Goal: Task Accomplishment & Management: Manage account settings

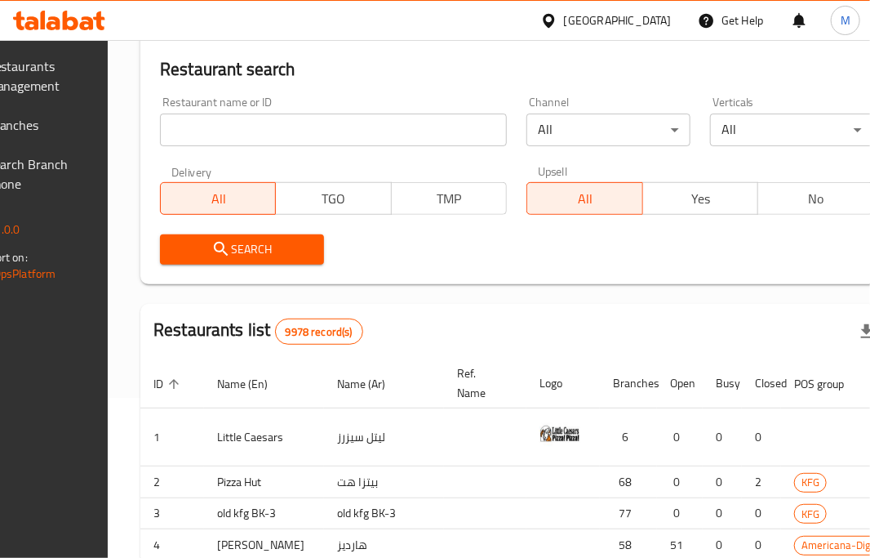
scroll to position [163, 0]
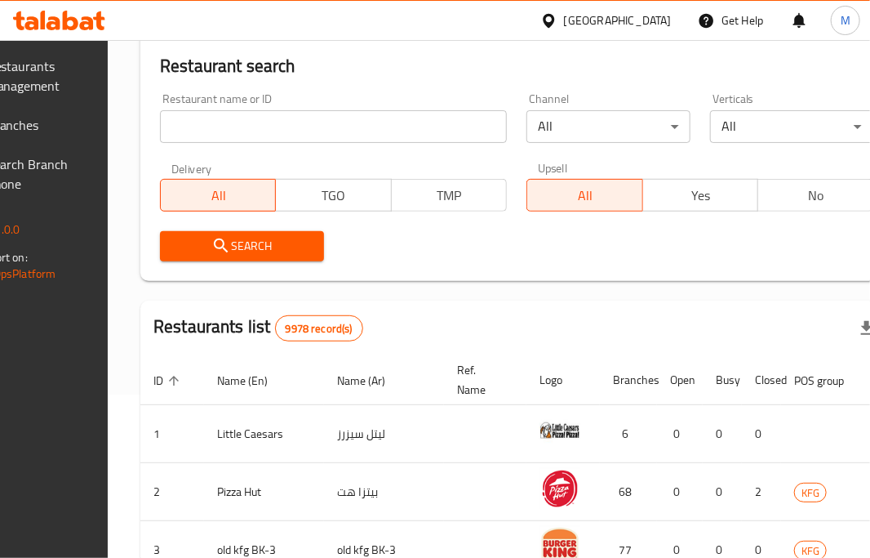
click at [364, 134] on input "search" at bounding box center [333, 126] width 347 height 33
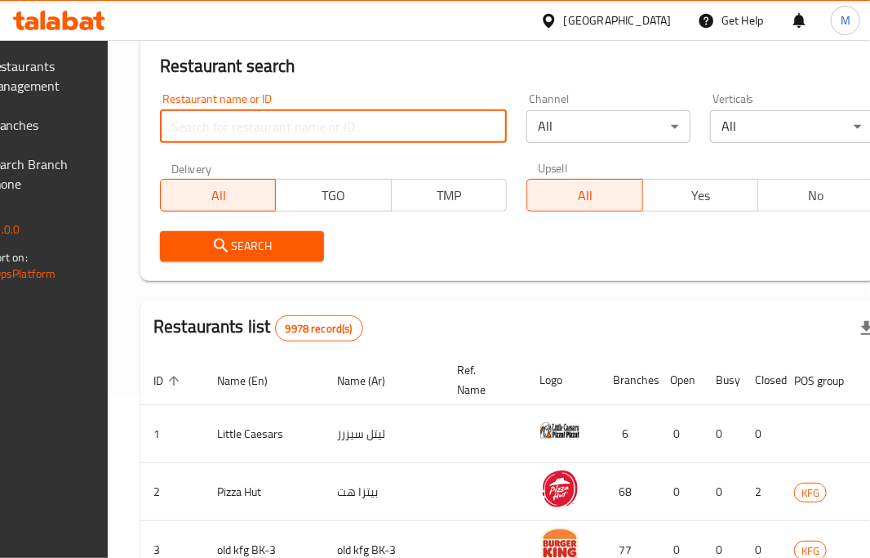
paste input "cramello Fatayer"
type input "cramello Fatayer"
click button "Search" at bounding box center [242, 246] width 164 height 30
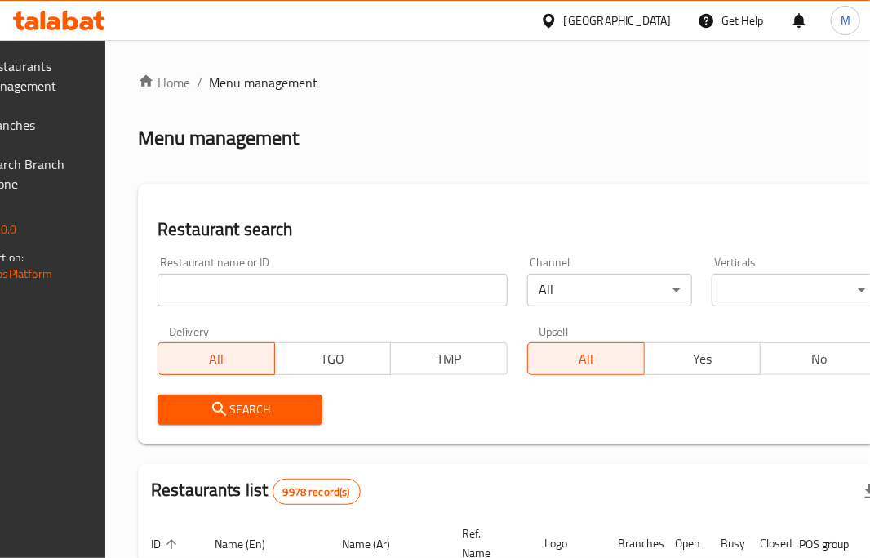
click at [432, 290] on input "search" at bounding box center [333, 290] width 350 height 33
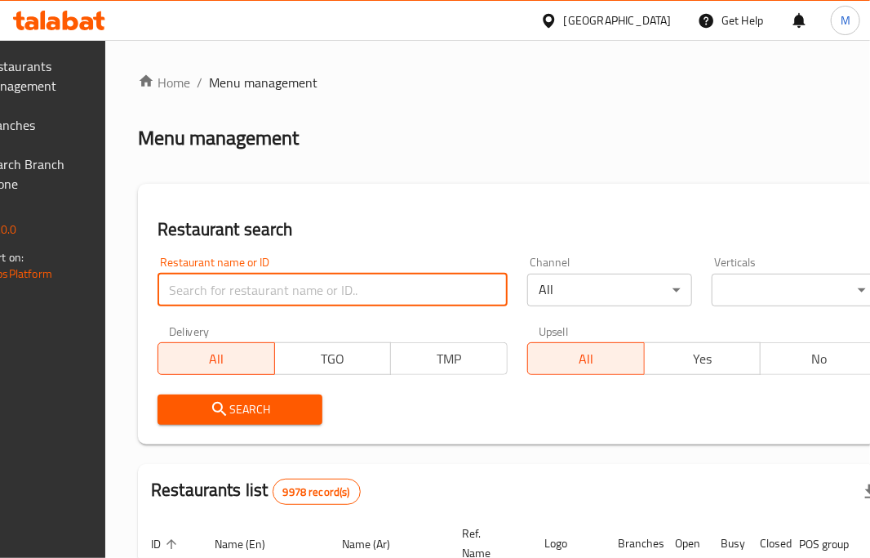
paste input "cramello Fatayer"
type input "cramello Fatayer"
click button "Search" at bounding box center [240, 409] width 165 height 30
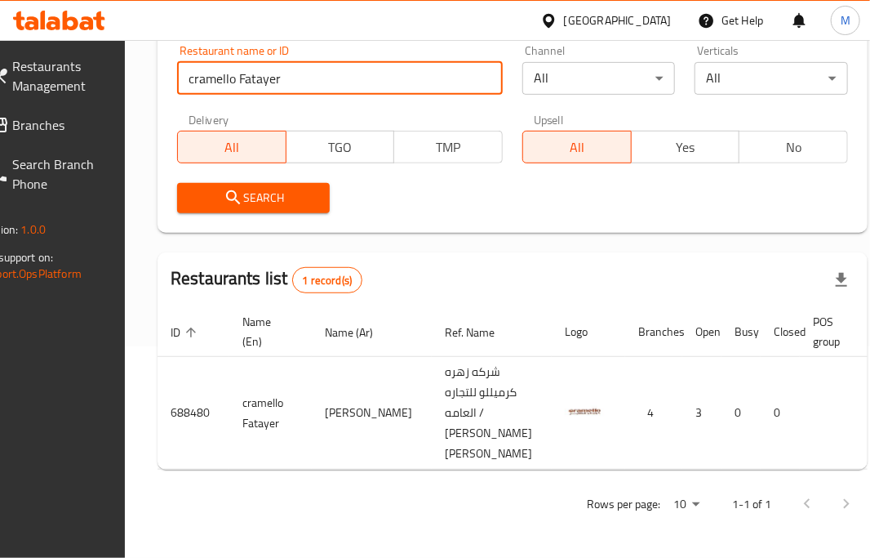
scroll to position [0, 130]
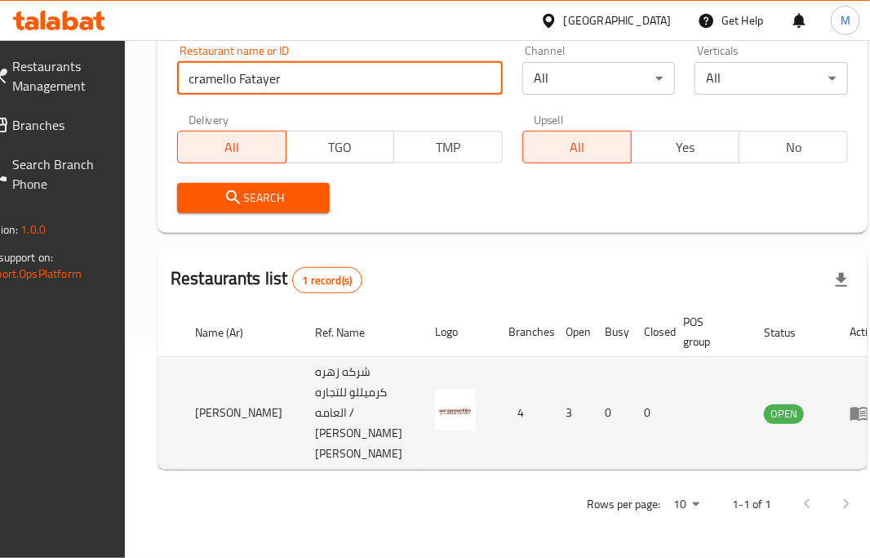
click at [851, 407] on icon "enhanced table" at bounding box center [860, 414] width 18 height 14
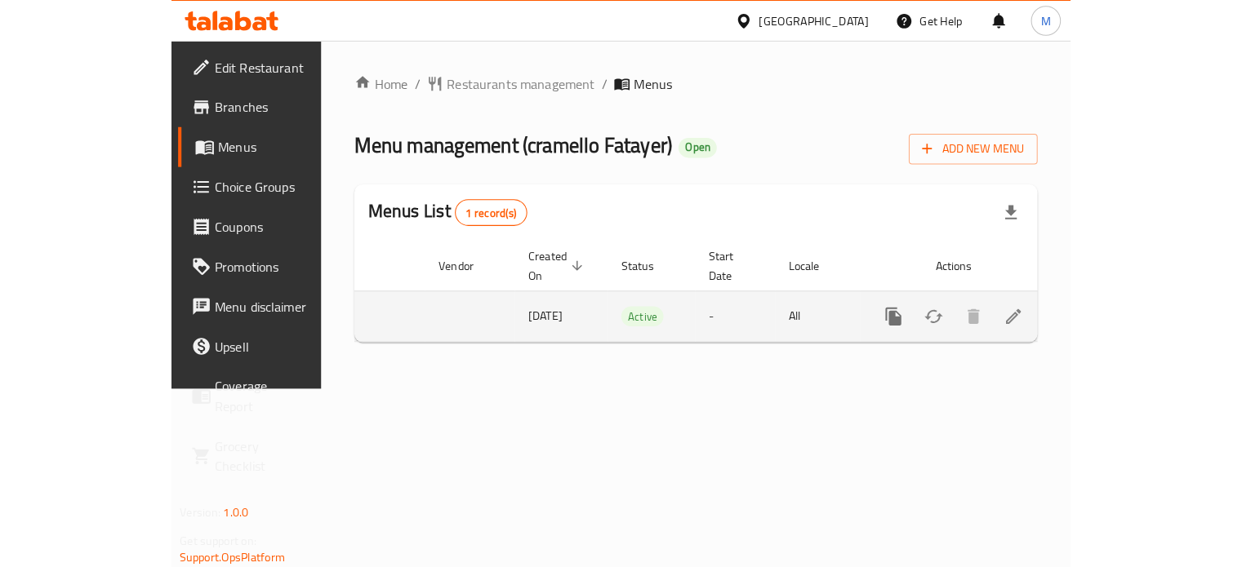
scroll to position [0, 131]
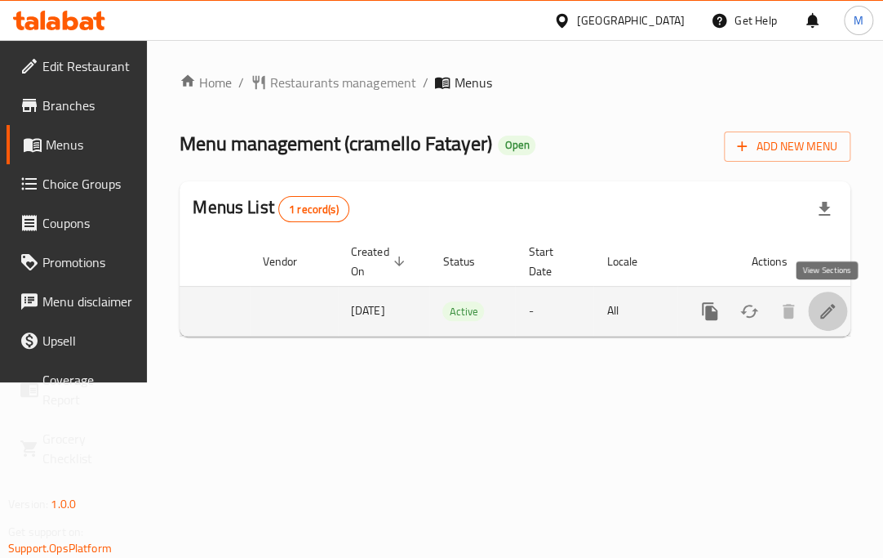
click at [833, 311] on icon "enhanced table" at bounding box center [828, 311] width 20 height 20
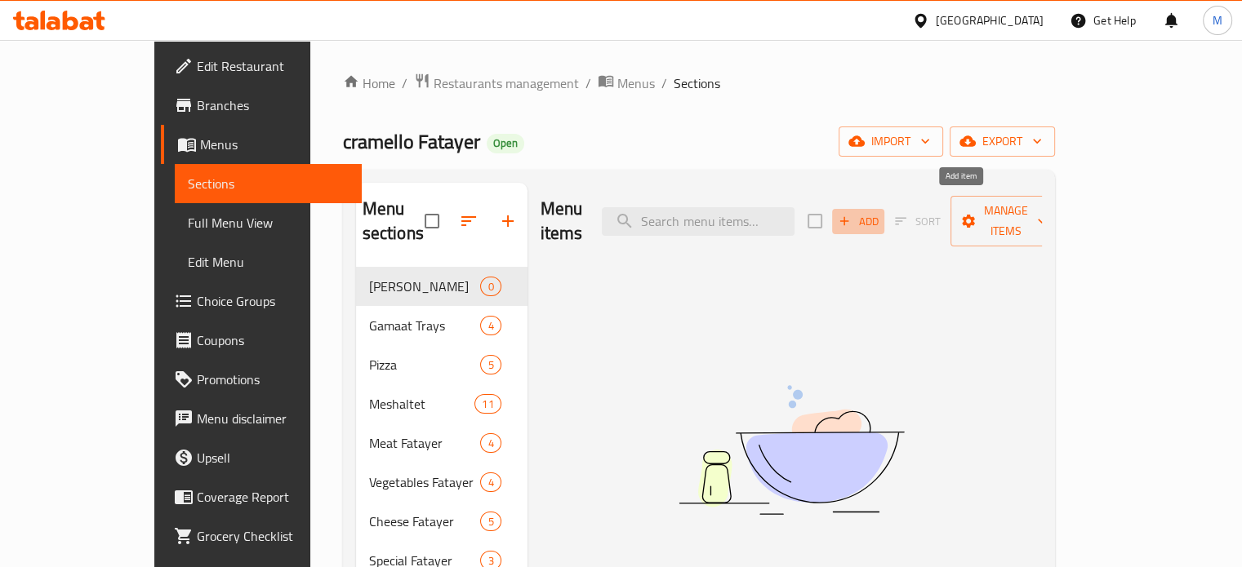
click at [869, 214] on span "Add" at bounding box center [858, 221] width 44 height 19
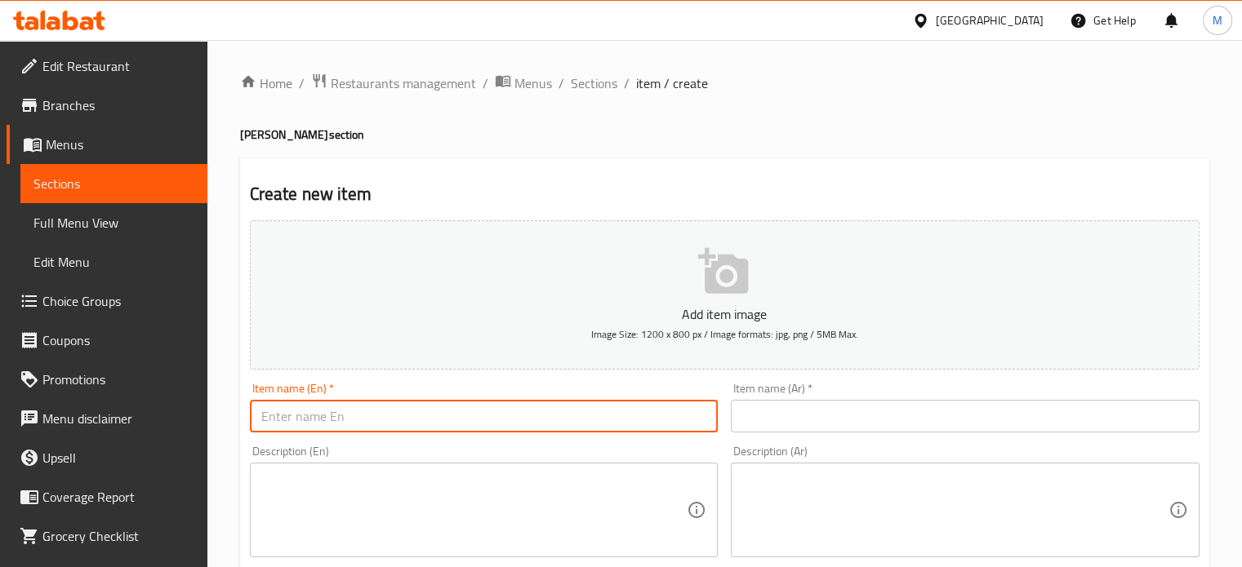
click at [394, 424] on input "text" at bounding box center [484, 416] width 469 height 33
paste input "مدور بيض كرافت"
type input "مدور بيض كرافت"
click at [793, 415] on input "text" at bounding box center [965, 416] width 469 height 33
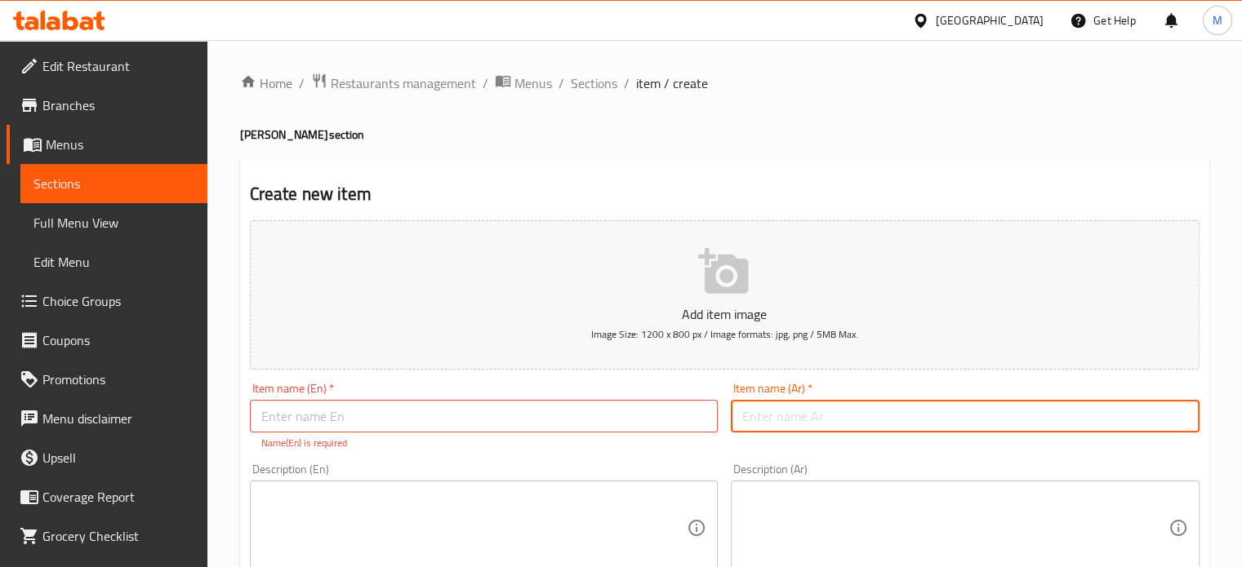
paste input "مدور بيض كرافت"
type input "مدور بيض كرافت"
click at [546, 402] on input "text" at bounding box center [484, 416] width 469 height 33
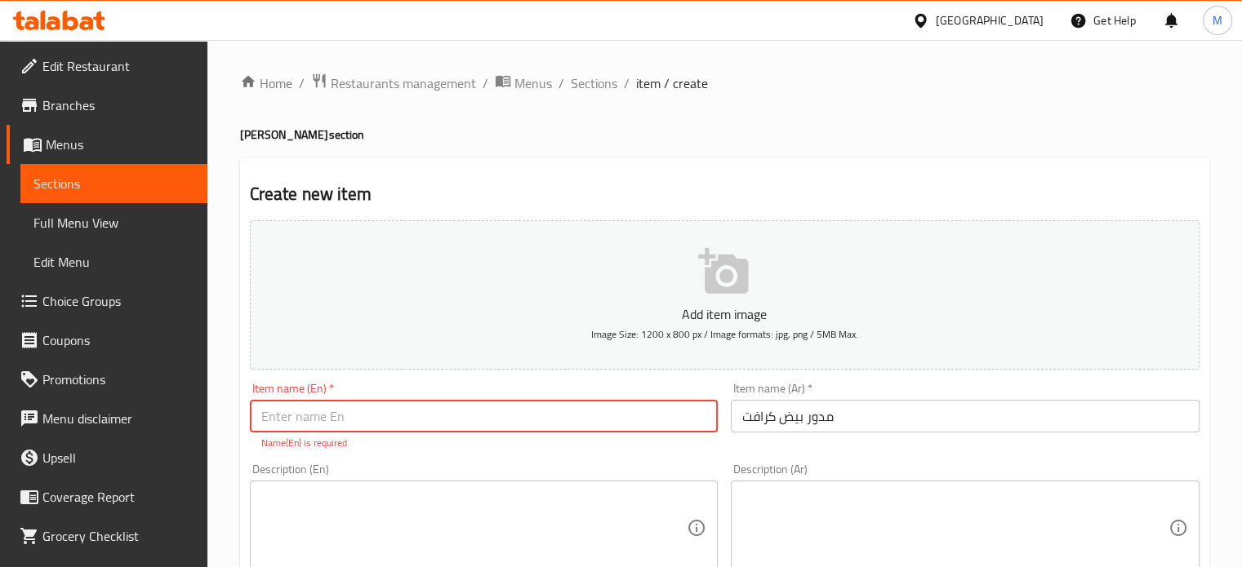
click at [543, 410] on input "text" at bounding box center [484, 416] width 469 height 33
paste input "Modawar Egg Kraft"
type input "Modawar Egg Kraft"
click at [803, 496] on textarea at bounding box center [955, 511] width 426 height 78
paste textarea "مخبوزة فرش فطير مدور محشو بمزيج غني من جبنة الكرافت مع البيض الطازج ولمسة من ال…"
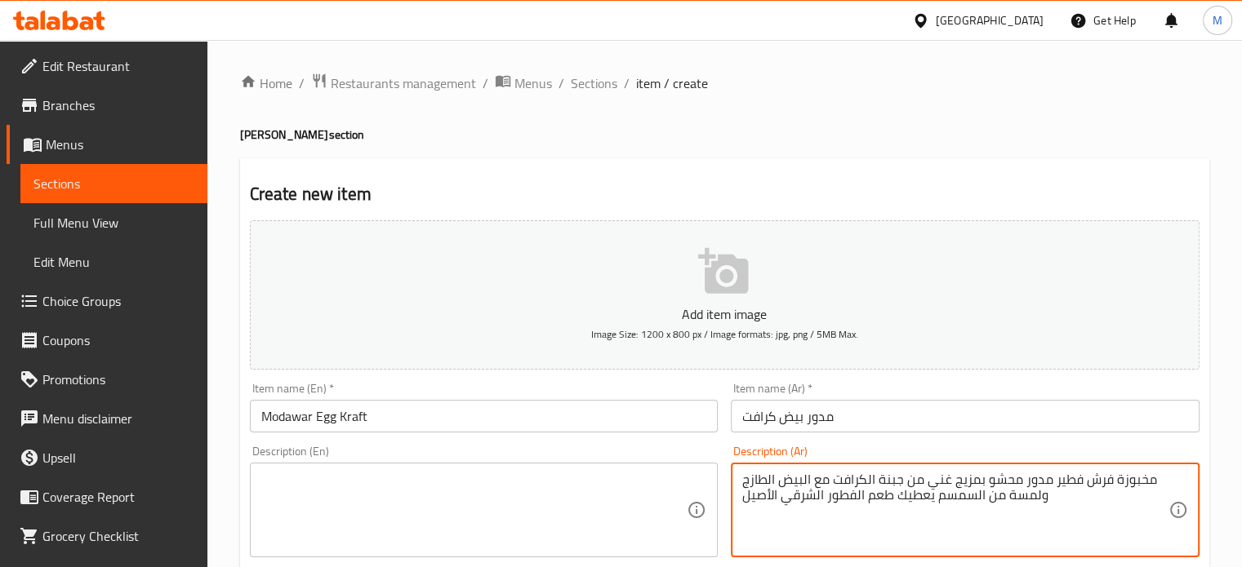
type textarea "مخبوزة فرش فطير مدور محشو بمزيج غني من جبنة الكرافت مع البيض الطازج ولمسة من ال…"
click at [516, 521] on textarea at bounding box center [474, 511] width 426 height 78
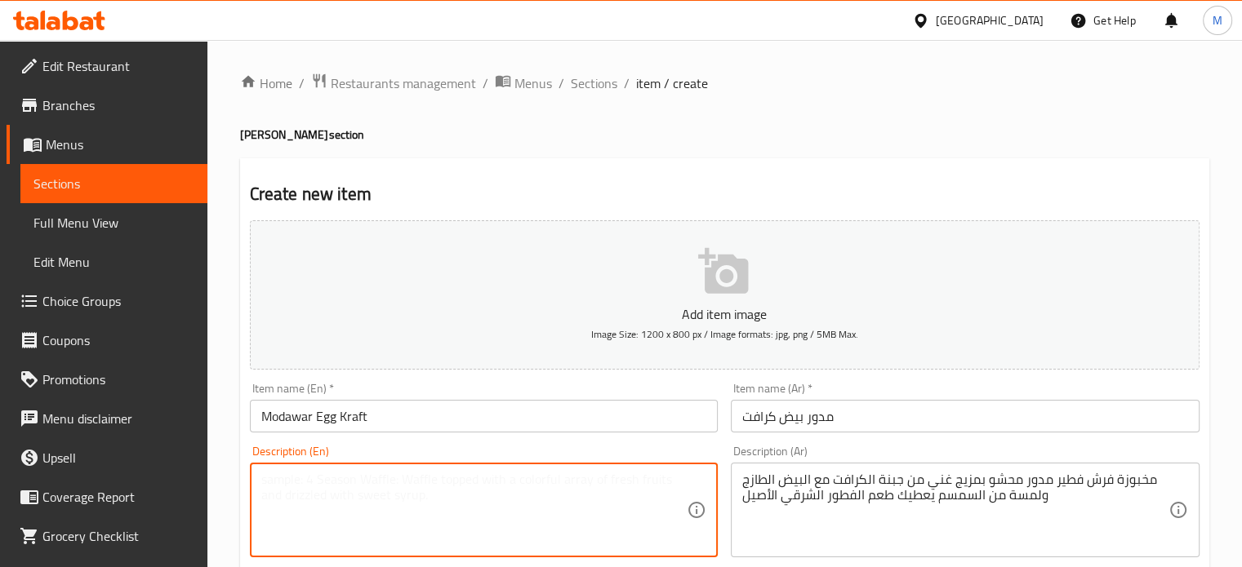
paste textarea "Freshly baked modawar pastry filled with creamy Kraft cheese fresh eggs and a s…"
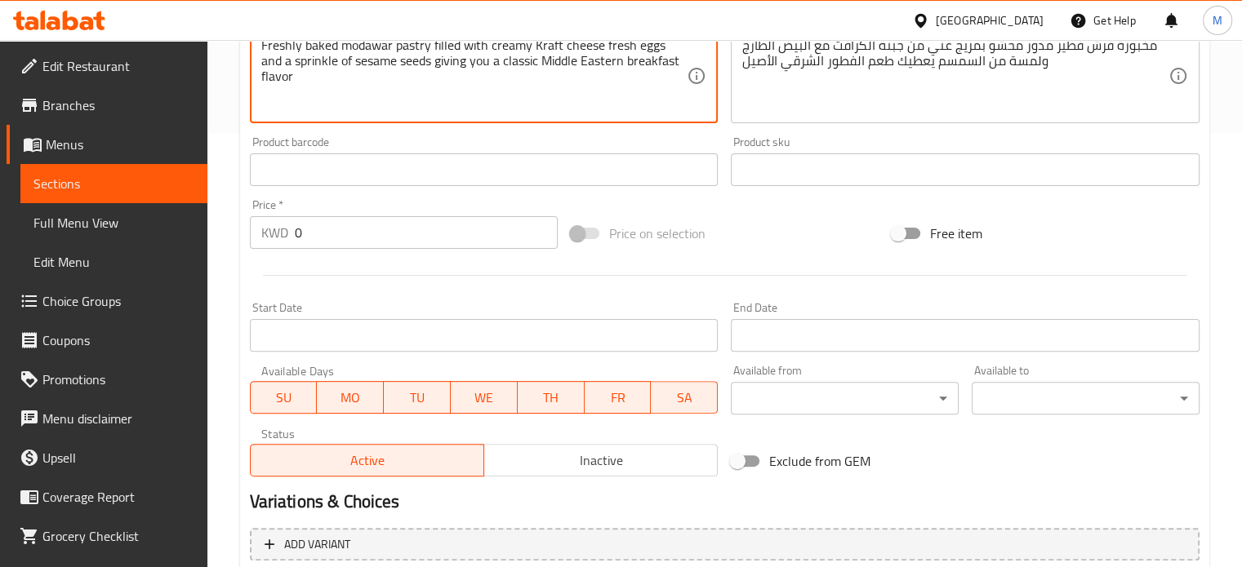
scroll to position [408, 0]
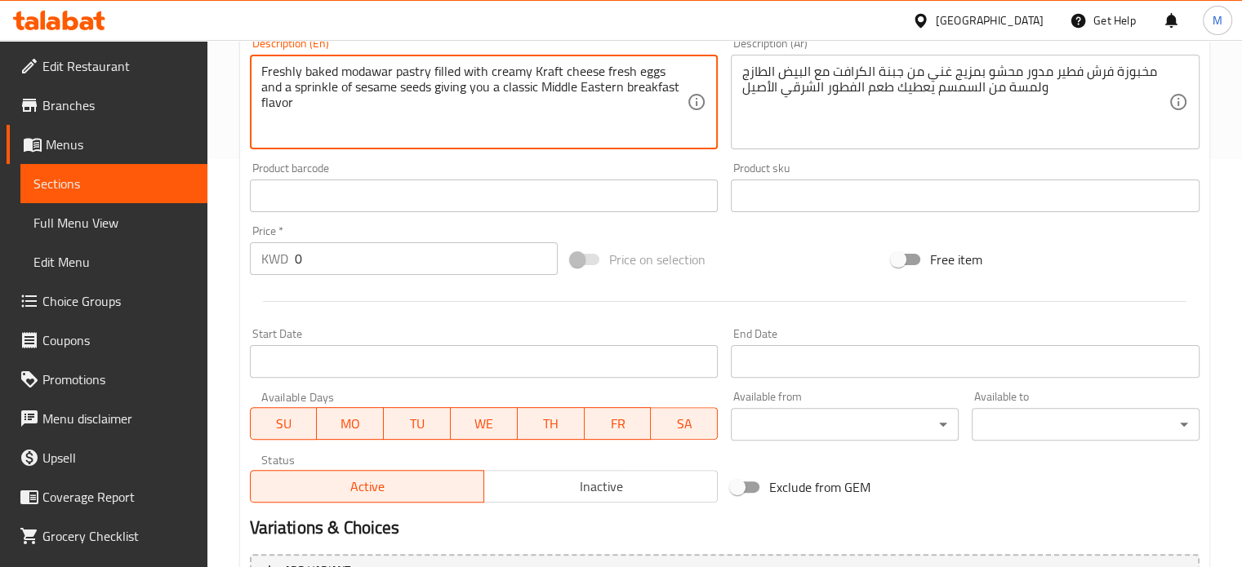
type textarea "Freshly baked modawar pastry filled with creamy Kraft cheese fresh eggs and a s…"
click at [789, 205] on input "text" at bounding box center [965, 196] width 469 height 33
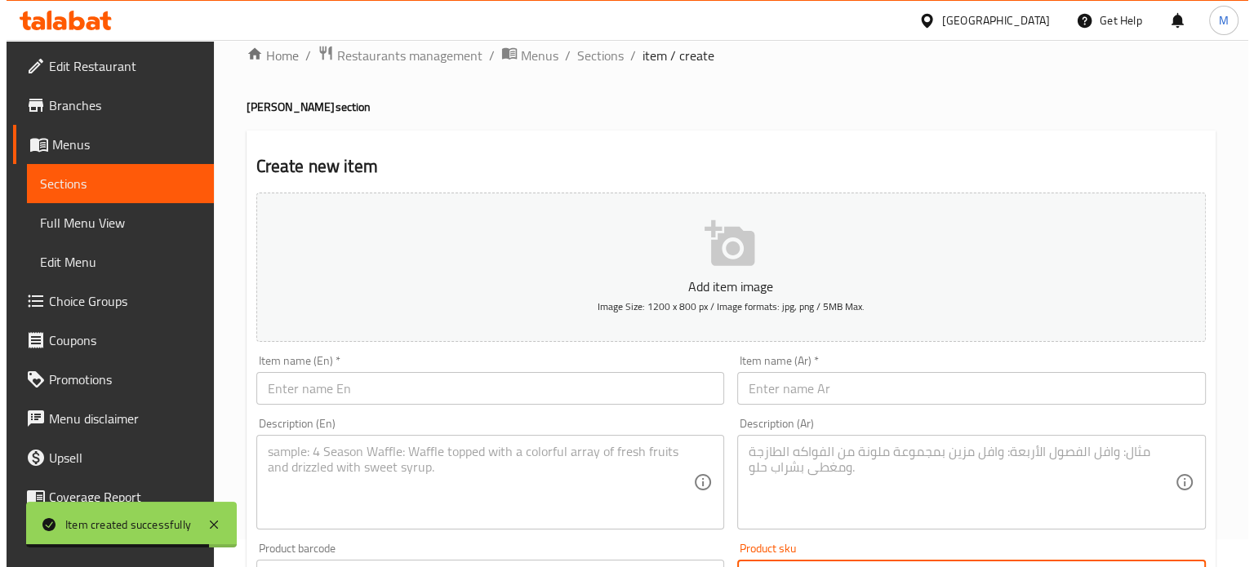
scroll to position [14, 0]
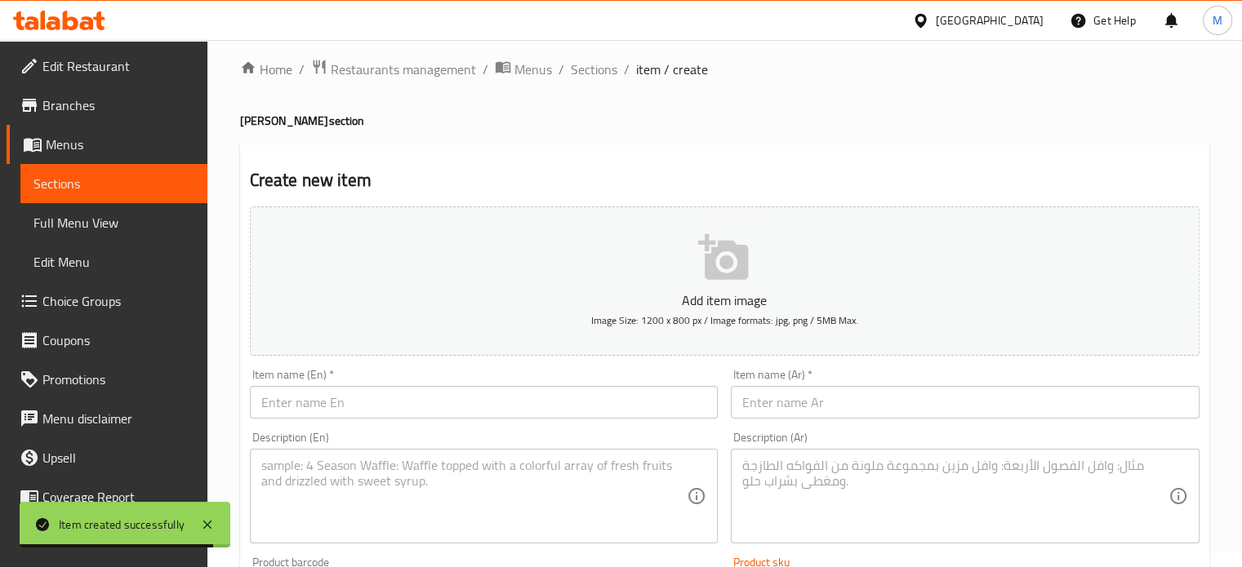
click at [744, 291] on p "Add item image" at bounding box center [724, 301] width 899 height 20
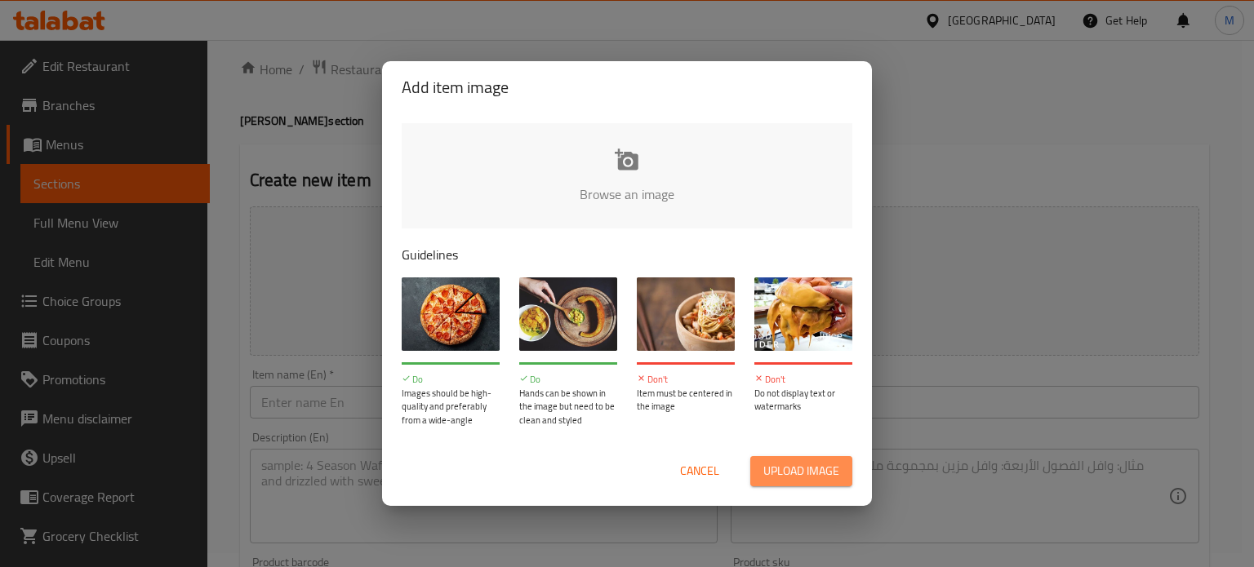
click at [798, 474] on span "Upload image" at bounding box center [801, 471] width 76 height 20
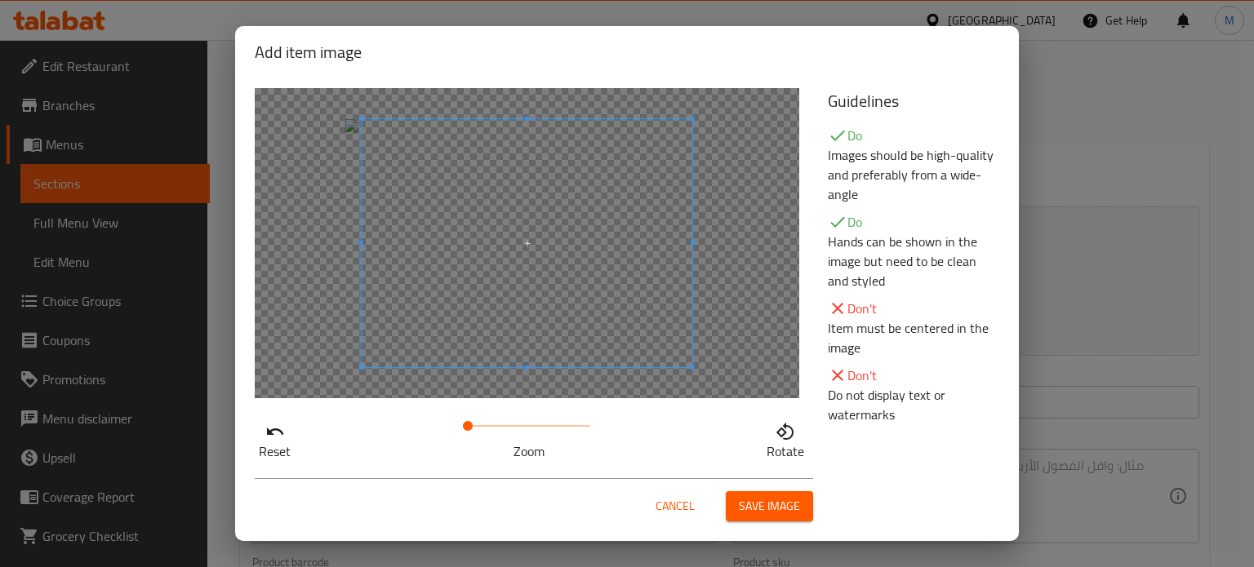
scroll to position [11, 0]
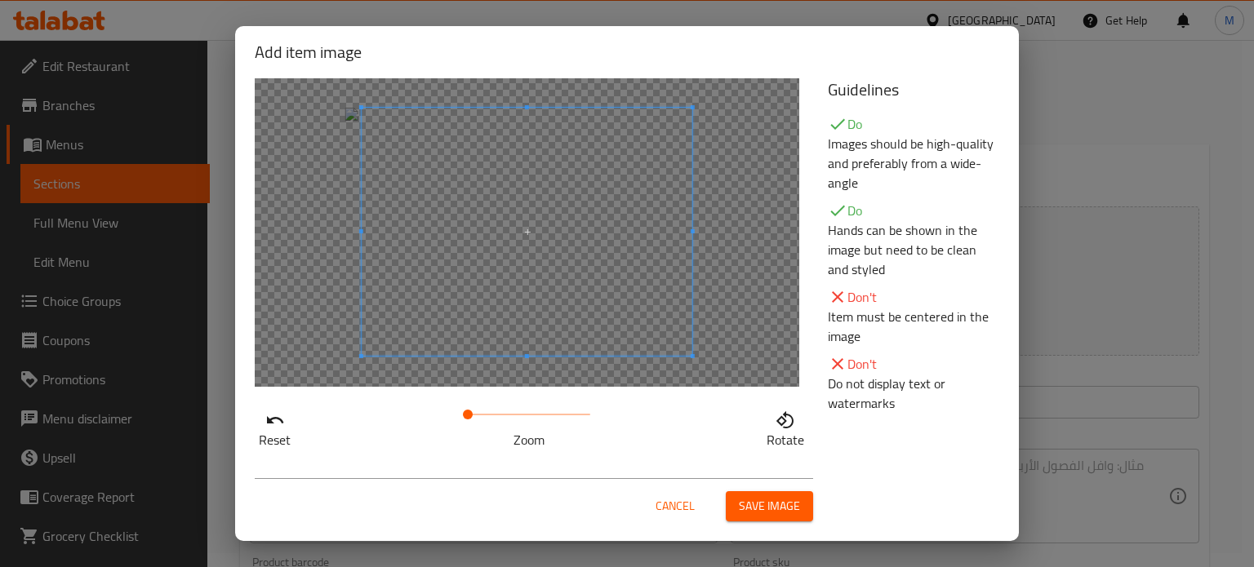
click at [587, 264] on span at bounding box center [527, 232] width 331 height 248
click at [359, 107] on span at bounding box center [361, 107] width 4 height 4
click at [346, 111] on div at bounding box center [527, 232] width 545 height 310
click at [466, 211] on span at bounding box center [519, 232] width 331 height 248
click at [467, 211] on span at bounding box center [520, 232] width 331 height 248
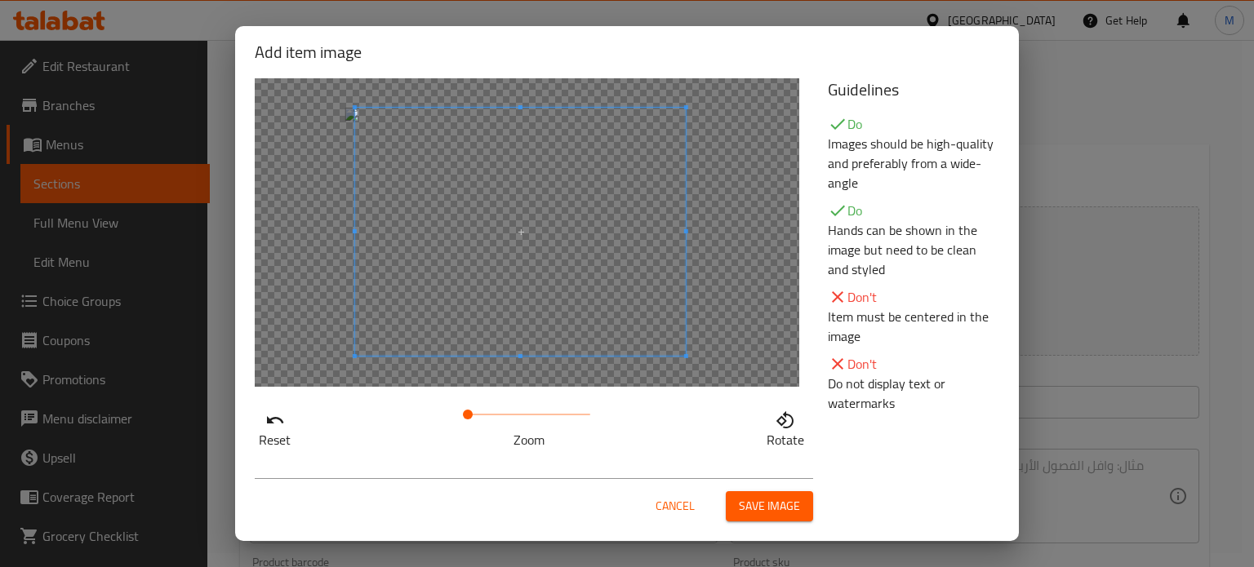
click at [755, 507] on span "Save image" at bounding box center [769, 506] width 61 height 20
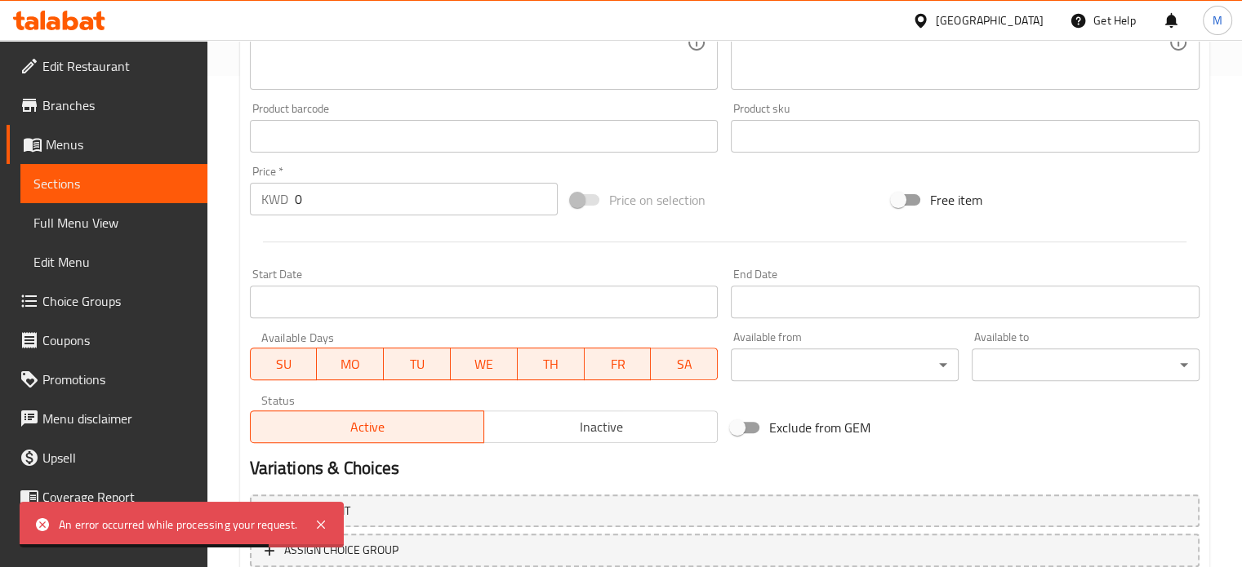
scroll to position [445, 0]
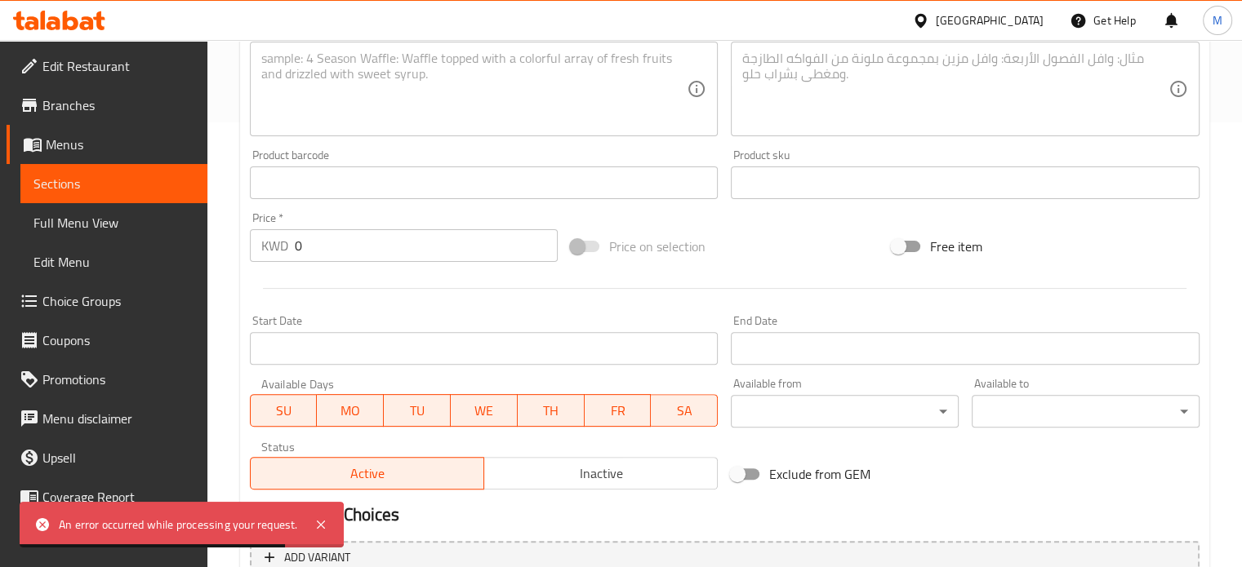
click at [391, 264] on div "Price   * KWD 0 Price *" at bounding box center [403, 237] width 321 height 63
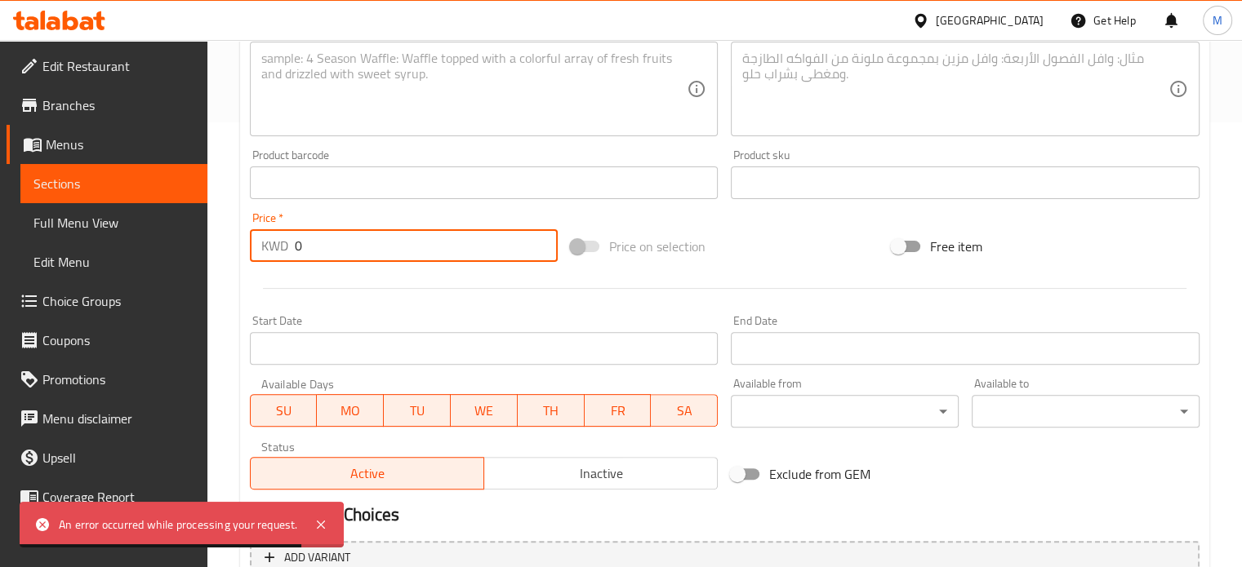
click at [390, 254] on input "0" at bounding box center [426, 245] width 263 height 33
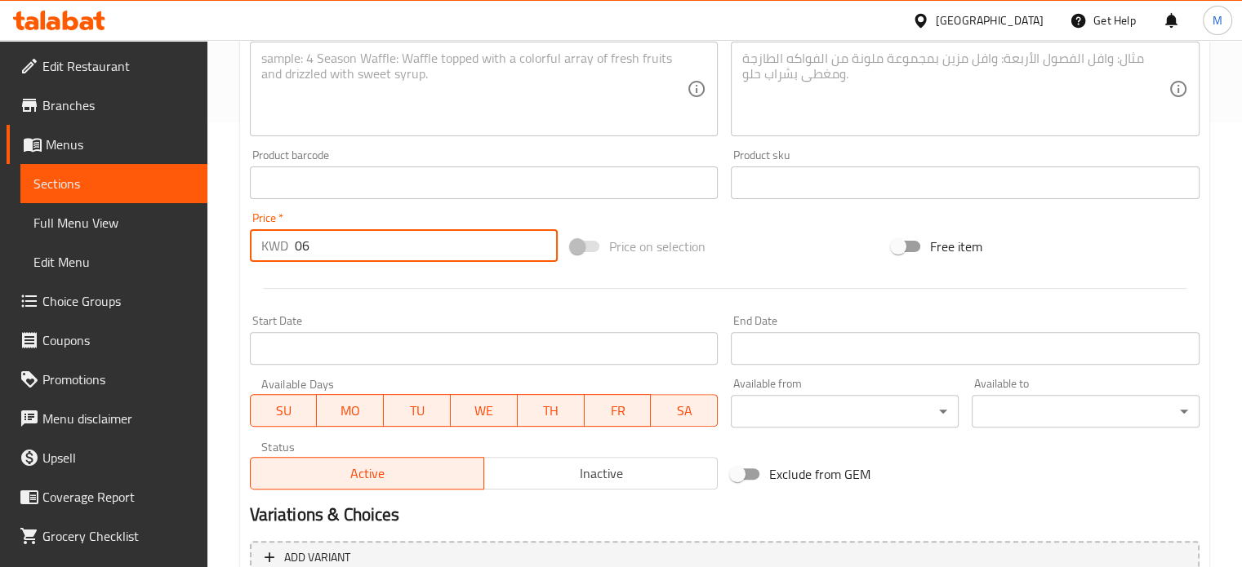
type input "0"
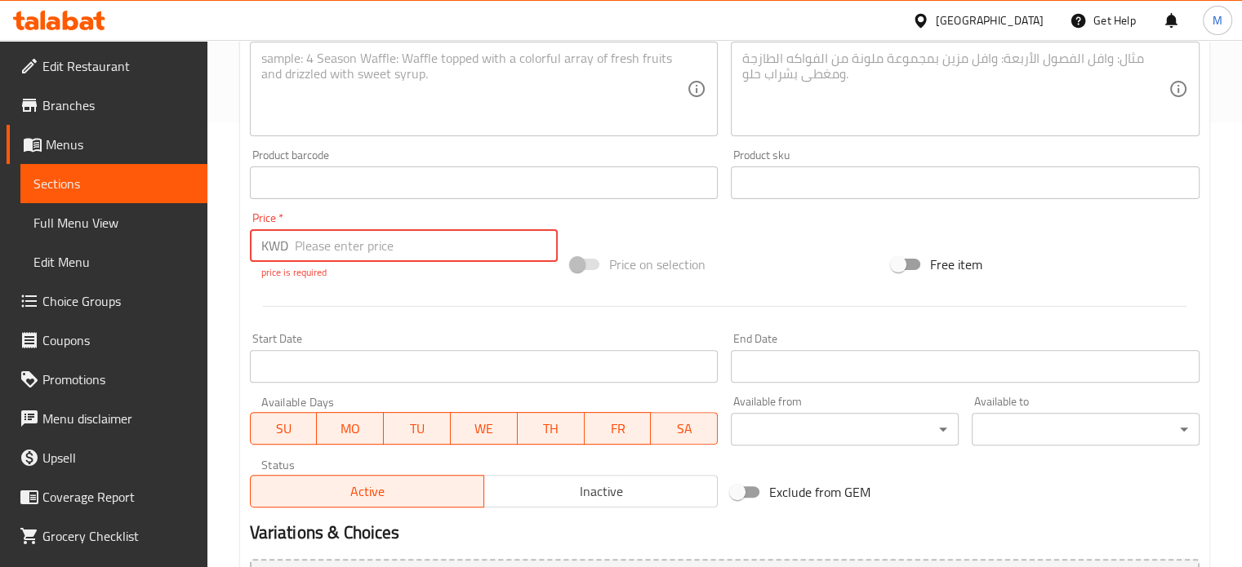
paste input "0.65"
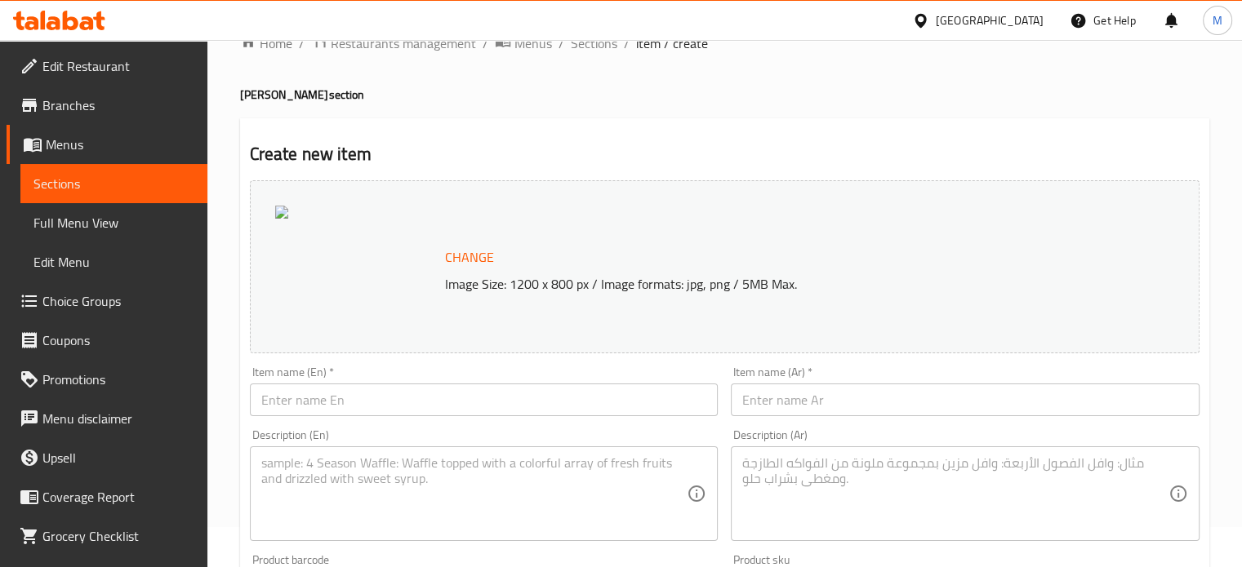
scroll to position [37, 0]
type input "0.65"
click at [555, 209] on div "Change Image Size: 1200 x 800 px / Image formats: jpg, png / 5MB Max." at bounding box center [725, 270] width 950 height 173
click at [466, 260] on span "Change" at bounding box center [469, 261] width 49 height 24
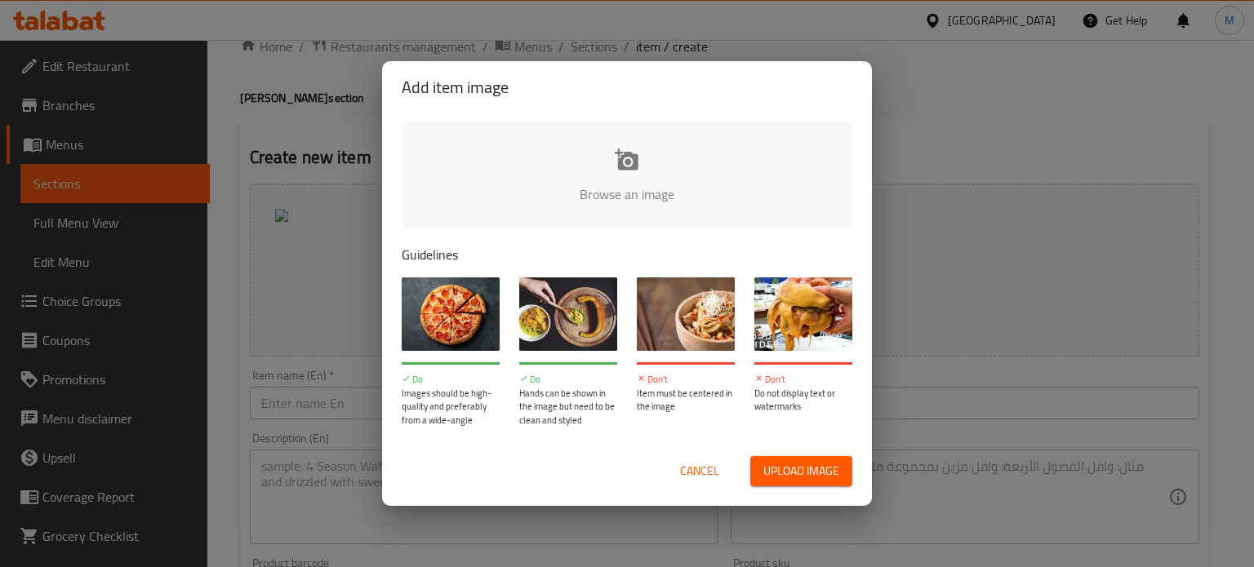
click at [762, 471] on button "Upload image" at bounding box center [801, 471] width 102 height 30
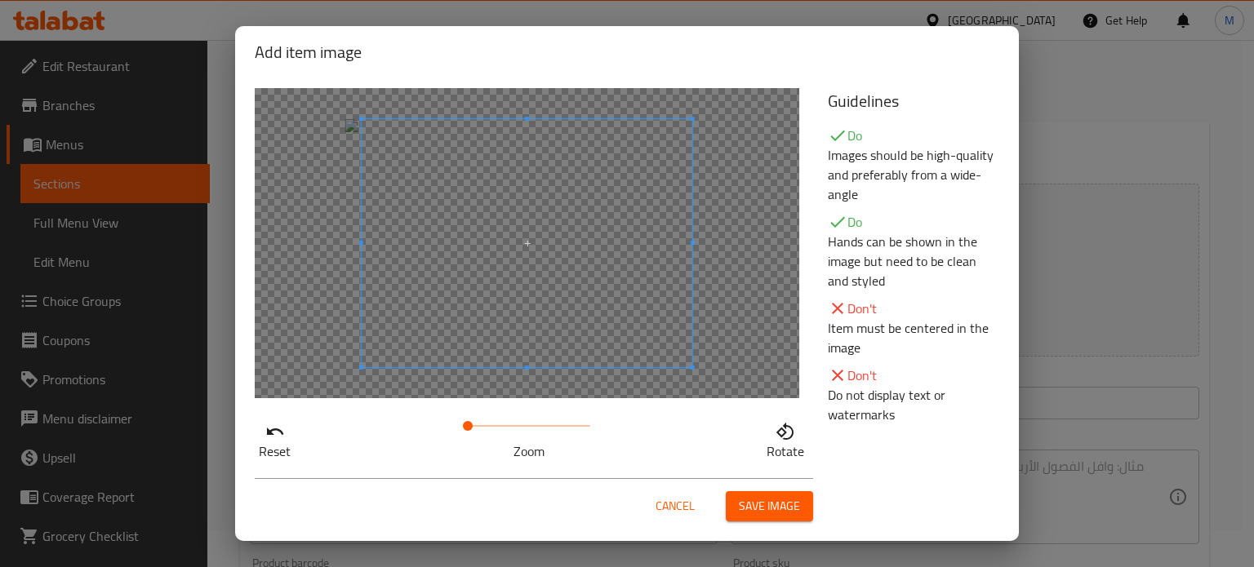
click at [770, 517] on span "Save image" at bounding box center [769, 506] width 61 height 20
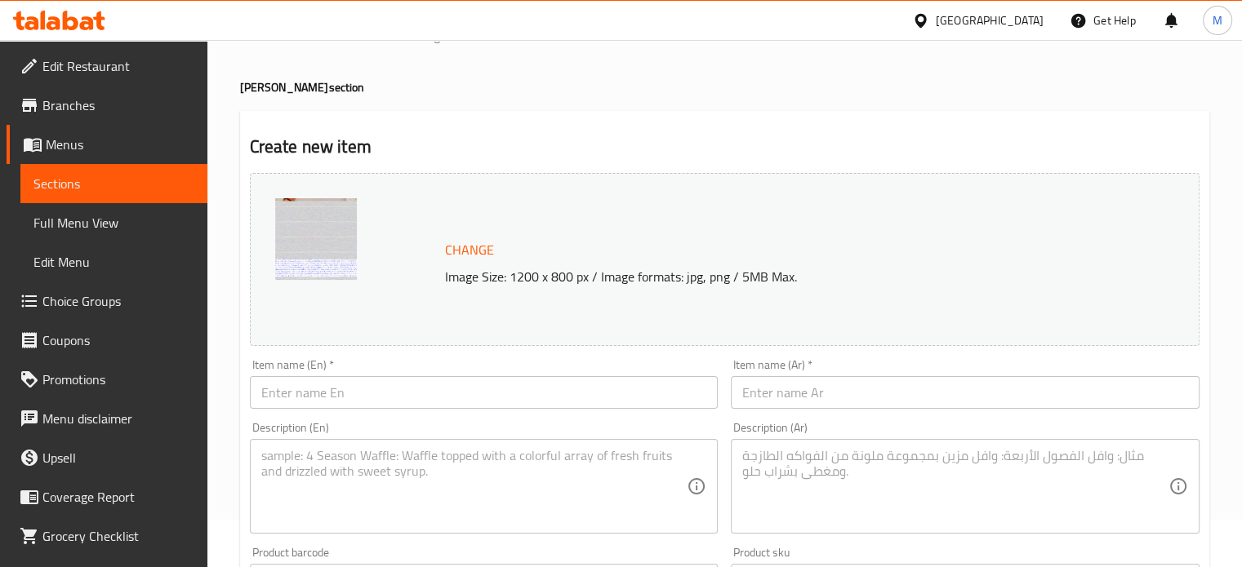
scroll to position [0, 0]
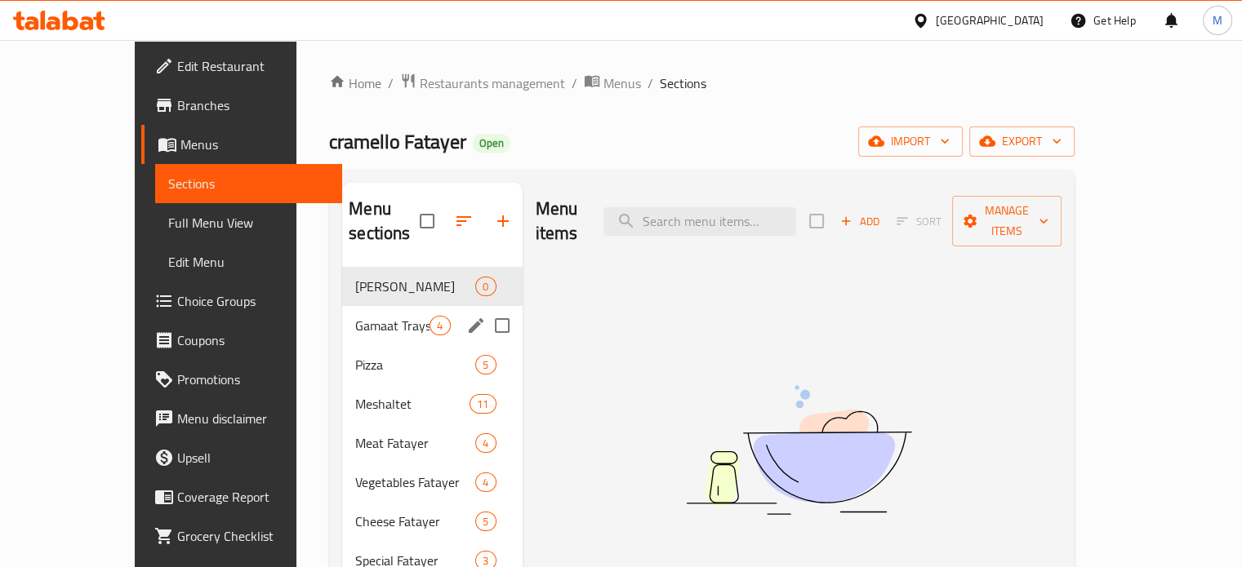
drag, startPoint x: 372, startPoint y: 316, endPoint x: 368, endPoint y: 277, distance: 39.4
click at [372, 316] on div "Gamaat Trays 4" at bounding box center [432, 325] width 180 height 39
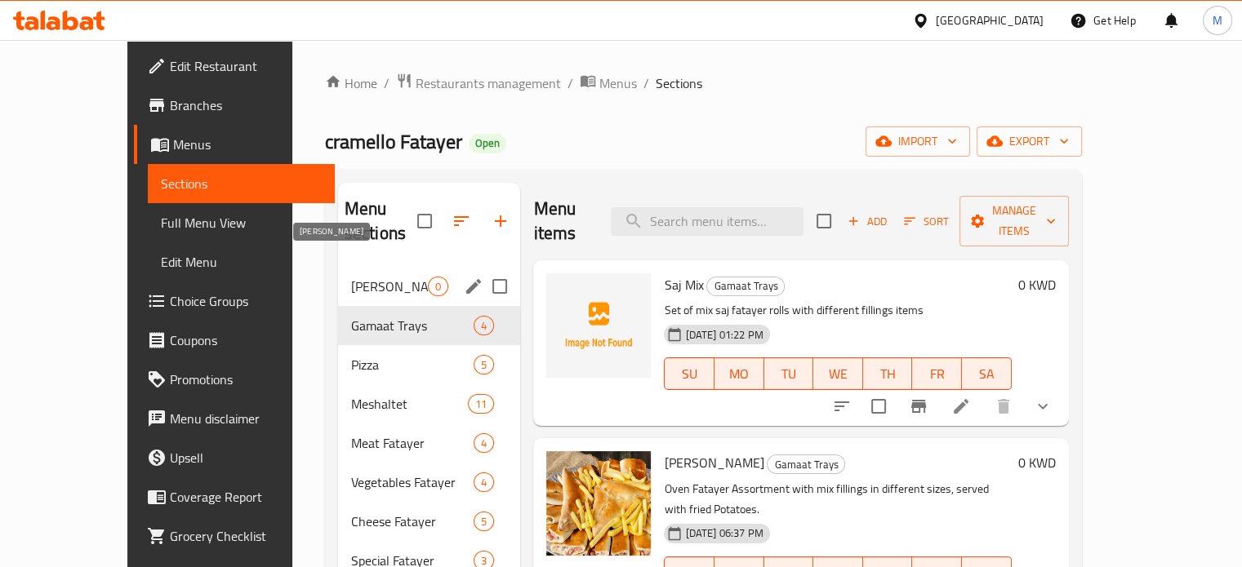
click at [365, 277] on span "[PERSON_NAME]" at bounding box center [390, 287] width 78 height 20
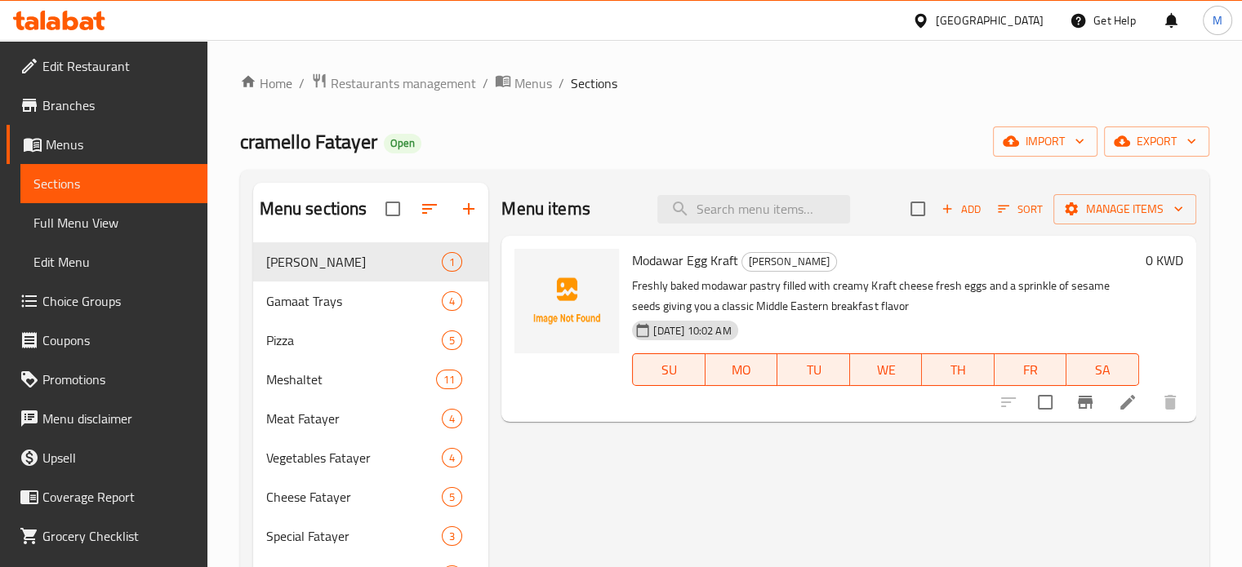
click at [1140, 409] on li at bounding box center [1128, 402] width 46 height 29
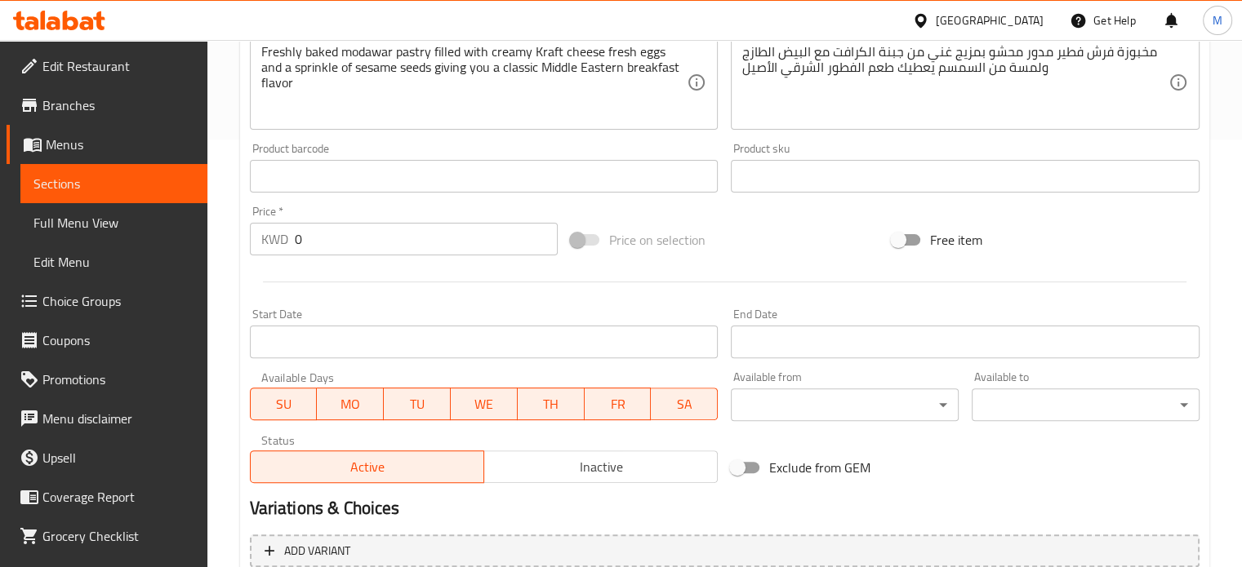
scroll to position [571, 0]
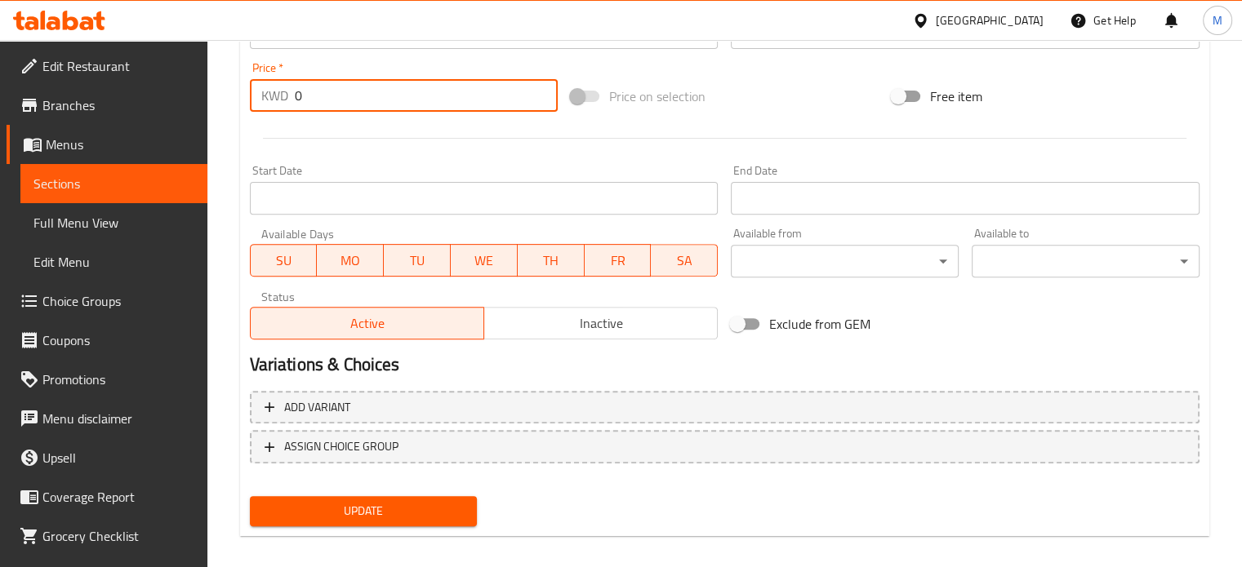
click at [427, 109] on input "0" at bounding box center [426, 95] width 263 height 33
click at [426, 109] on input "0" at bounding box center [426, 95] width 263 height 33
click at [397, 96] on input "0" at bounding box center [426, 95] width 263 height 33
paste input ".65"
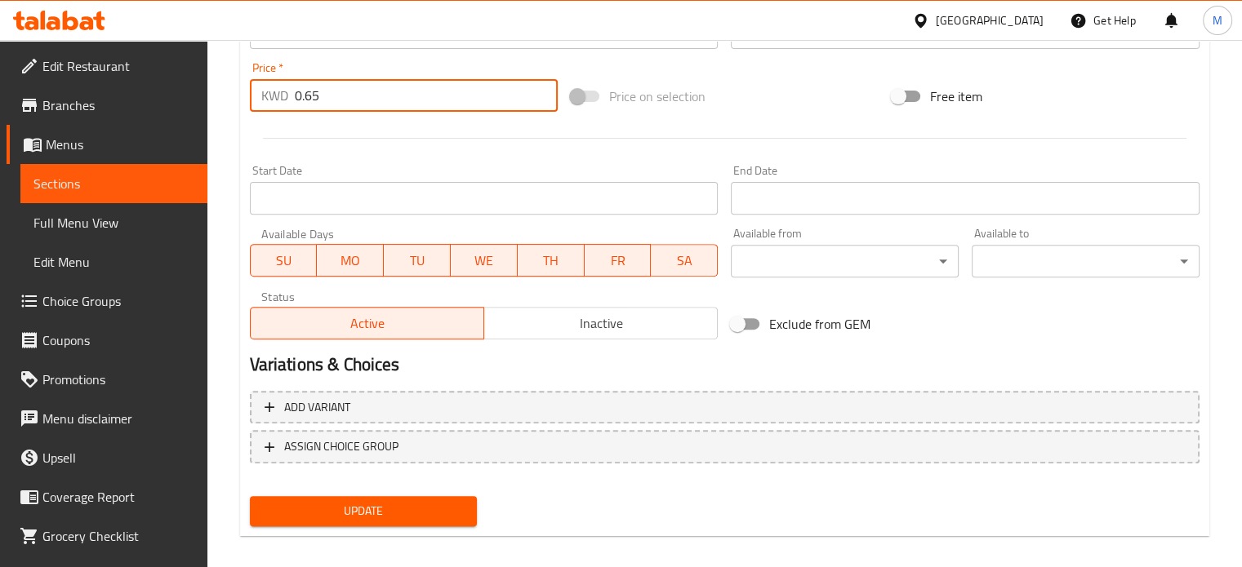
type input "0.65"
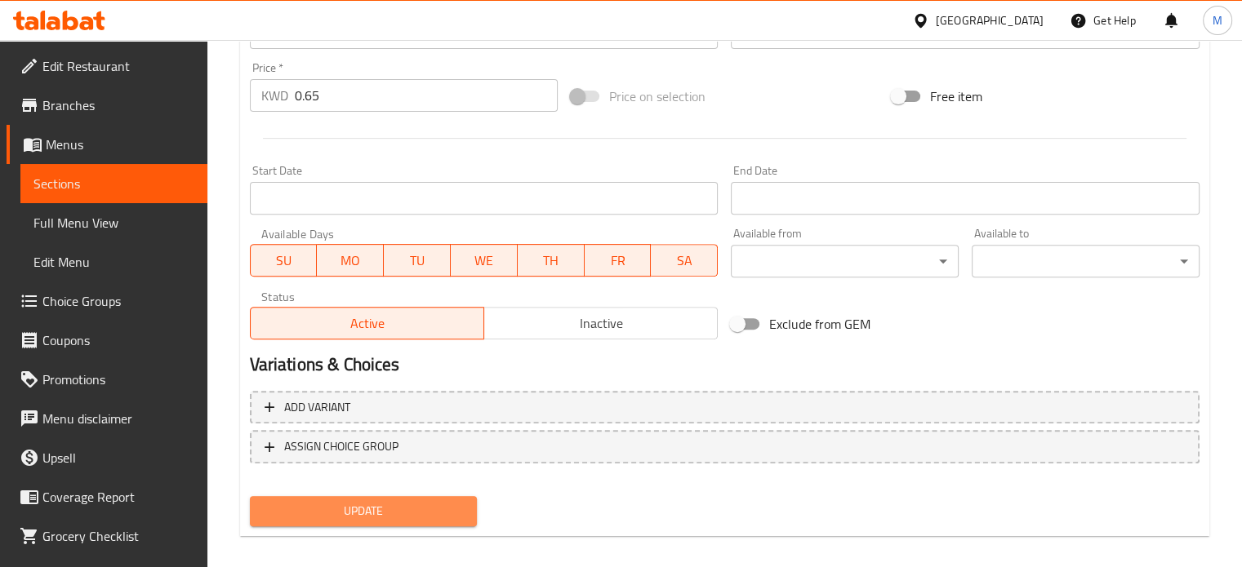
click at [392, 514] on span "Update" at bounding box center [364, 511] width 202 height 20
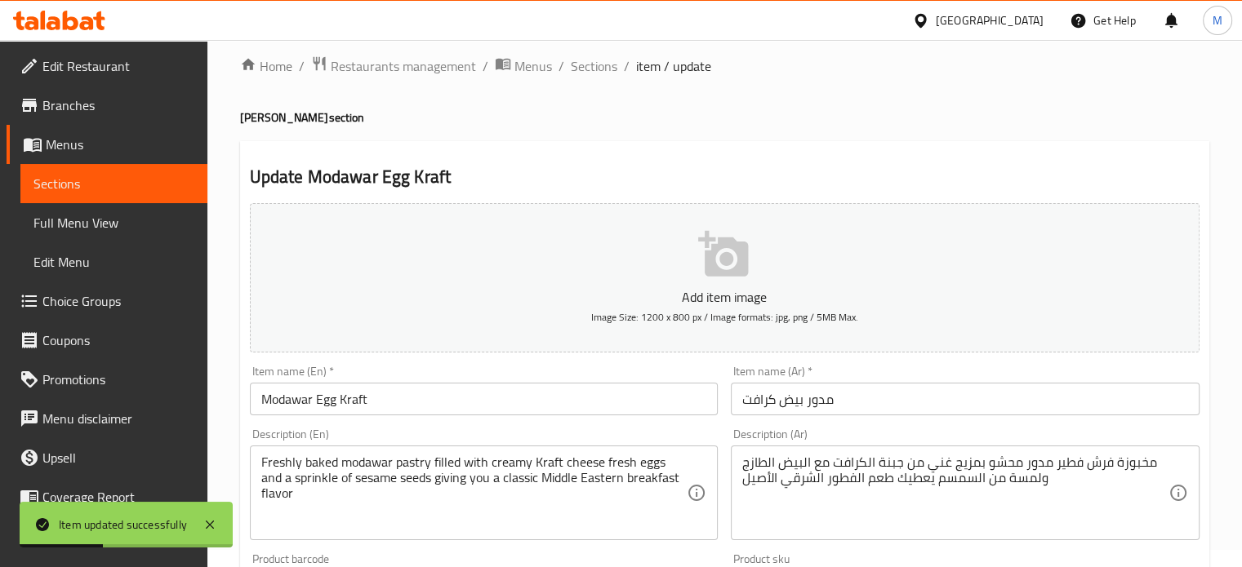
scroll to position [0, 0]
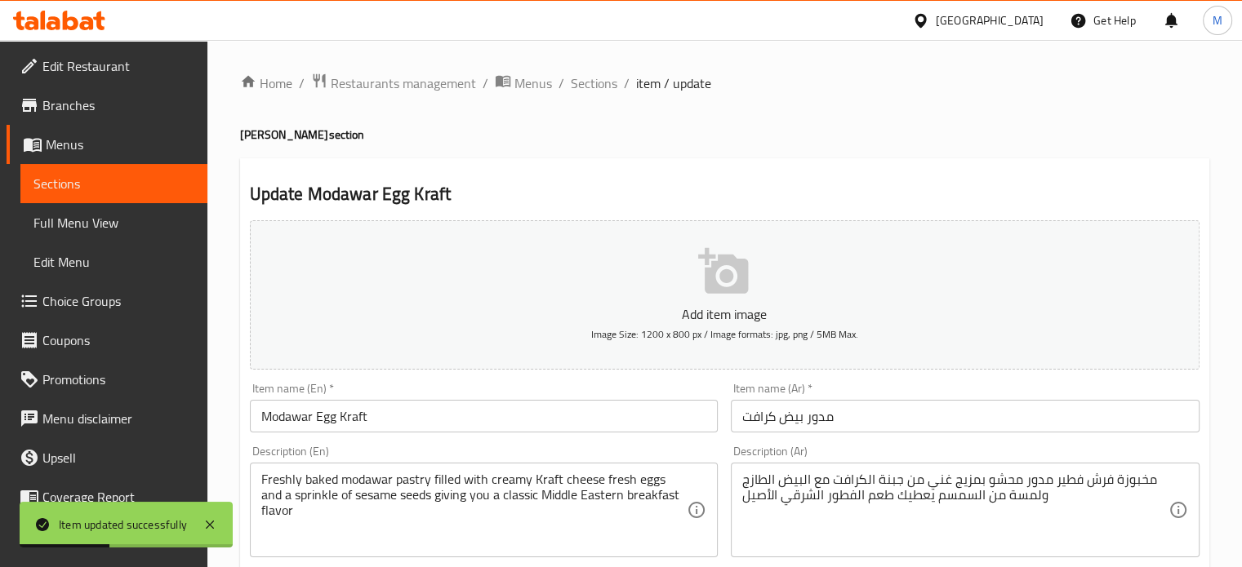
click at [715, 265] on icon "button" at bounding box center [723, 271] width 50 height 46
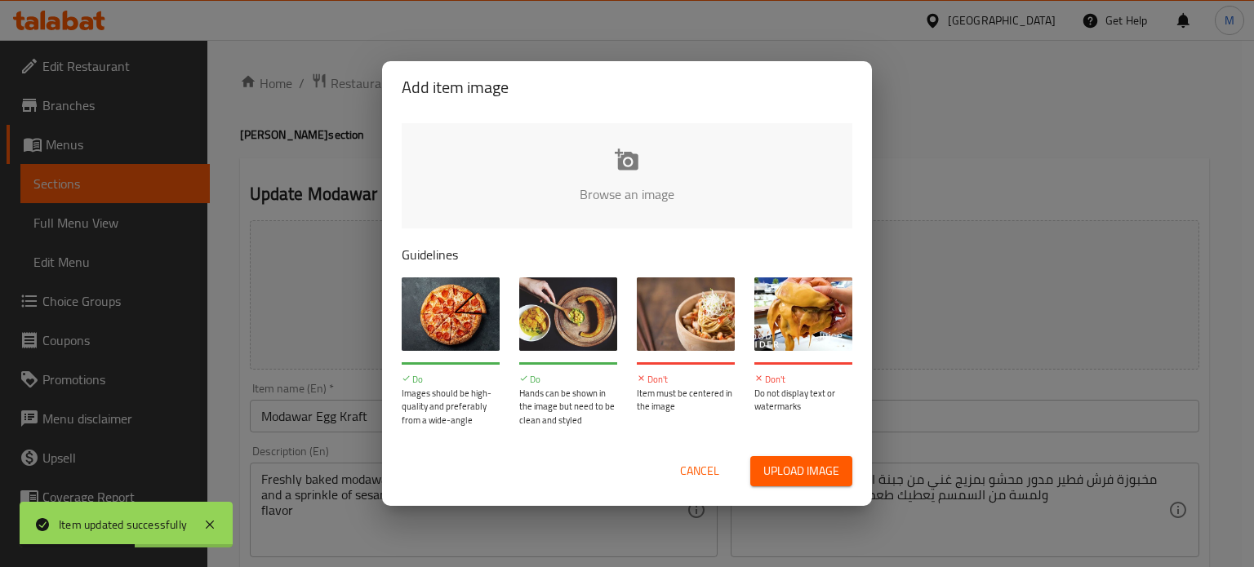
click at [838, 469] on span "Upload image" at bounding box center [801, 471] width 76 height 20
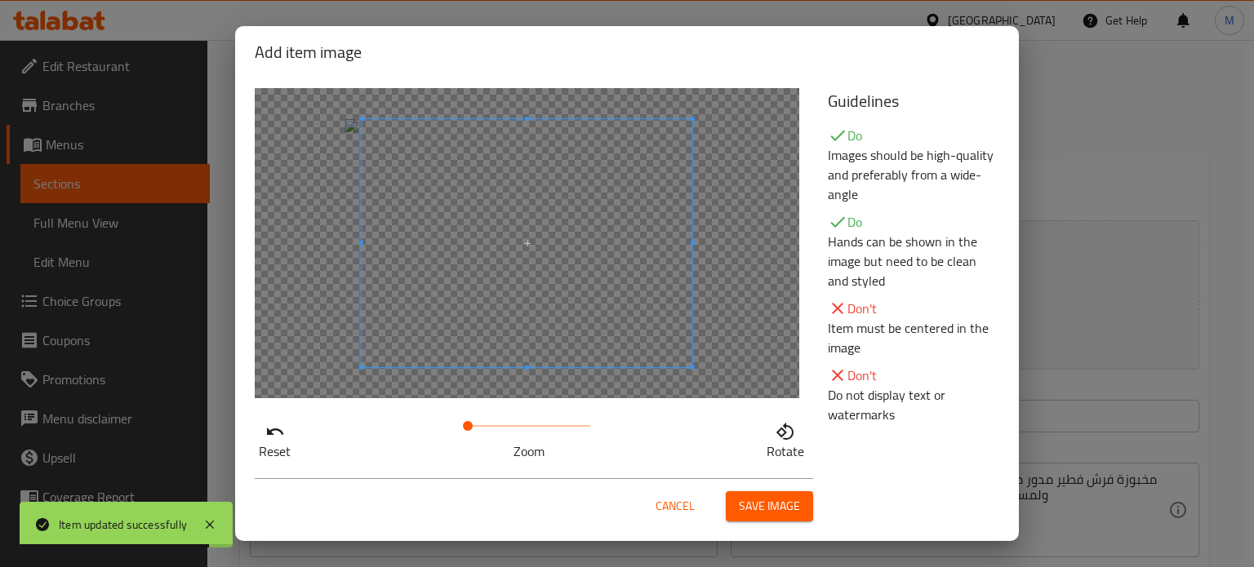
click at [767, 500] on span "Save image" at bounding box center [769, 506] width 61 height 20
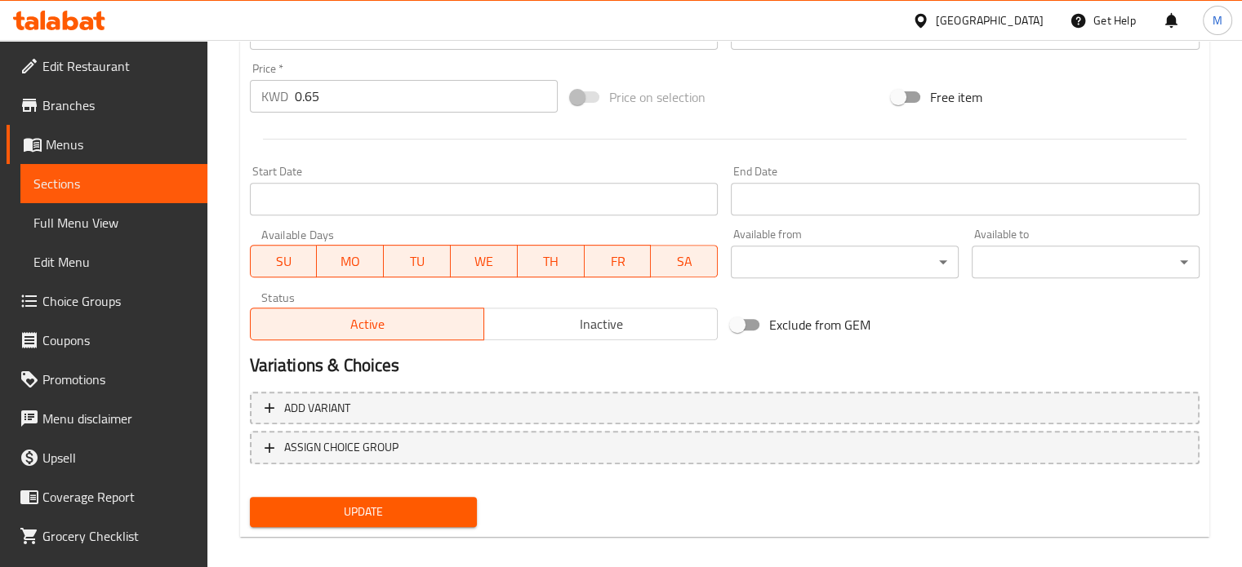
scroll to position [608, 0]
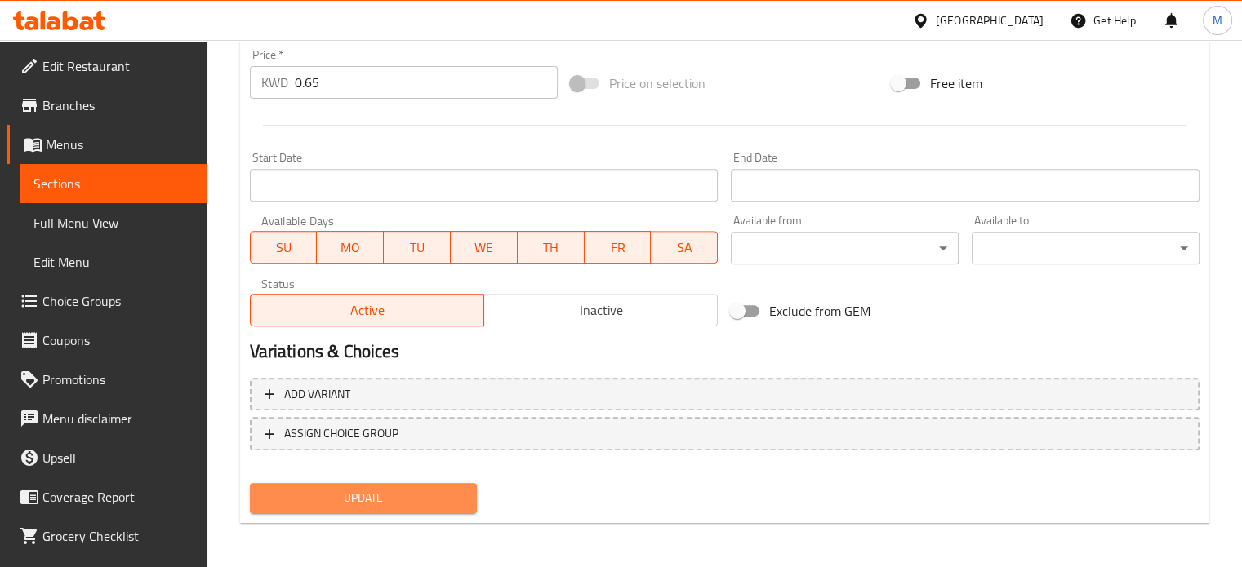
click at [410, 493] on span "Update" at bounding box center [364, 498] width 202 height 20
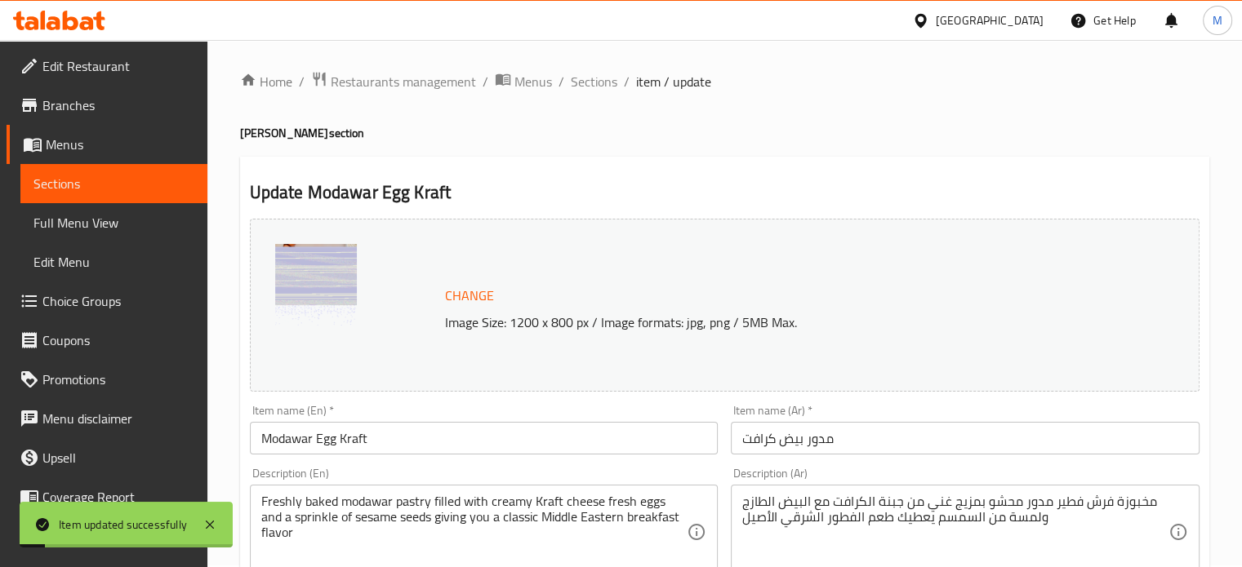
scroll to position [0, 0]
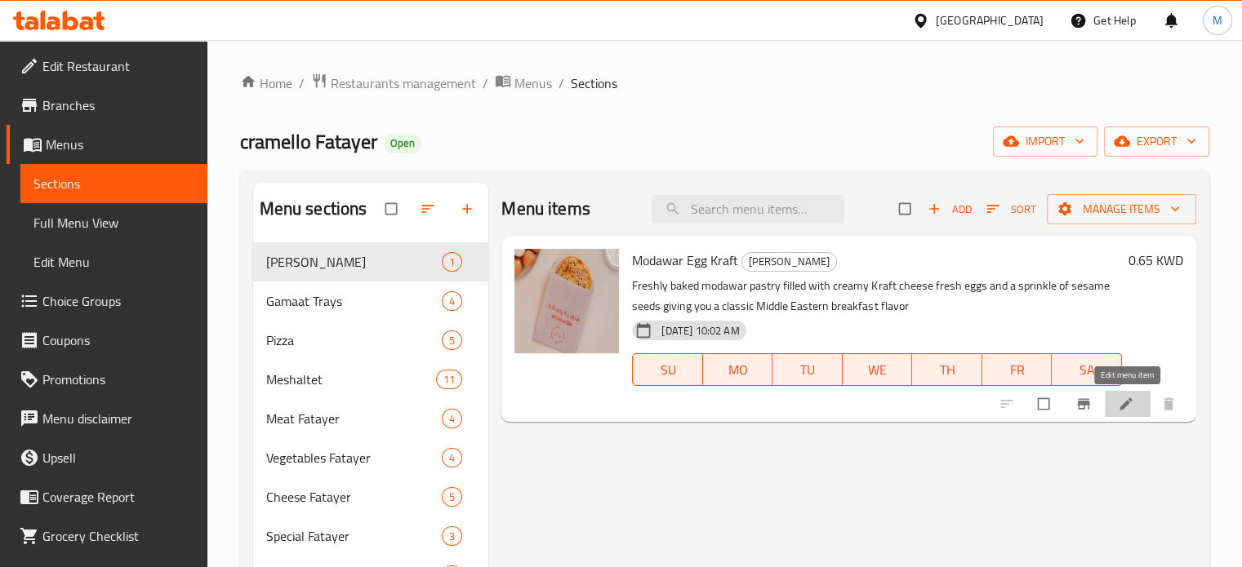
click at [1127, 411] on icon at bounding box center [1126, 404] width 16 height 16
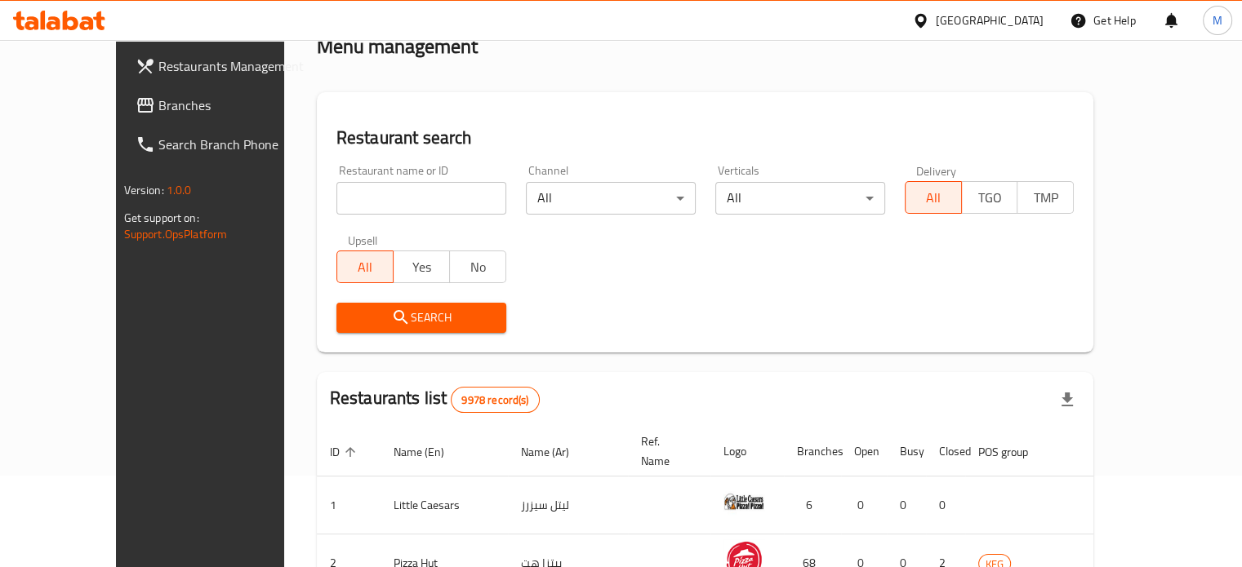
scroll to position [82, 0]
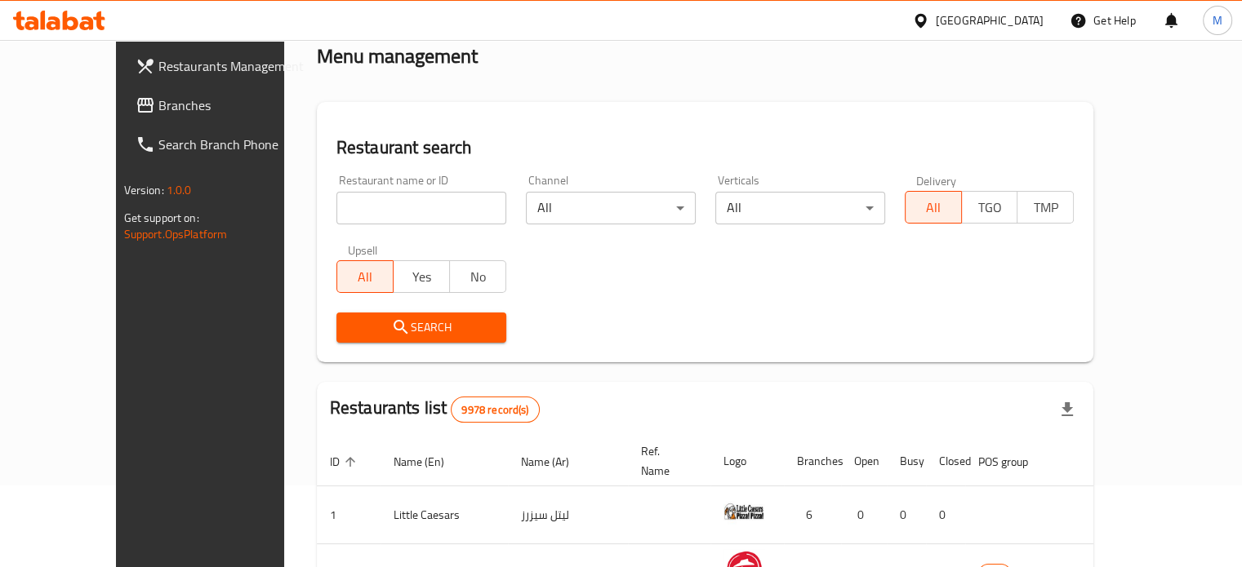
click at [349, 229] on div "Restaurant name or ID Restaurant name or ID" at bounding box center [421, 199] width 189 height 69
click at [389, 208] on input "search" at bounding box center [421, 208] width 170 height 33
paste input "cramello Fatayer"
type input "cramello Fatayer"
click button "Search" at bounding box center [421, 328] width 170 height 30
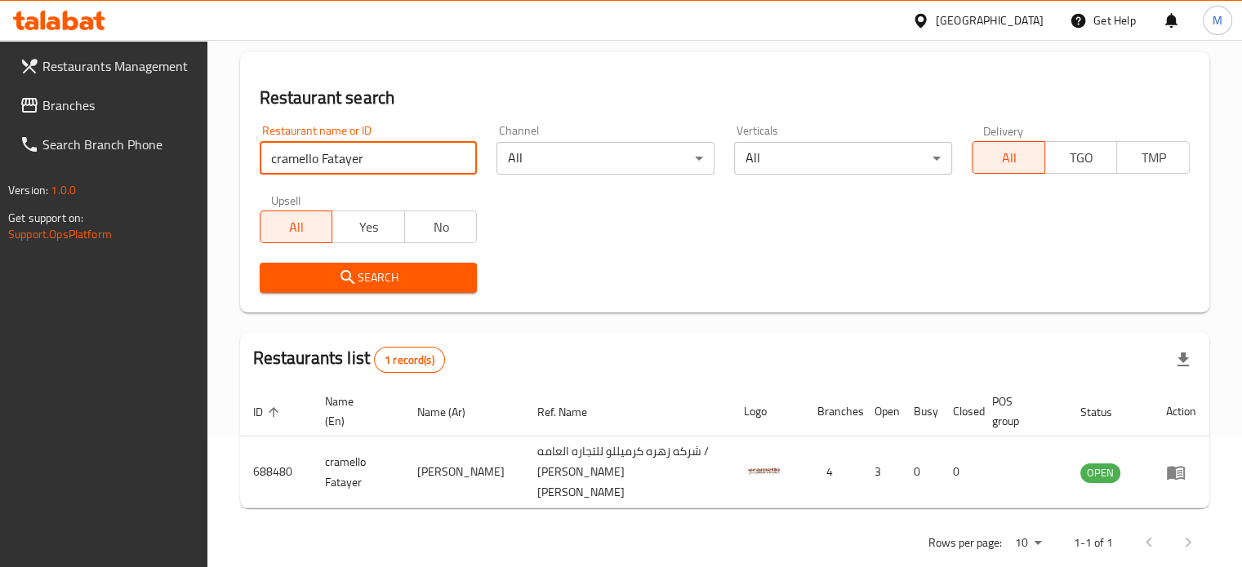
scroll to position [147, 0]
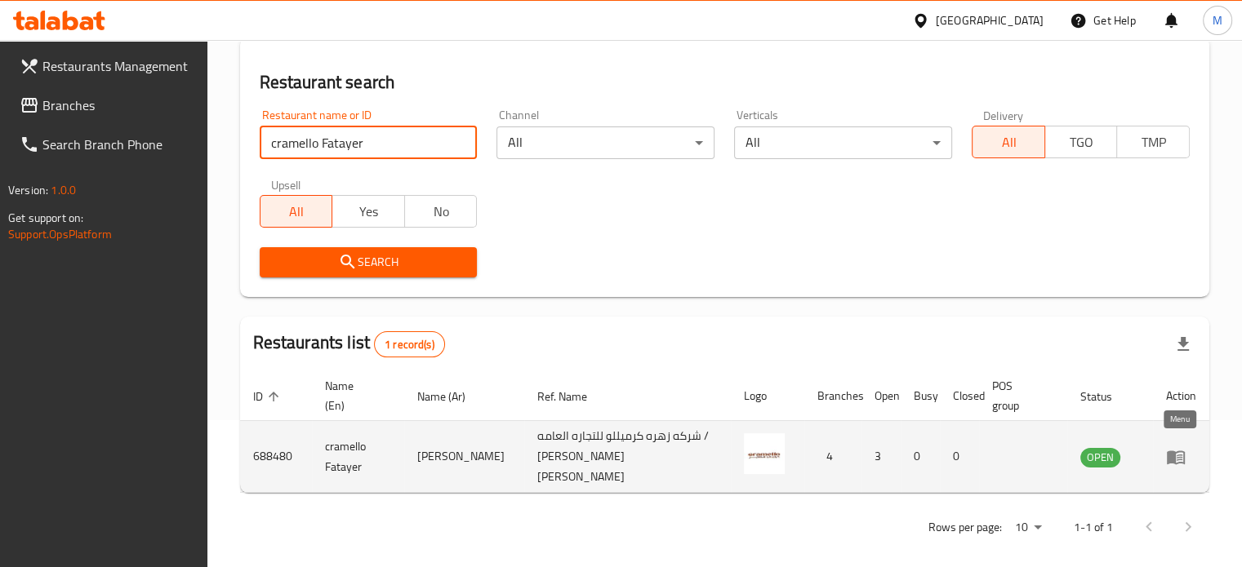
click at [1172, 453] on icon "enhanced table" at bounding box center [1176, 458] width 18 height 14
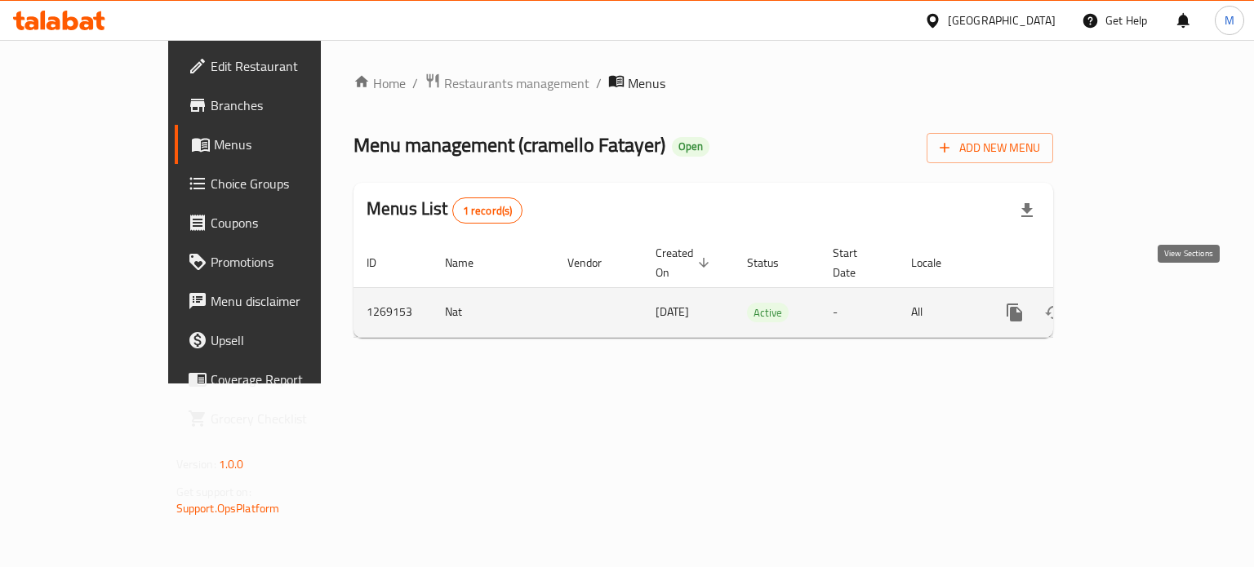
click at [1142, 303] on icon "enhanced table" at bounding box center [1133, 313] width 20 height 20
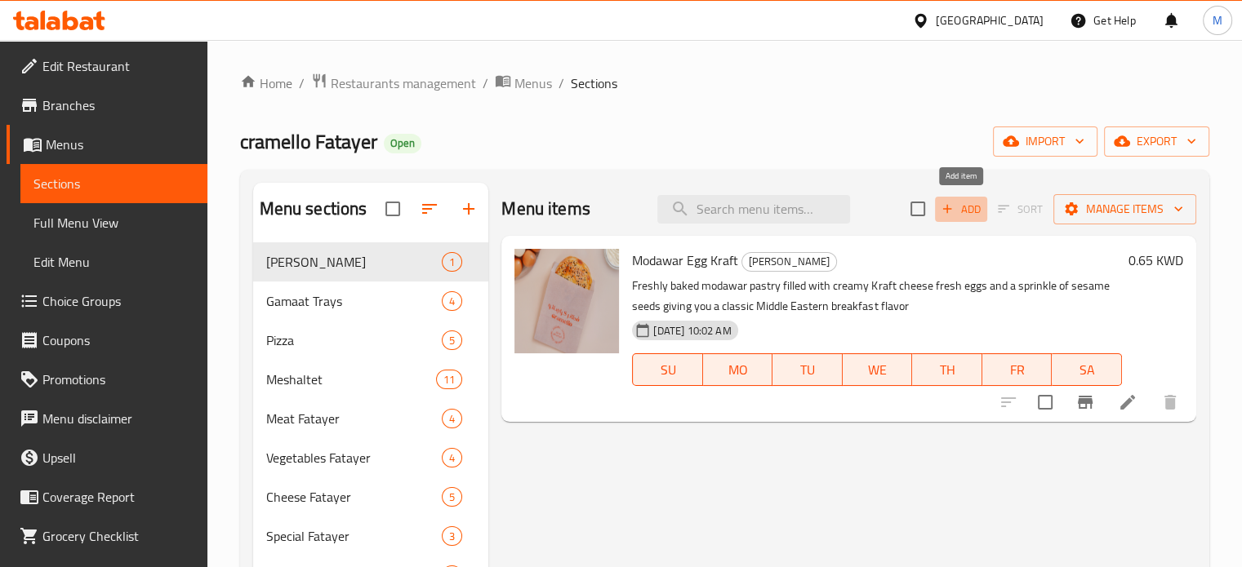
click at [973, 218] on span "Add" at bounding box center [961, 209] width 44 height 19
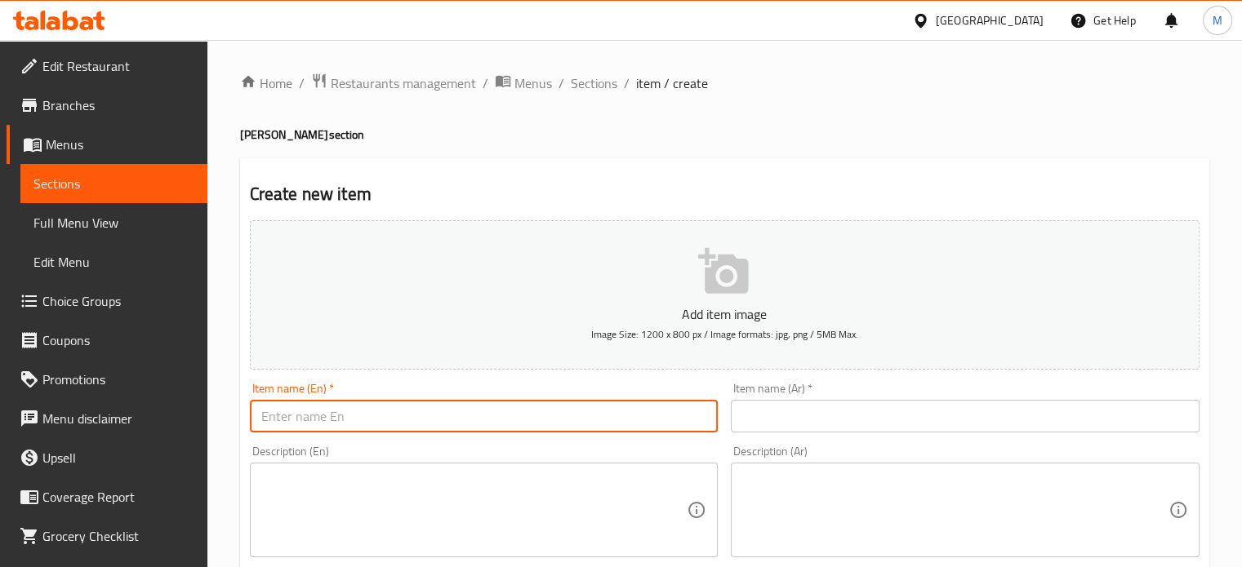
click at [494, 412] on input "text" at bounding box center [484, 416] width 469 height 33
click at [811, 417] on input "text" at bounding box center [965, 416] width 469 height 33
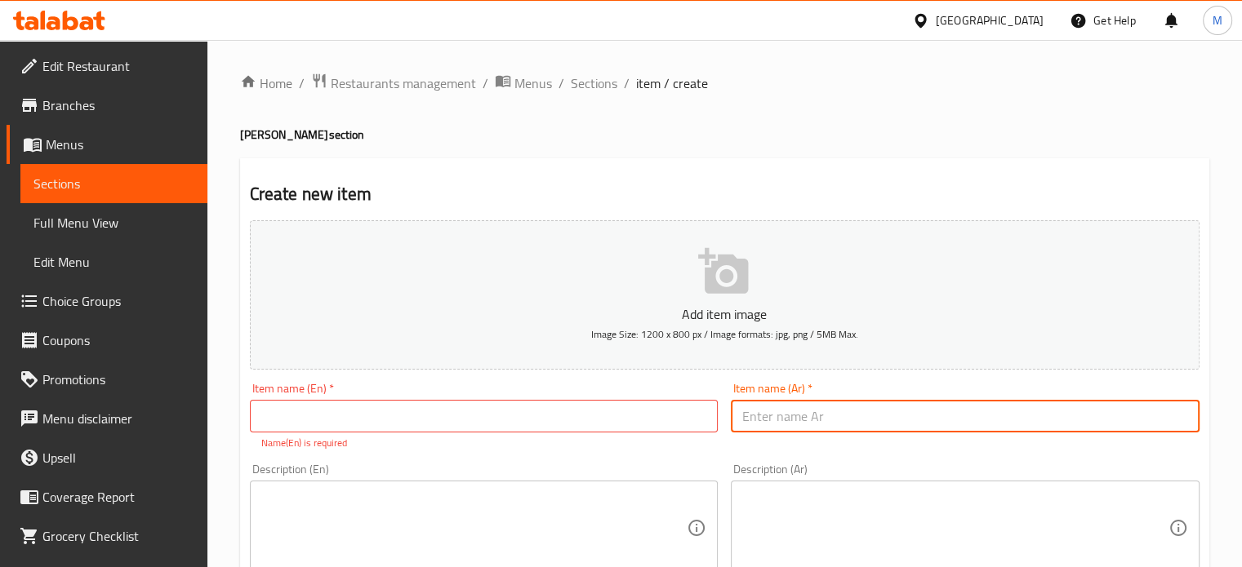
paste input "مدور حلوم بستو"
type input "مدور حلوم بستو"
click at [557, 407] on input "text" at bounding box center [484, 416] width 469 height 33
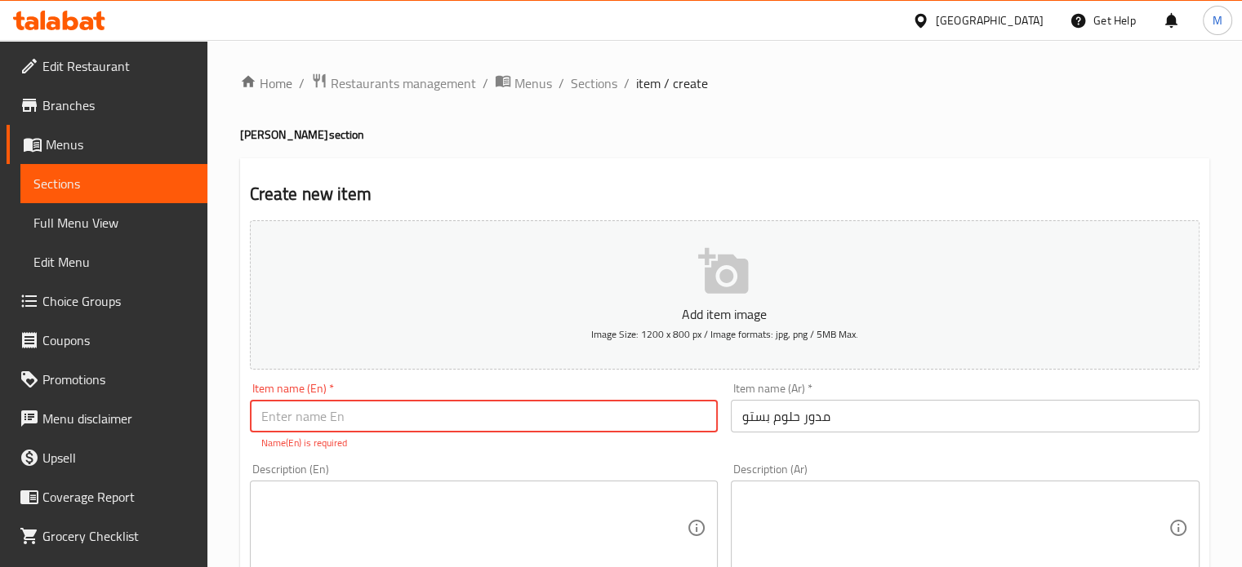
paste input "Modawar Halloumi Pesto"
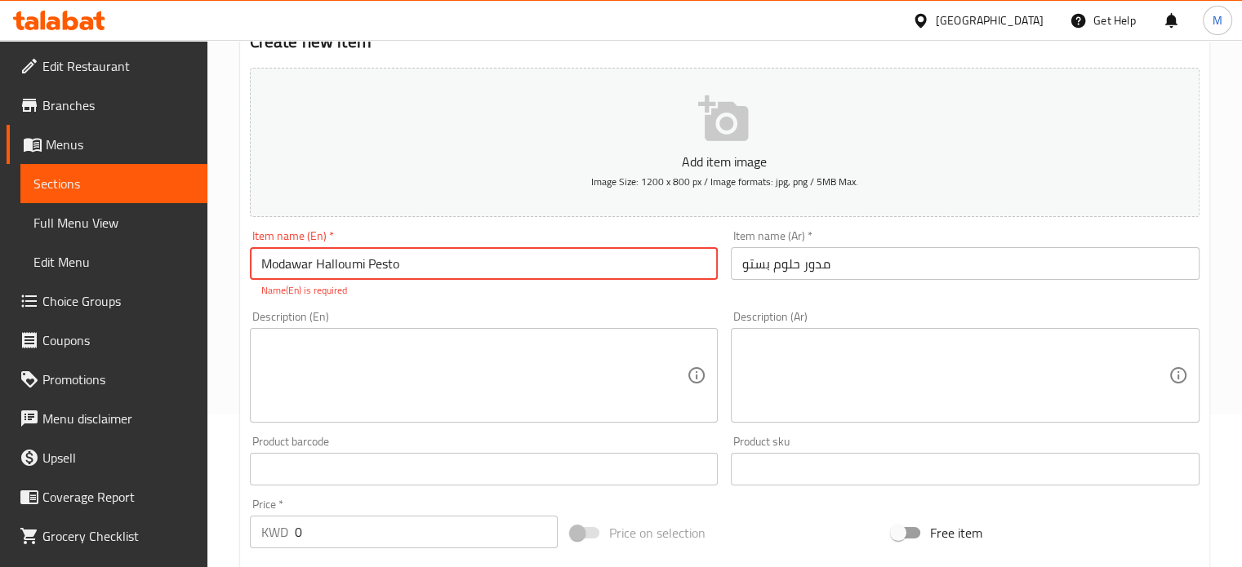
scroll to position [163, 0]
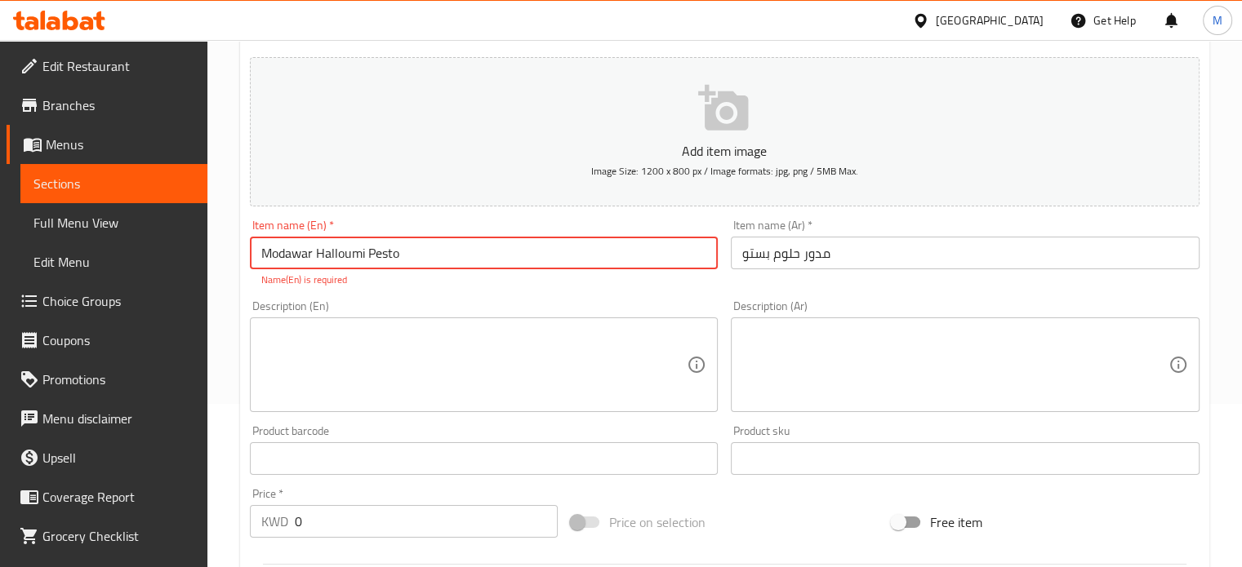
type input "Modawar Halloumi Pesto"
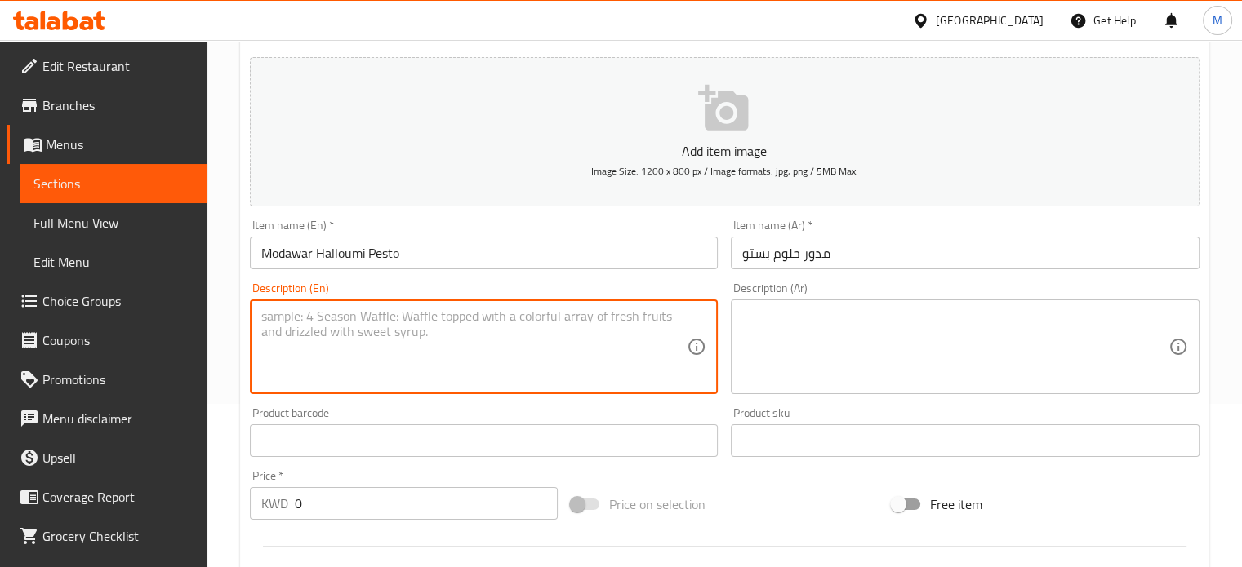
click at [518, 375] on textarea at bounding box center [474, 348] width 426 height 78
click at [850, 327] on textarea at bounding box center [955, 348] width 426 height 78
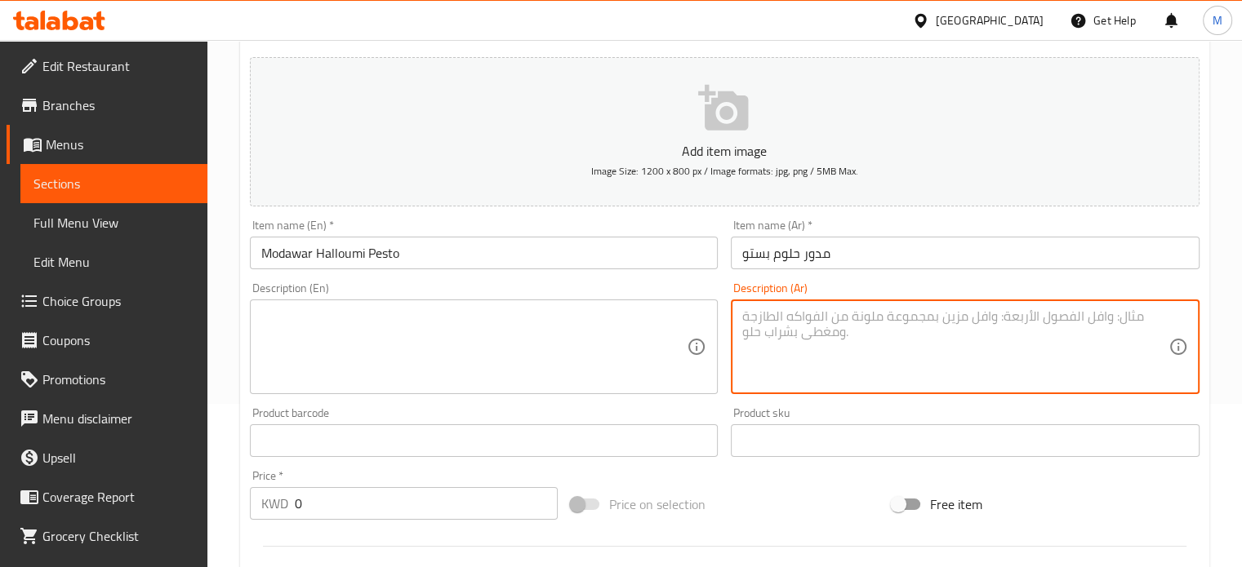
paste textarea "مخبوزة فرش فطير مدور يجمع بين نكهة الجبن الحلوم المالح وصلصة البستو العطرية داخ…"
type textarea "مخبوزة فرش فطير مدور يجمع بين نكهة الجبن الحلوم المالح وصلصة البستو العطرية داخ…"
click at [588, 341] on textarea at bounding box center [474, 348] width 426 height 78
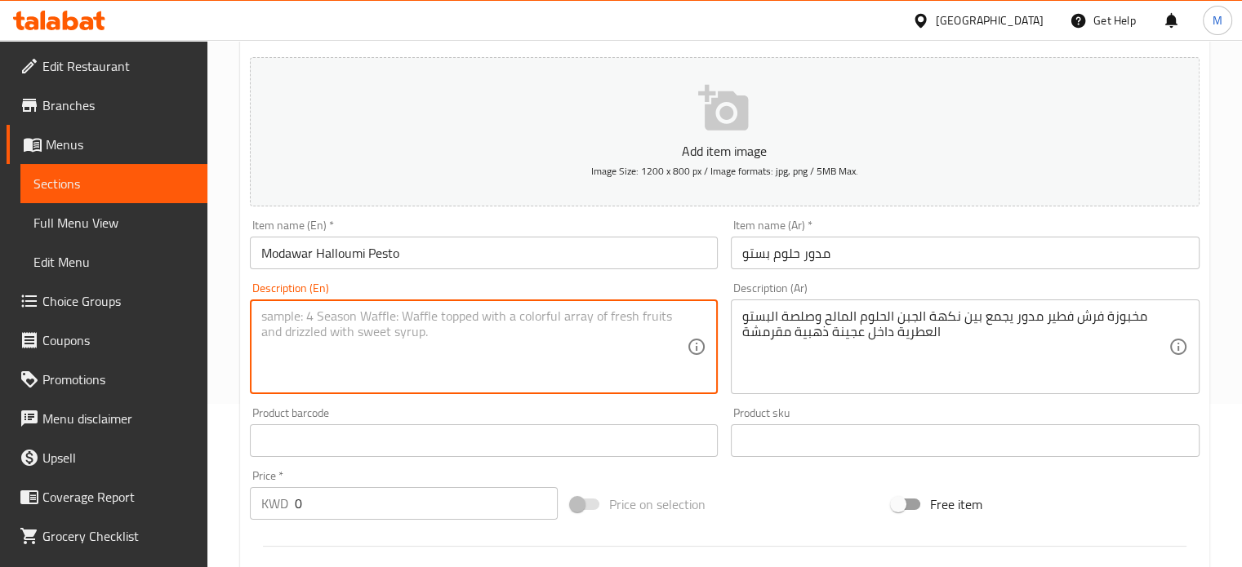
click at [588, 341] on textarea at bounding box center [474, 348] width 426 height 78
paste textarea "Freshly baked modawar crispy pastry stuffed with salty halloumi cheese and arom…"
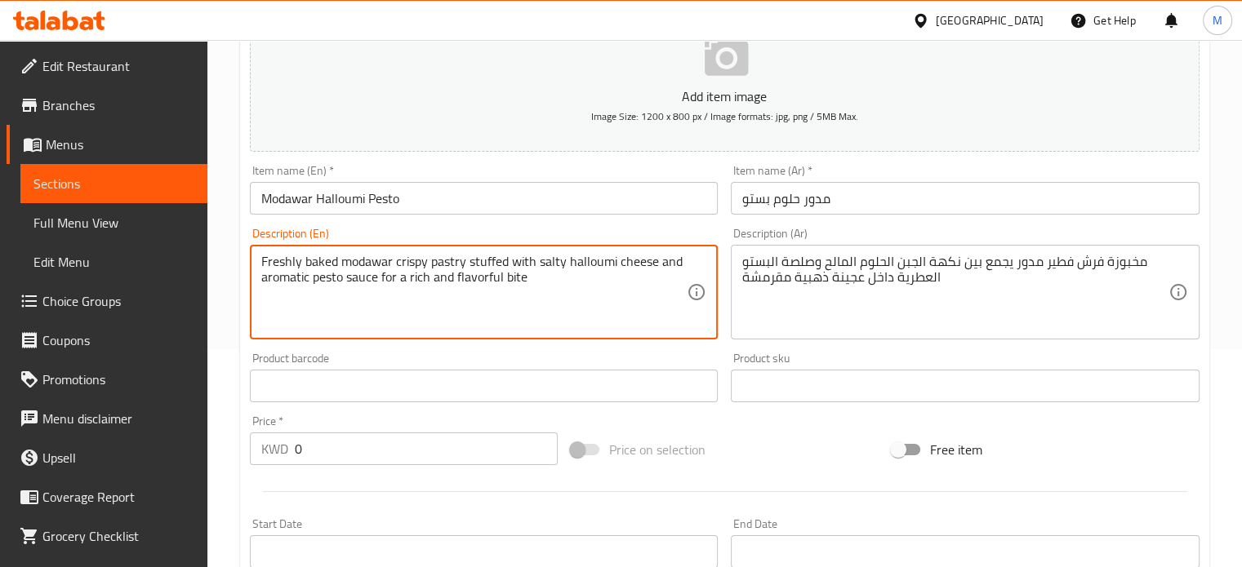
scroll to position [327, 0]
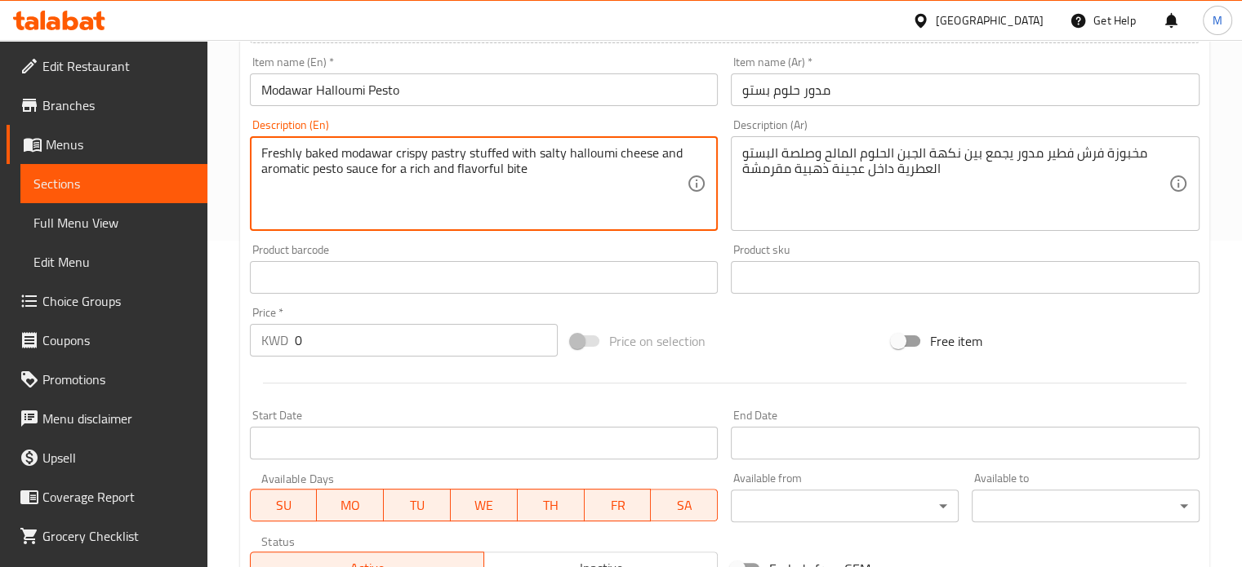
type textarea "Freshly baked modawar crispy pastry stuffed with salty halloumi cheese and arom…"
click at [469, 342] on input "0" at bounding box center [426, 340] width 263 height 33
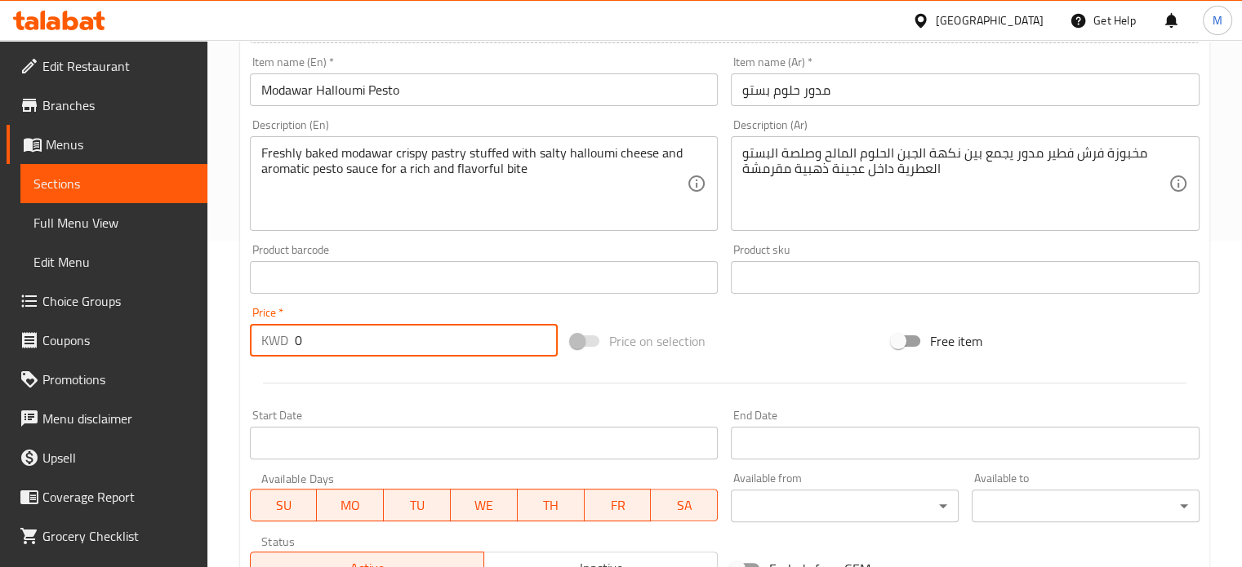
click at [469, 342] on input "0" at bounding box center [426, 340] width 263 height 33
paste input ".65"
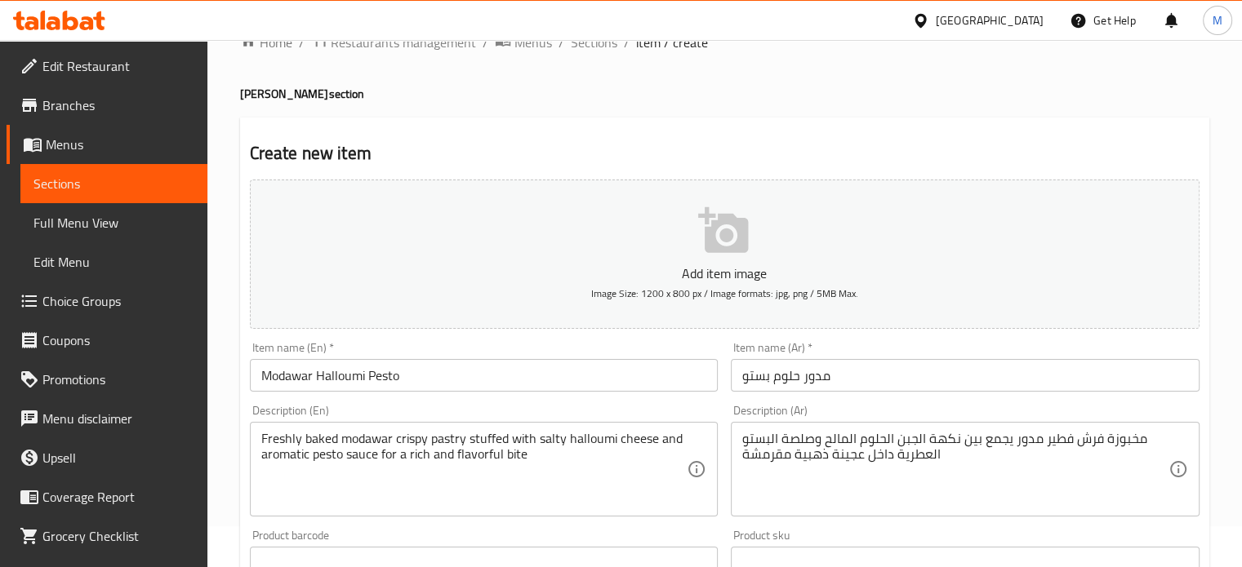
scroll to position [14, 0]
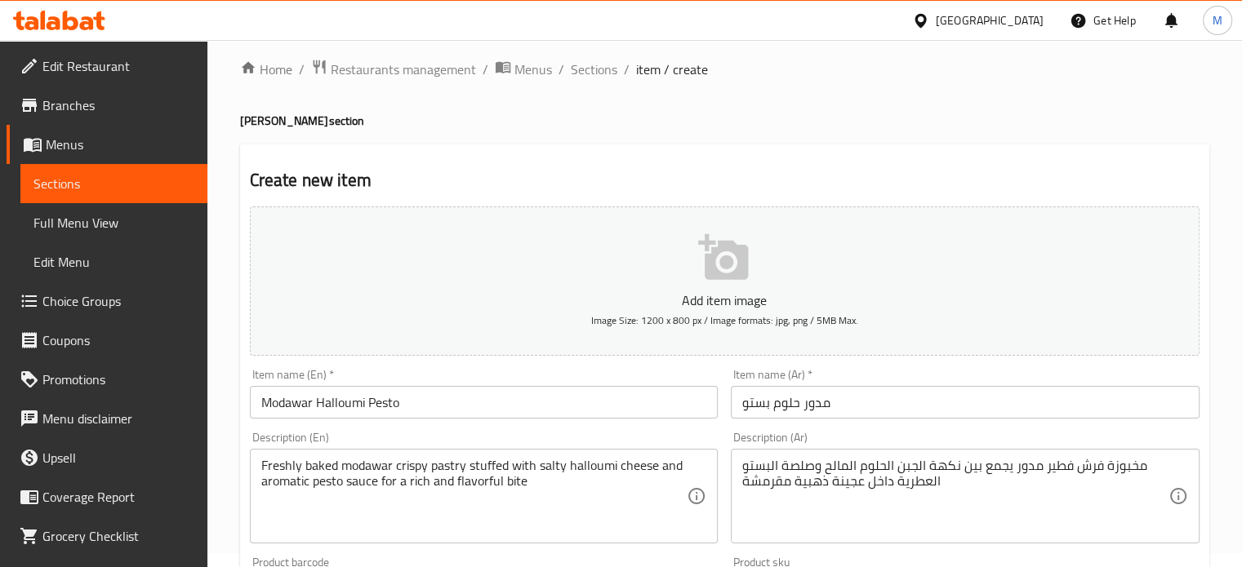
type input "0.65"
click at [709, 274] on icon "button" at bounding box center [723, 257] width 50 height 46
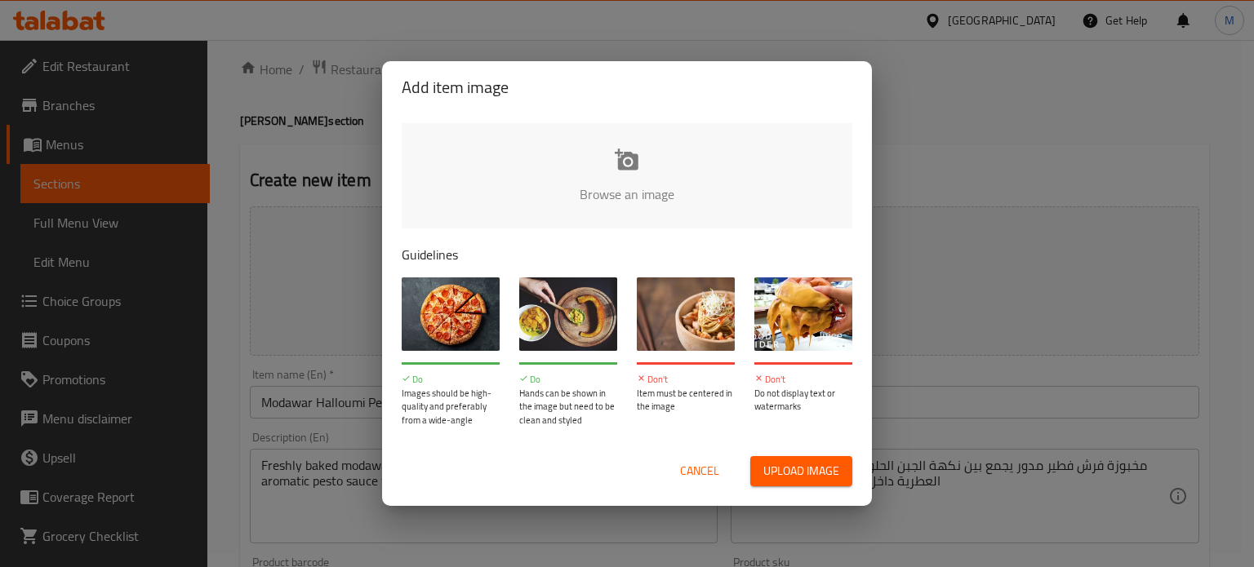
click at [784, 469] on span "Upload image" at bounding box center [801, 471] width 76 height 20
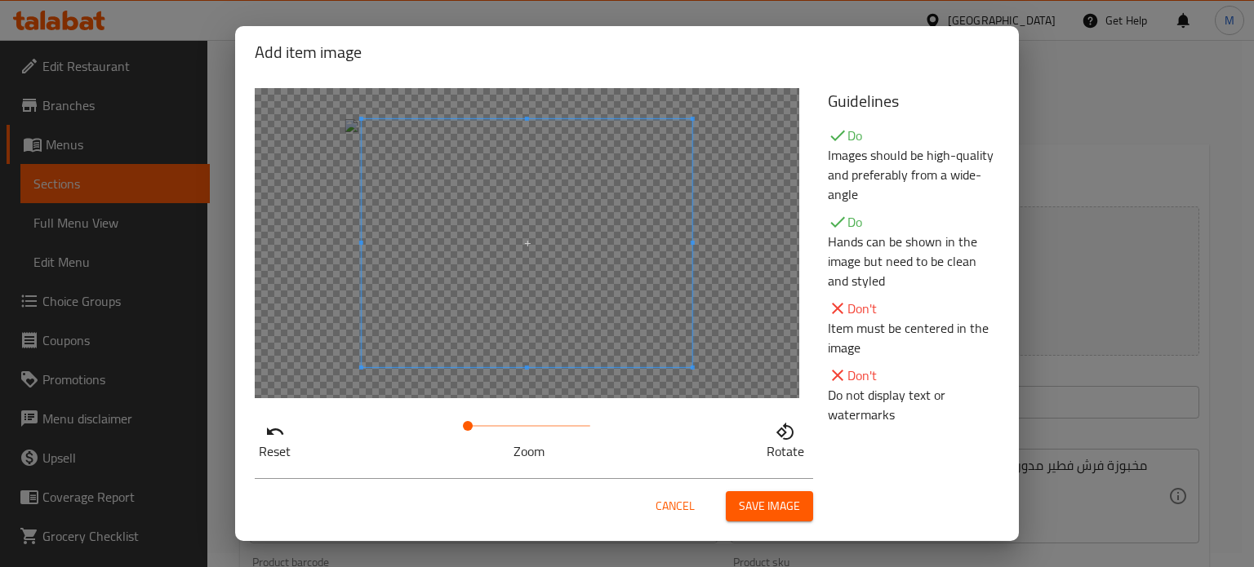
click at [754, 509] on span "Save image" at bounding box center [769, 506] width 61 height 20
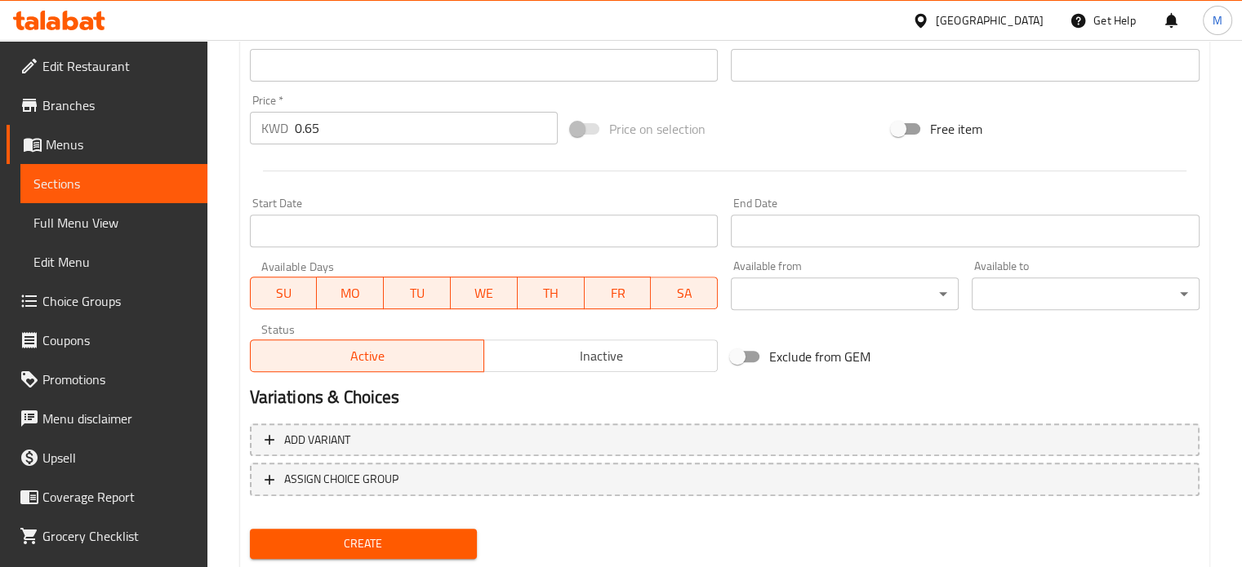
scroll to position [608, 0]
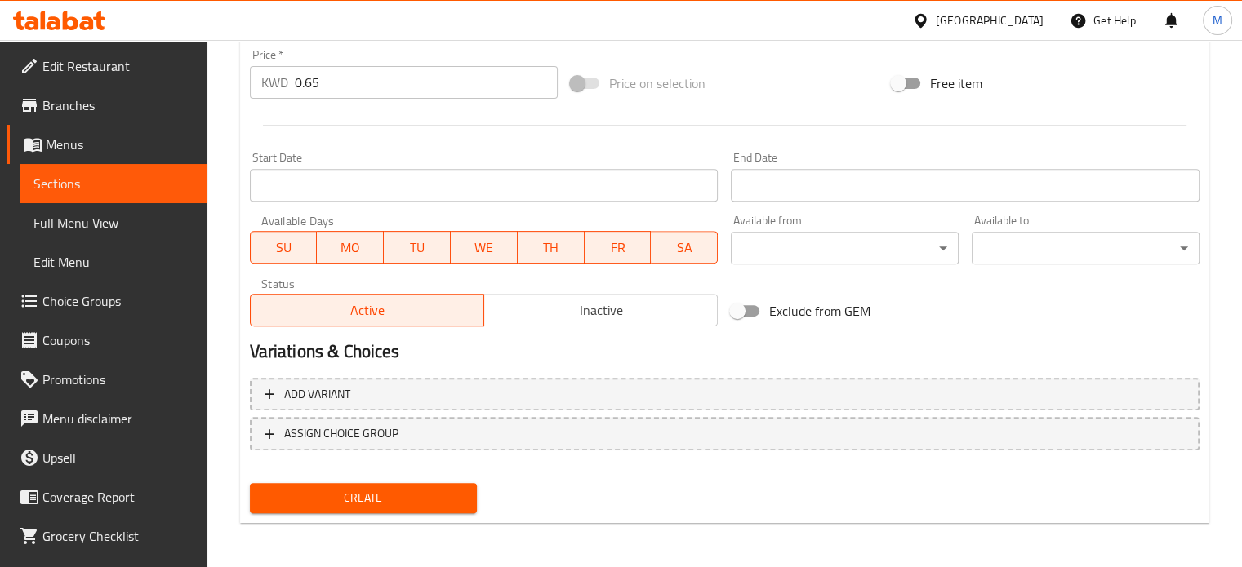
click at [418, 492] on span "Create" at bounding box center [364, 498] width 202 height 20
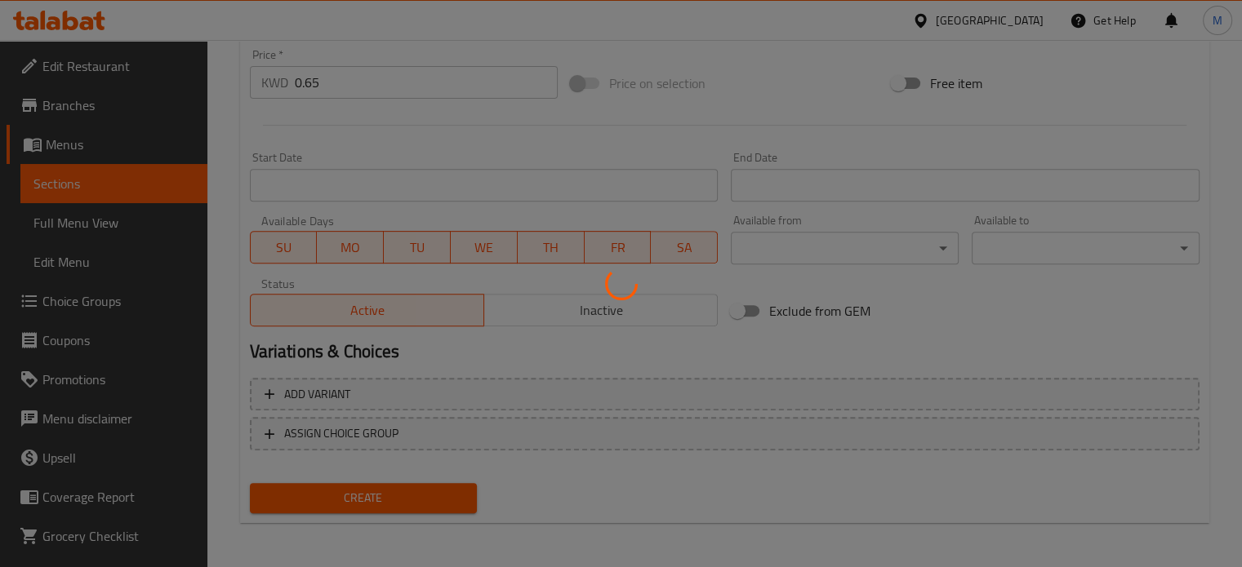
type input "0"
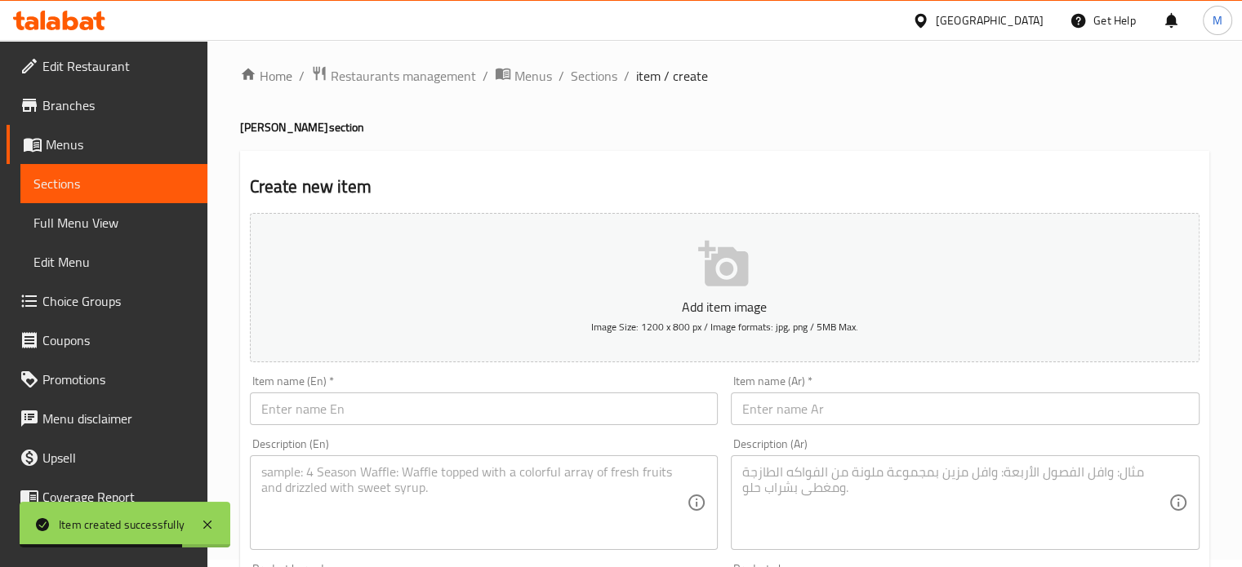
scroll to position [0, 0]
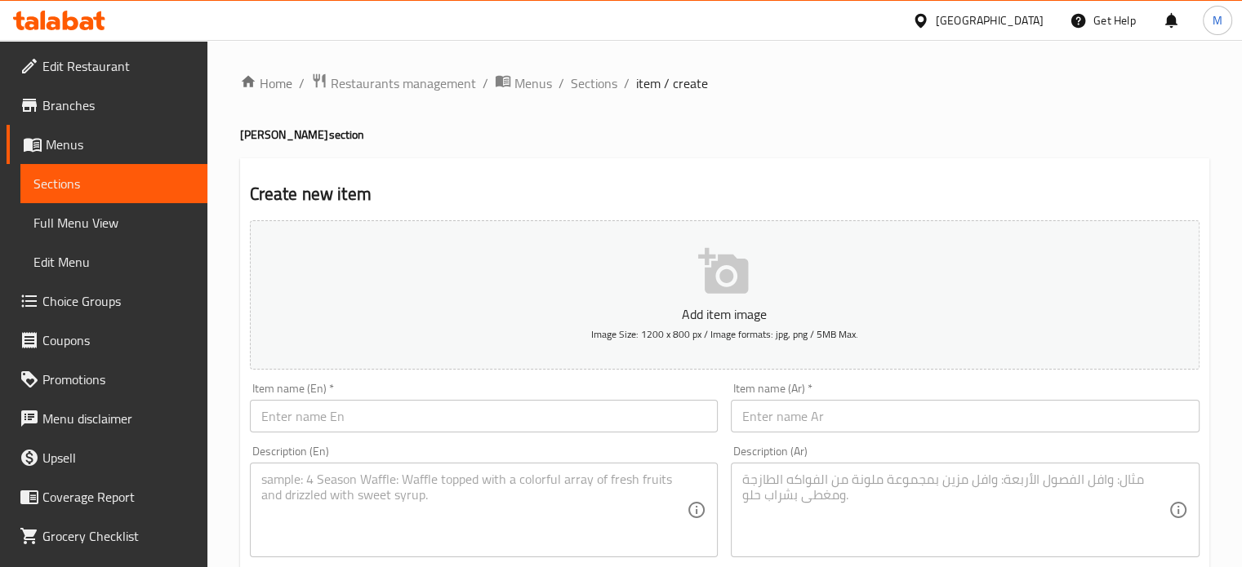
click at [137, 223] on span "Full Menu View" at bounding box center [113, 223] width 161 height 20
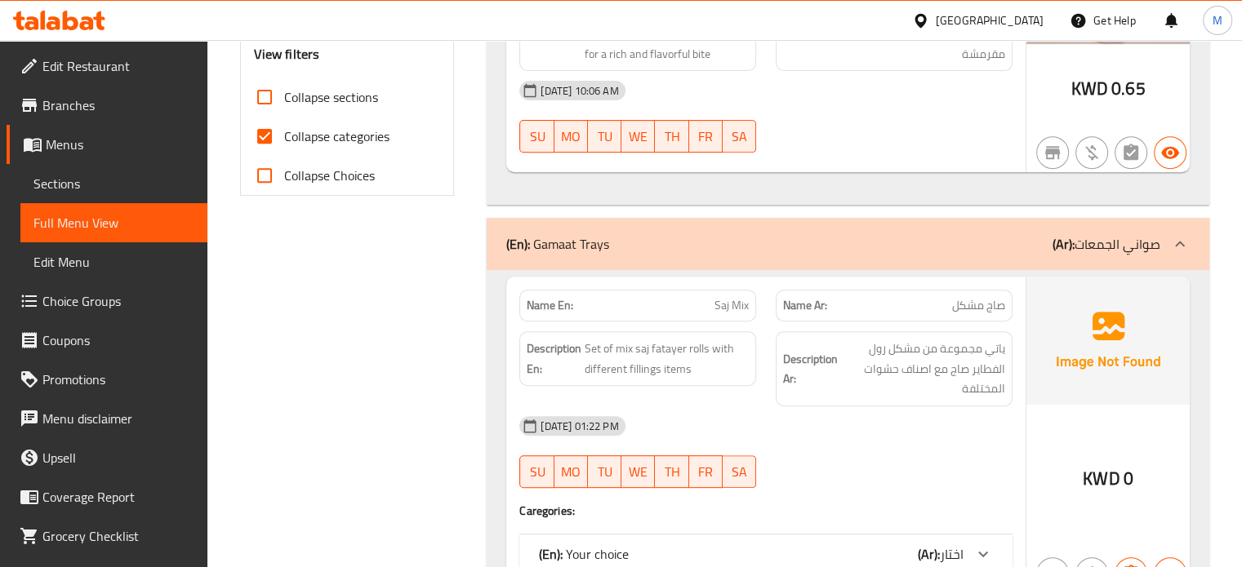
scroll to position [245, 0]
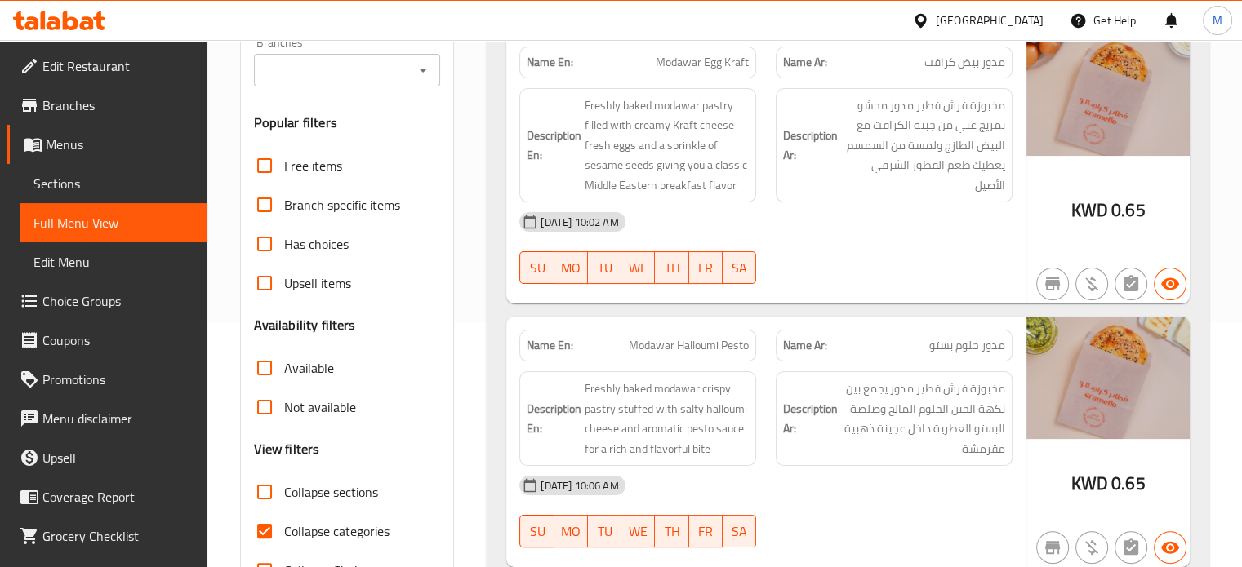
click at [81, 182] on span "Sections" at bounding box center [113, 184] width 161 height 20
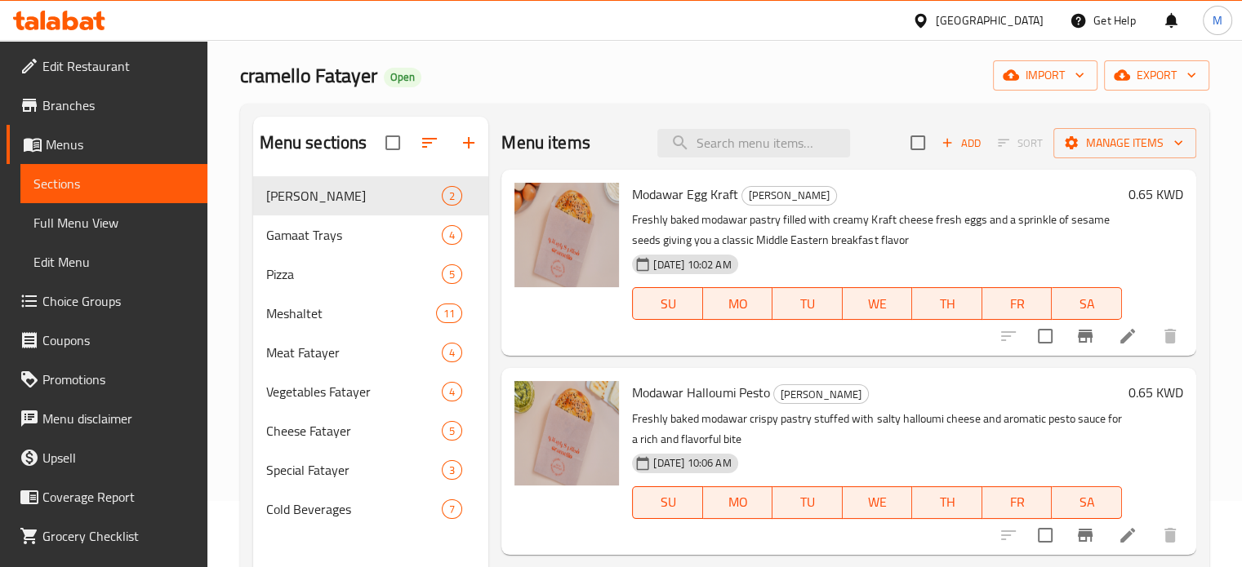
scroll to position [65, 0]
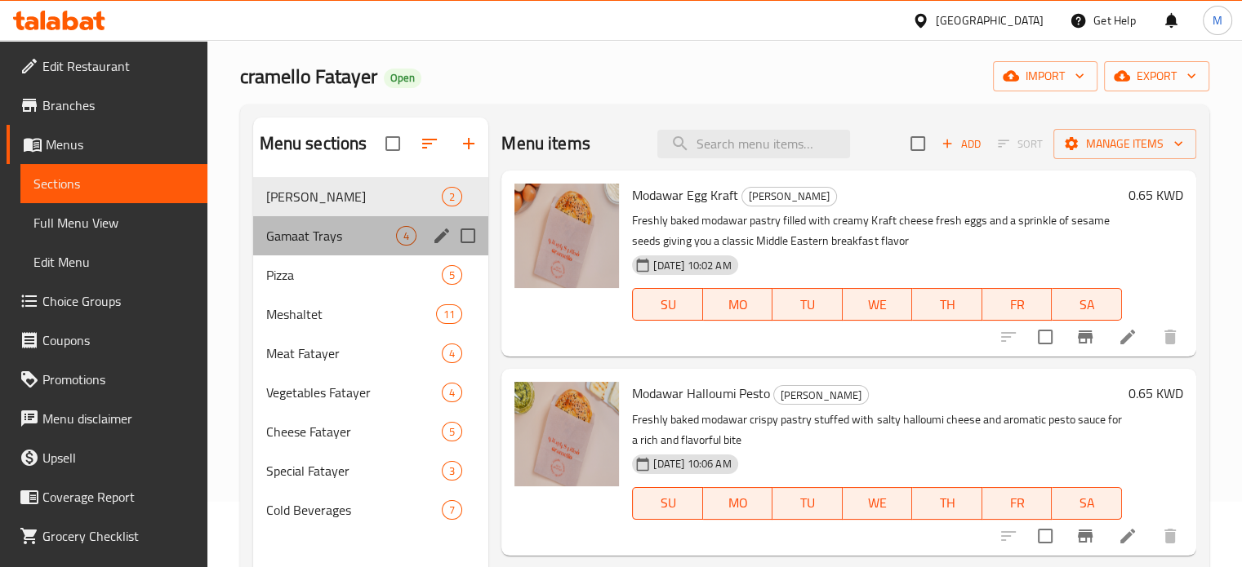
click at [376, 252] on div "Gamaat Trays 4" at bounding box center [371, 235] width 236 height 39
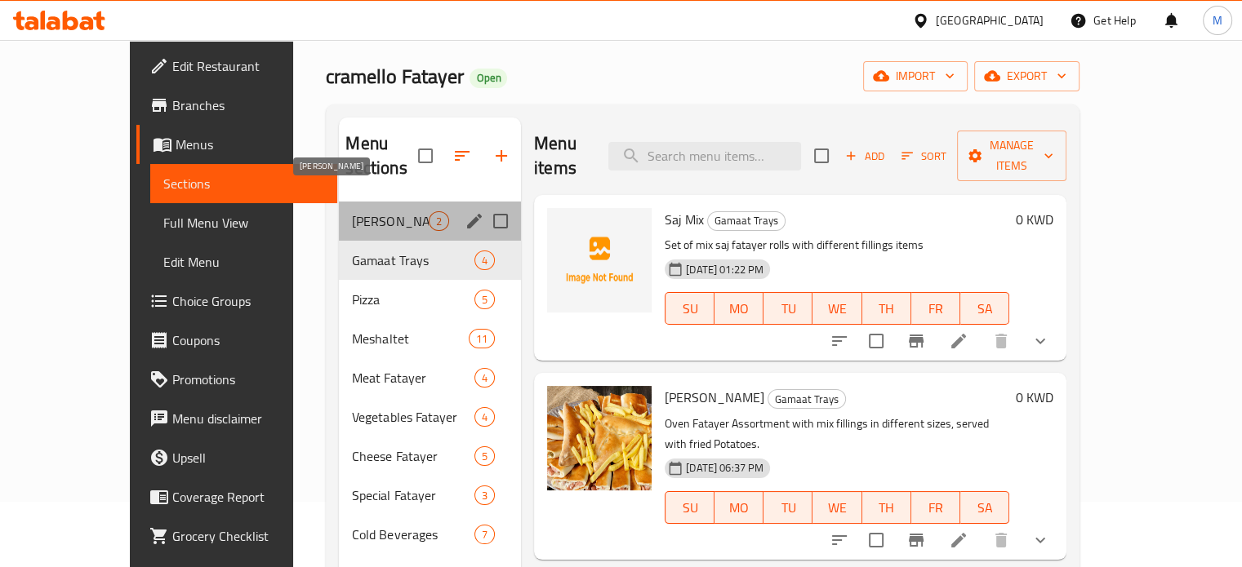
click at [374, 211] on span "[PERSON_NAME]" at bounding box center [390, 221] width 77 height 20
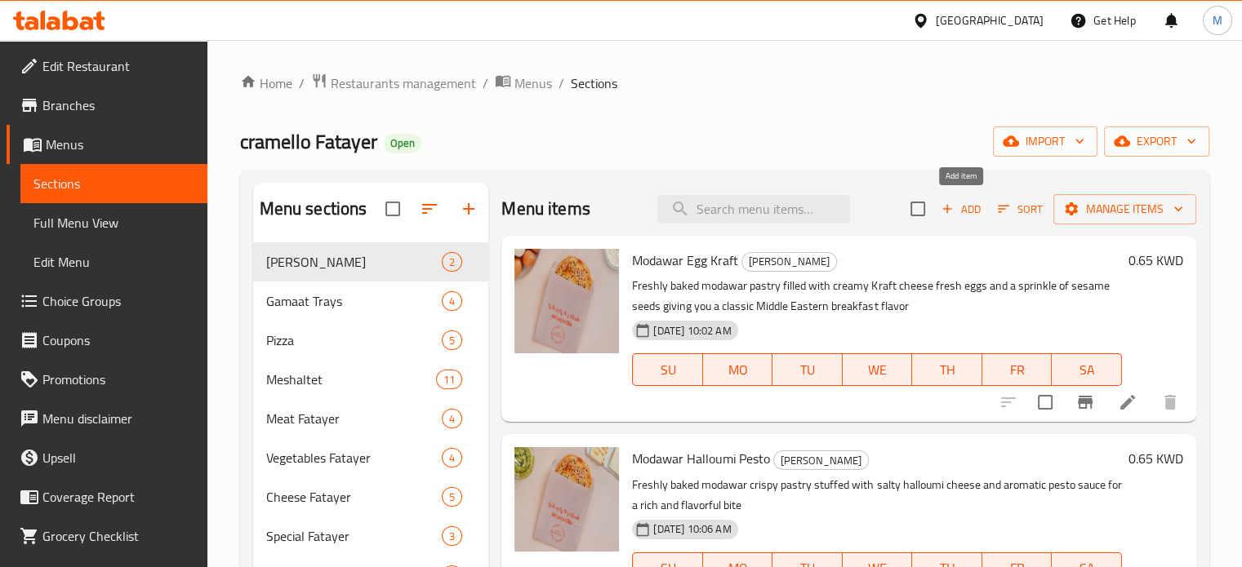
click at [968, 210] on span "Add" at bounding box center [961, 209] width 44 height 19
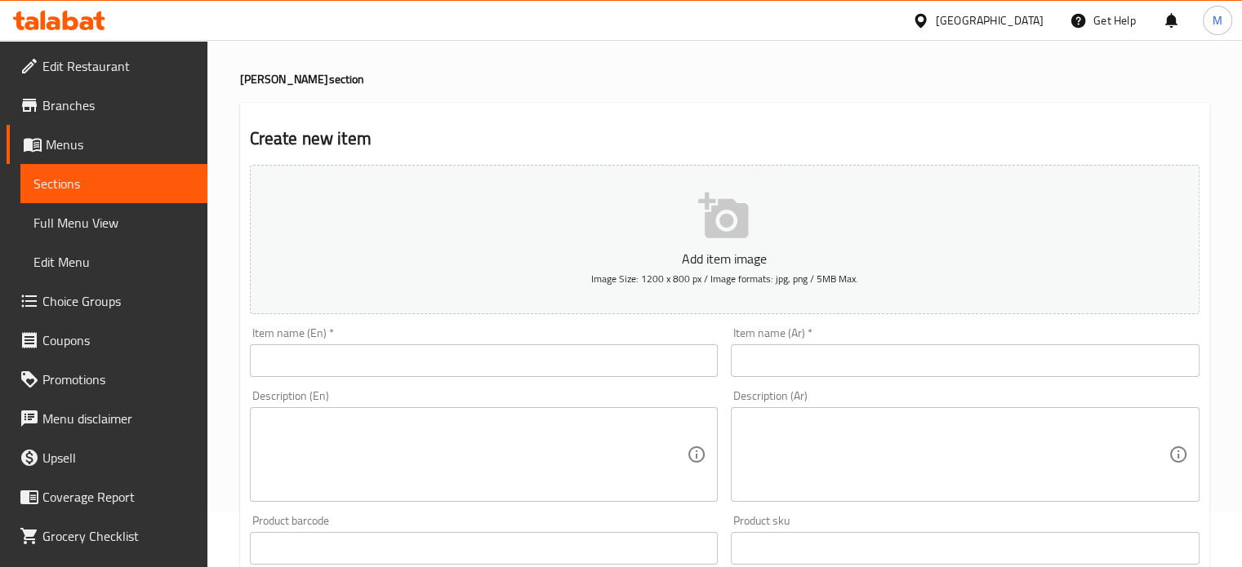
scroll to position [82, 0]
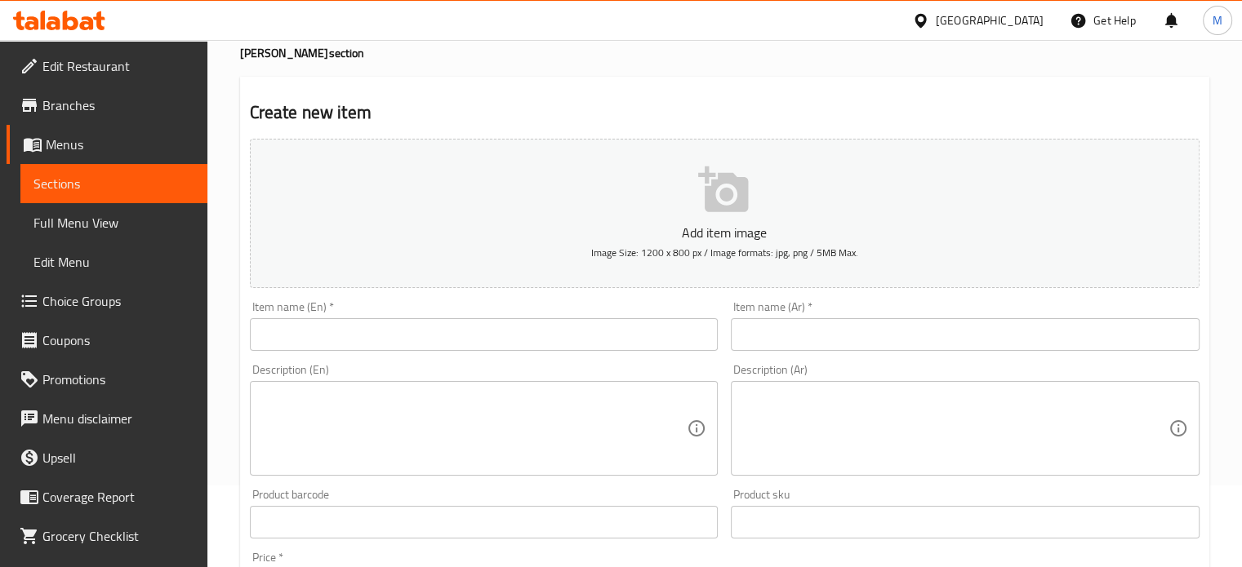
click at [856, 331] on input "text" at bounding box center [965, 334] width 469 height 33
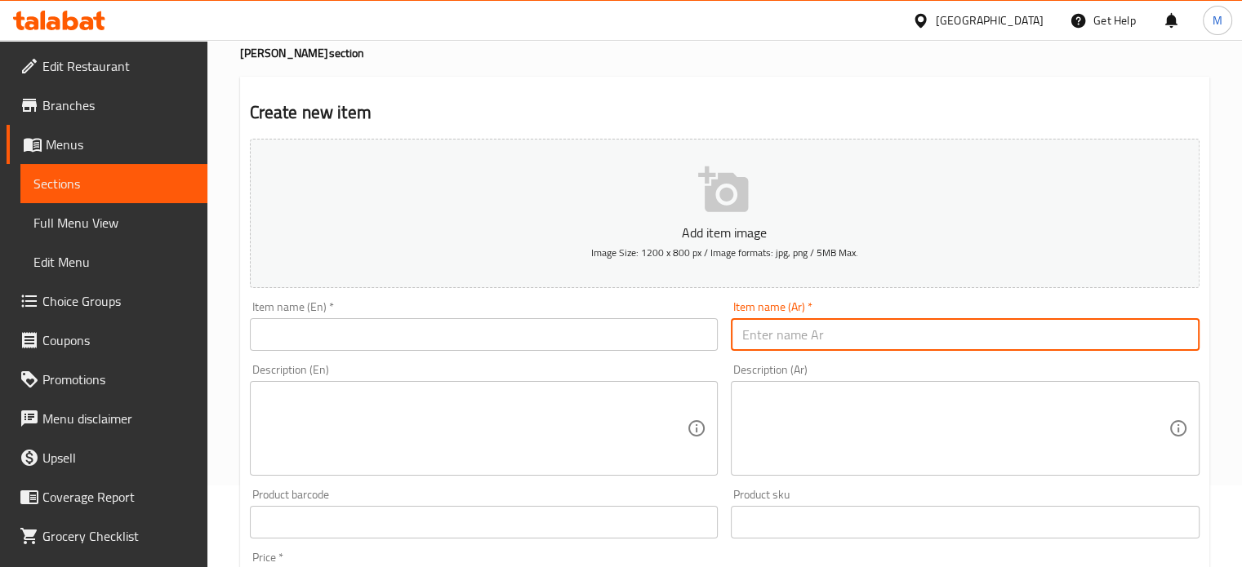
paste input "مدور تركي مدخن"
type input "مدور تركي مدخن"
click at [585, 327] on input "text" at bounding box center [484, 334] width 469 height 33
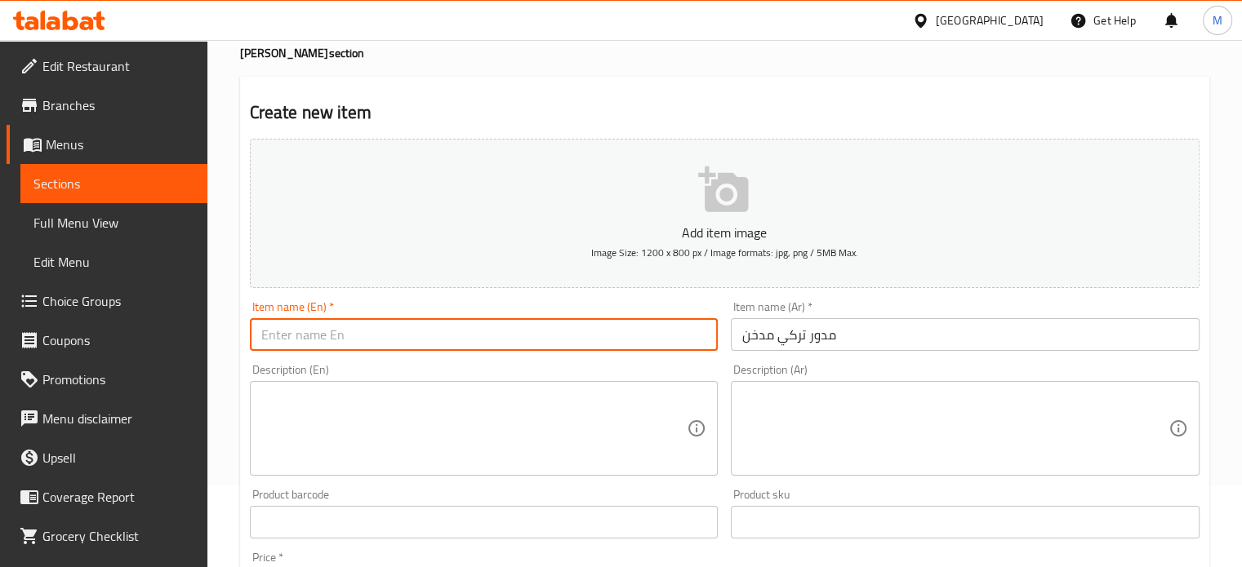
paste input "Modawar Smoked Turkey"
type input "Modawar Smoked Turkey"
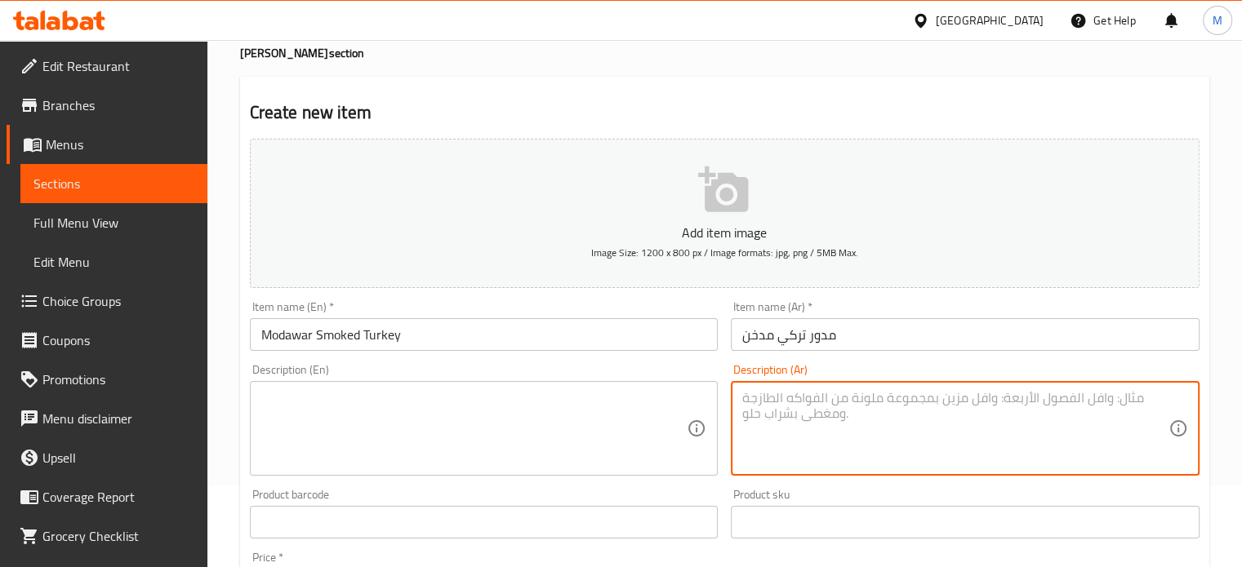
click at [760, 432] on textarea at bounding box center [955, 429] width 426 height 78
paste textarea "مخبوزة فرش فطير مدور لذيذ محشو بشرائح الديك الرومي المدخن الموزاريلا والخس الطا…"
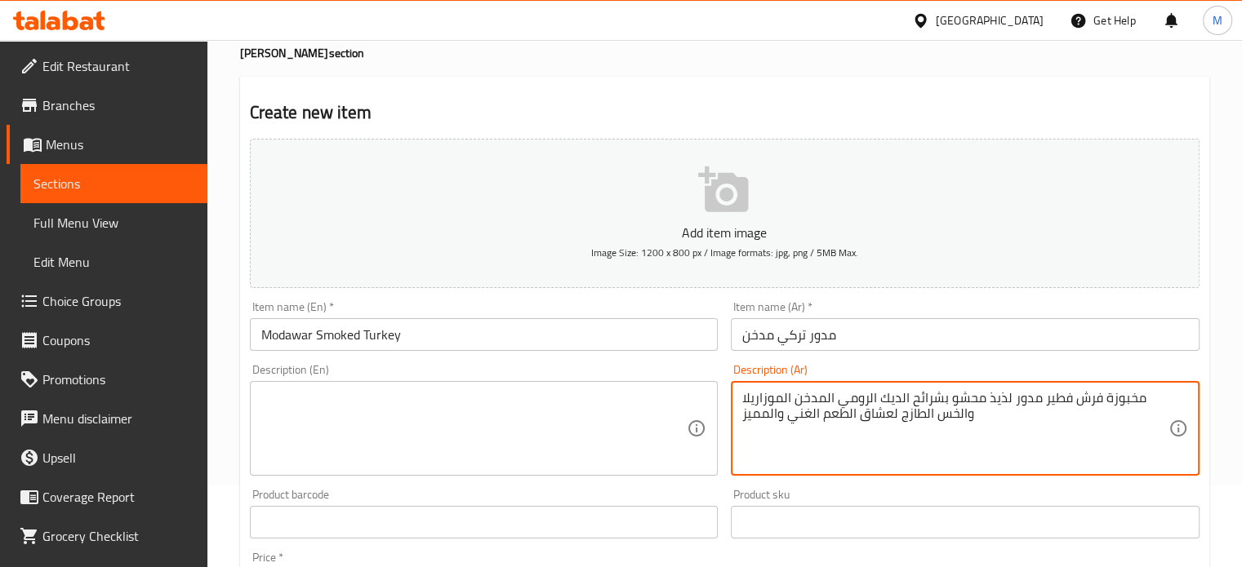
type textarea "مخبوزة فرش فطير مدور لذيذ محشو بشرائح الديك الرومي المدخن الموزاريلا والخس الطا…"
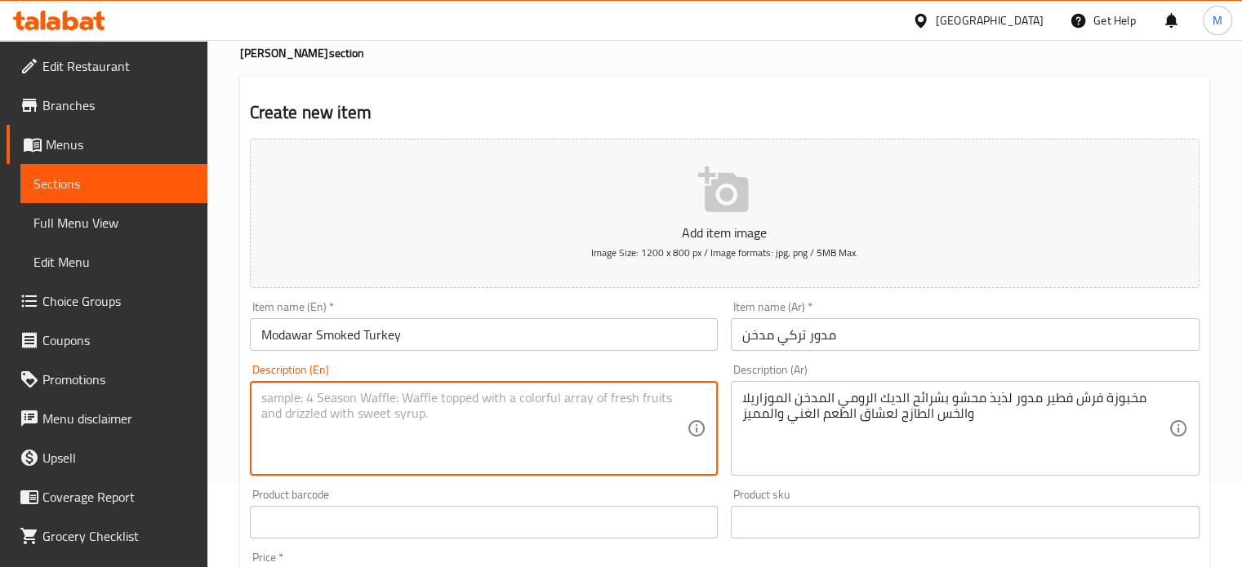
click at [572, 409] on textarea at bounding box center [474, 429] width 426 height 78
paste textarea "Freshly baked modawar pastry filled with smoked turkey slices fresh mozzarella …"
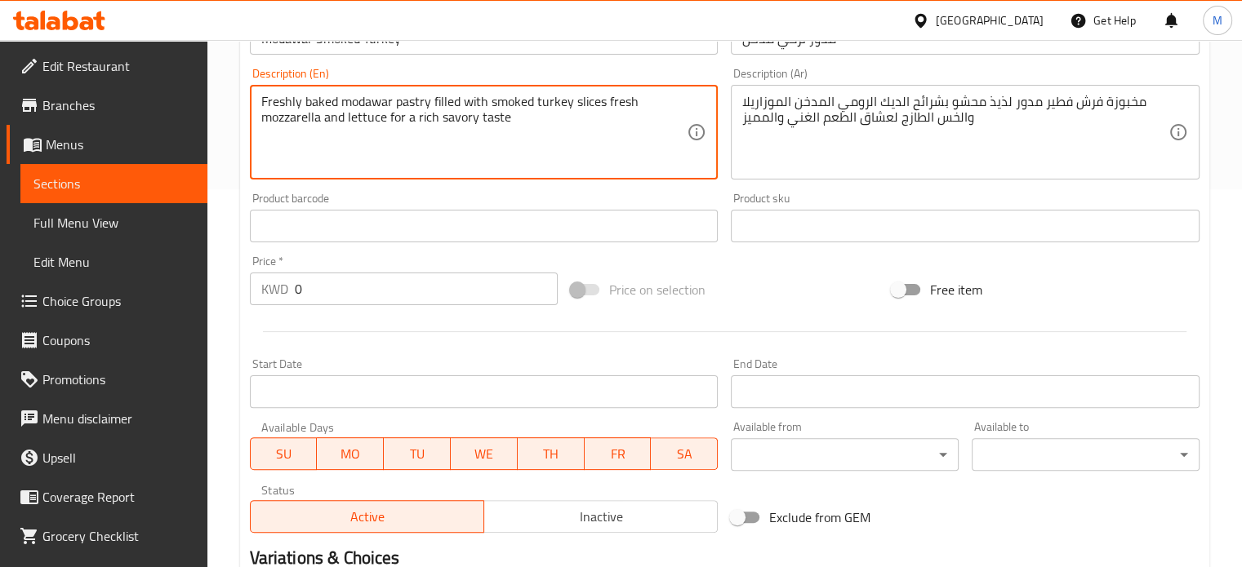
scroll to position [408, 0]
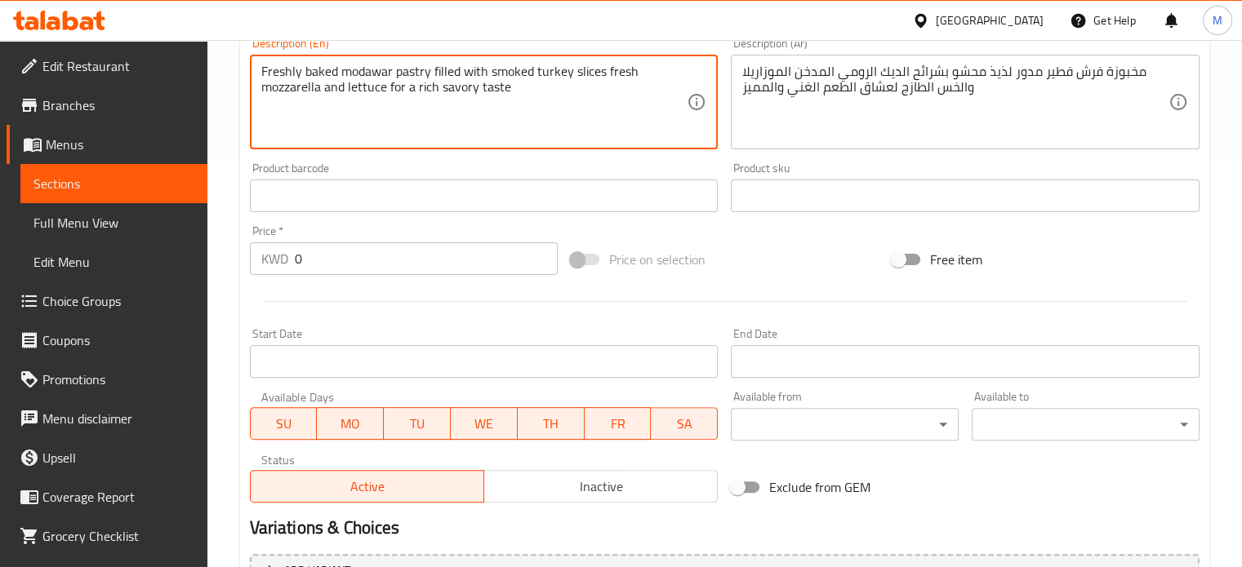
type textarea "Freshly baked modawar pastry filled with smoked turkey slices fresh mozzarella …"
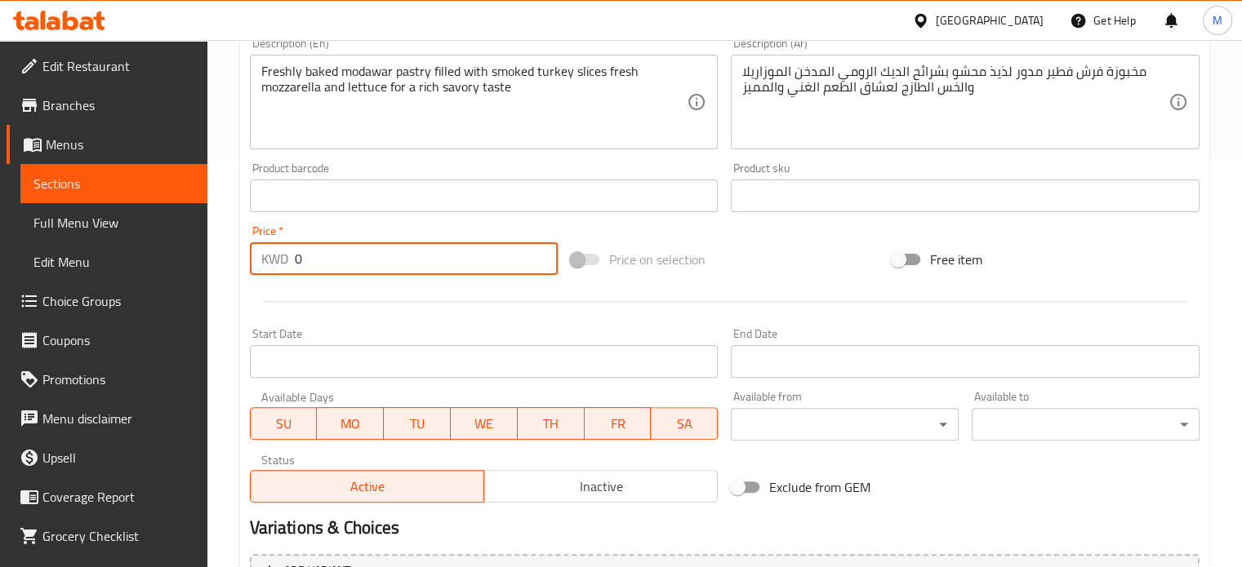
click at [411, 247] on input "0" at bounding box center [426, 258] width 263 height 33
drag, startPoint x: 346, startPoint y: 260, endPoint x: 275, endPoint y: 265, distance: 71.1
click at [275, 265] on div "KWD 0 Price *" at bounding box center [404, 258] width 308 height 33
paste input ".65"
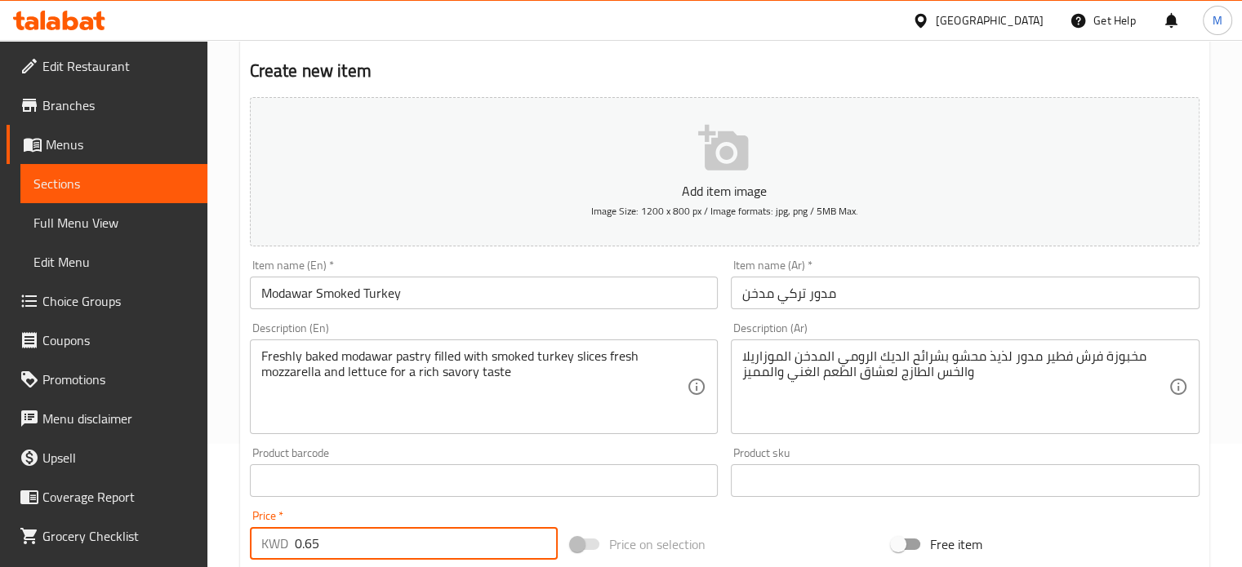
scroll to position [82, 0]
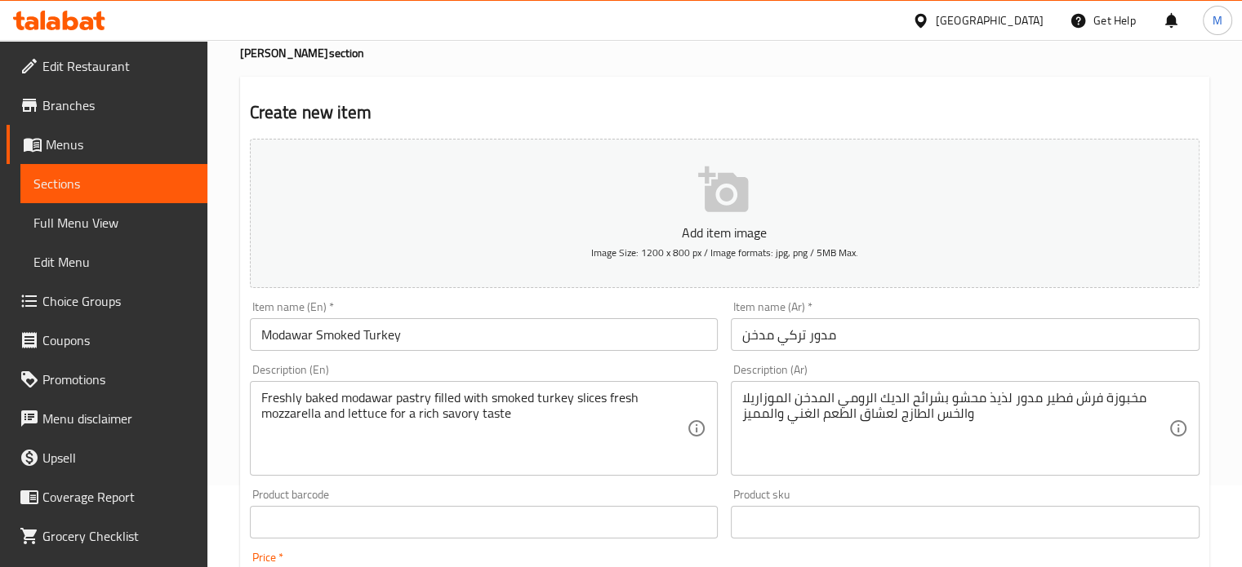
type input "0.65"
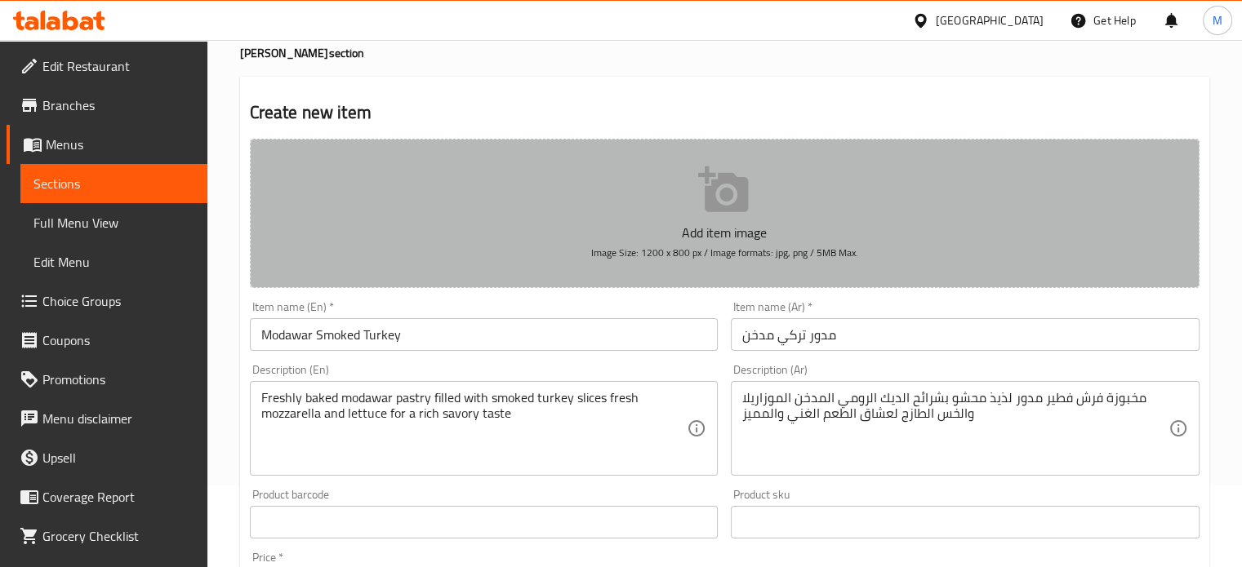
click at [723, 241] on p "Add item image" at bounding box center [724, 233] width 899 height 20
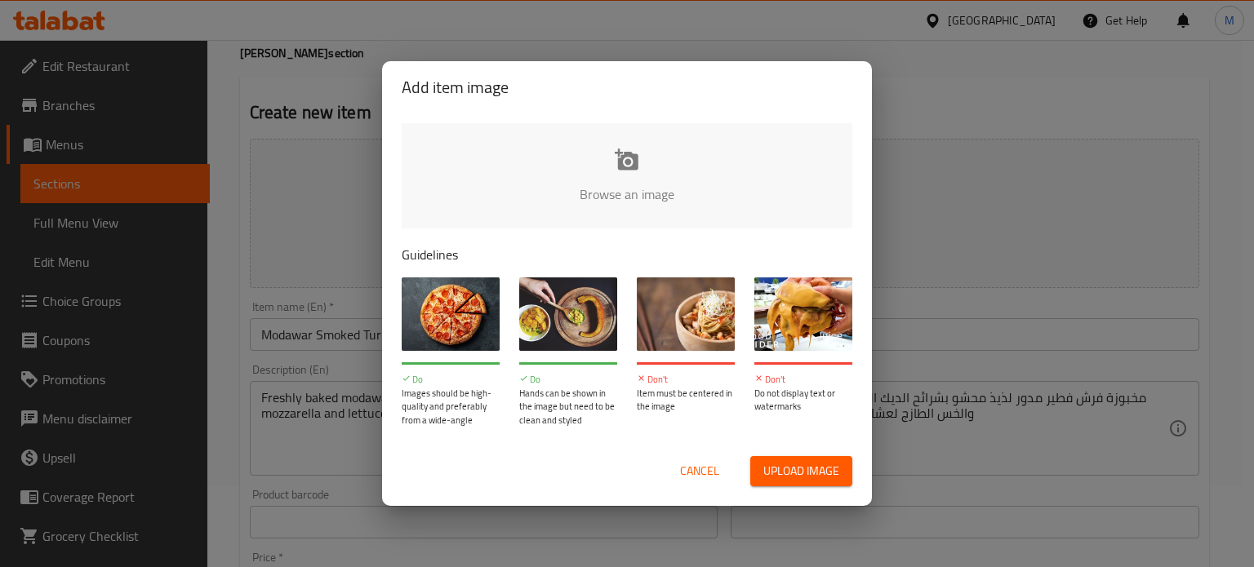
click at [715, 477] on span "Cancel" at bounding box center [699, 471] width 39 height 20
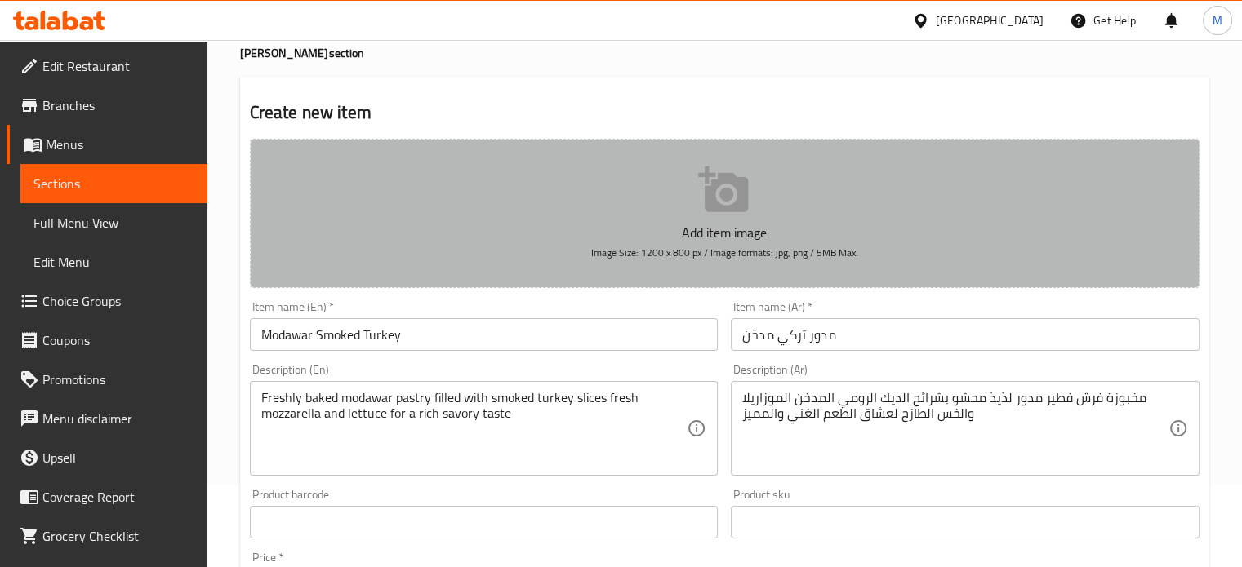
click at [695, 209] on button "Add item image Image Size: 1200 x 800 px / Image formats: jpg, png / 5MB Max." at bounding box center [725, 213] width 950 height 149
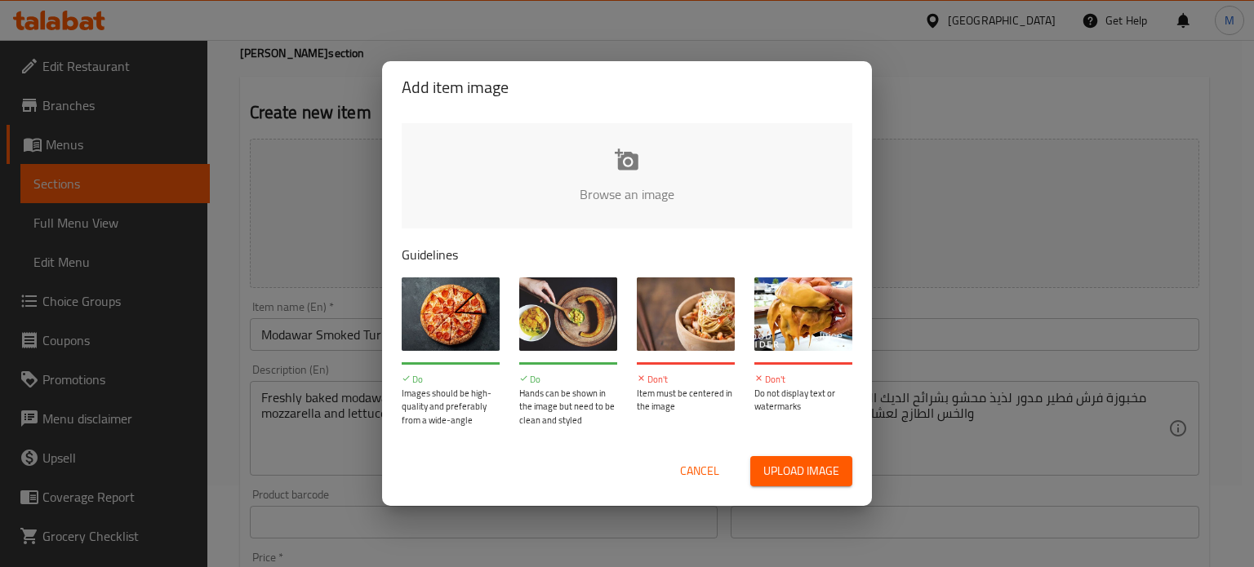
click at [772, 478] on span "Upload image" at bounding box center [801, 471] width 76 height 20
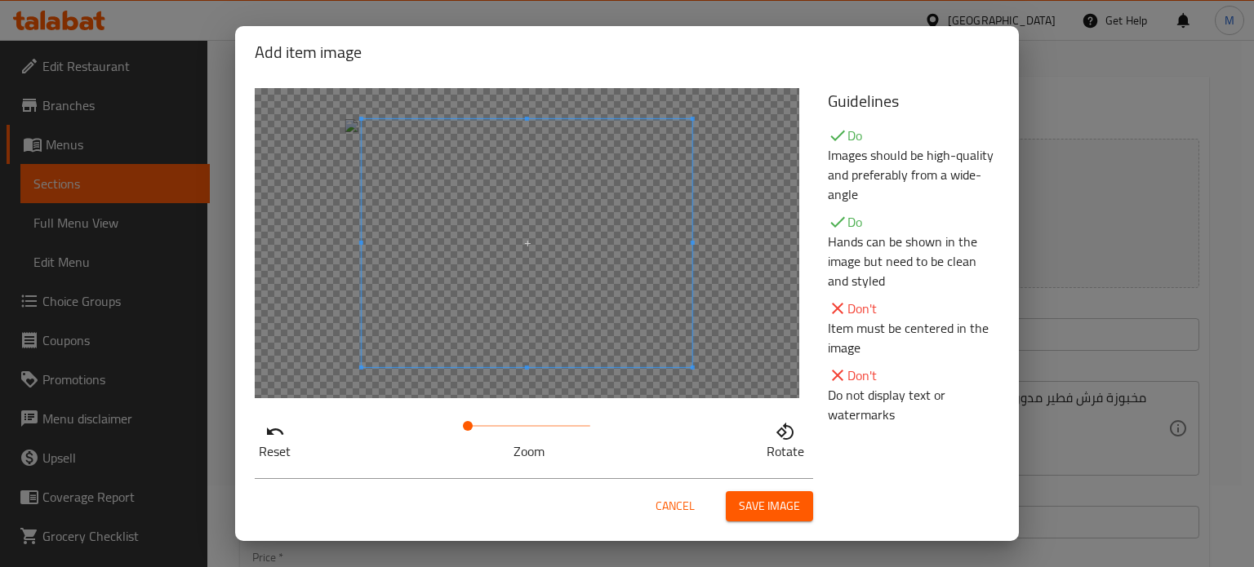
click at [629, 307] on span at bounding box center [527, 243] width 331 height 248
click at [596, 264] on span at bounding box center [510, 243] width 331 height 248
click at [745, 507] on span "Save image" at bounding box center [769, 506] width 61 height 20
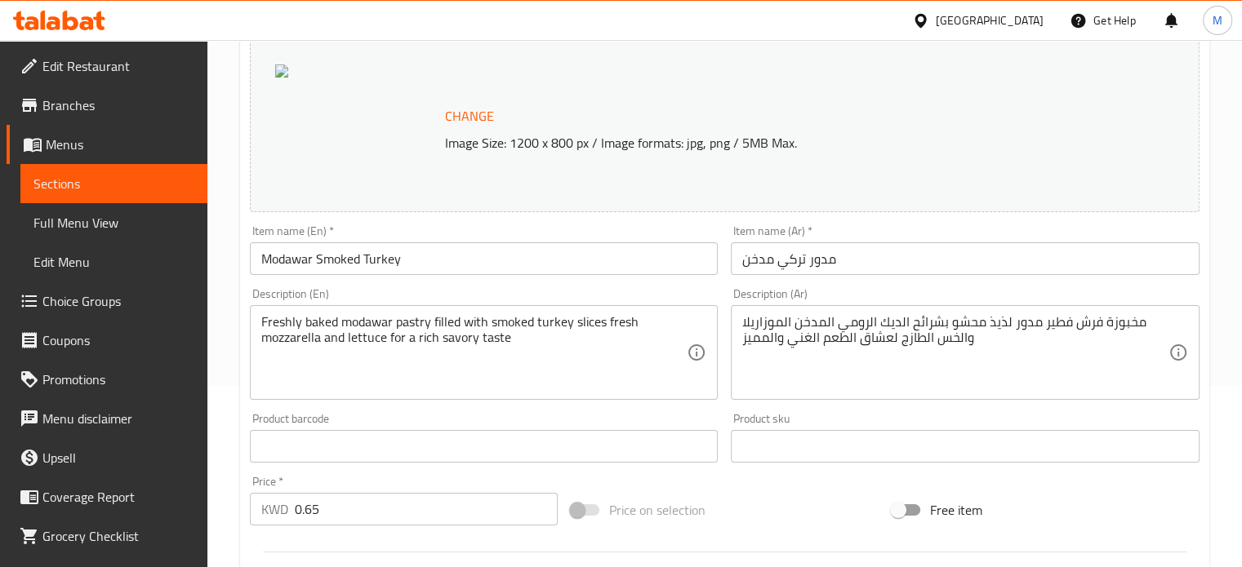
scroll to position [0, 0]
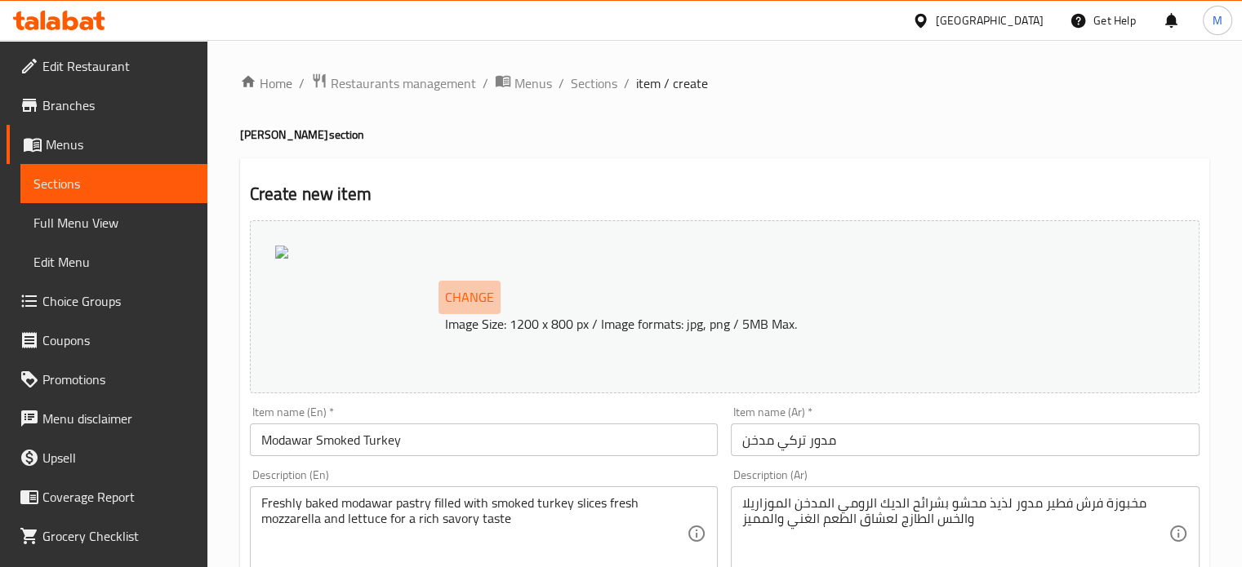
click at [479, 293] on span "Change" at bounding box center [469, 298] width 49 height 24
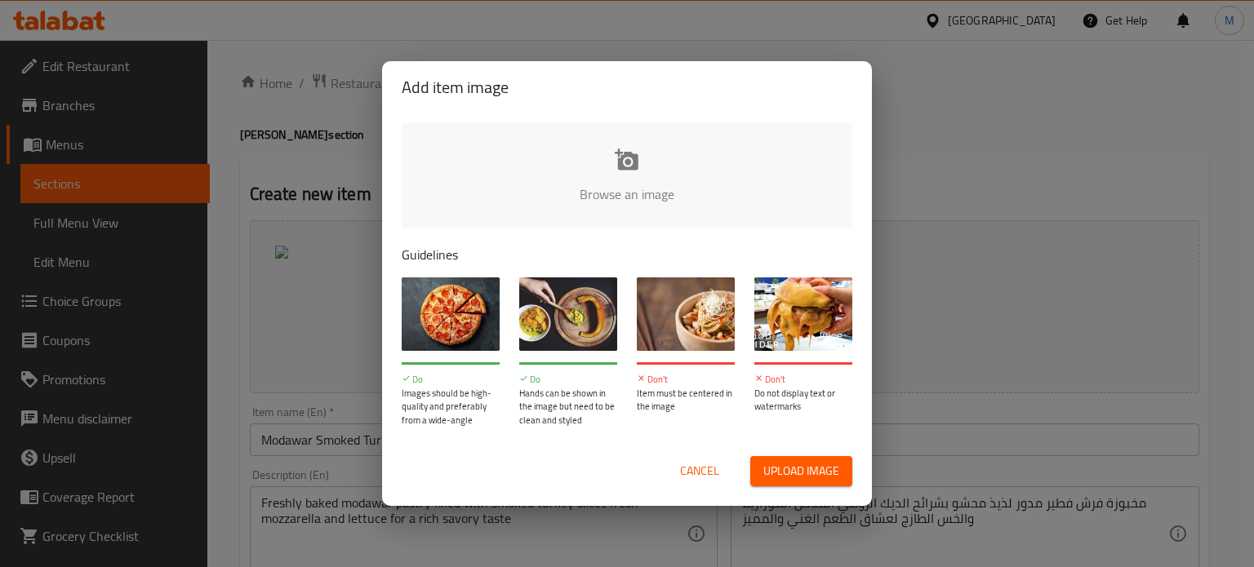
click at [654, 140] on input "file" at bounding box center [1179, 199] width 1554 height 153
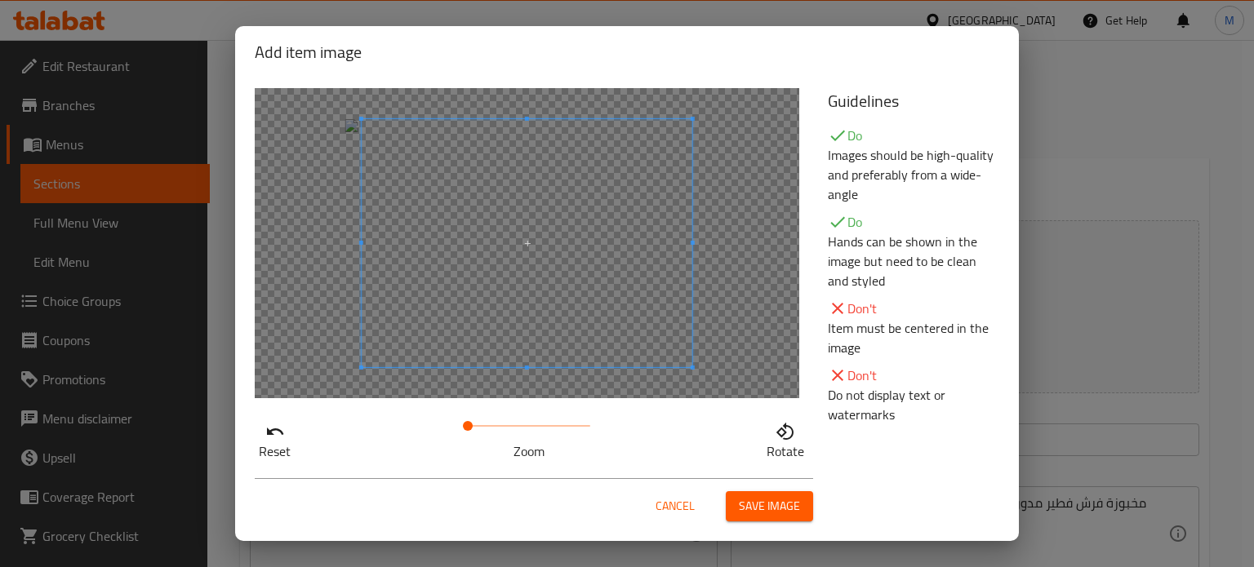
click at [595, 228] on span at bounding box center [527, 243] width 331 height 248
click at [767, 510] on span "Save image" at bounding box center [769, 506] width 61 height 20
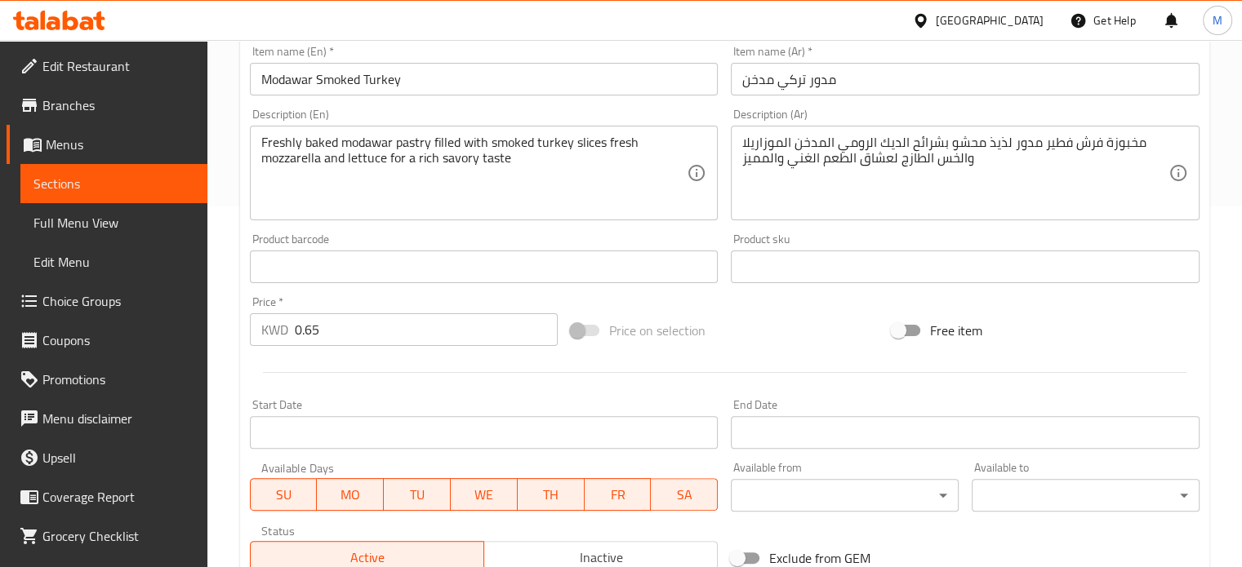
scroll to position [608, 0]
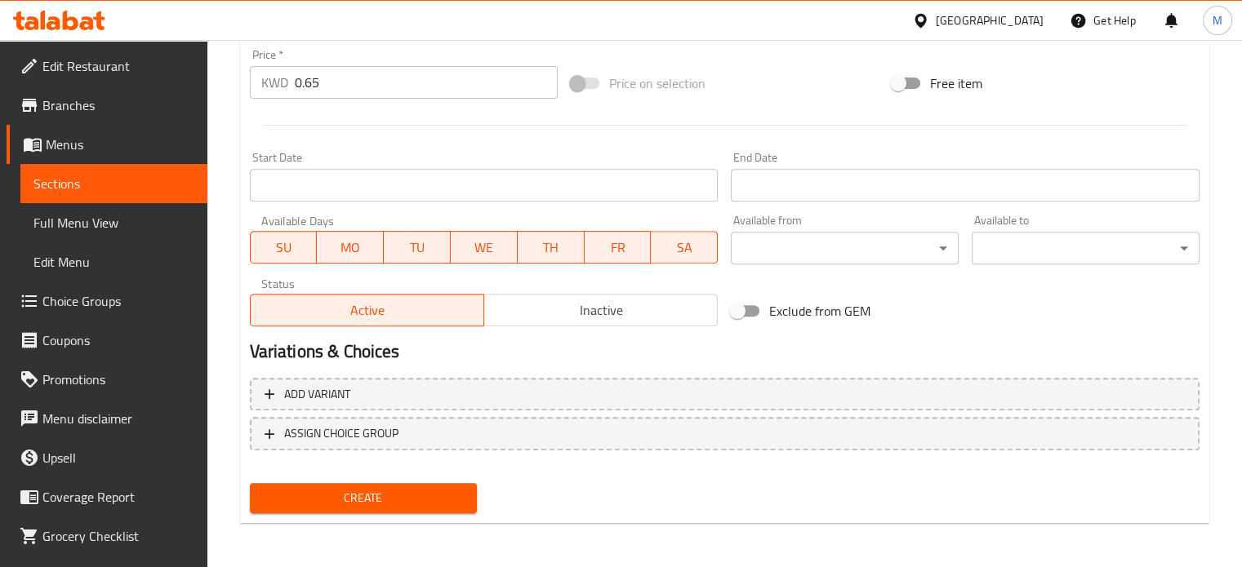
click at [400, 488] on span "Create" at bounding box center [364, 498] width 202 height 20
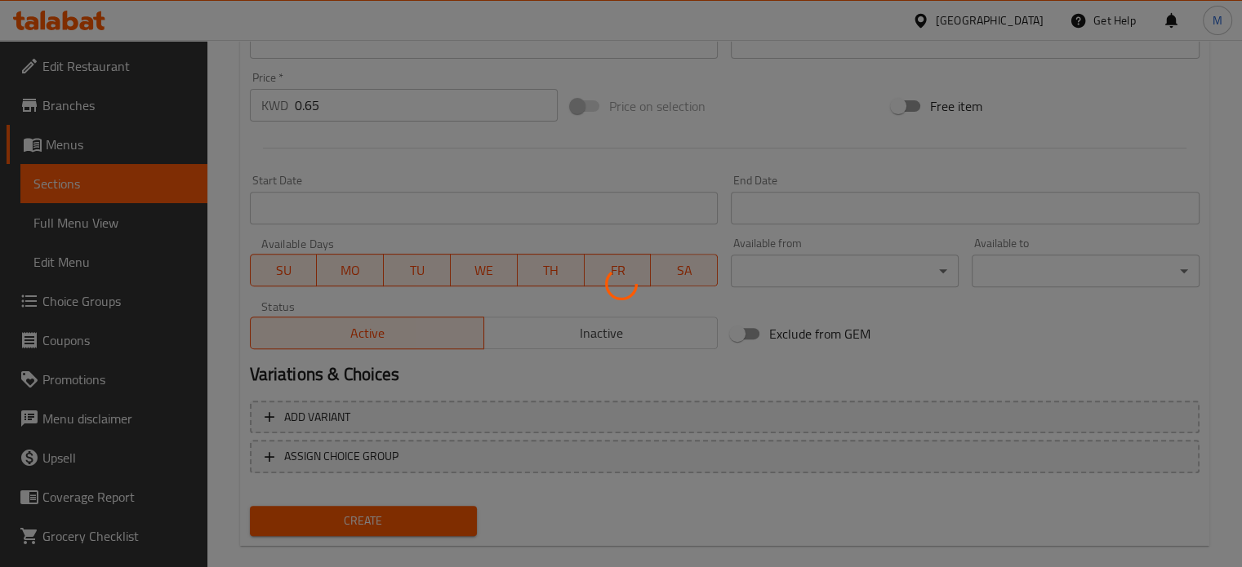
type input "0"
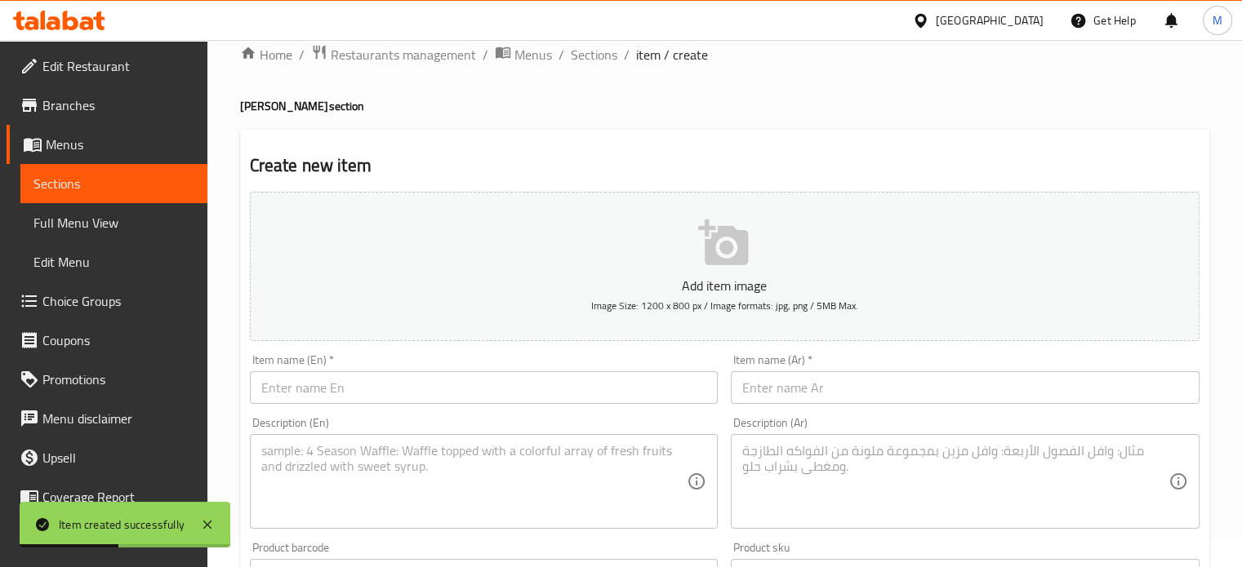
scroll to position [0, 0]
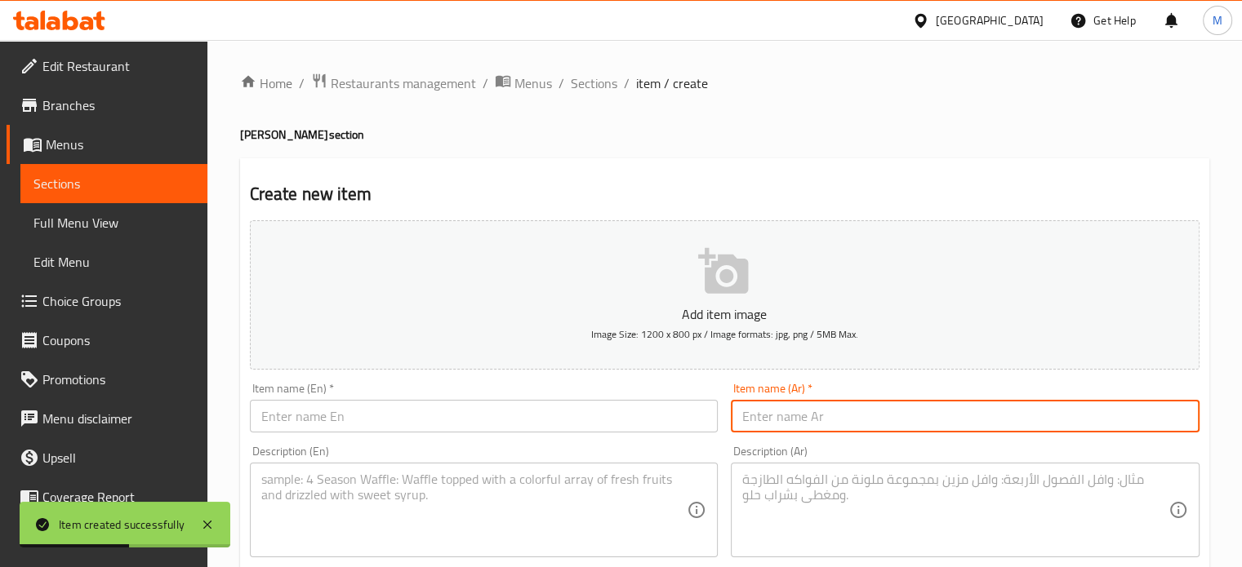
click at [826, 411] on input "text" at bounding box center [965, 416] width 469 height 33
paste input "مدور مشكل أجناب"
type input "مدور مشكل أجناب"
click at [429, 410] on input "text" at bounding box center [484, 416] width 469 height 33
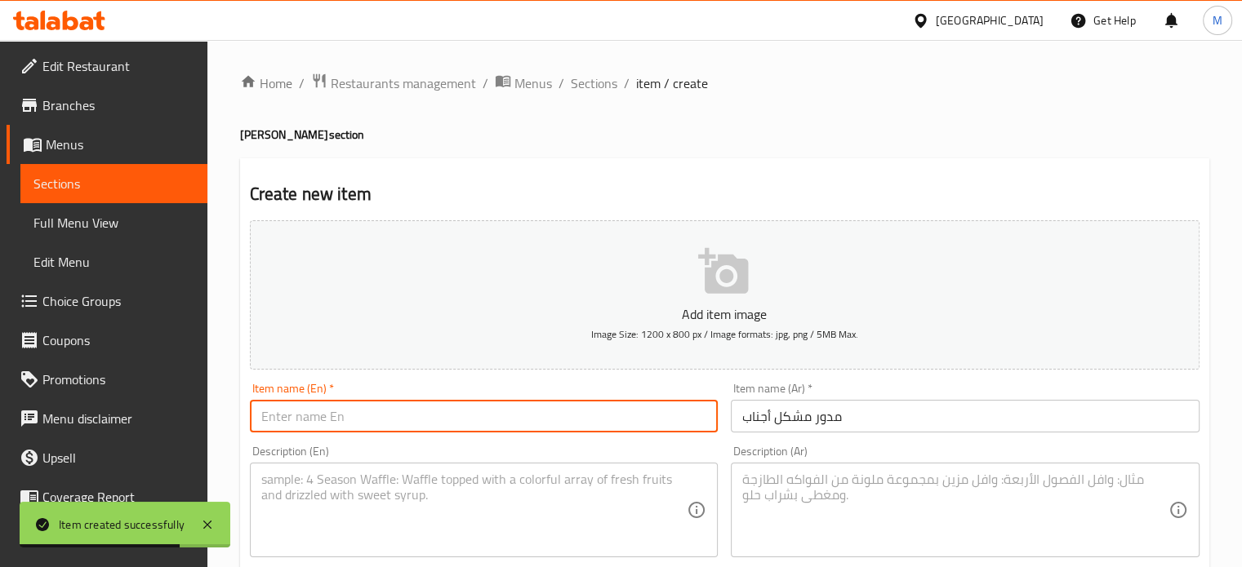
paste input "Modawar Mixed Cheese Sides"
type input "Modawar Mixed Cheese Sides"
click at [785, 492] on textarea at bounding box center [955, 511] width 426 height 78
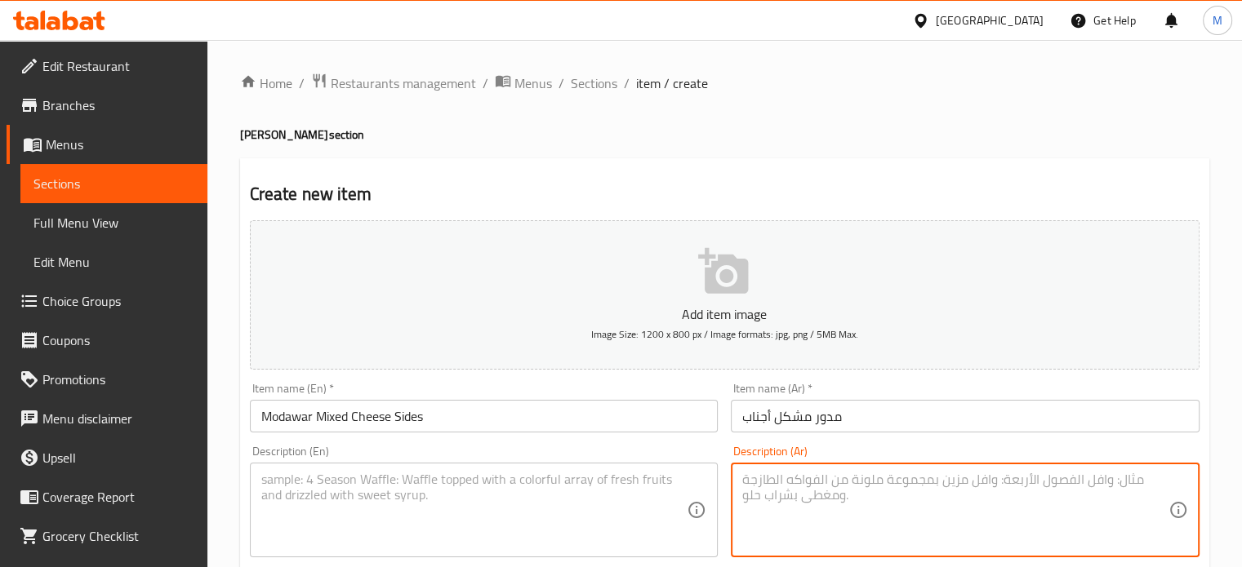
paste textarea "مخبوزة فرش فطير مدور مميز بمزيج من جبن الكرافت الحلوم الموزاريلا والعكاوي داخل …"
type textarea "مخبوزة فرش فطير مدور مميز بمزيج من جبن الكرافت الحلوم الموزاريلا والعكاوي داخل …"
click at [577, 502] on textarea at bounding box center [474, 511] width 426 height 78
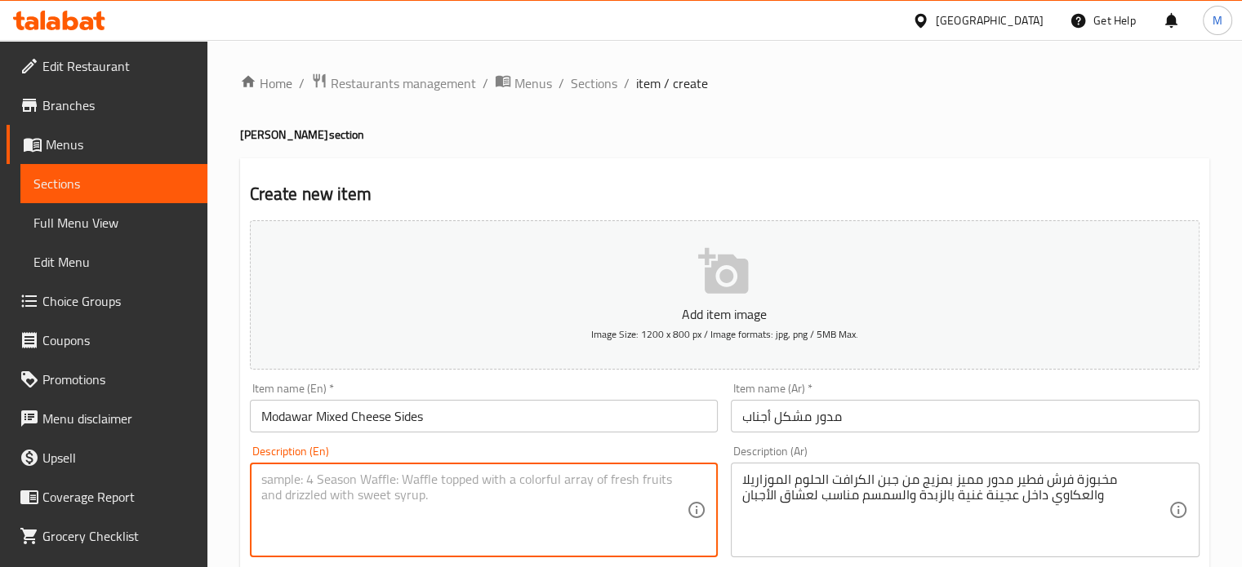
paste textarea "Freshly baked modawar pastry with a blend of Kraft mozzarella halloumi and Akka…"
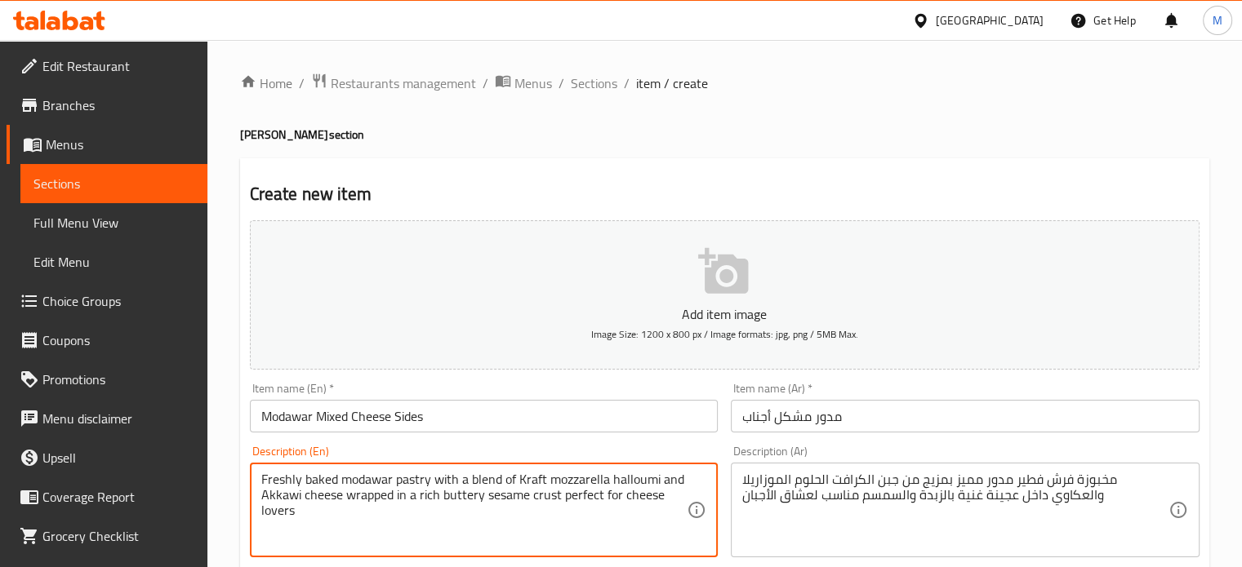
type textarea "Freshly baked modawar pastry with a blend of Kraft mozzarella halloumi and Akka…"
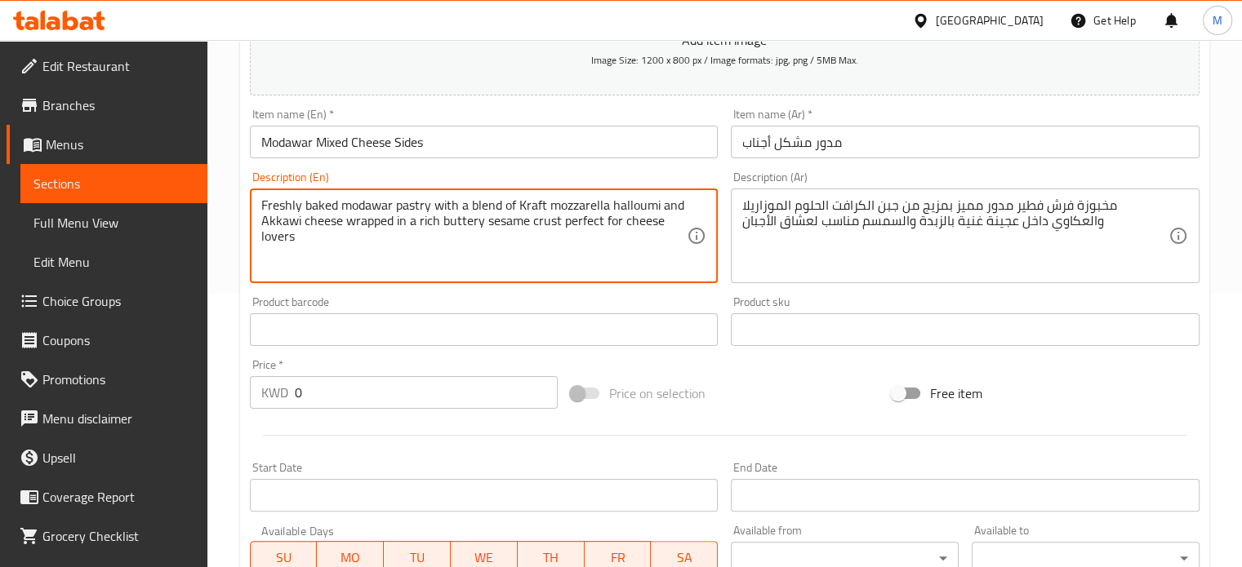
scroll to position [327, 0]
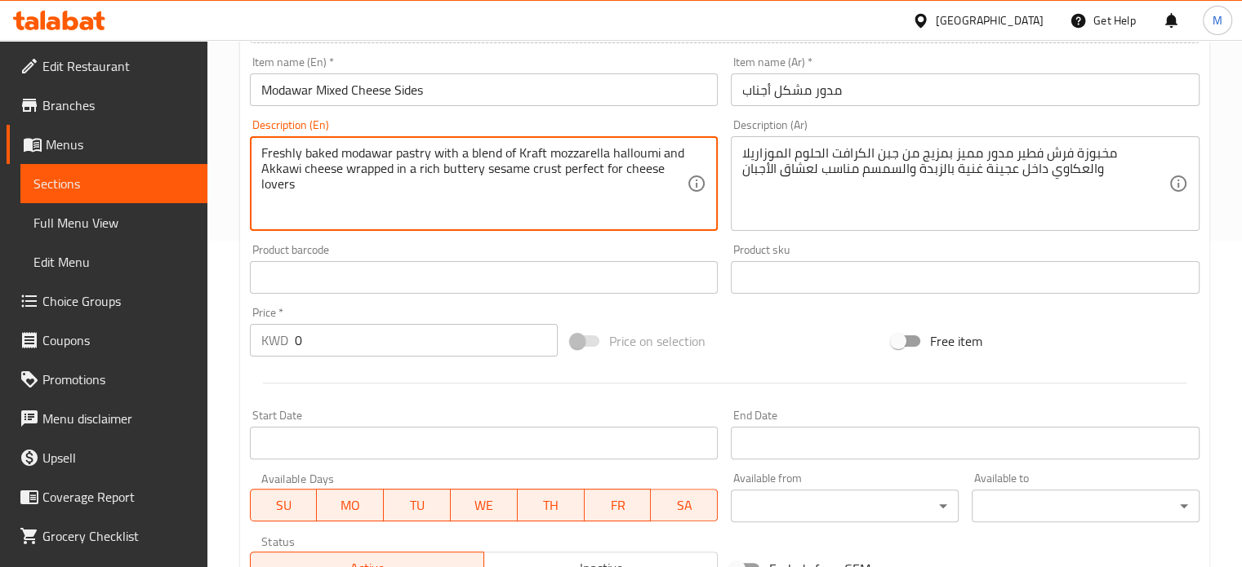
click at [447, 342] on input "0" at bounding box center [426, 340] width 263 height 33
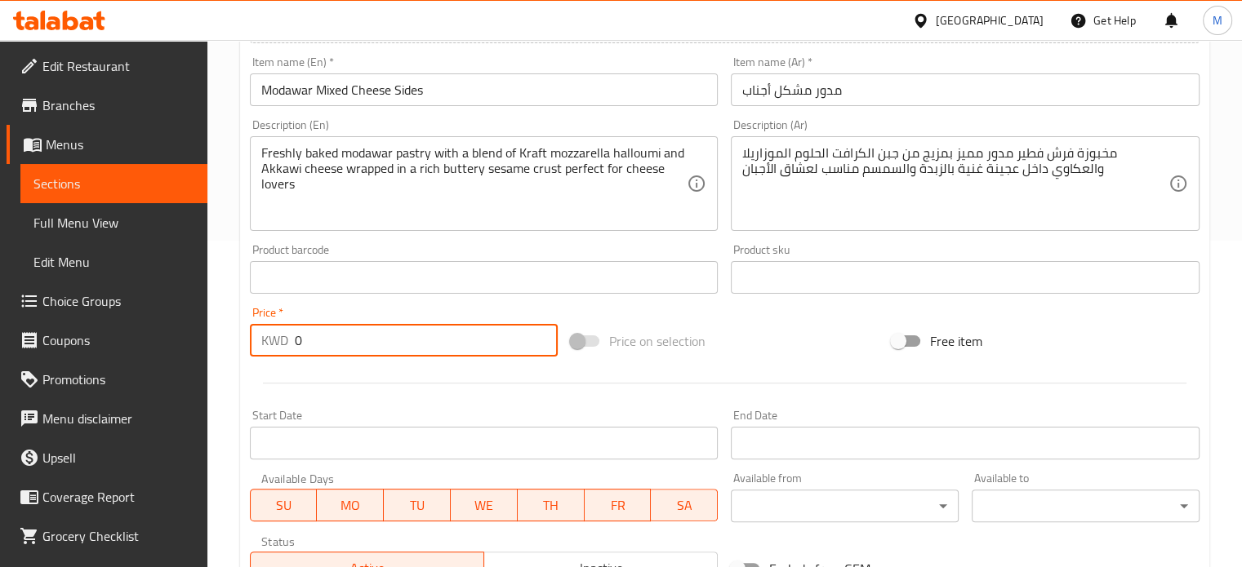
click at [447, 342] on input "0" at bounding box center [426, 340] width 263 height 33
paste input ".65"
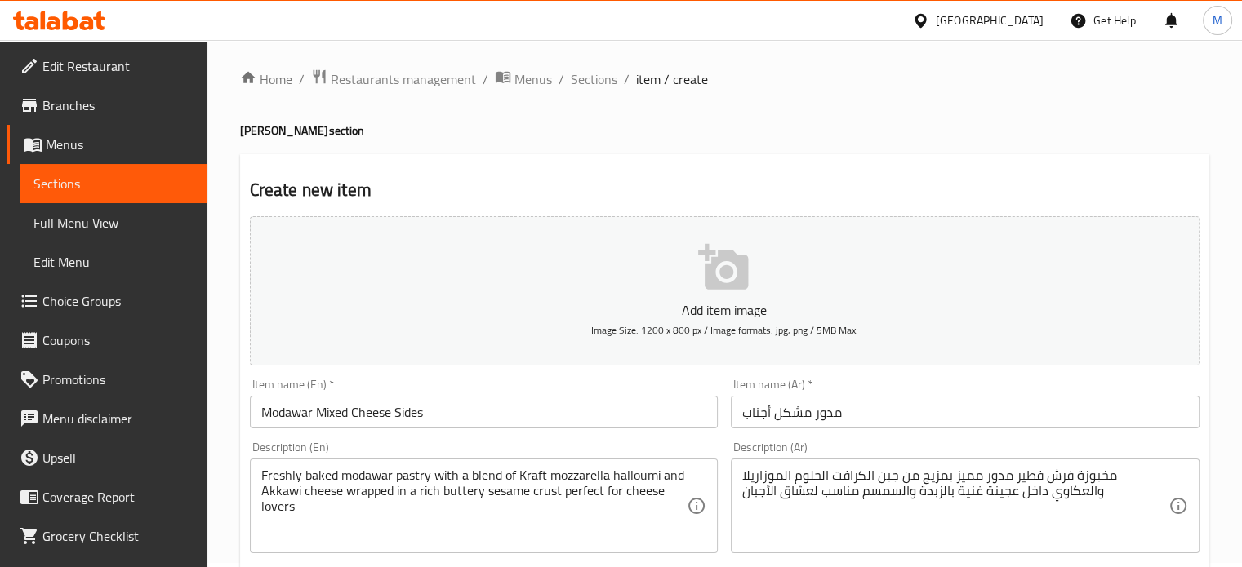
scroll to position [0, 0]
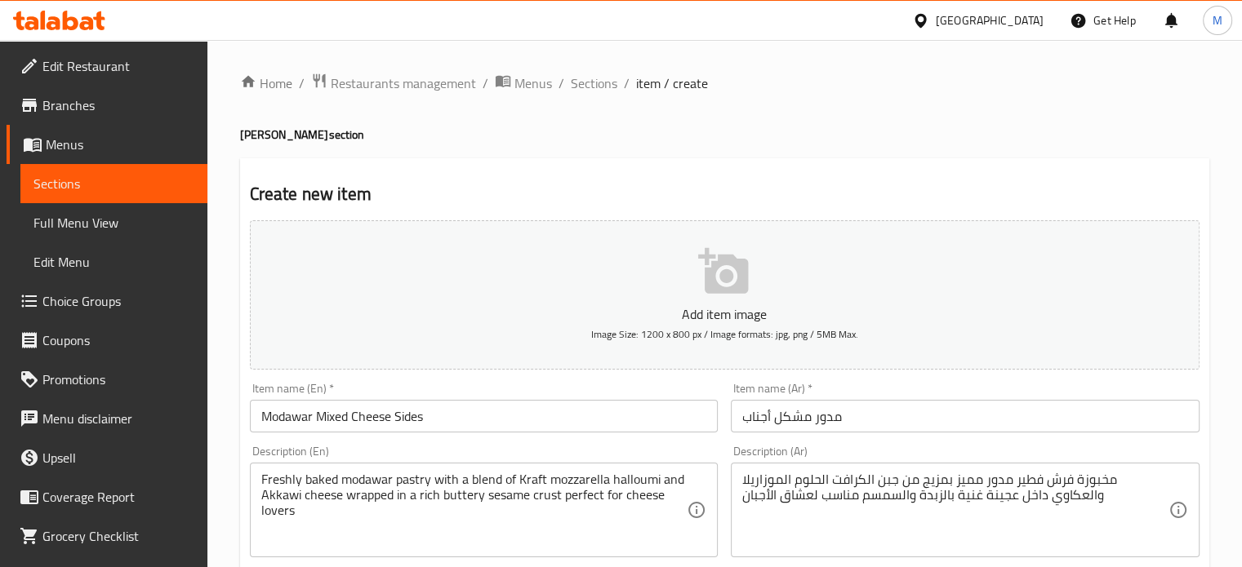
type input "0.65"
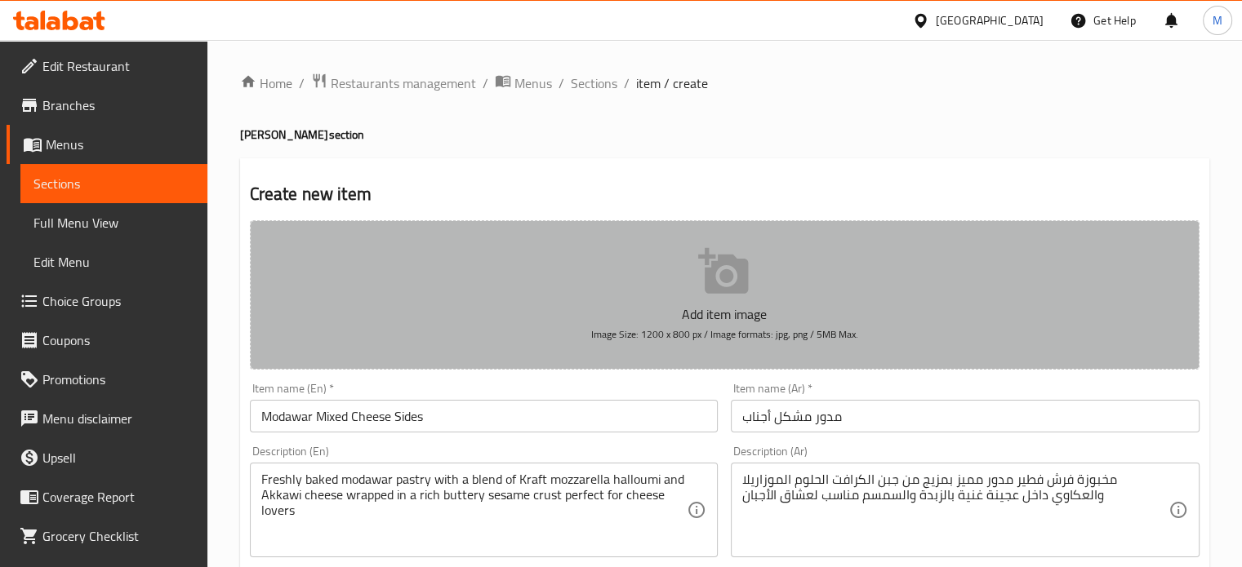
click at [704, 314] on p "Add item image" at bounding box center [724, 315] width 899 height 20
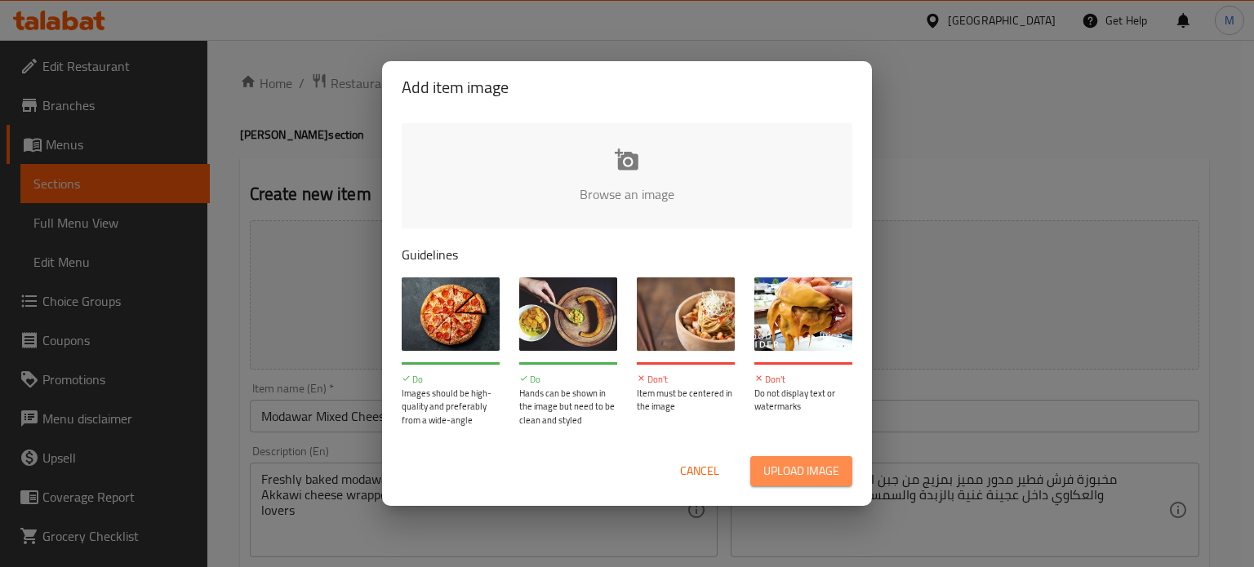
click at [809, 483] on button "Upload image" at bounding box center [801, 471] width 102 height 30
click at [712, 476] on span "Cancel" at bounding box center [699, 471] width 39 height 20
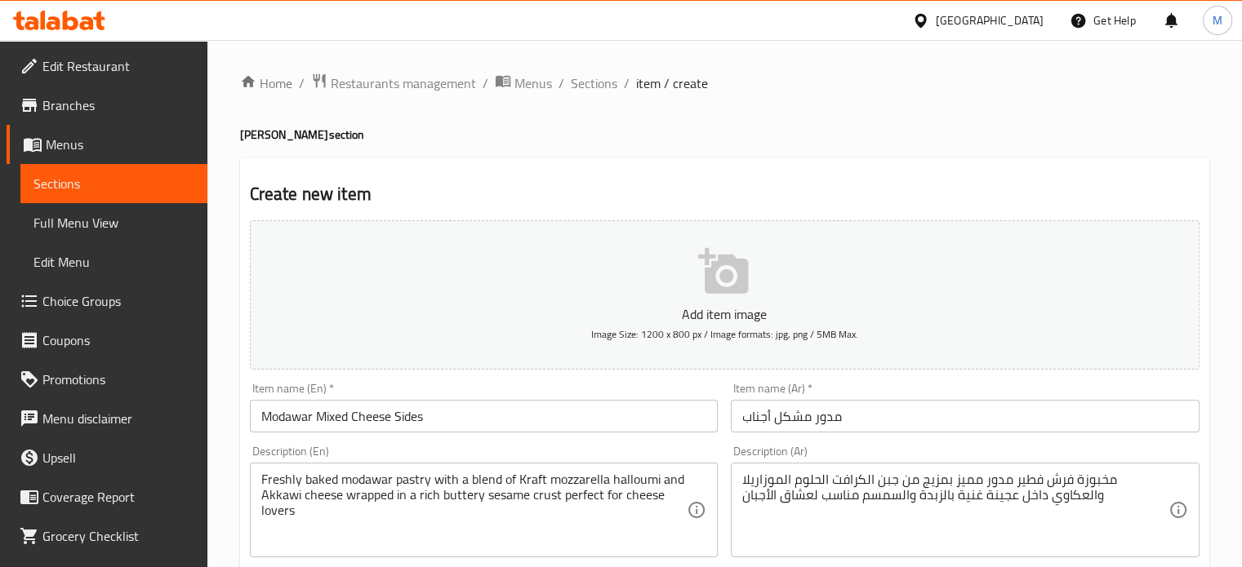
click at [732, 288] on icon "button" at bounding box center [723, 271] width 50 height 46
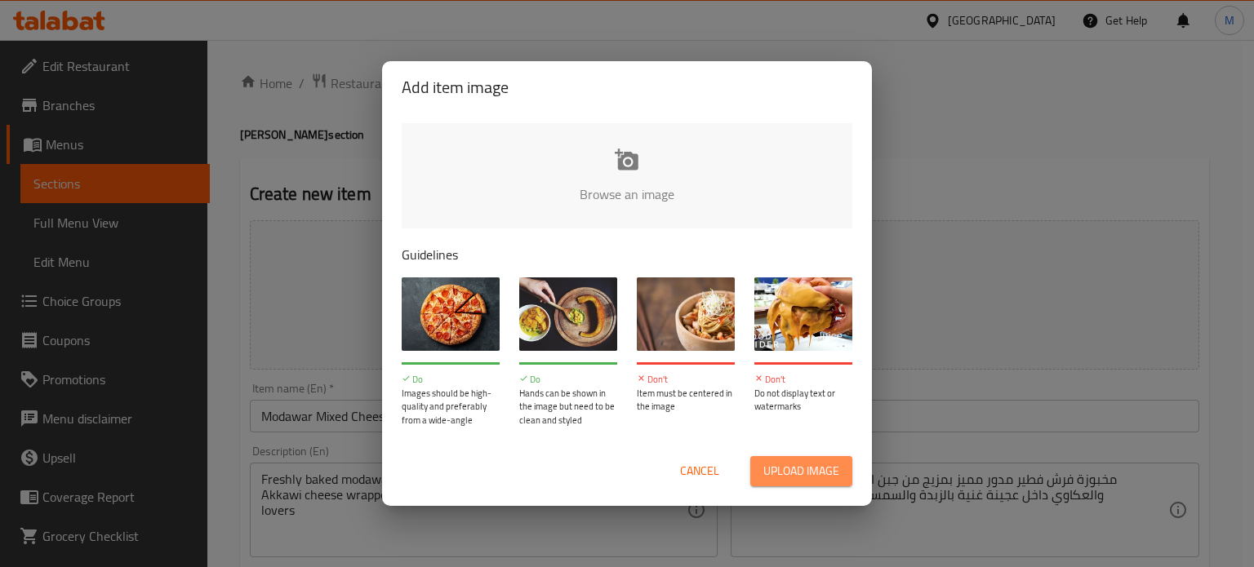
click at [796, 477] on span "Upload image" at bounding box center [801, 471] width 76 height 20
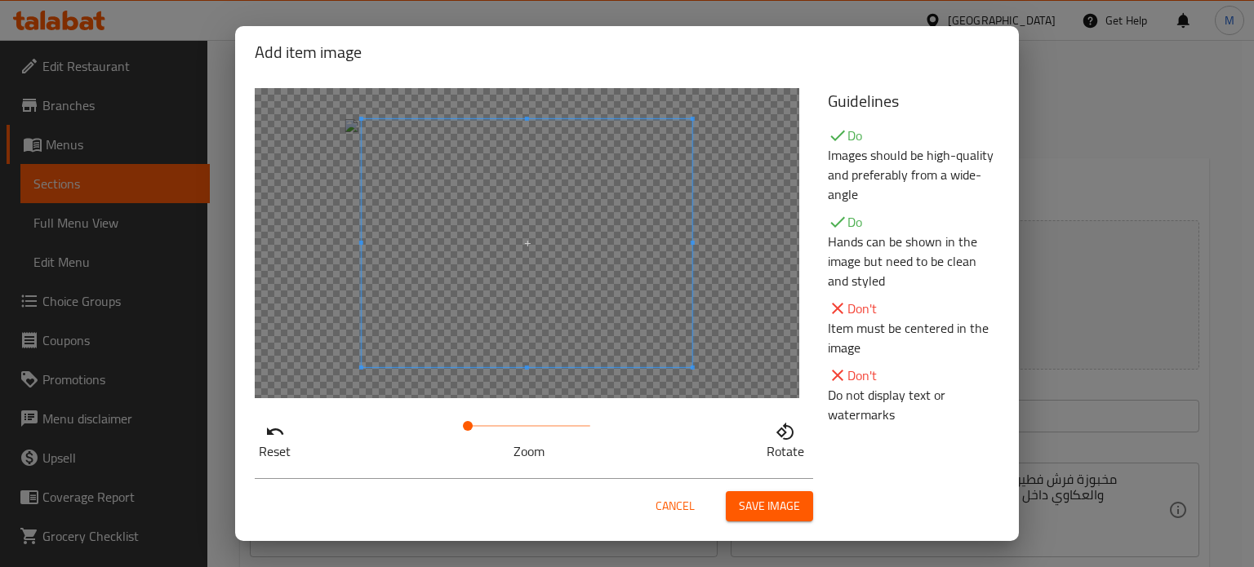
click at [575, 294] on span at bounding box center [527, 243] width 331 height 248
click at [740, 514] on span "Save image" at bounding box center [769, 506] width 61 height 20
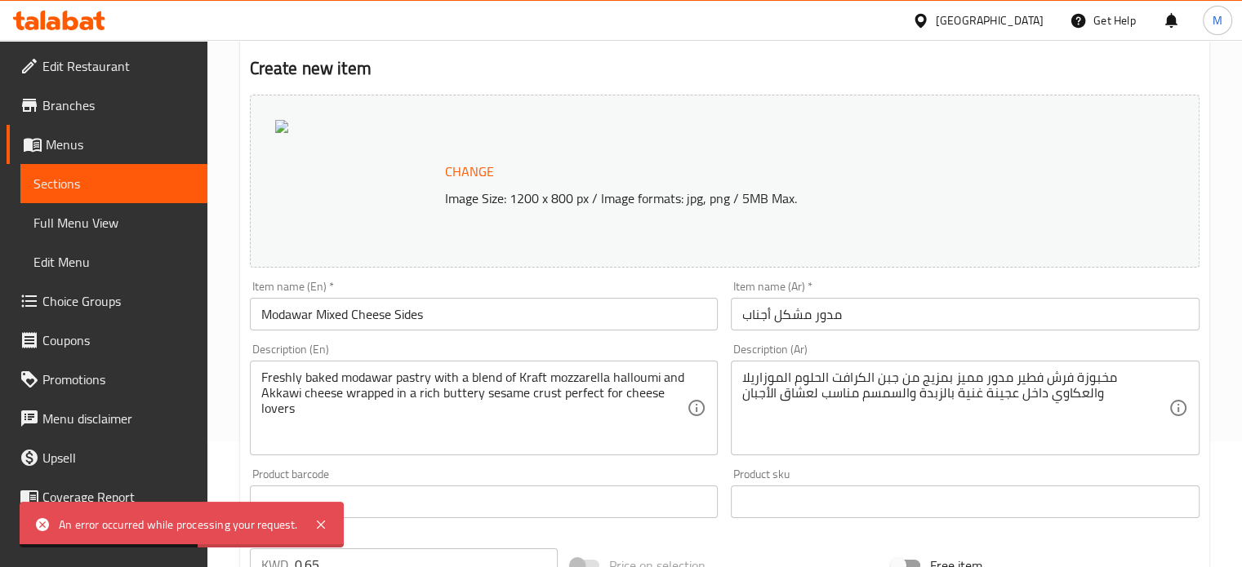
scroll to position [37, 0]
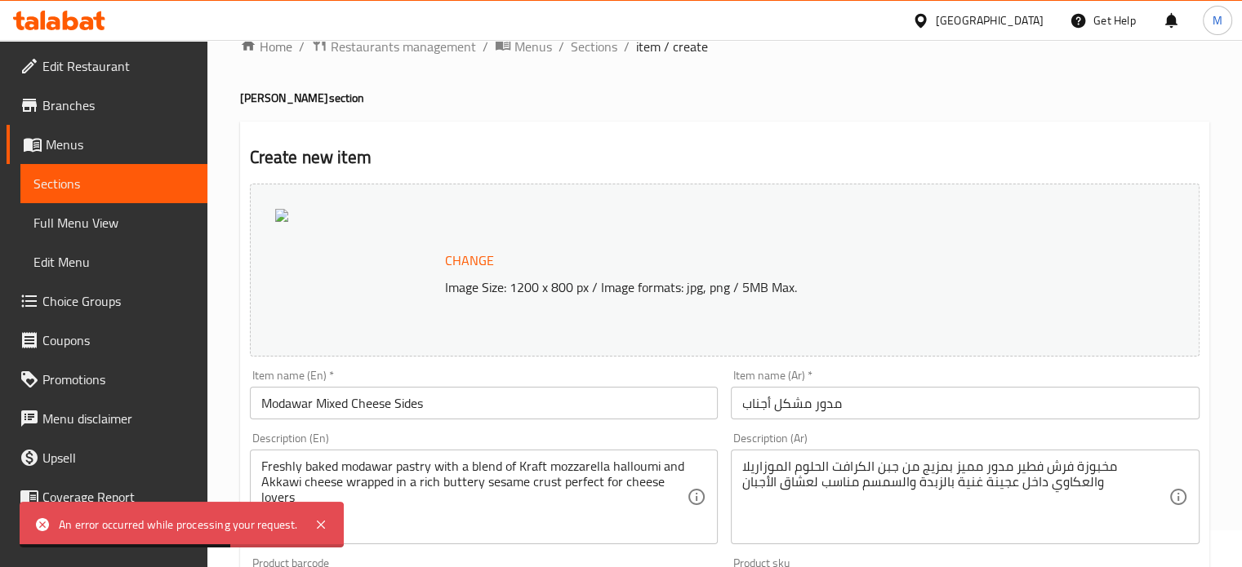
click at [480, 260] on span "Change" at bounding box center [469, 261] width 49 height 24
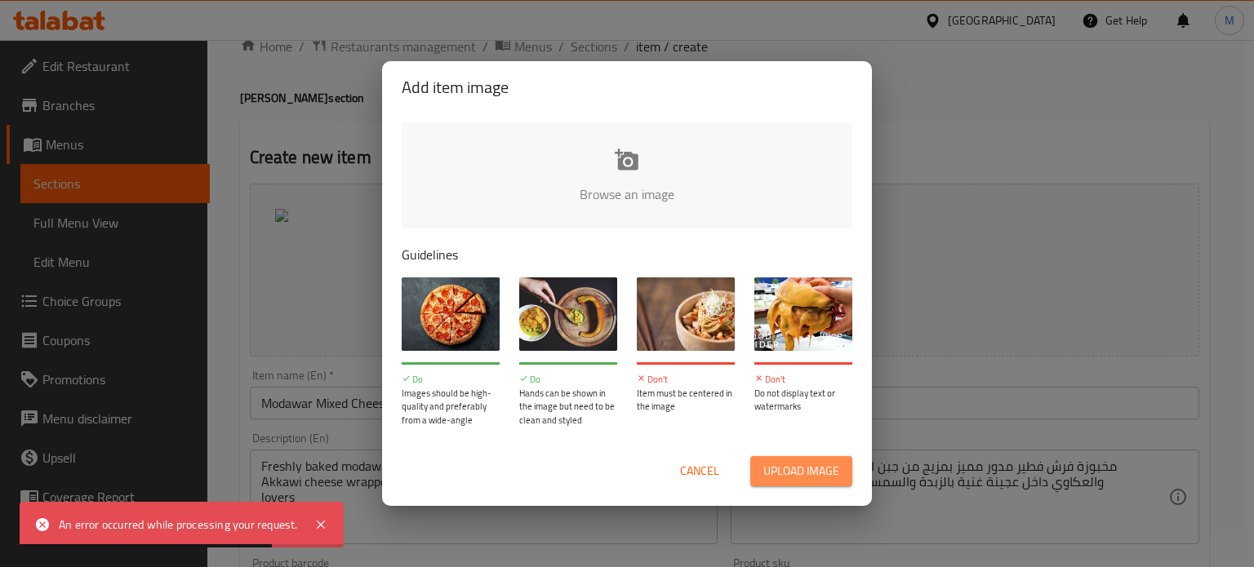
click at [789, 473] on span "Upload image" at bounding box center [801, 471] width 76 height 20
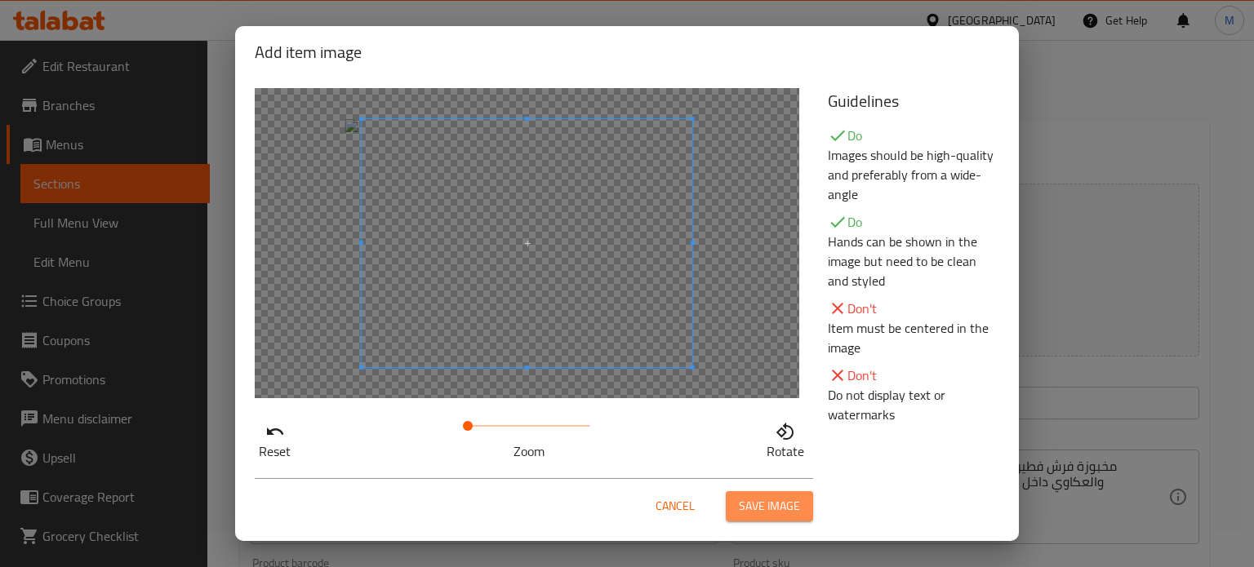
click at [787, 508] on span "Save image" at bounding box center [769, 506] width 61 height 20
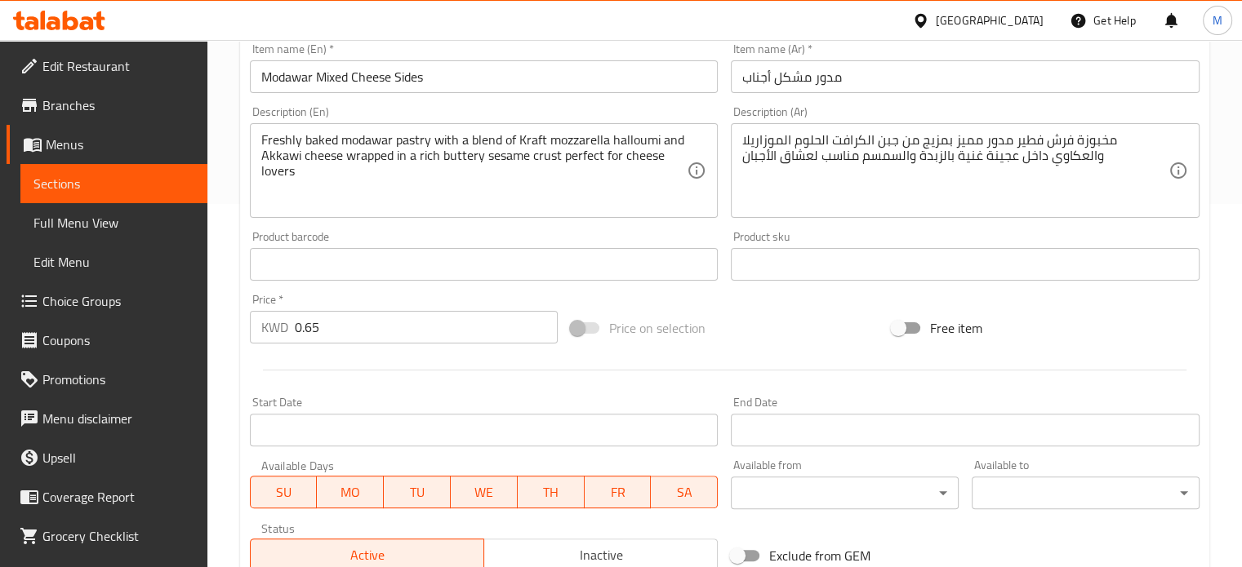
scroll to position [282, 0]
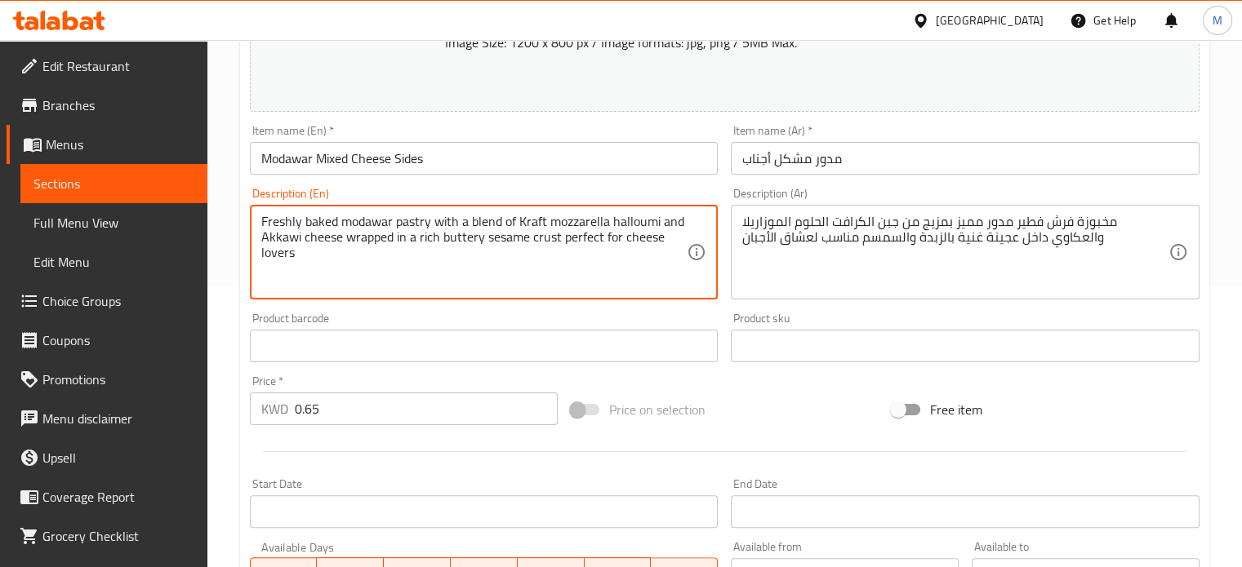
click at [367, 221] on textarea "Freshly baked modawar pastry with a blend of Kraft mozzarella halloumi and Akka…" at bounding box center [474, 253] width 426 height 78
click at [322, 260] on textarea "Freshly baked modawar pastry with a blend of Kraft mozzarella halloumi and Akka…" at bounding box center [474, 253] width 426 height 78
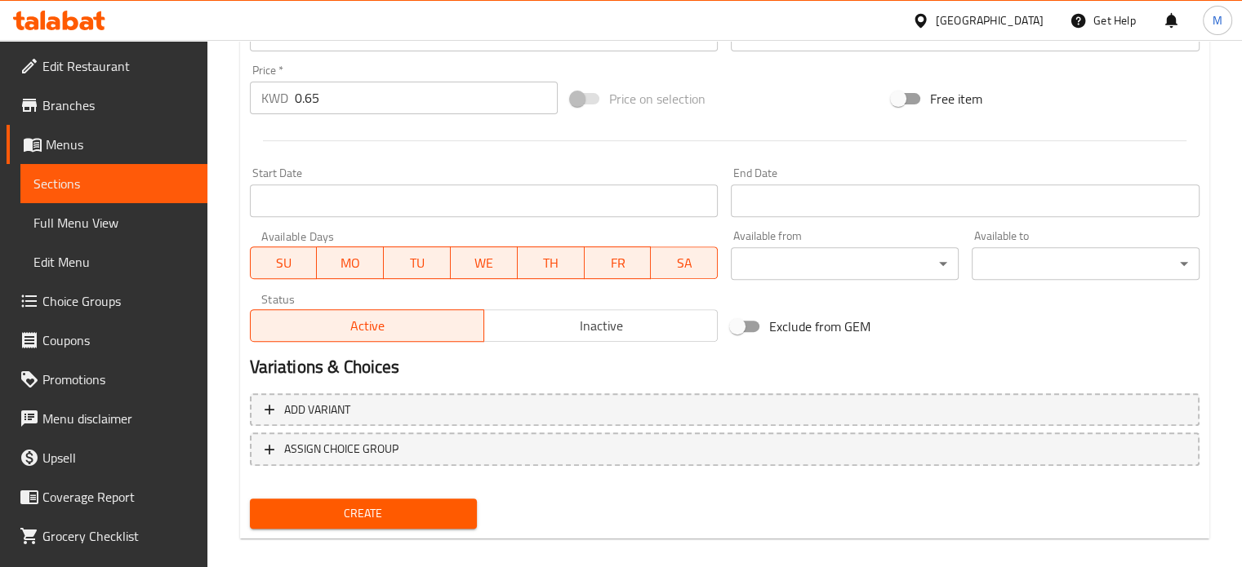
scroll to position [608, 0]
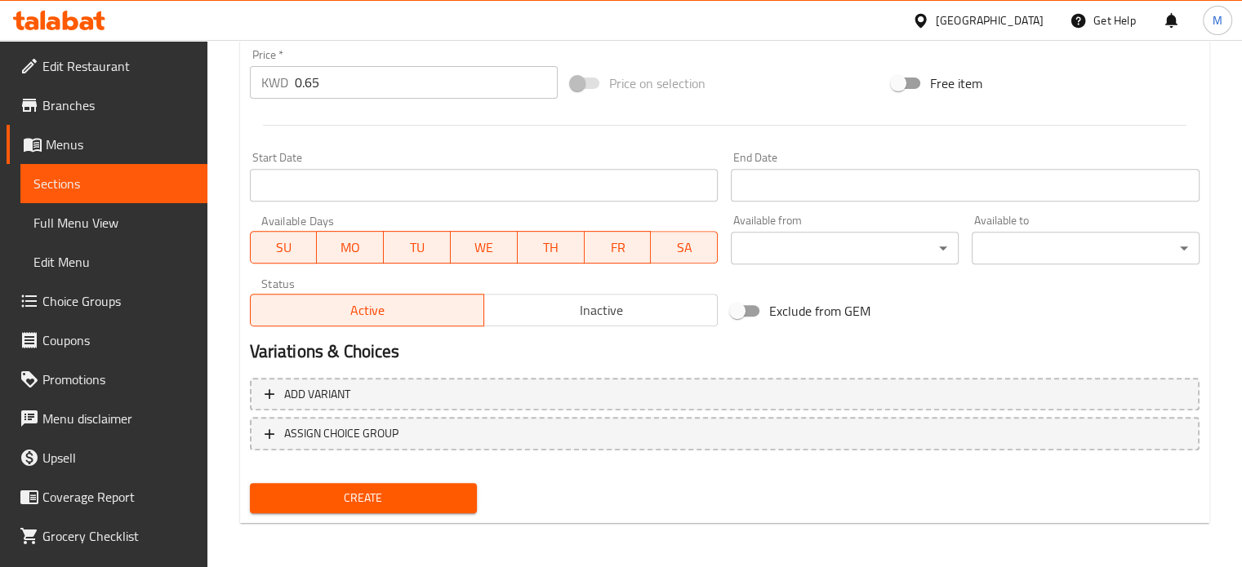
click at [420, 492] on span "Create" at bounding box center [364, 498] width 202 height 20
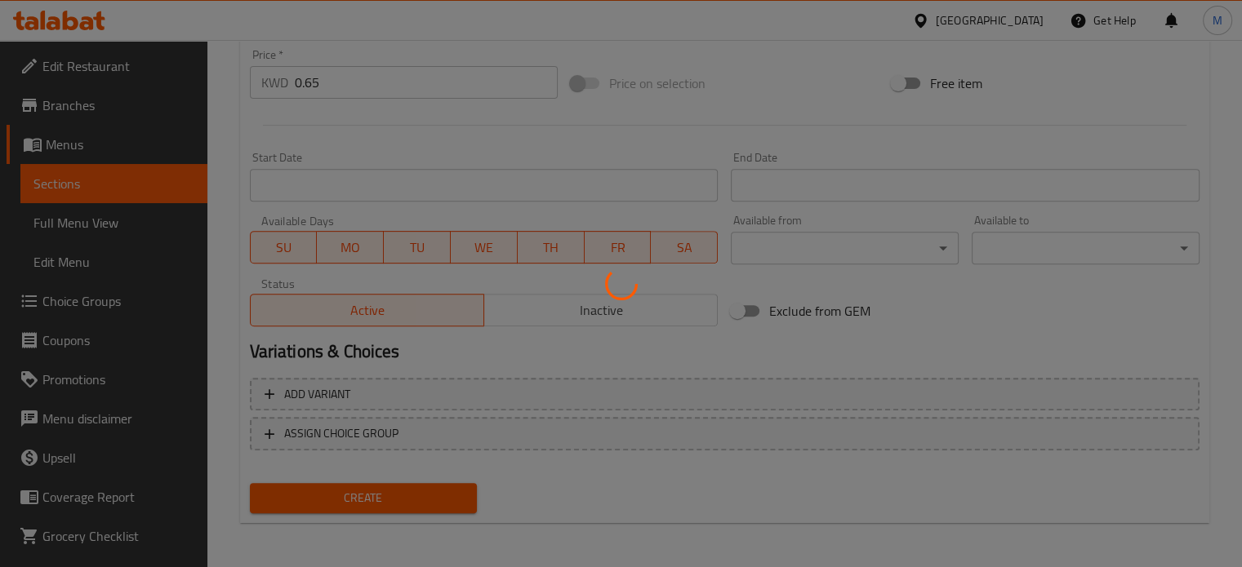
type input "0"
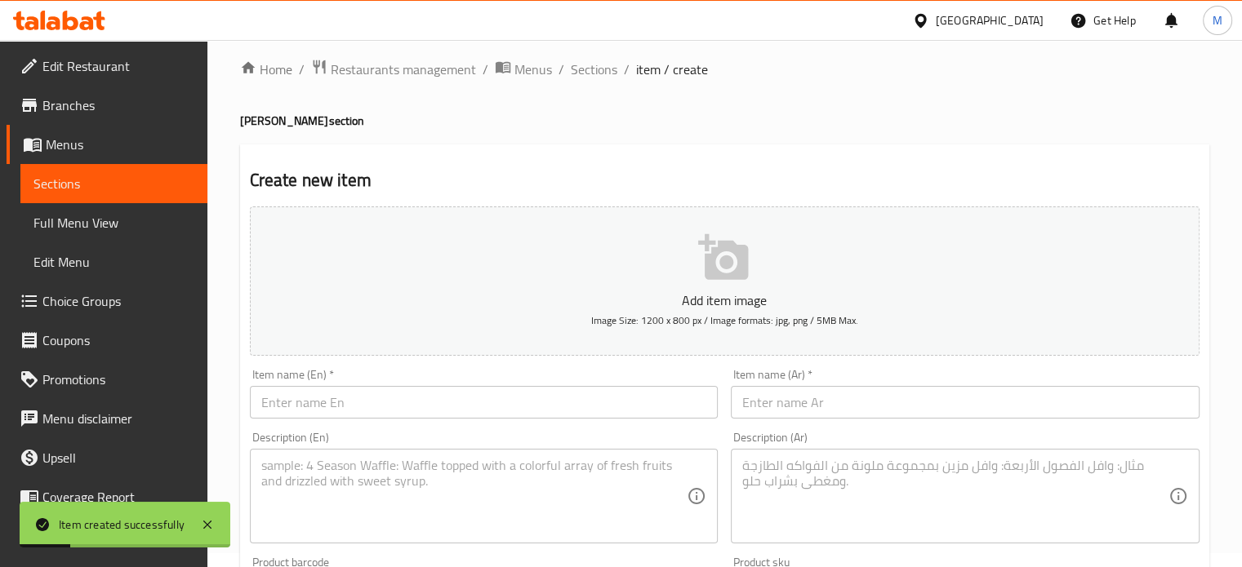
scroll to position [0, 0]
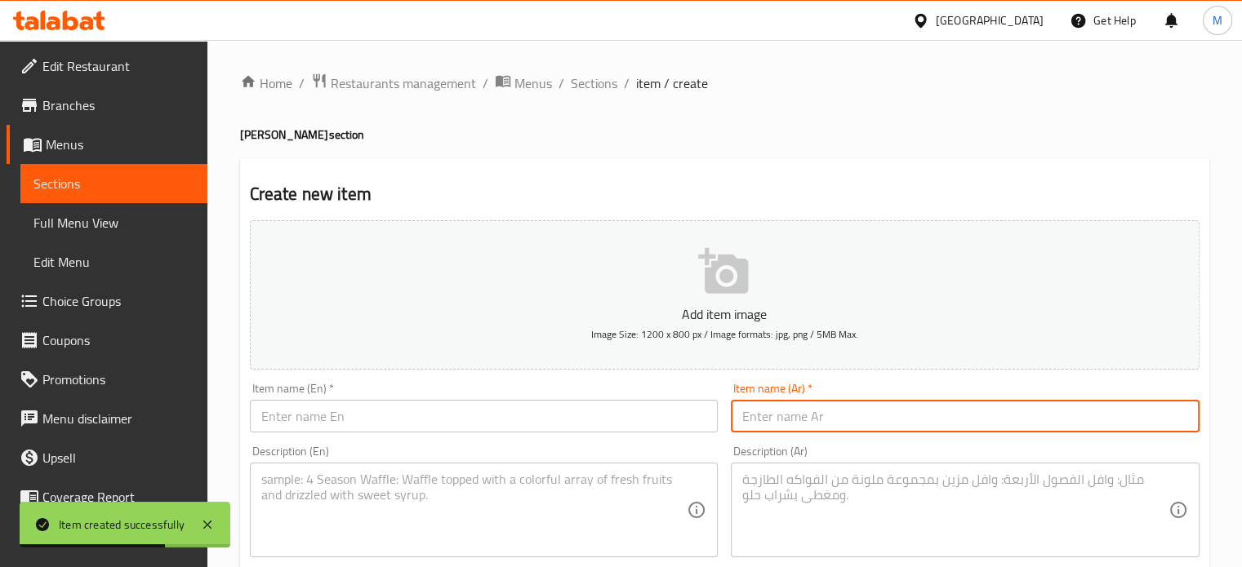
click at [781, 415] on input "text" at bounding box center [965, 416] width 469 height 33
paste input "مدور شكشوكة"
type input "مدور شكشوكة"
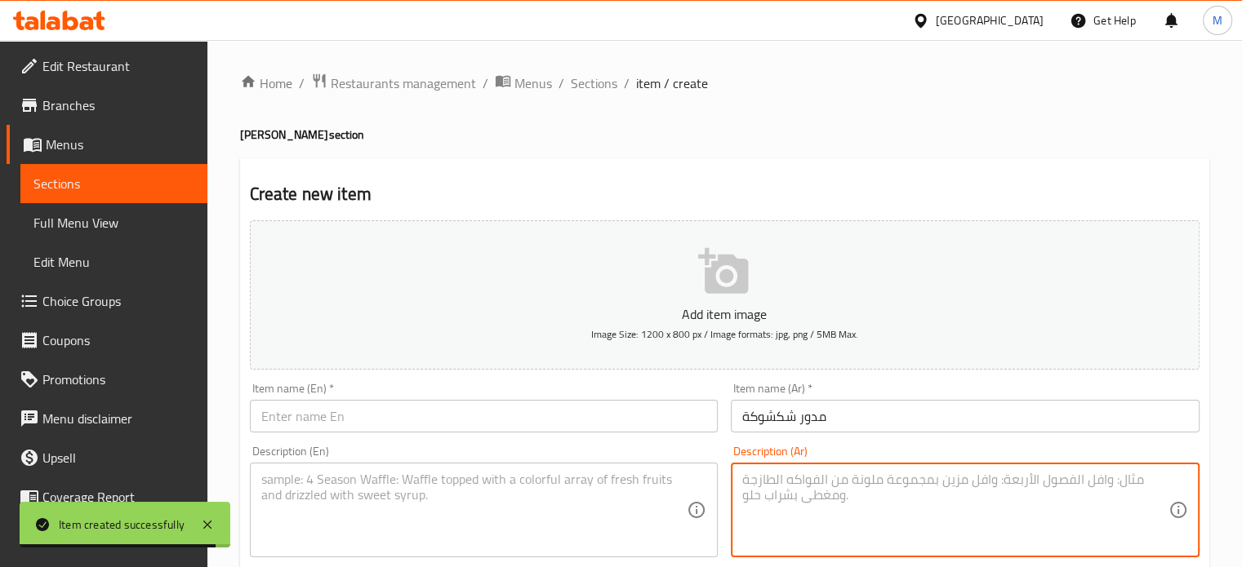
click at [843, 476] on textarea at bounding box center [955, 511] width 426 height 78
paste textarea "مخبوزة فرش فطير مدور شهي بحشوة البيض والموزاريلا مطهي بخليط الزبدة والتوابل لإح…"
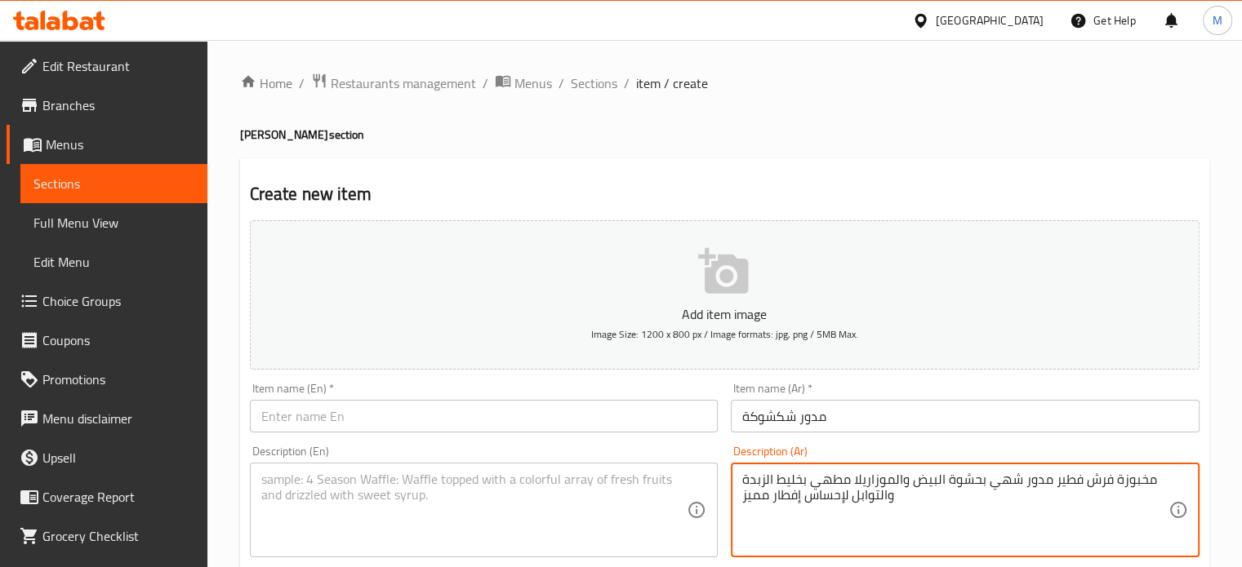
type textarea "مخبوزة فرش فطير مدور شهي بحشوة البيض والموزاريلا مطهي بخليط الزبدة والتوابل لإح…"
click at [329, 505] on textarea at bounding box center [474, 511] width 426 height 78
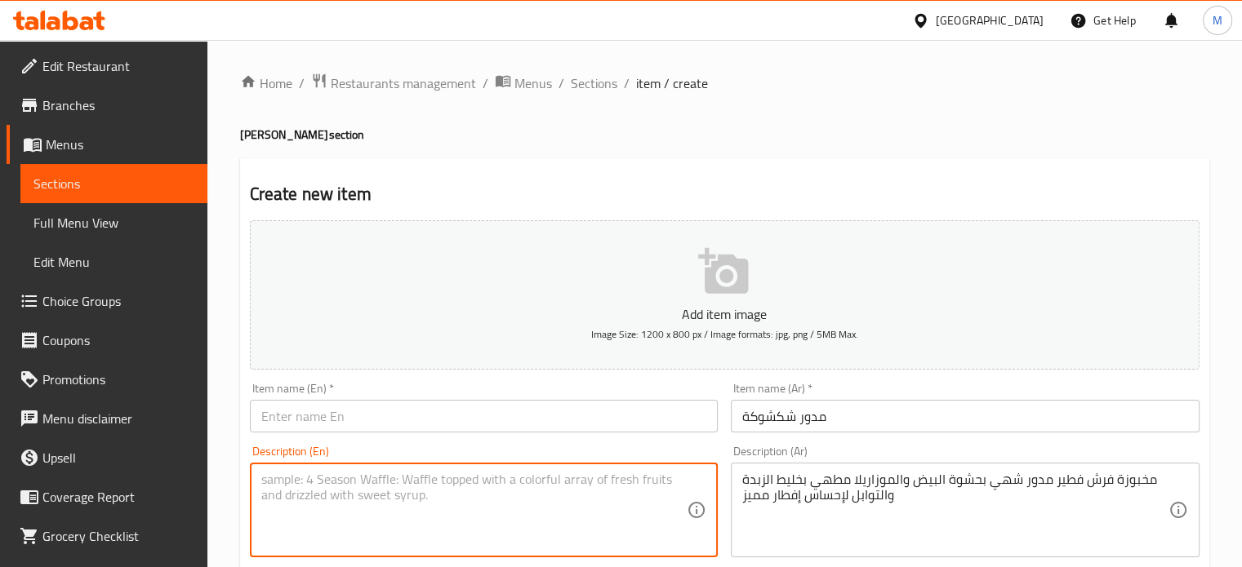
paste textarea "[PERSON_NAME]"
type textarea "[PERSON_NAME]"
click at [334, 425] on input "text" at bounding box center [484, 416] width 469 height 33
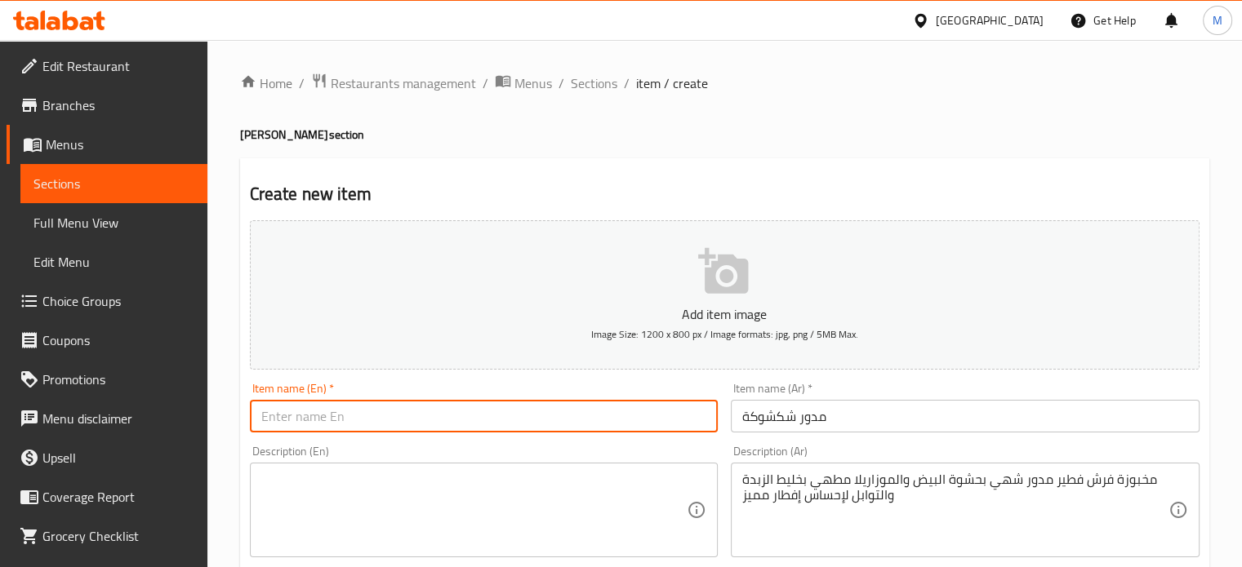
paste input "[PERSON_NAME]"
type input "[PERSON_NAME]"
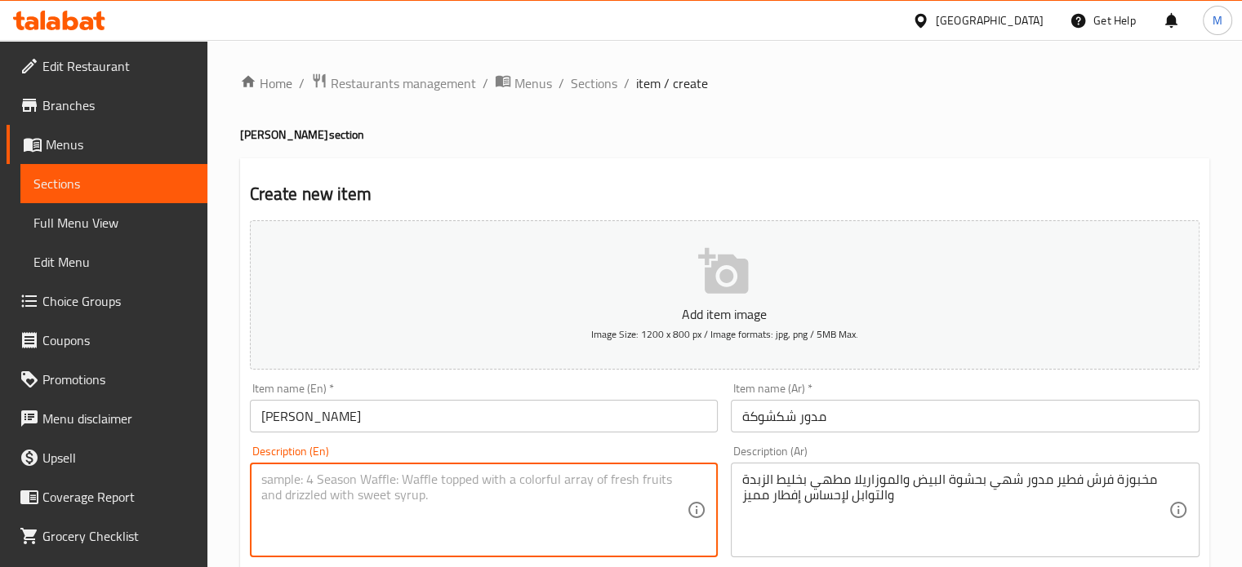
click at [348, 473] on textarea at bounding box center [474, 511] width 426 height 78
paste textarea "Freshly baked modawar pastry filled with eggs and mozzarella cooked with butter…"
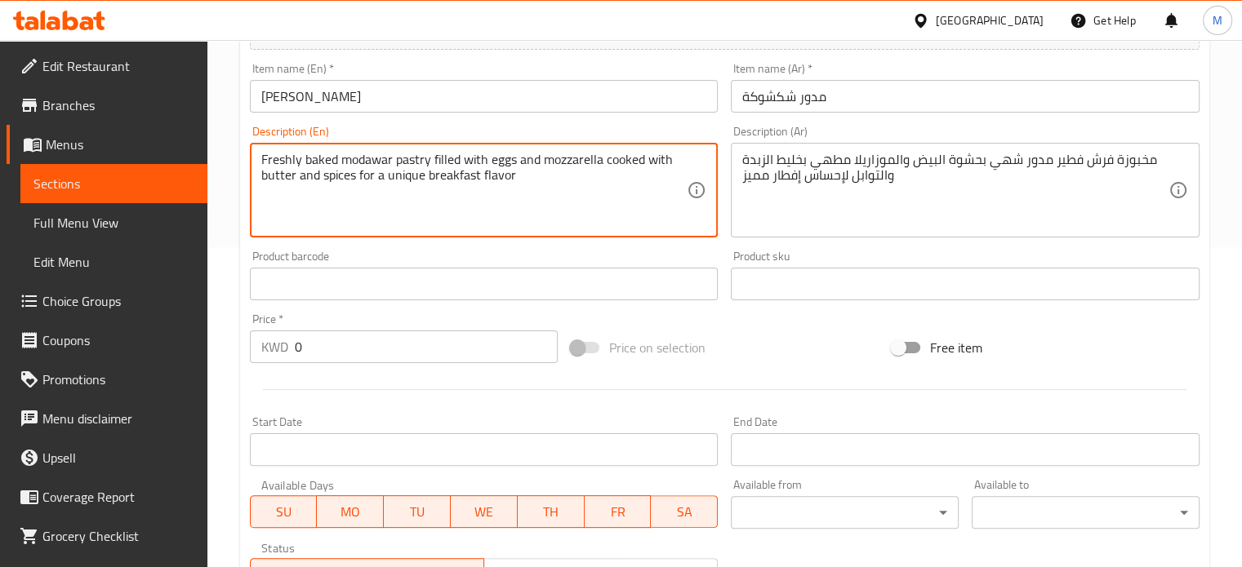
scroll to position [327, 0]
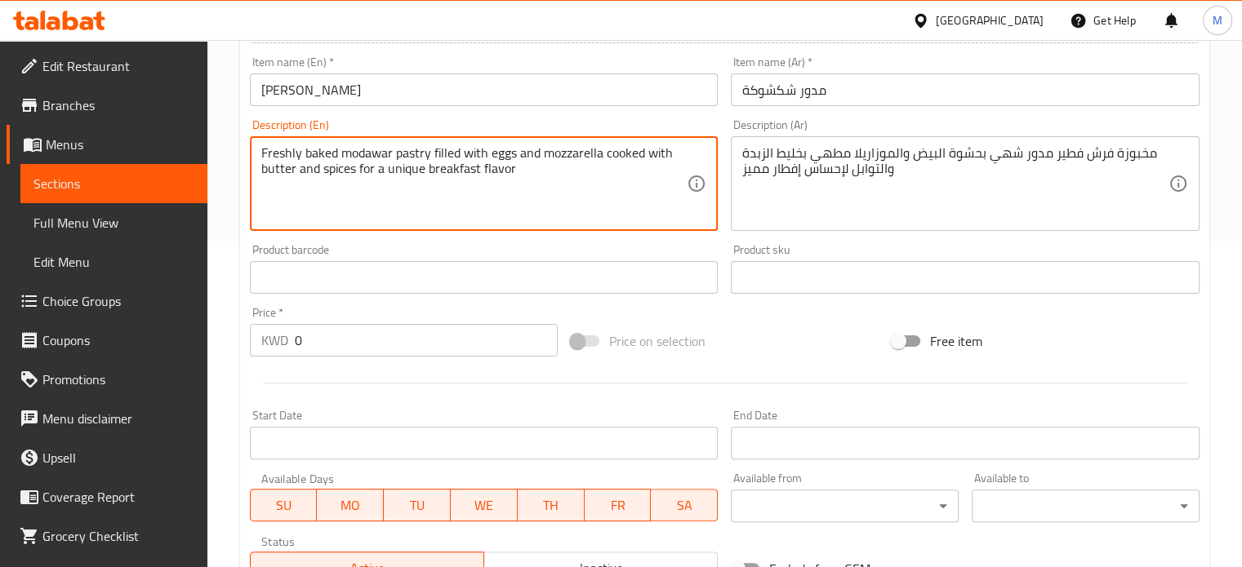
type textarea "Freshly baked modawar pastry filled with eggs and mozzarella cooked with butter…"
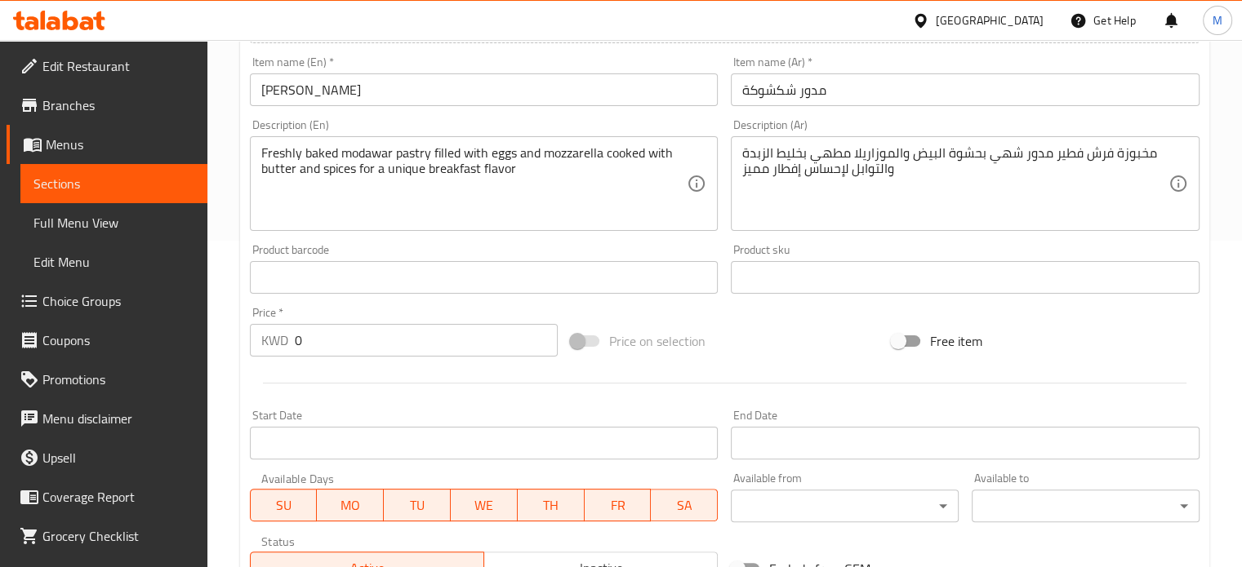
click at [393, 367] on div at bounding box center [724, 383] width 963 height 40
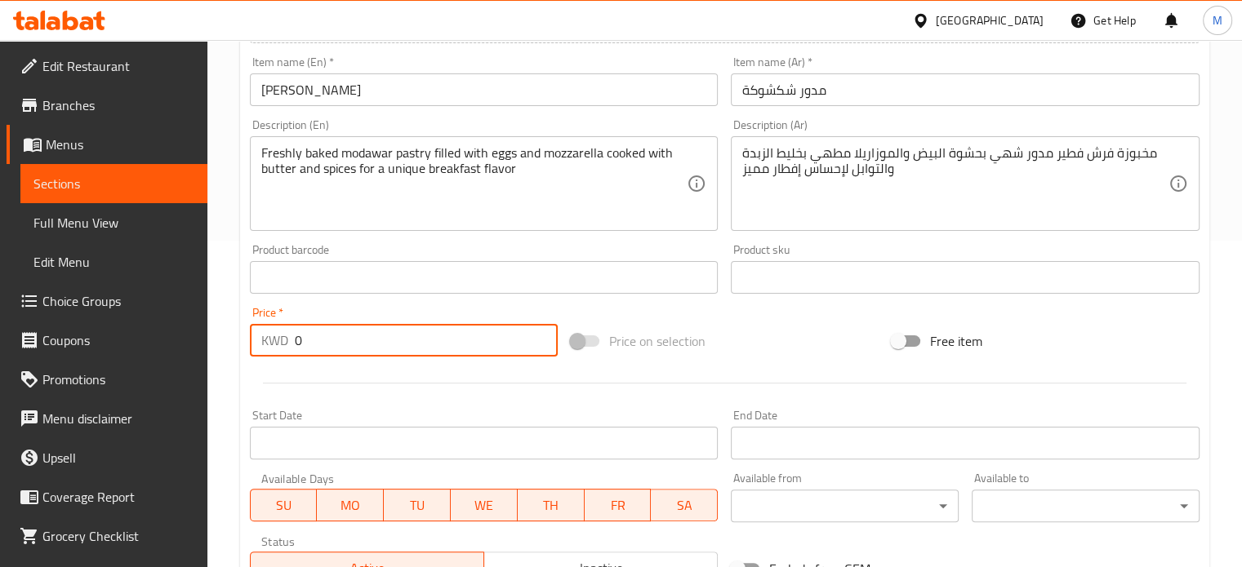
click at [400, 355] on input "0" at bounding box center [426, 340] width 263 height 33
paste input ".55"
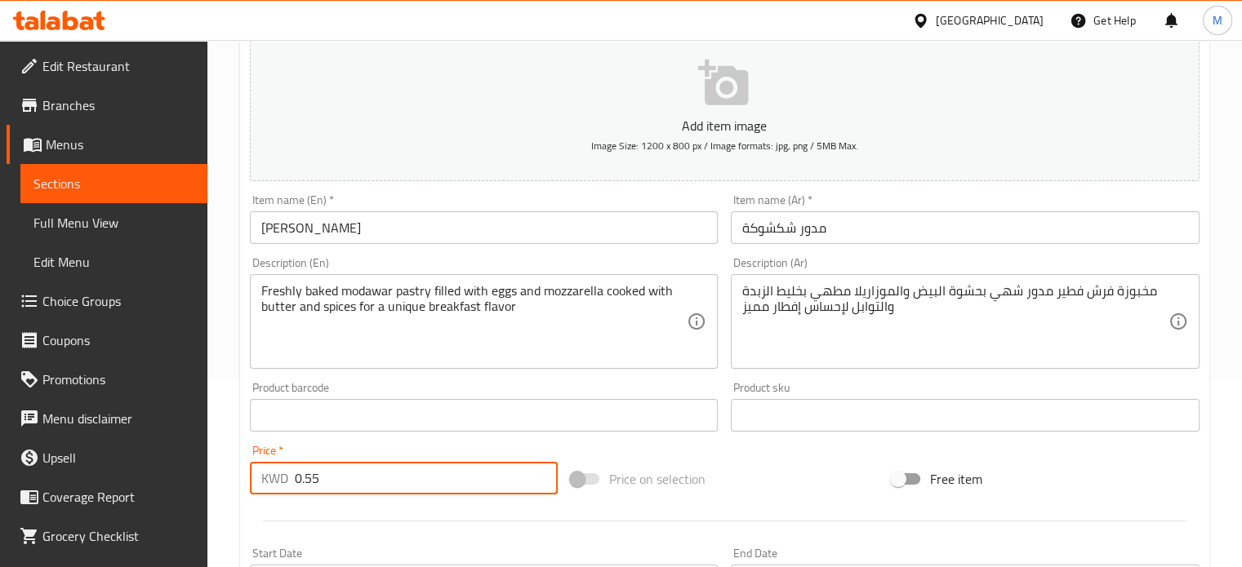
scroll to position [163, 0]
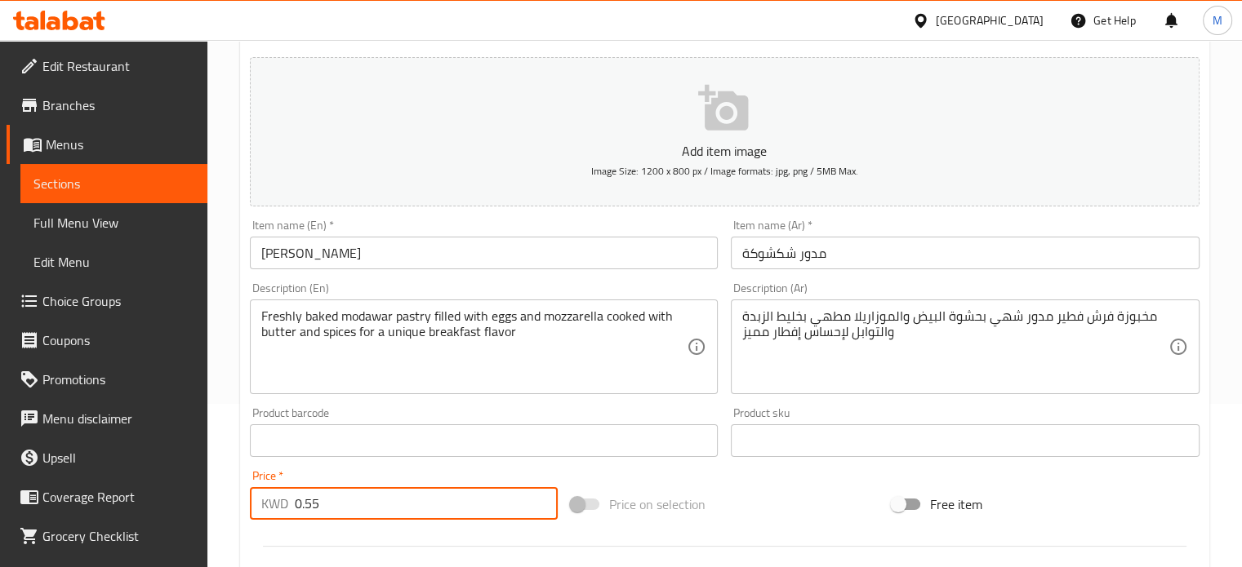
type input "0.55"
click at [705, 135] on icon "button" at bounding box center [724, 108] width 52 height 52
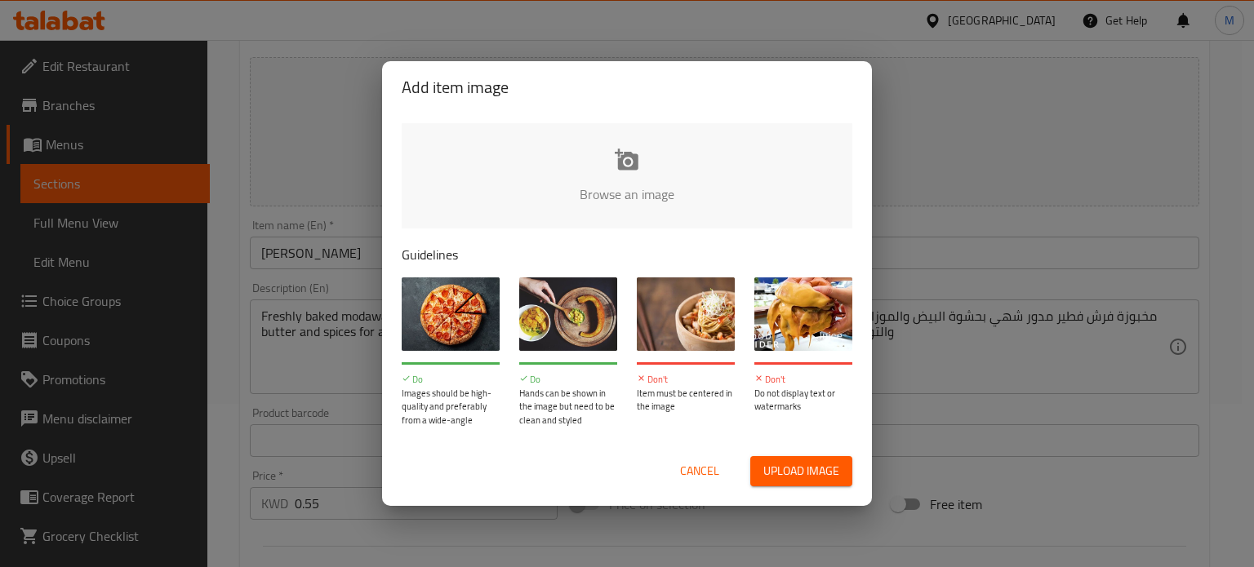
click at [794, 477] on span "Upload image" at bounding box center [801, 471] width 76 height 20
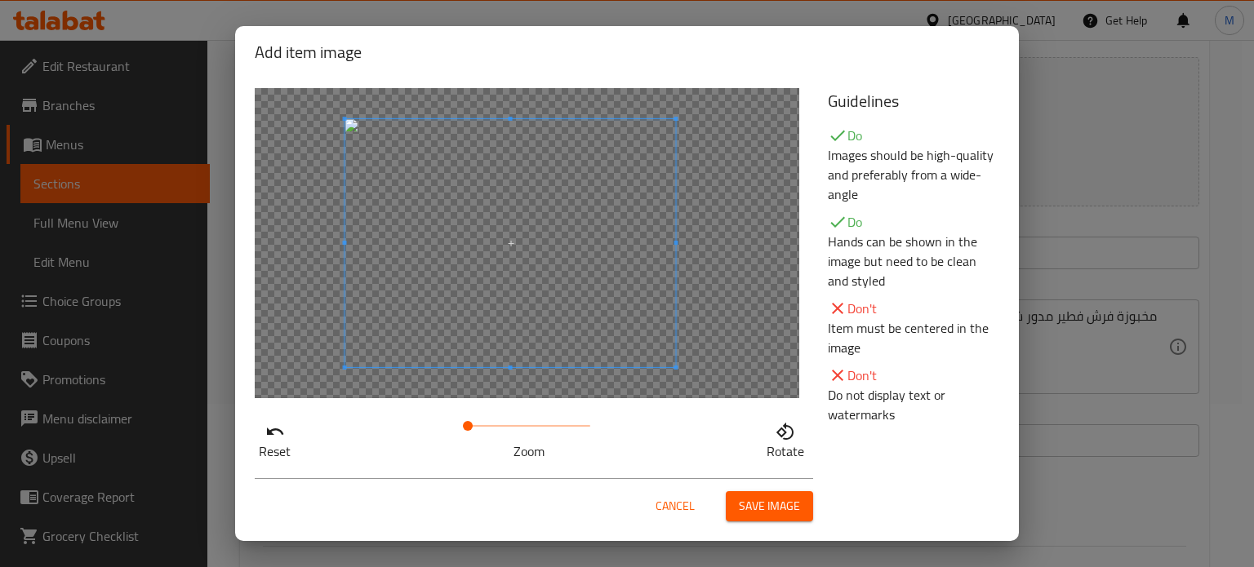
click at [576, 313] on span at bounding box center [510, 243] width 331 height 248
click at [752, 515] on span "Save image" at bounding box center [769, 506] width 61 height 20
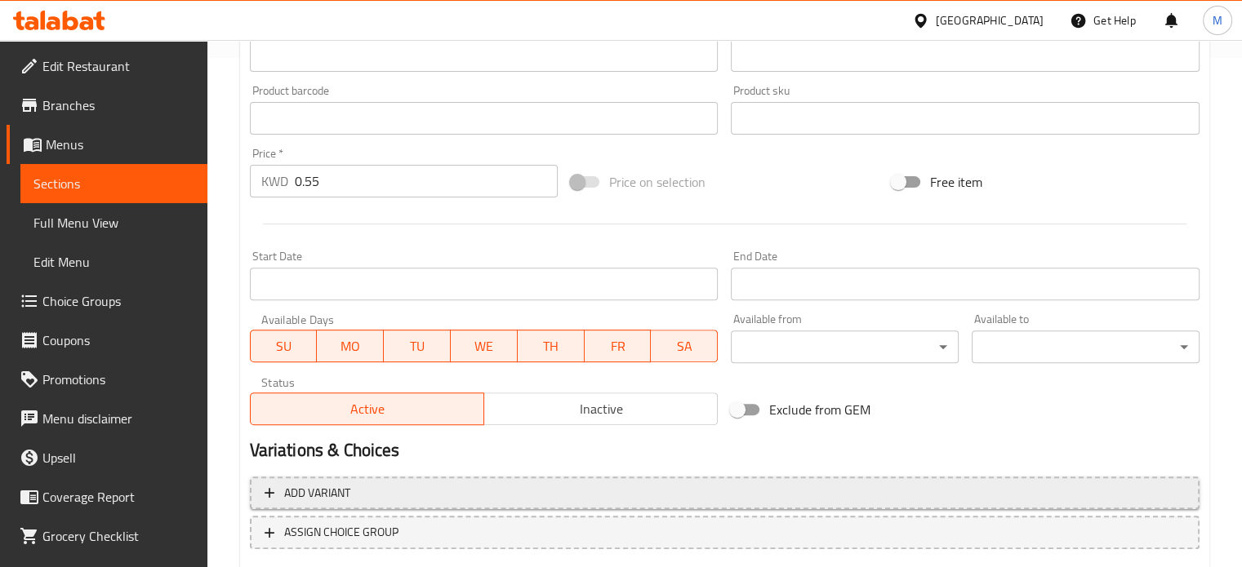
scroll to position [608, 0]
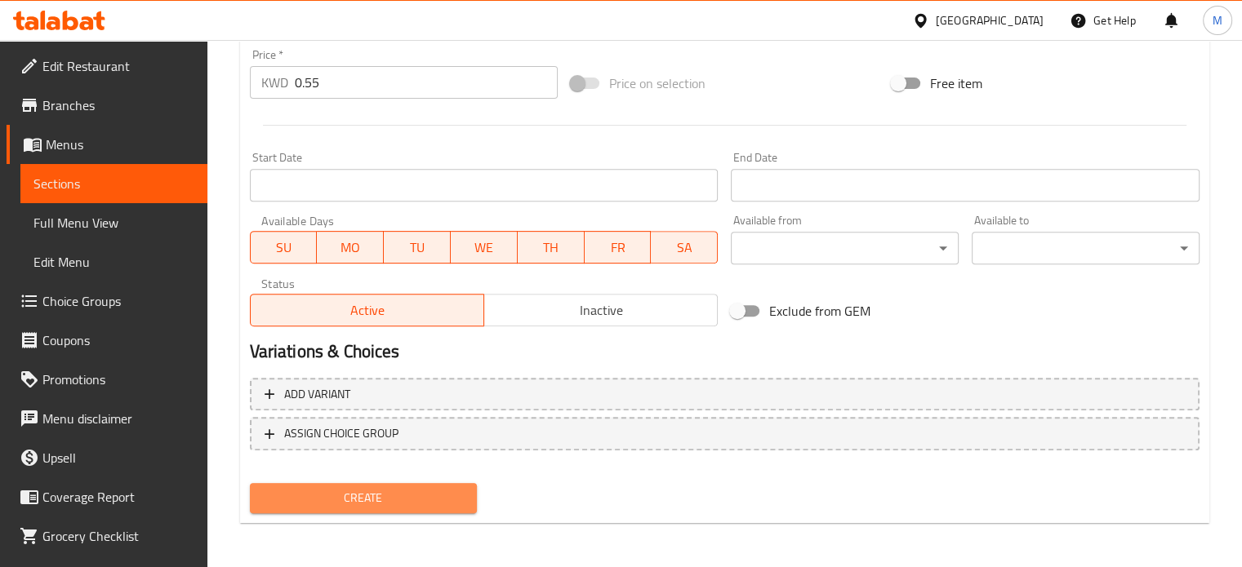
click at [451, 500] on span "Create" at bounding box center [364, 498] width 202 height 20
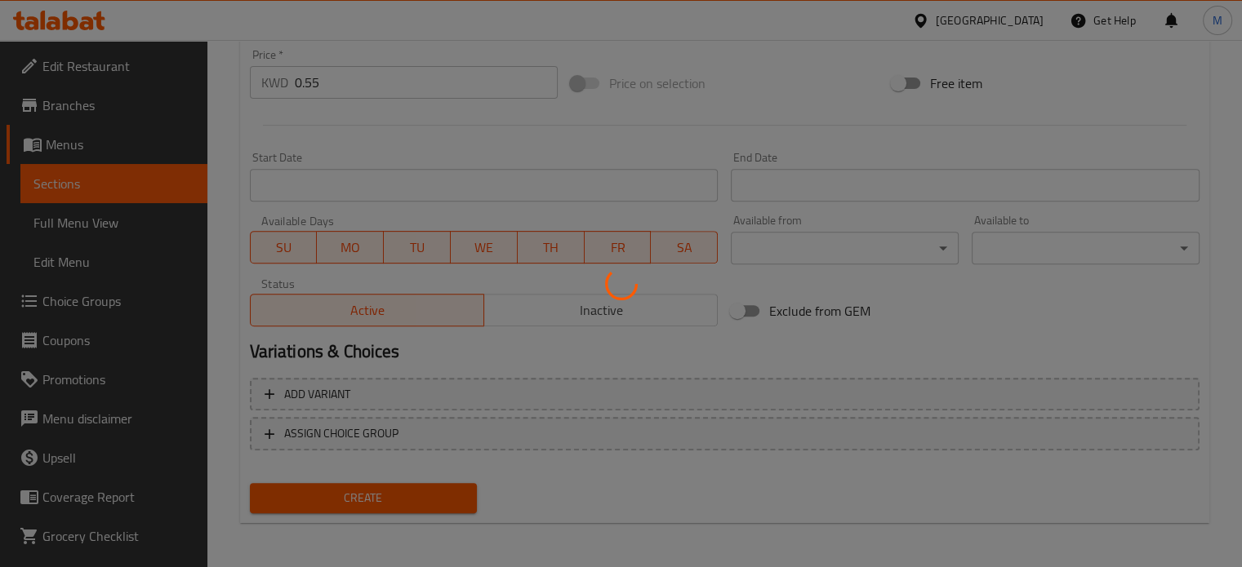
type input "0"
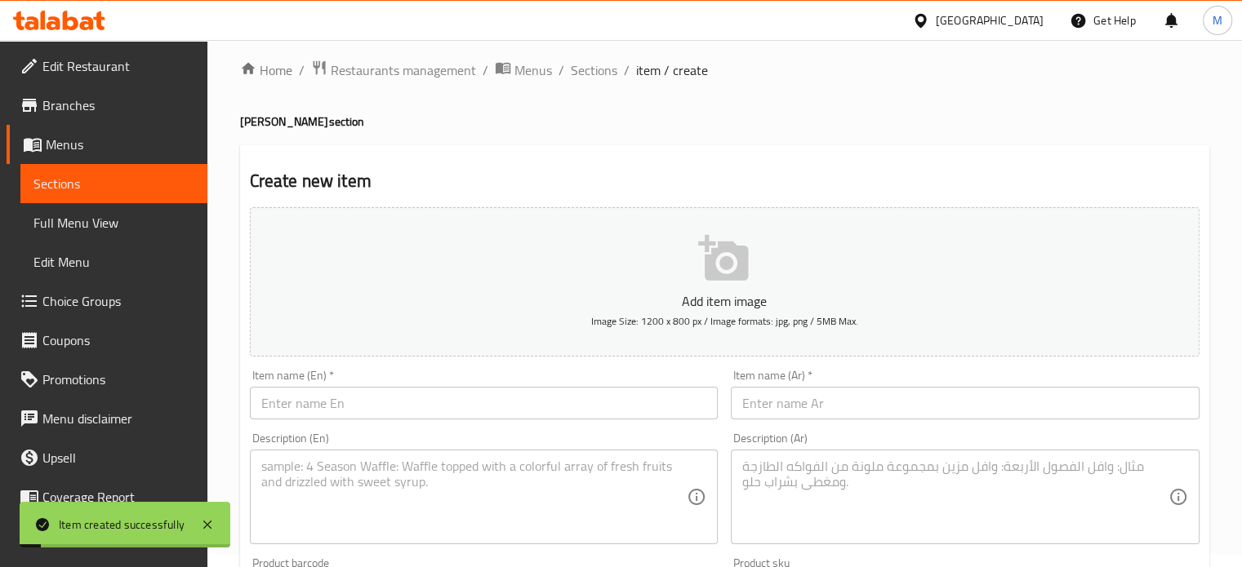
scroll to position [0, 0]
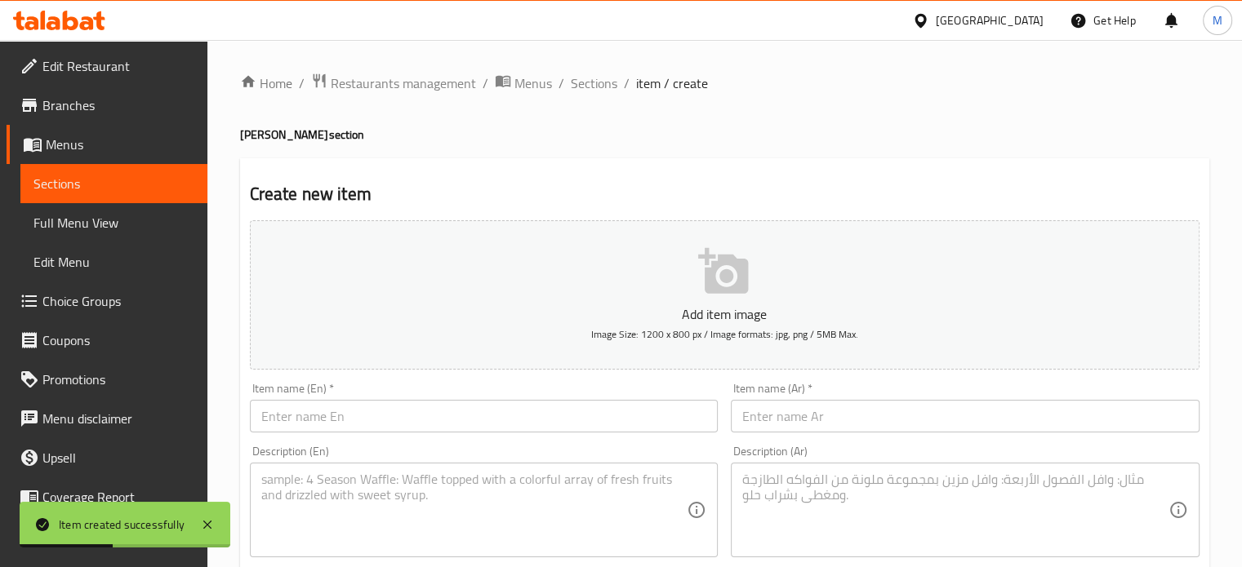
click at [775, 420] on input "text" at bounding box center [965, 416] width 469 height 33
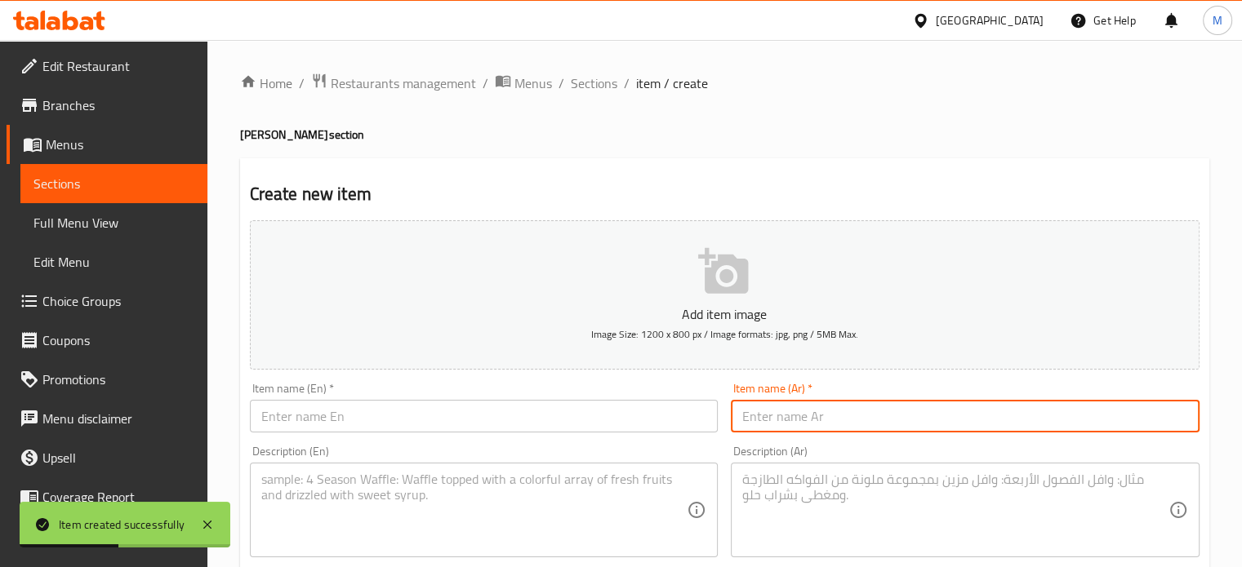
paste input "مدور مشكل فلافل"
type input "مدور مشكل فلافل"
click at [829, 525] on textarea at bounding box center [955, 511] width 426 height 78
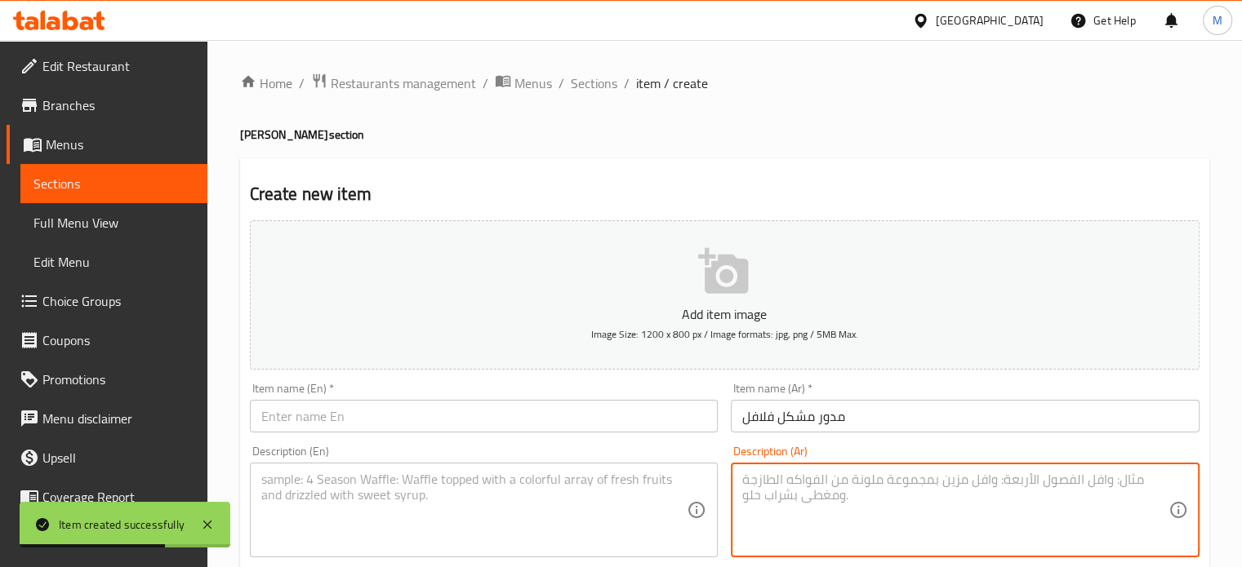
paste textarea "مخبوزة فرش فطير مدور نباتي غني بالنكهات الشرقية محشو بالفلافل البطاطا والباذنجان"
type textarea "مخبوزة فرش فطير مدور نباتي غني بالنكهات الشرقية محشو بالفلافل البطاطا والباذنجان"
click at [497, 416] on input "text" at bounding box center [484, 416] width 469 height 33
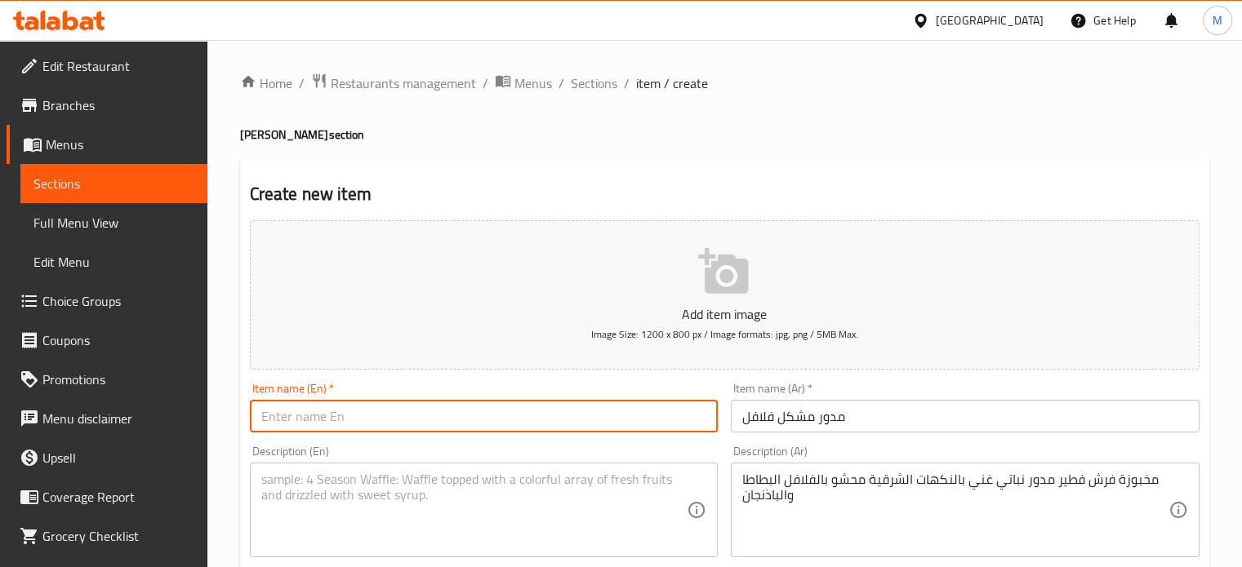
paste input "Modawar Falafel Mix"
type input "Modawar Falafel Mix"
click at [478, 468] on div "Description (En)" at bounding box center [484, 510] width 469 height 95
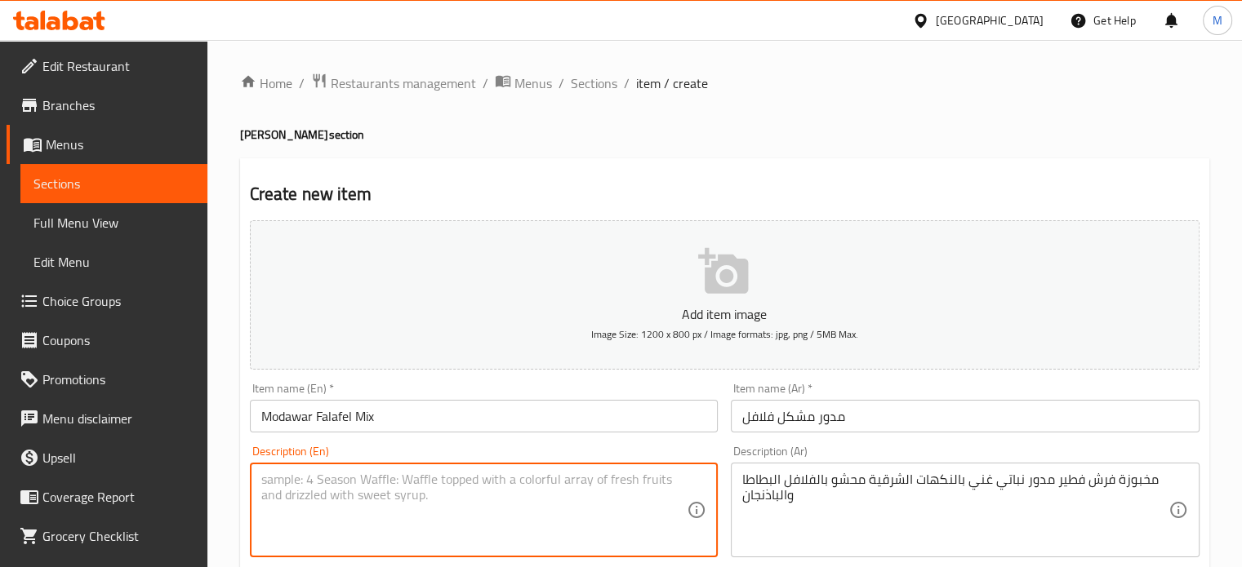
paste textarea "Freshly baked modawar vegetarian pastry filled with falafel potatoes and eggpla…"
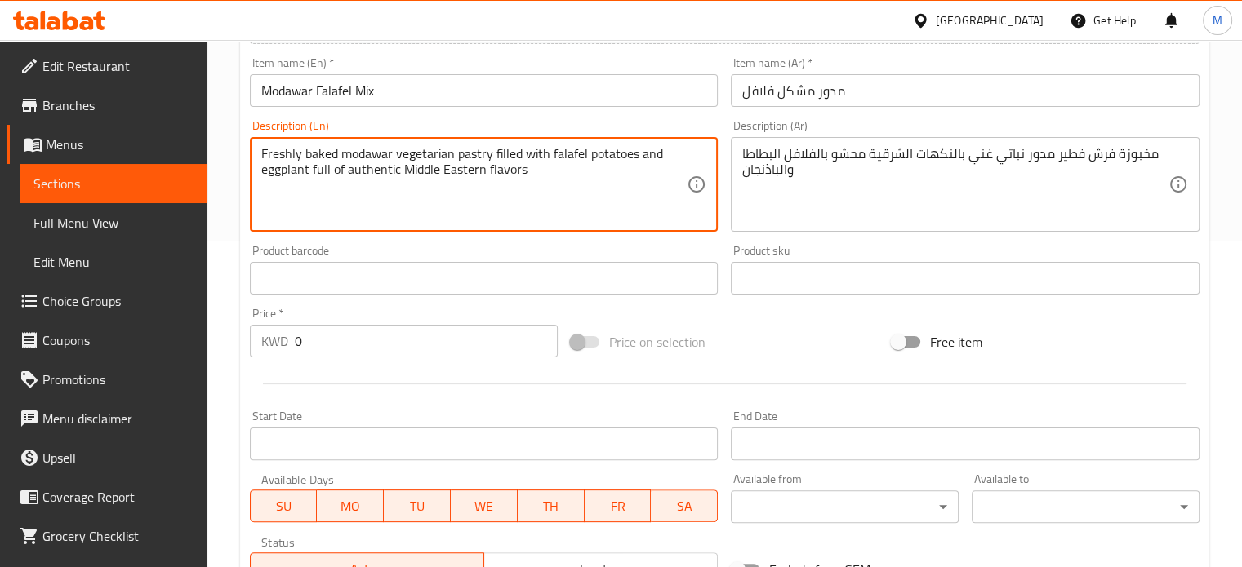
scroll to position [327, 0]
type textarea "Freshly baked modawar vegetarian pastry filled with falafel potatoes and eggpla…"
click at [376, 332] on input "0" at bounding box center [426, 340] width 263 height 33
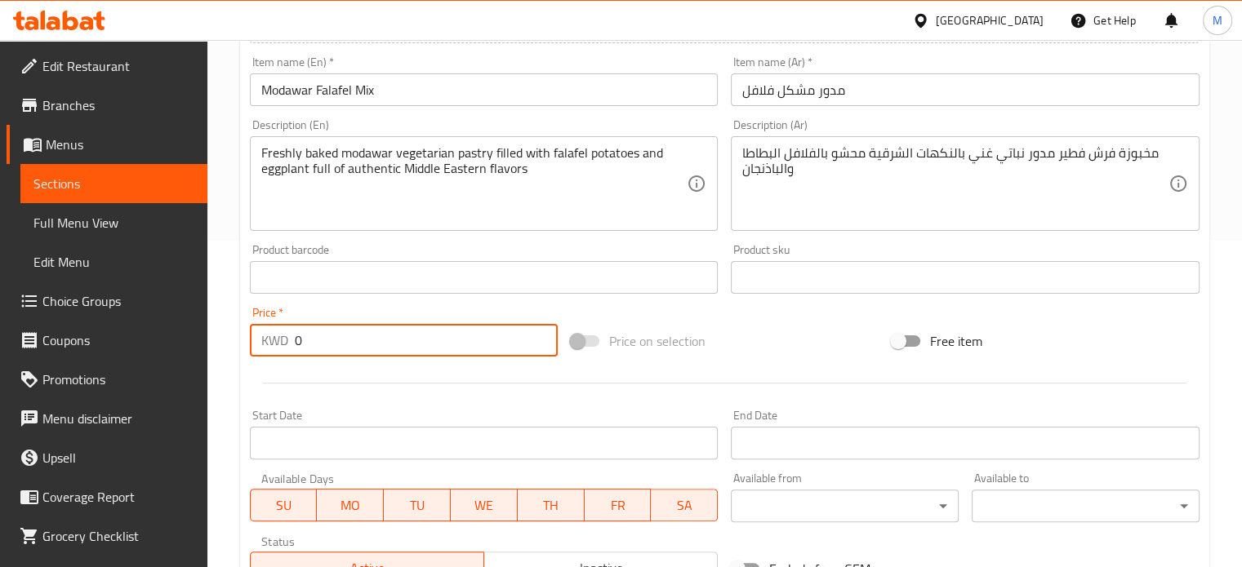
paste input ".5"
type input "0.5"
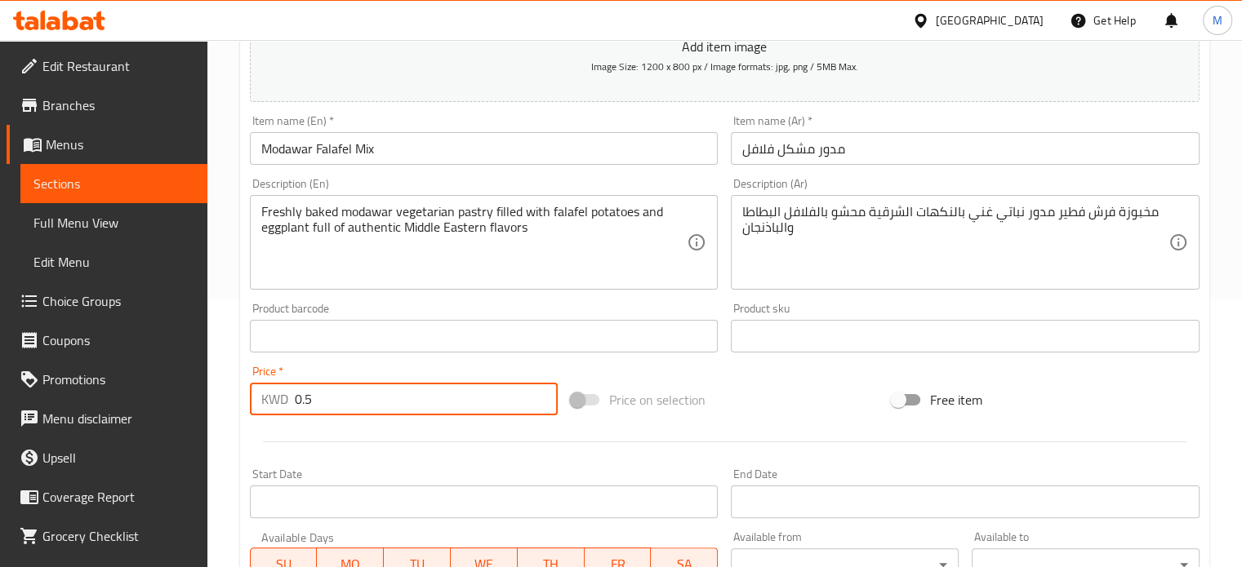
scroll to position [163, 0]
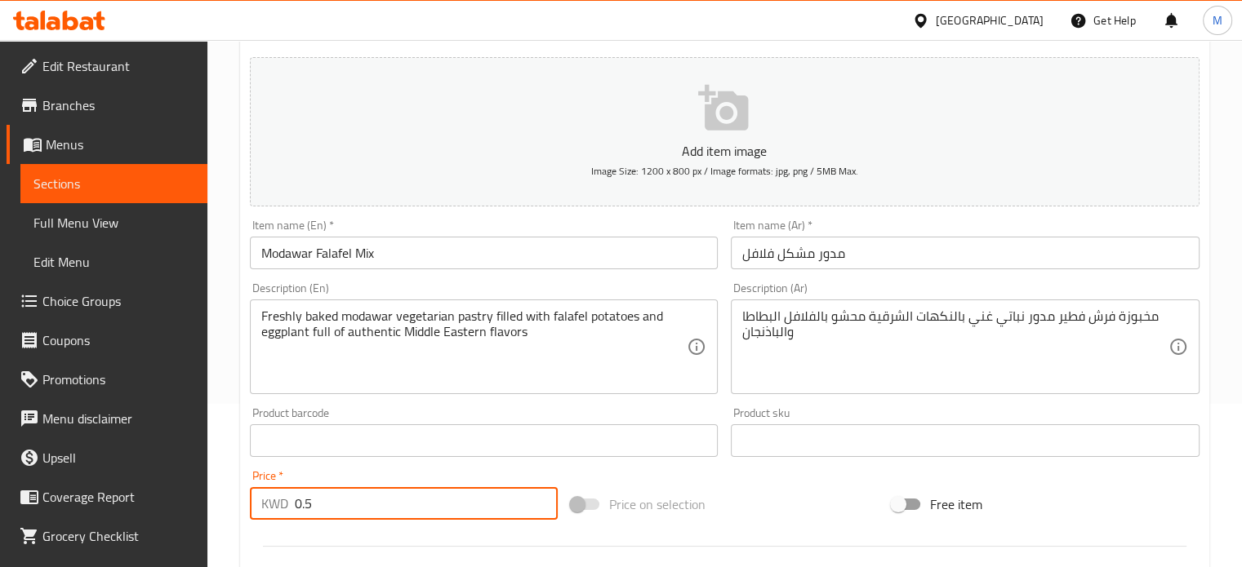
click at [751, 114] on button "Add item image Image Size: 1200 x 800 px / Image formats: jpg, png / 5MB Max." at bounding box center [725, 131] width 950 height 149
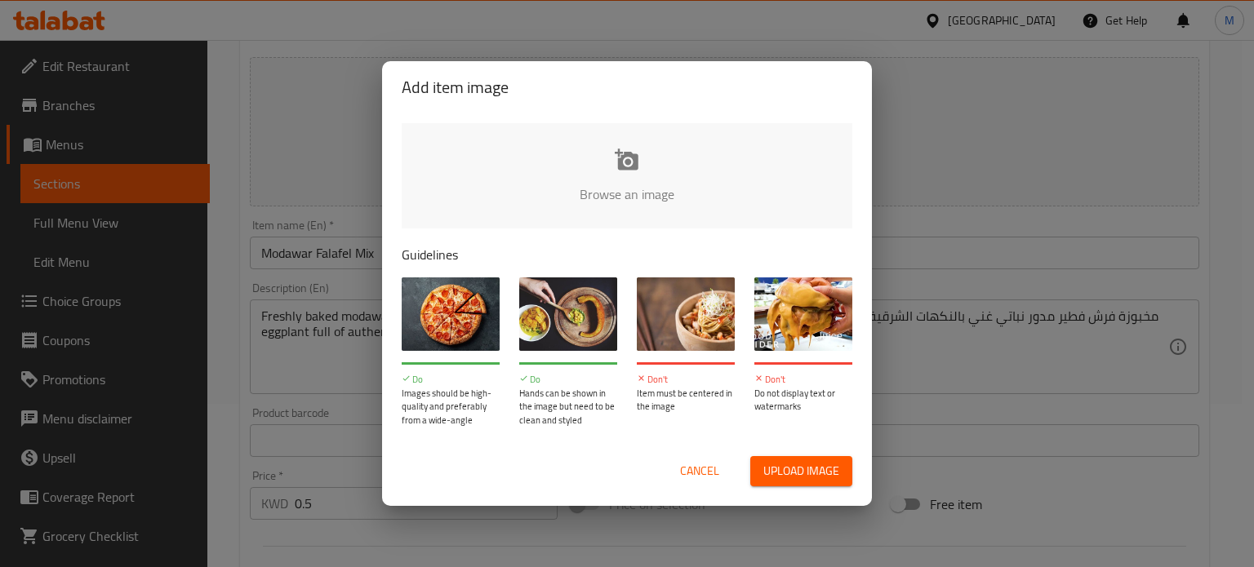
click at [771, 483] on button "Upload image" at bounding box center [801, 471] width 102 height 30
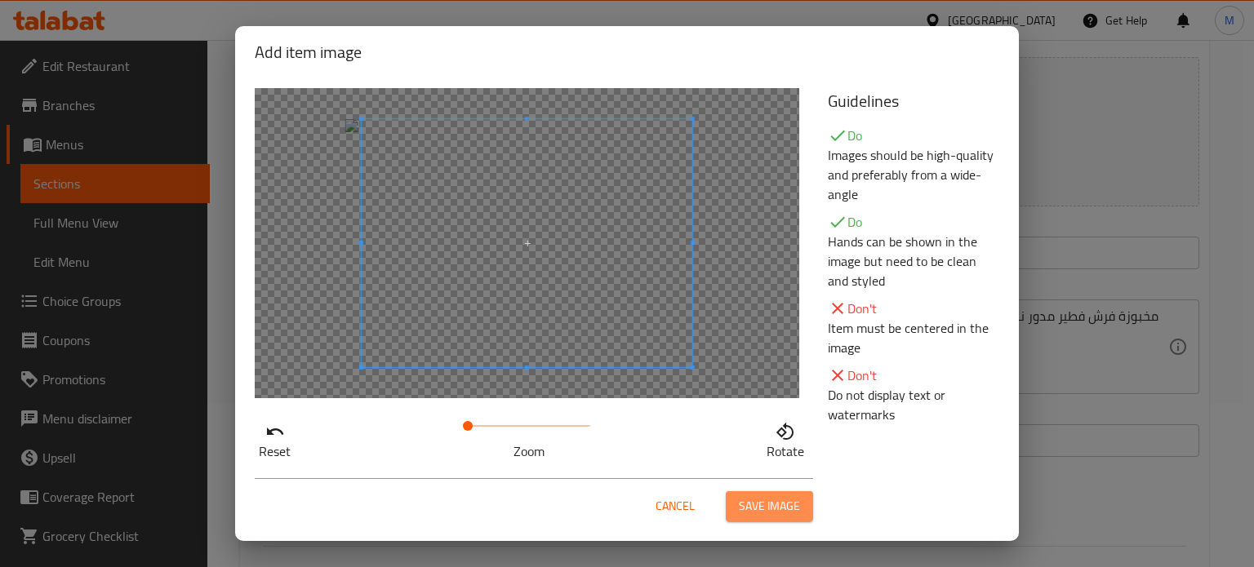
click at [760, 509] on span "Save image" at bounding box center [769, 506] width 61 height 20
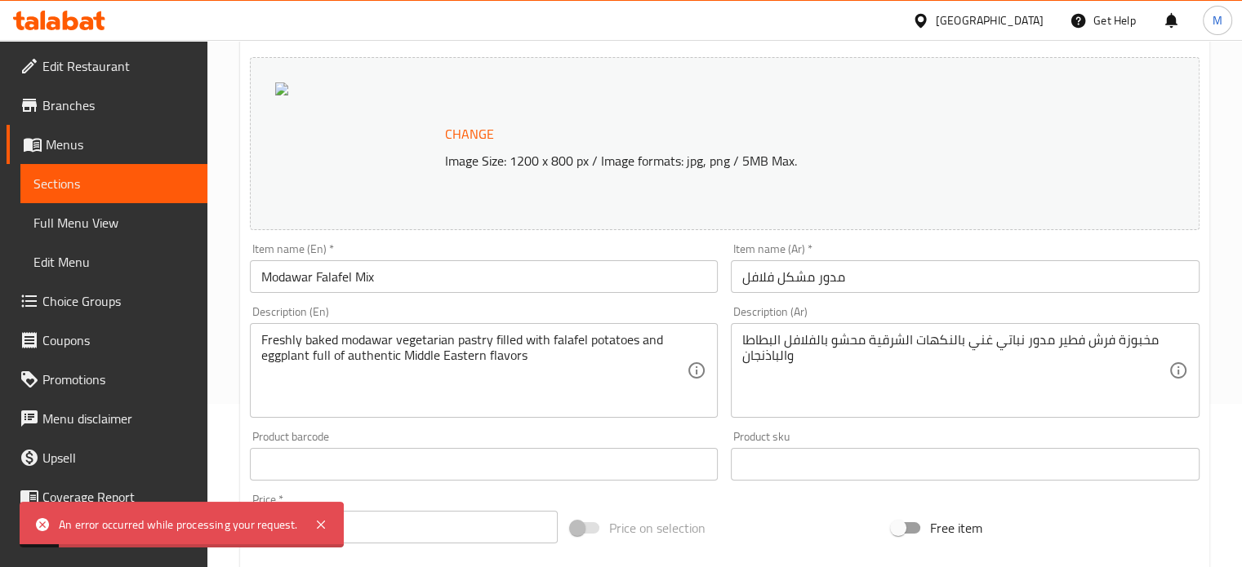
click at [481, 125] on span "Change" at bounding box center [469, 134] width 49 height 24
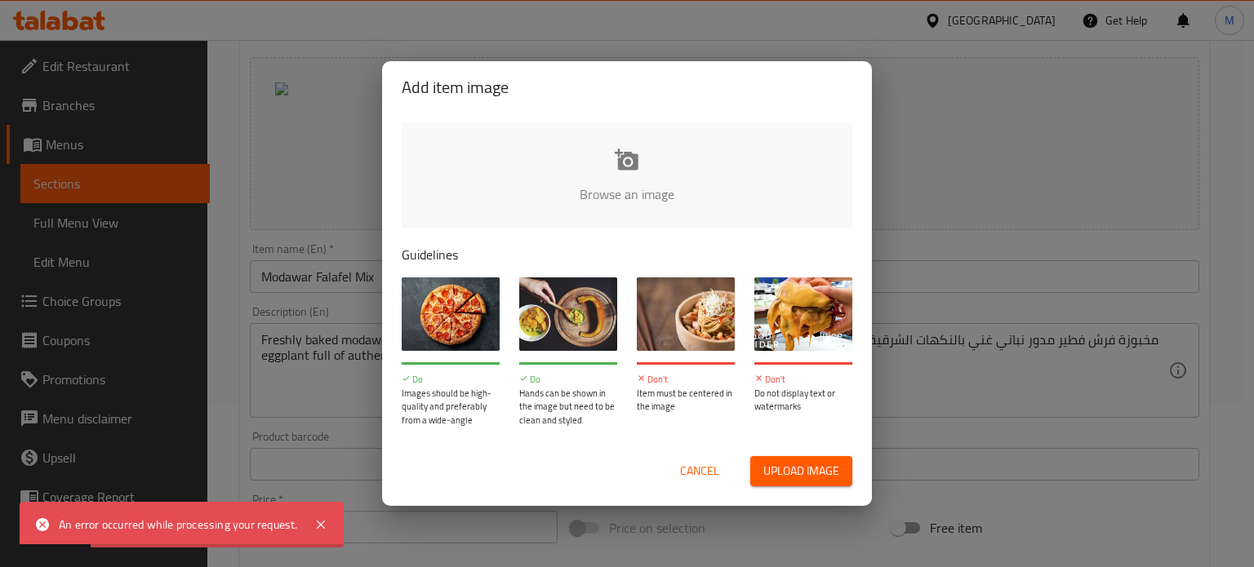
click at [796, 469] on span "Upload image" at bounding box center [801, 471] width 76 height 20
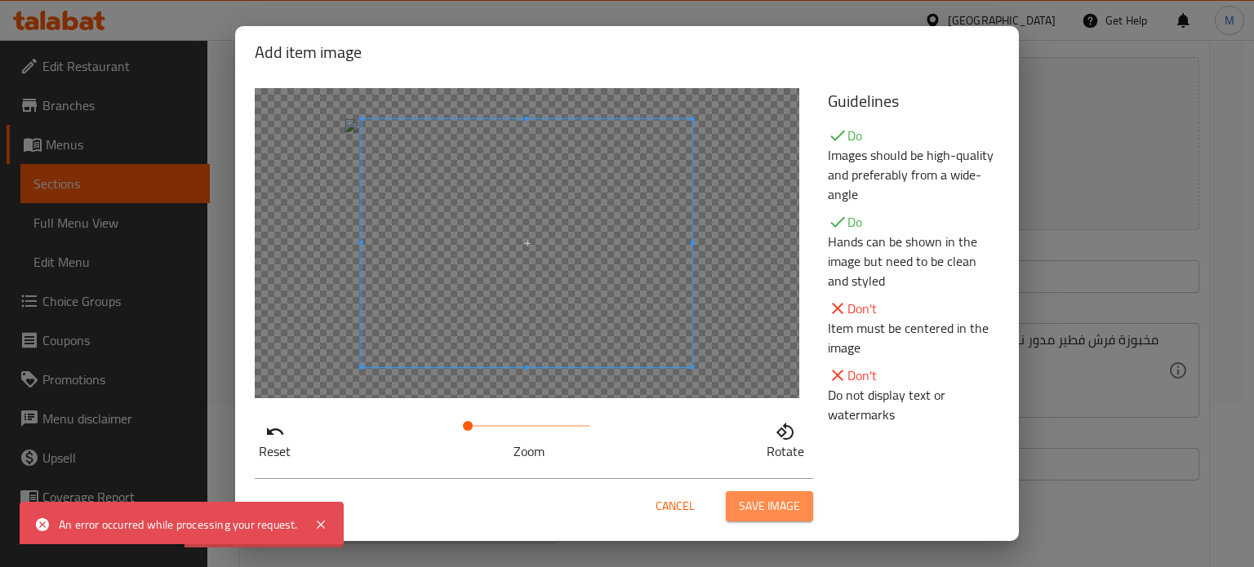
click at [804, 507] on button "Save image" at bounding box center [769, 506] width 87 height 30
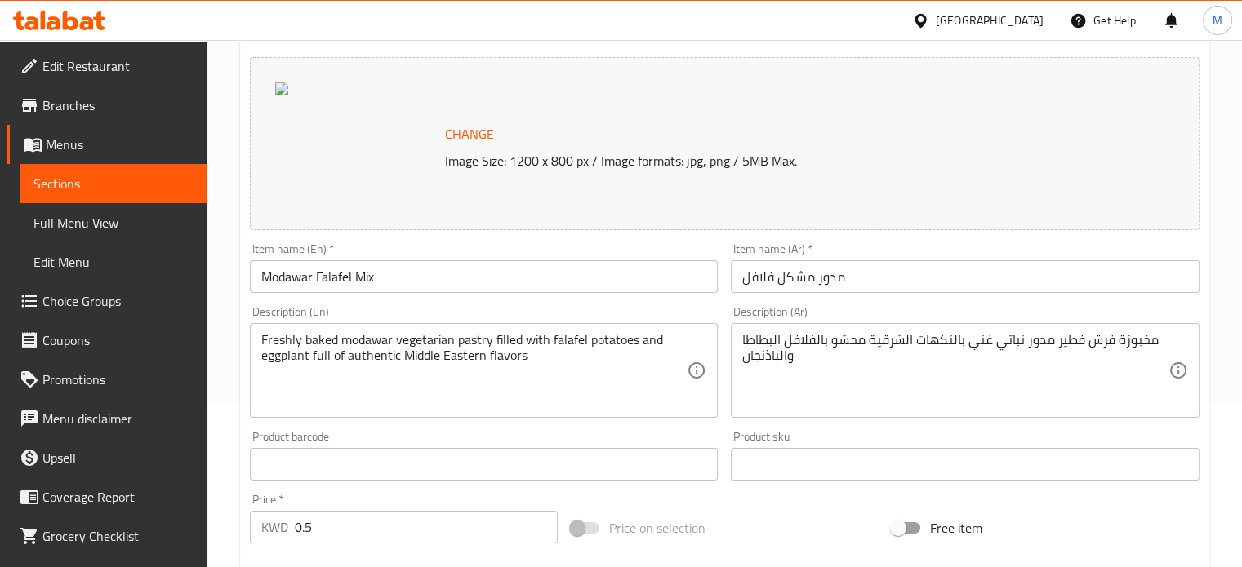
click at [461, 133] on span "Change" at bounding box center [469, 134] width 49 height 24
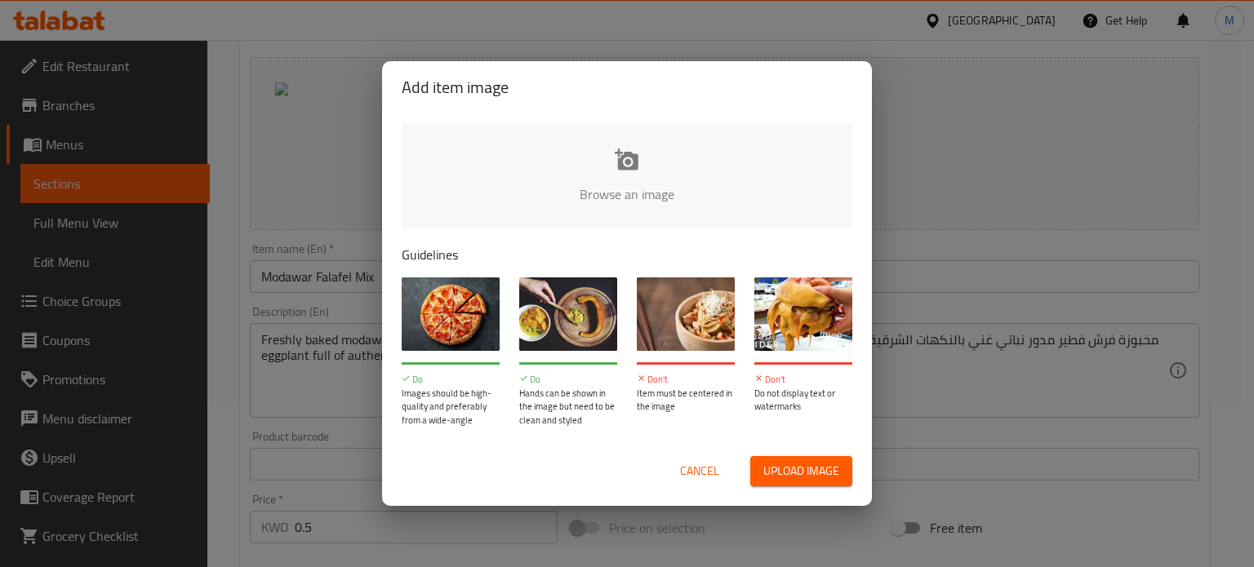
click at [779, 474] on span "Upload image" at bounding box center [801, 471] width 76 height 20
click at [689, 483] on button "Cancel" at bounding box center [700, 471] width 52 height 30
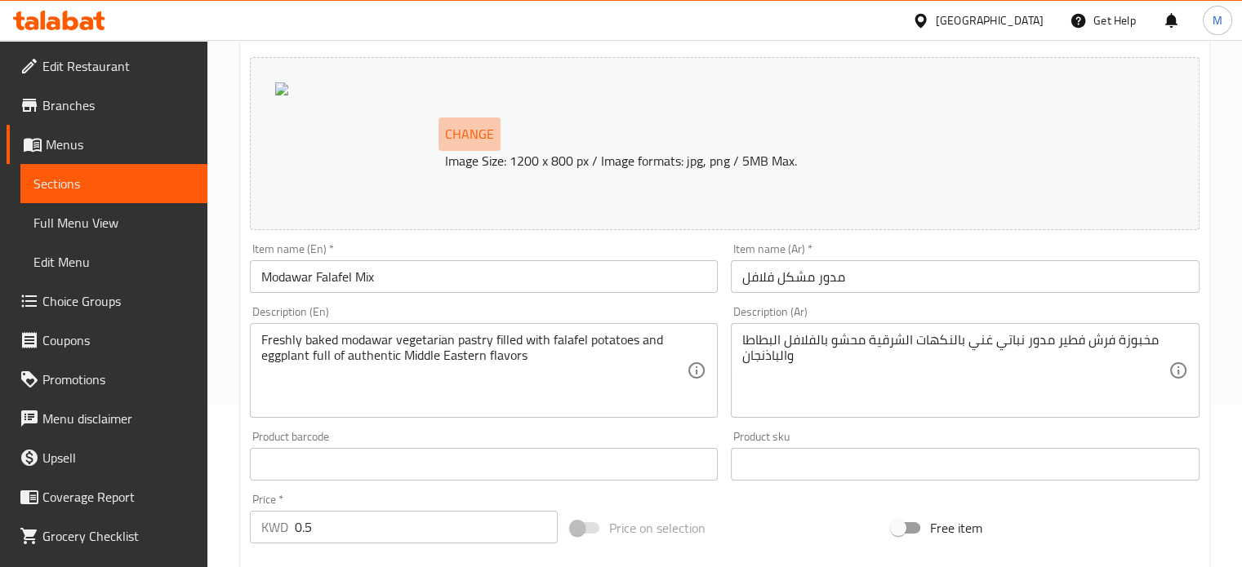
click at [484, 131] on span "Change" at bounding box center [469, 134] width 49 height 24
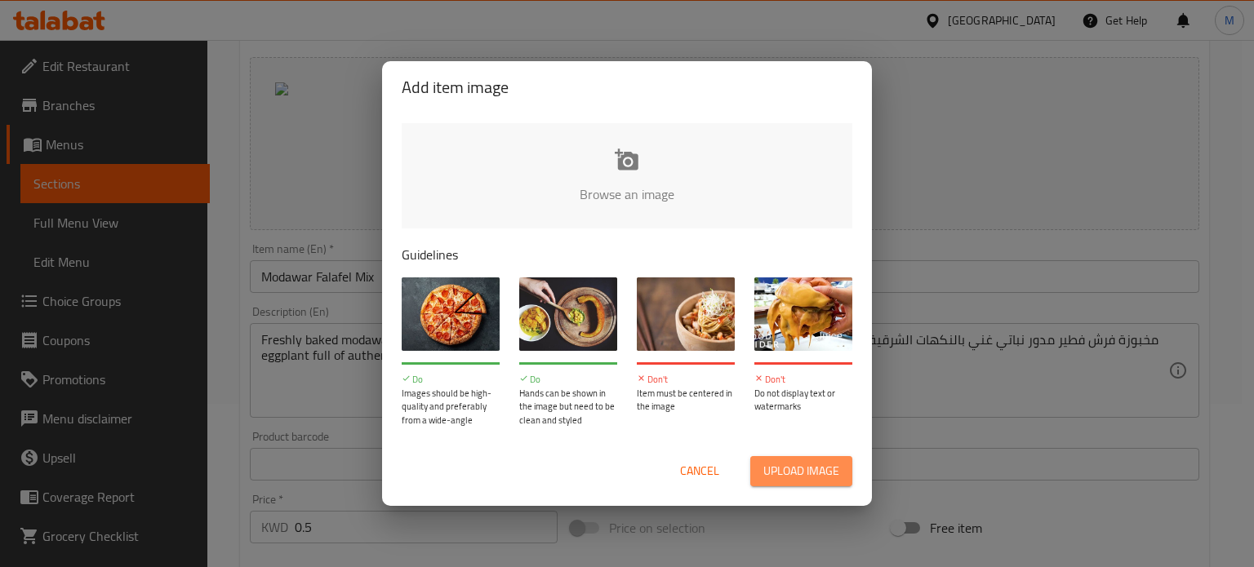
click at [807, 480] on span "Upload image" at bounding box center [801, 471] width 76 height 20
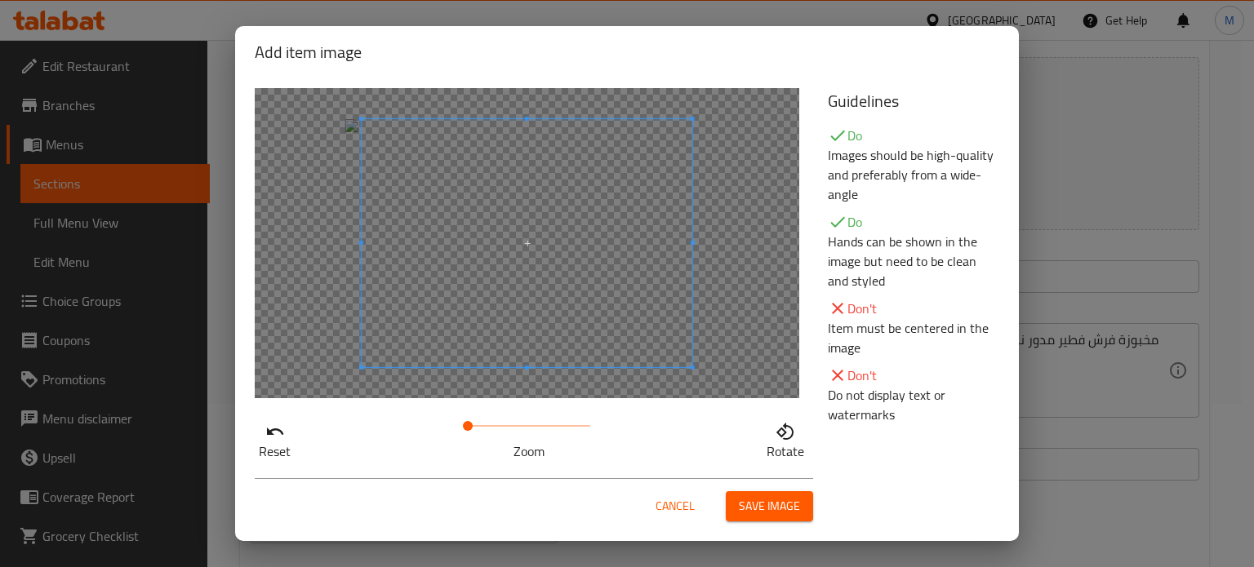
click at [767, 499] on span "Save image" at bounding box center [769, 506] width 61 height 20
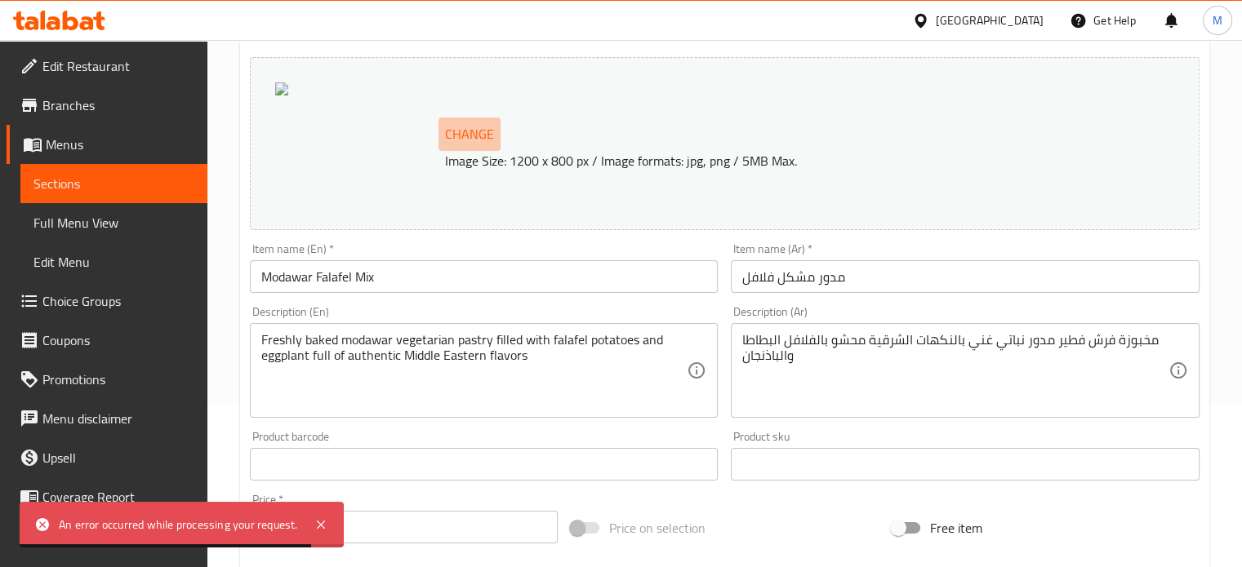
click at [478, 146] on button "Change" at bounding box center [469, 134] width 62 height 33
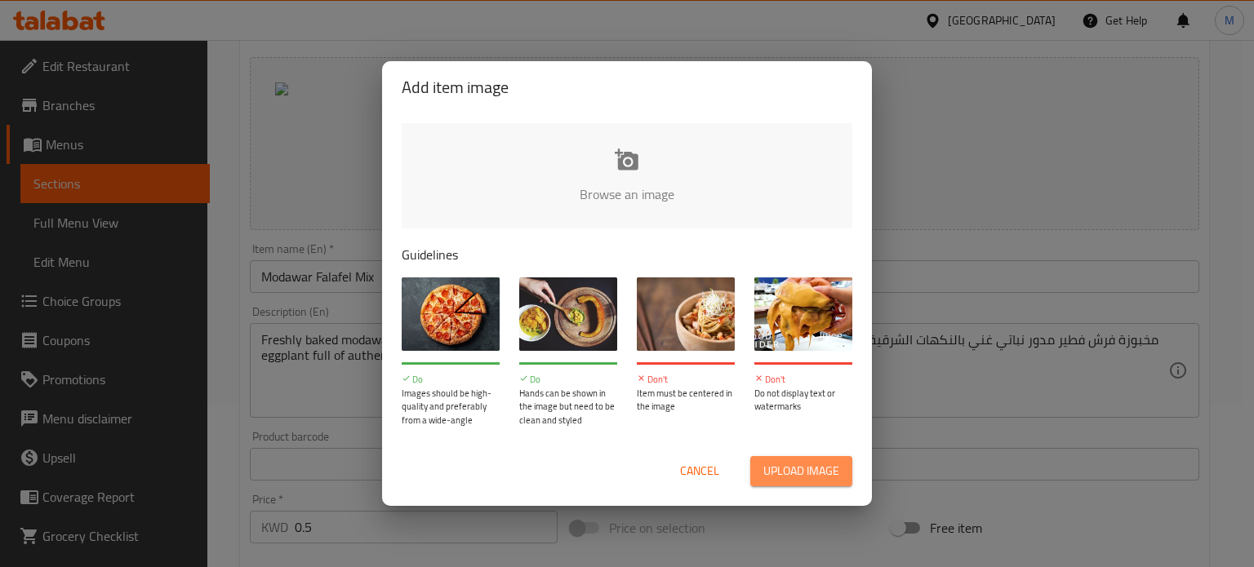
click at [789, 464] on span "Upload image" at bounding box center [801, 471] width 76 height 20
type input "C:\fakepath\مشكل فلافل.jpg"
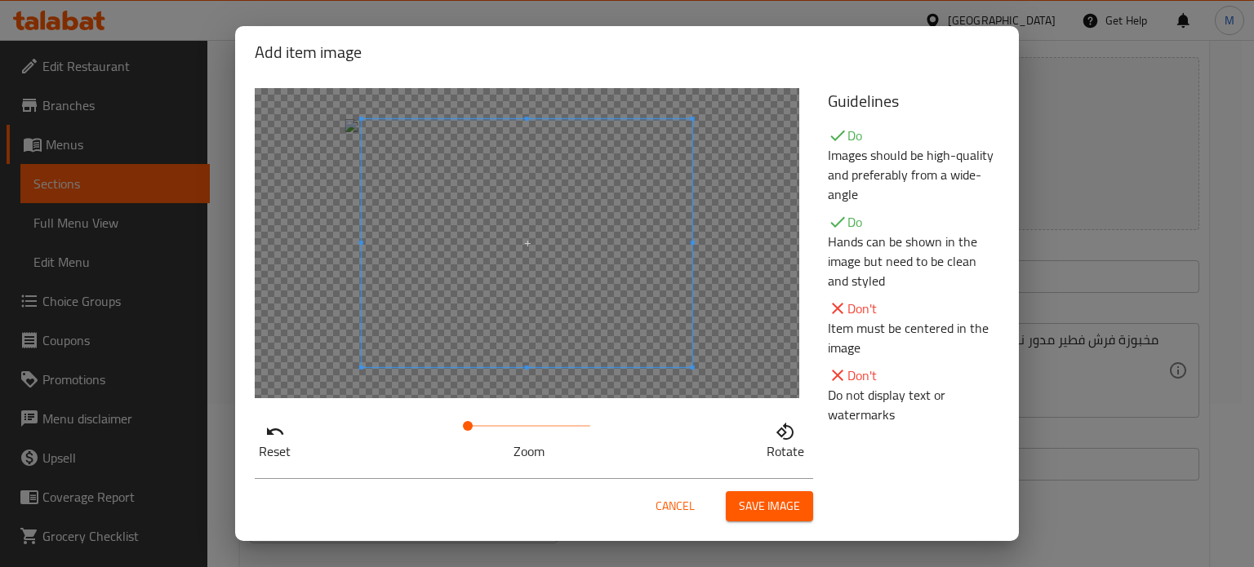
click at [749, 507] on span "Save image" at bounding box center [769, 506] width 61 height 20
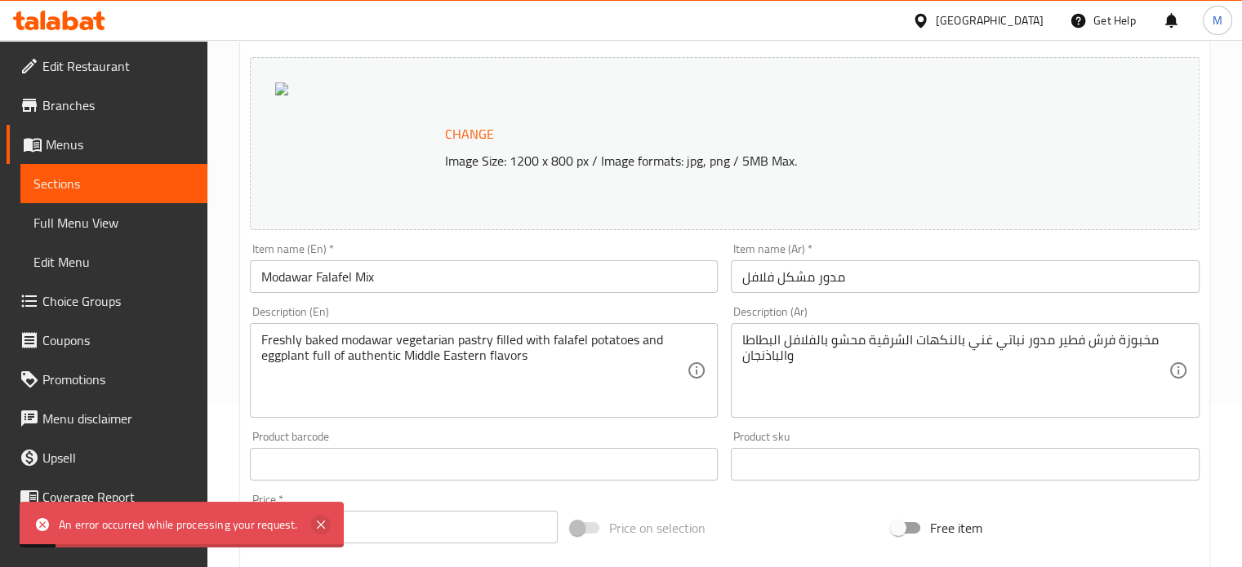
click at [322, 528] on icon at bounding box center [321, 525] width 20 height 20
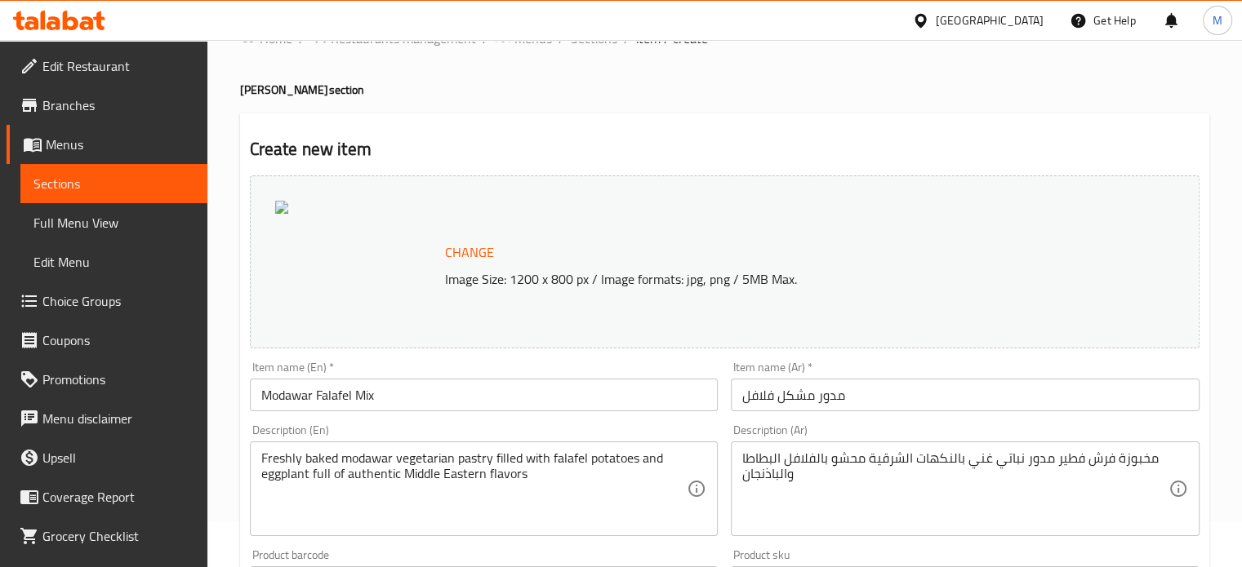
scroll to position [0, 0]
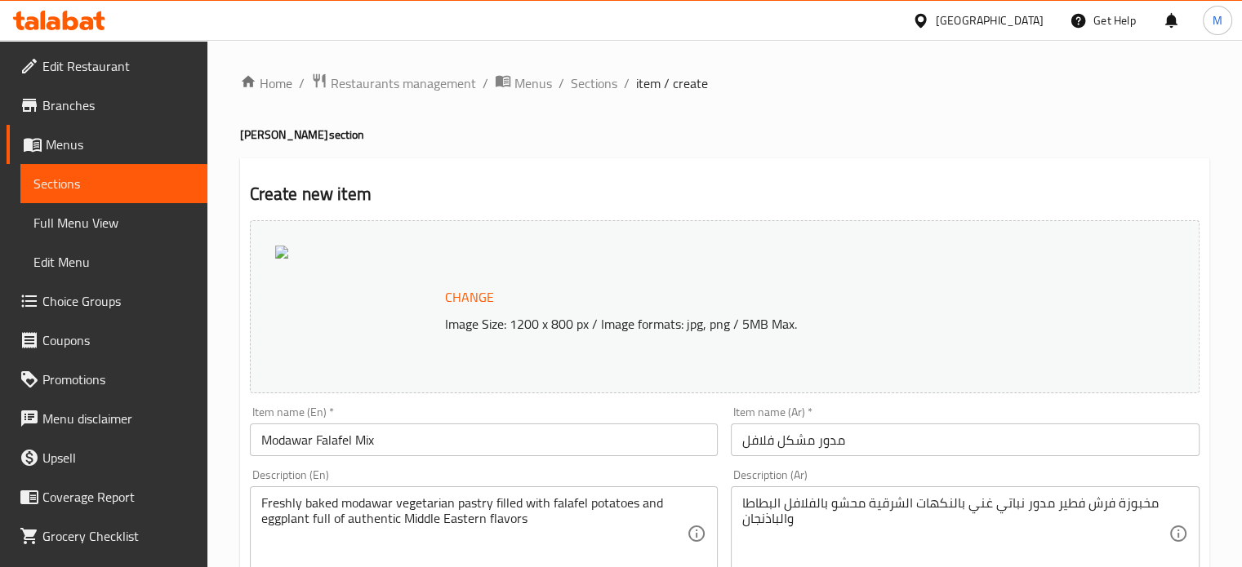
click at [457, 303] on span "Change" at bounding box center [469, 298] width 49 height 24
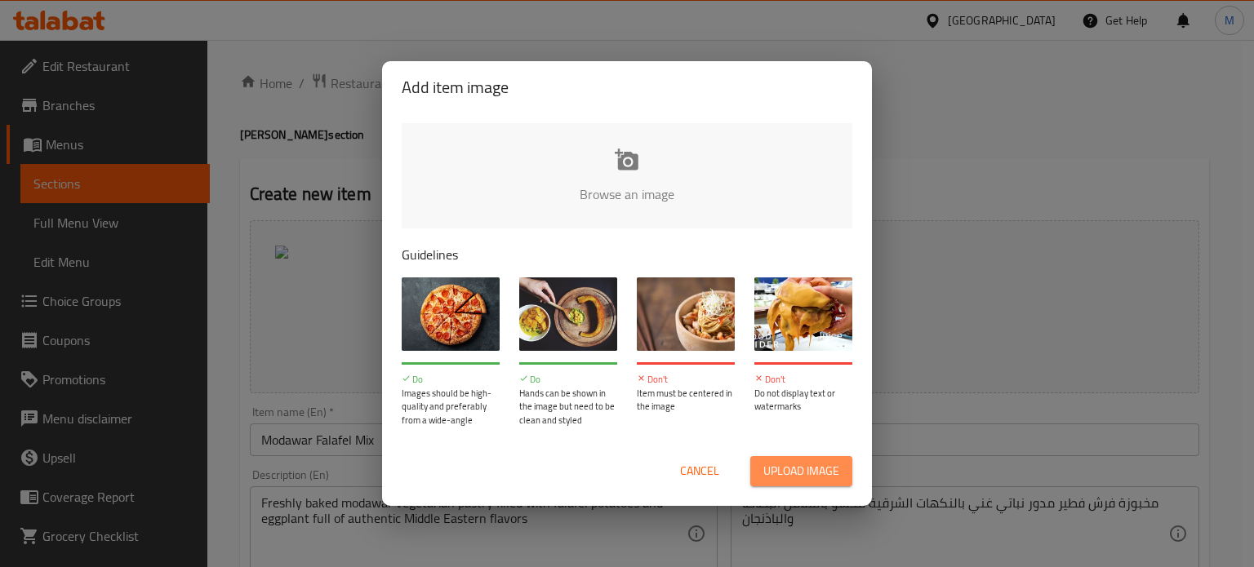
click at [794, 471] on span "Upload image" at bounding box center [801, 471] width 76 height 20
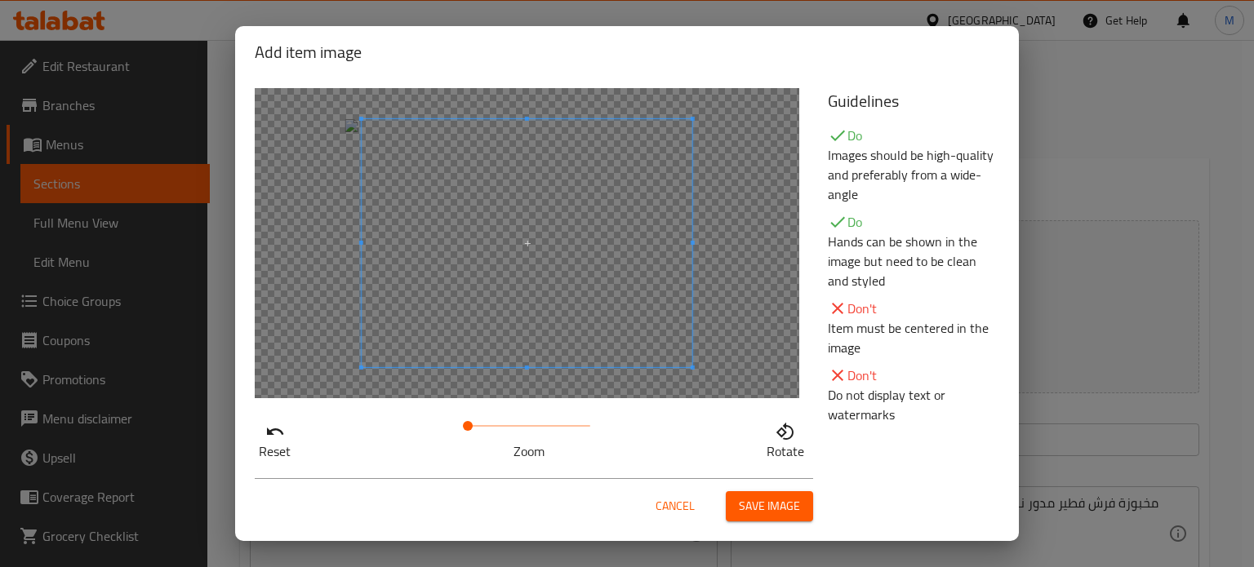
click at [756, 507] on span "Save image" at bounding box center [769, 506] width 61 height 20
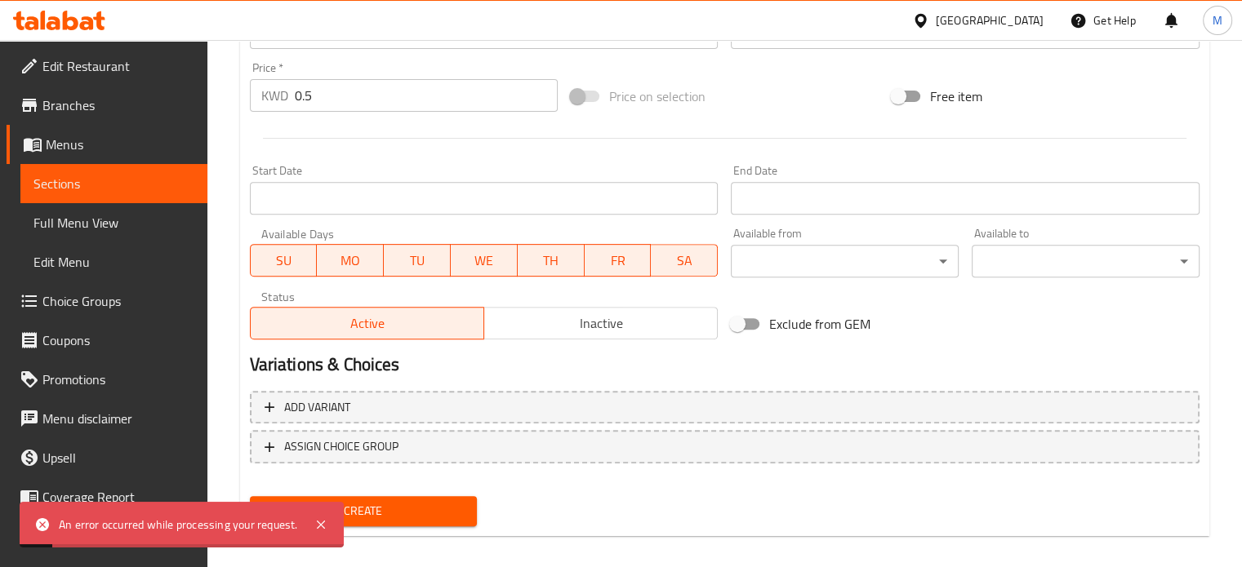
scroll to position [608, 0]
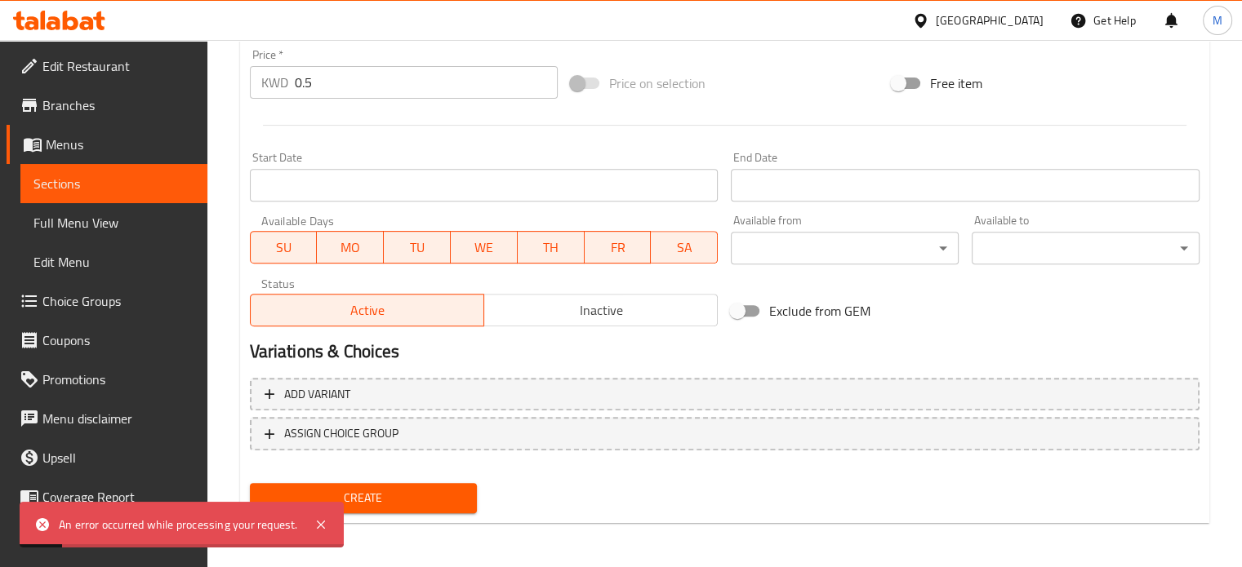
click at [434, 491] on span "Create" at bounding box center [364, 498] width 202 height 20
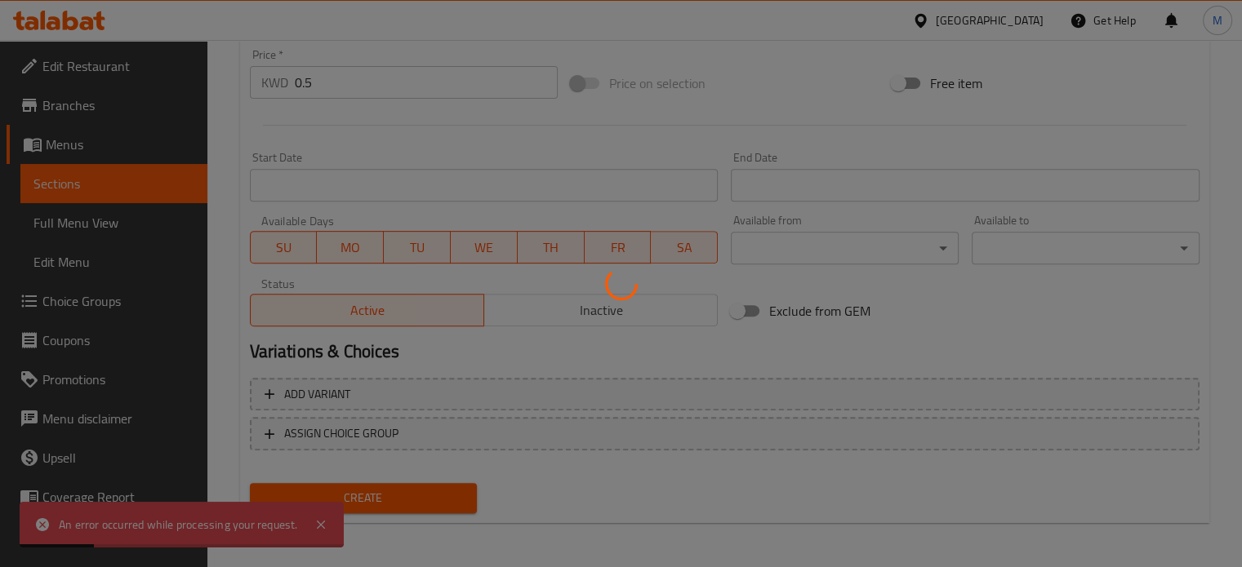
type input "0"
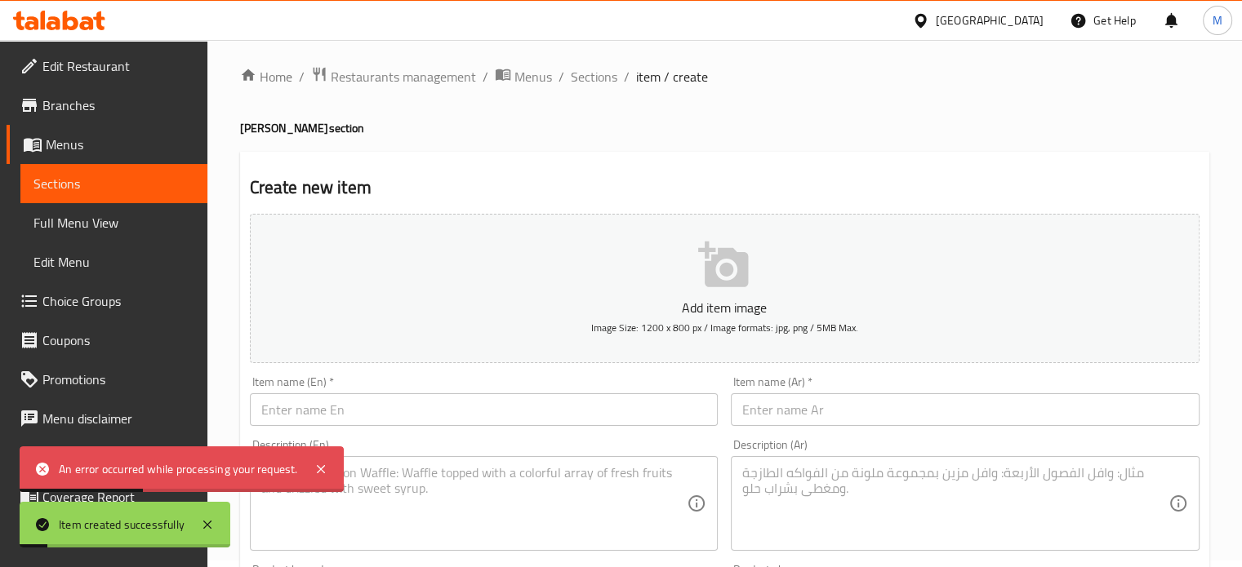
scroll to position [0, 0]
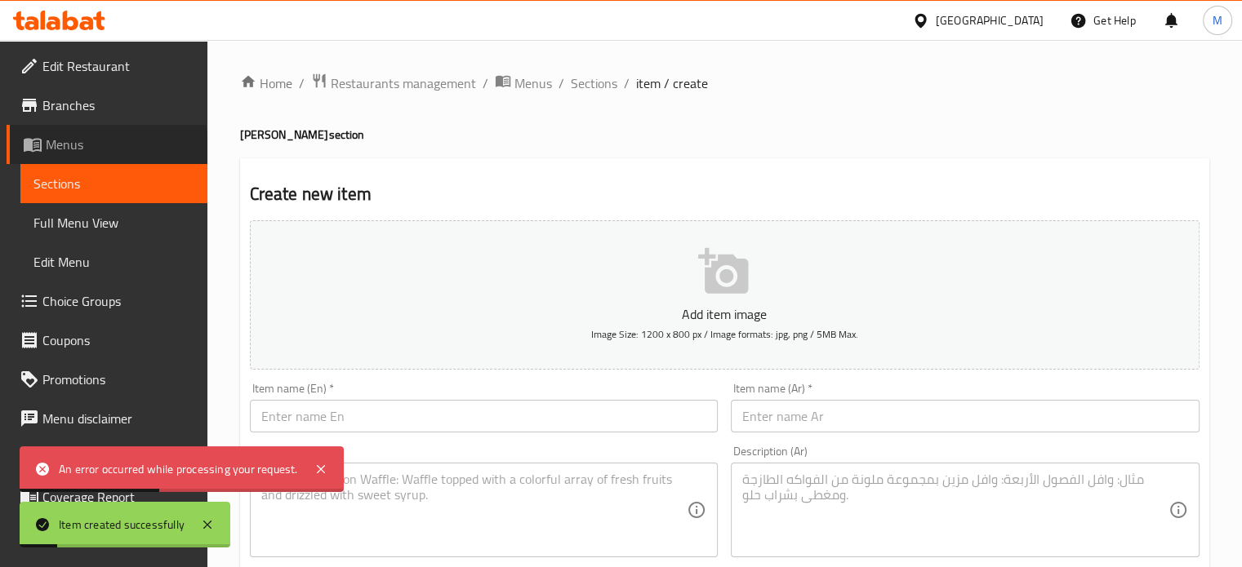
click at [107, 149] on span "Menus" at bounding box center [120, 145] width 149 height 20
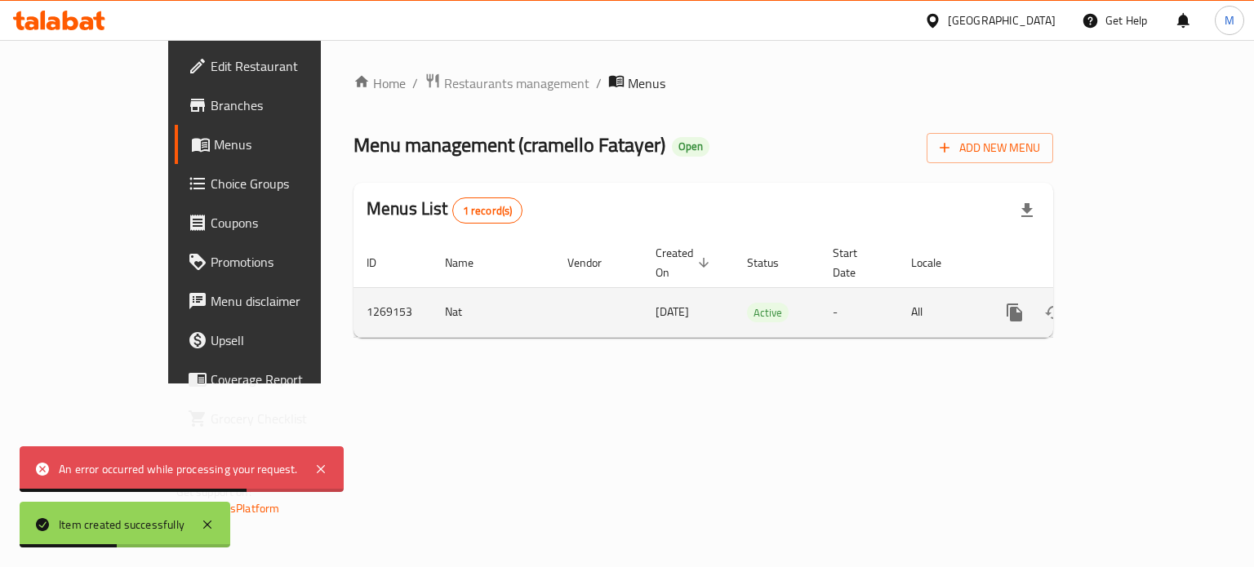
click at [1152, 305] on link "enhanced table" at bounding box center [1132, 312] width 39 height 39
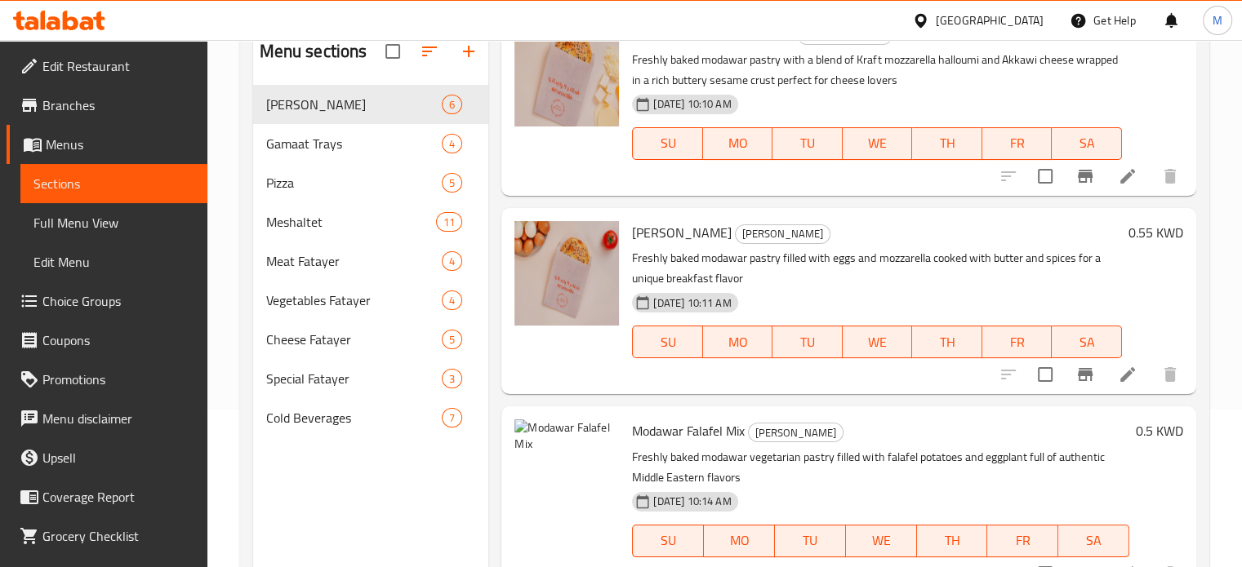
scroll to position [229, 0]
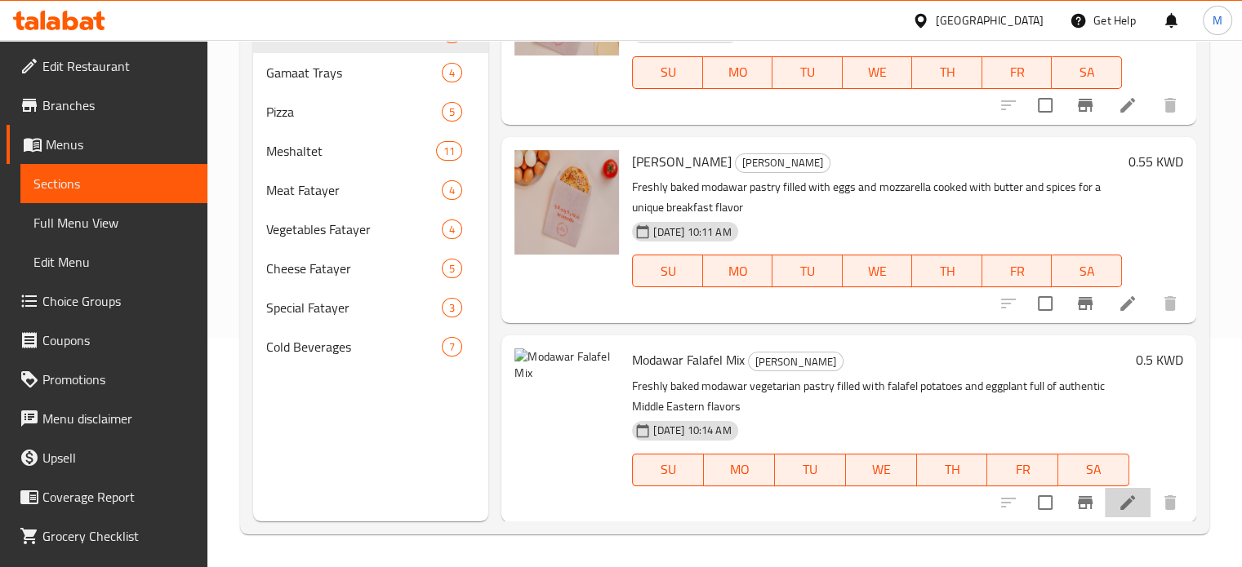
click at [1126, 506] on li at bounding box center [1128, 502] width 46 height 29
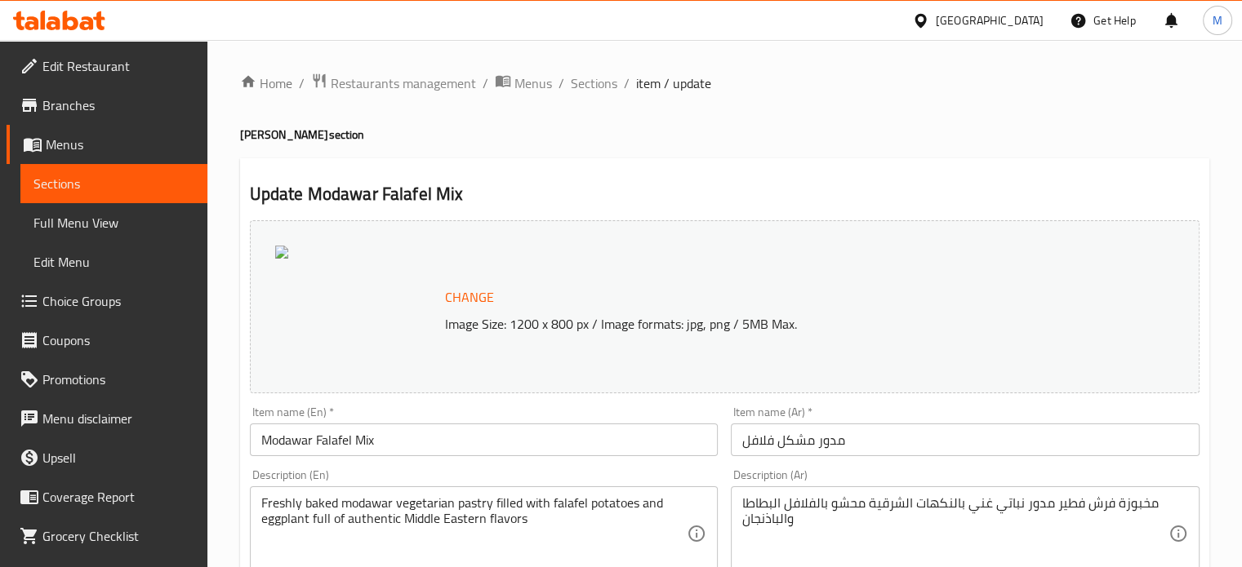
click at [482, 300] on span "Change" at bounding box center [469, 298] width 49 height 24
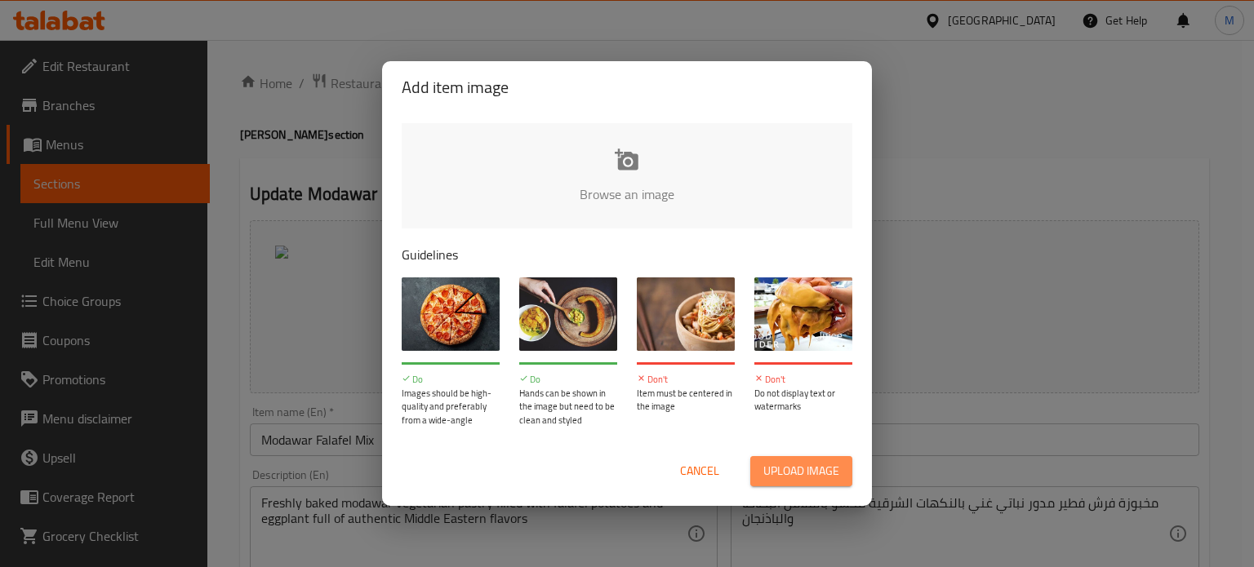
click at [781, 474] on span "Upload image" at bounding box center [801, 471] width 76 height 20
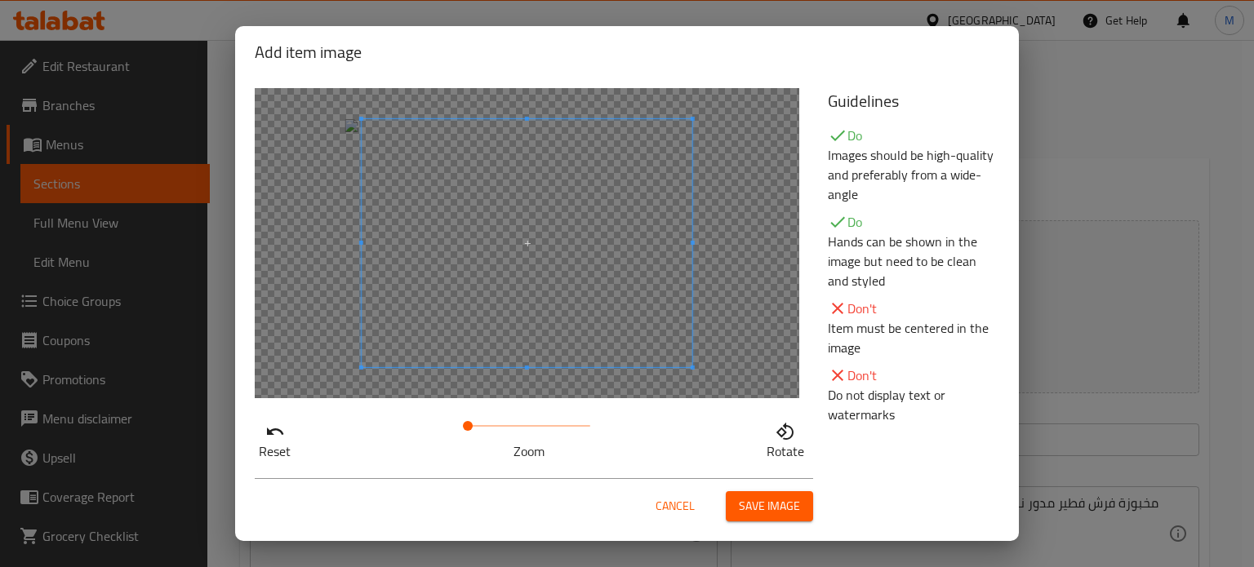
click at [776, 504] on span "Save image" at bounding box center [769, 506] width 61 height 20
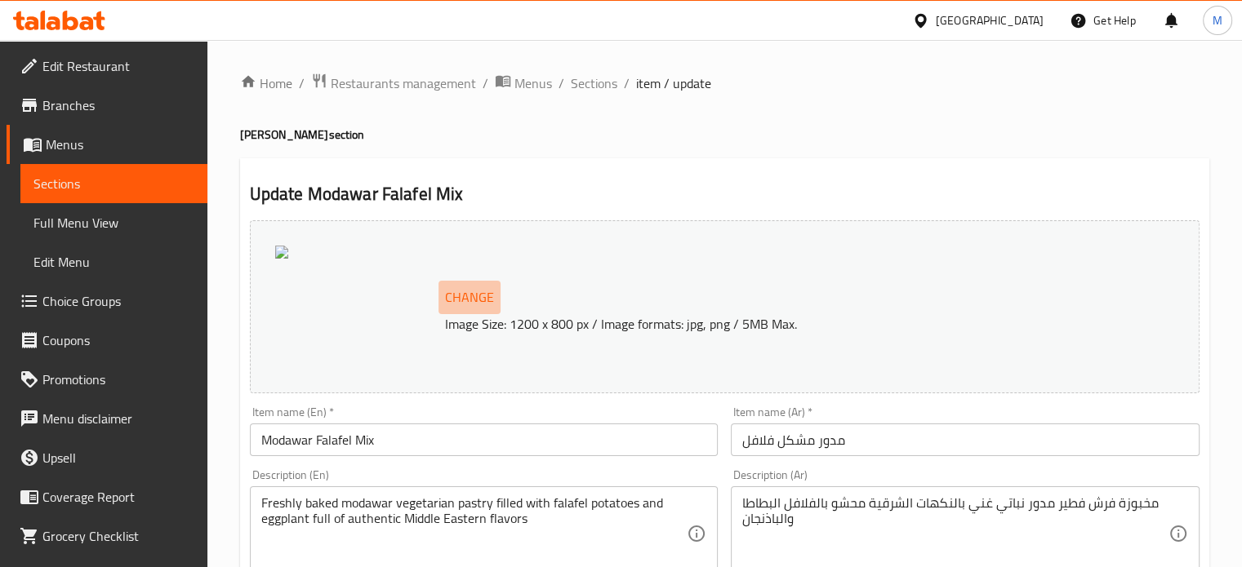
click at [494, 305] on button "Change" at bounding box center [469, 297] width 62 height 33
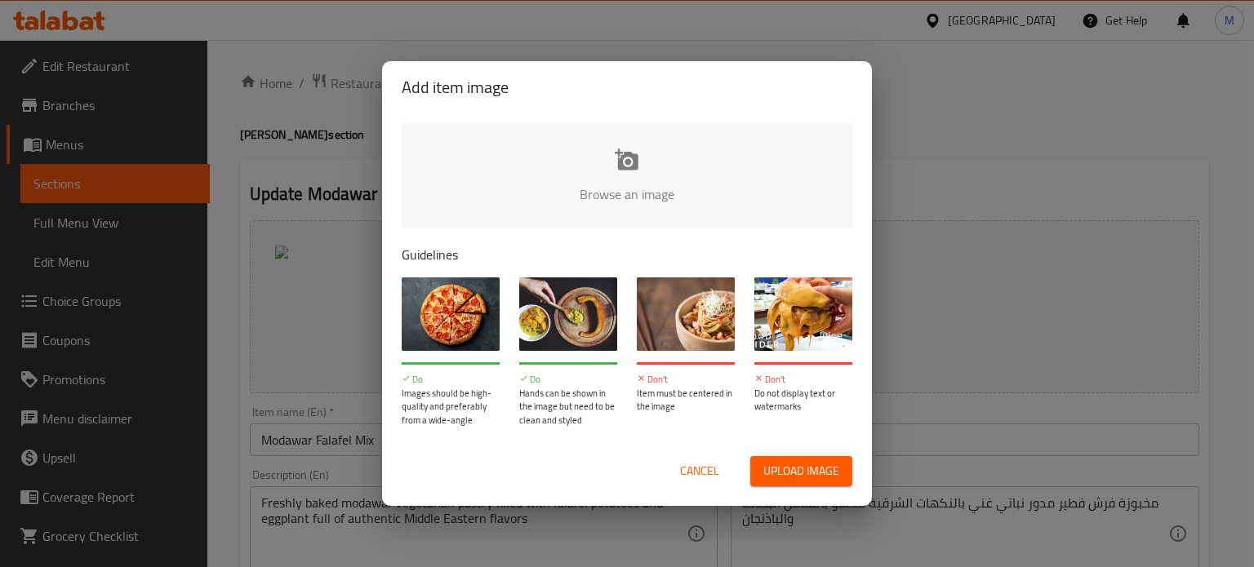
click at [781, 466] on span "Upload image" at bounding box center [801, 471] width 76 height 20
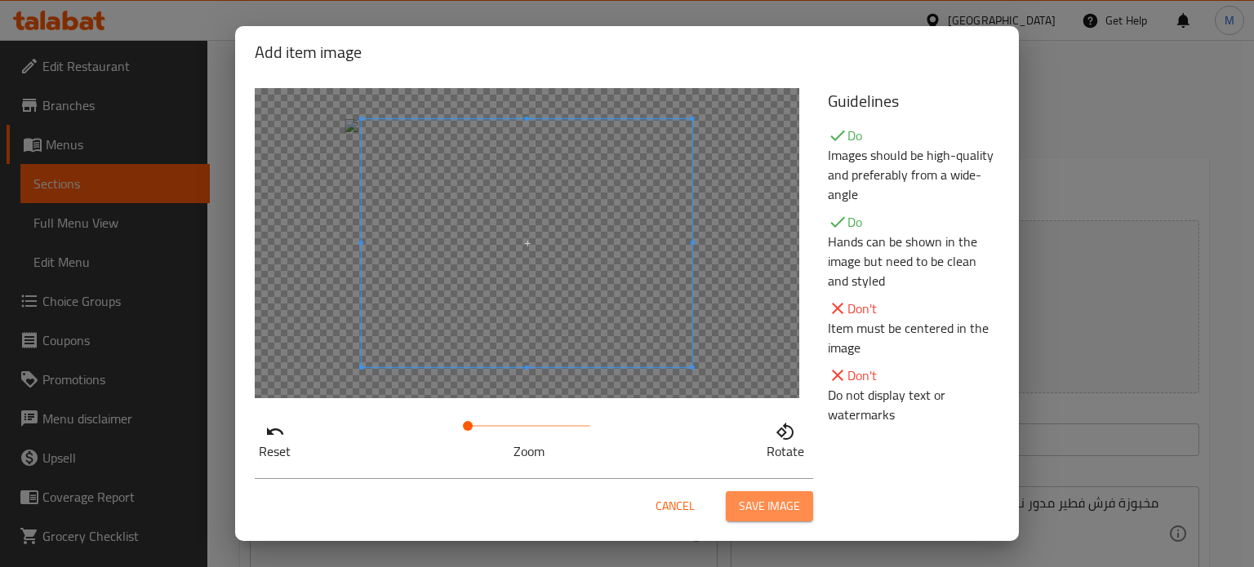
click at [746, 501] on span "Save image" at bounding box center [769, 506] width 61 height 20
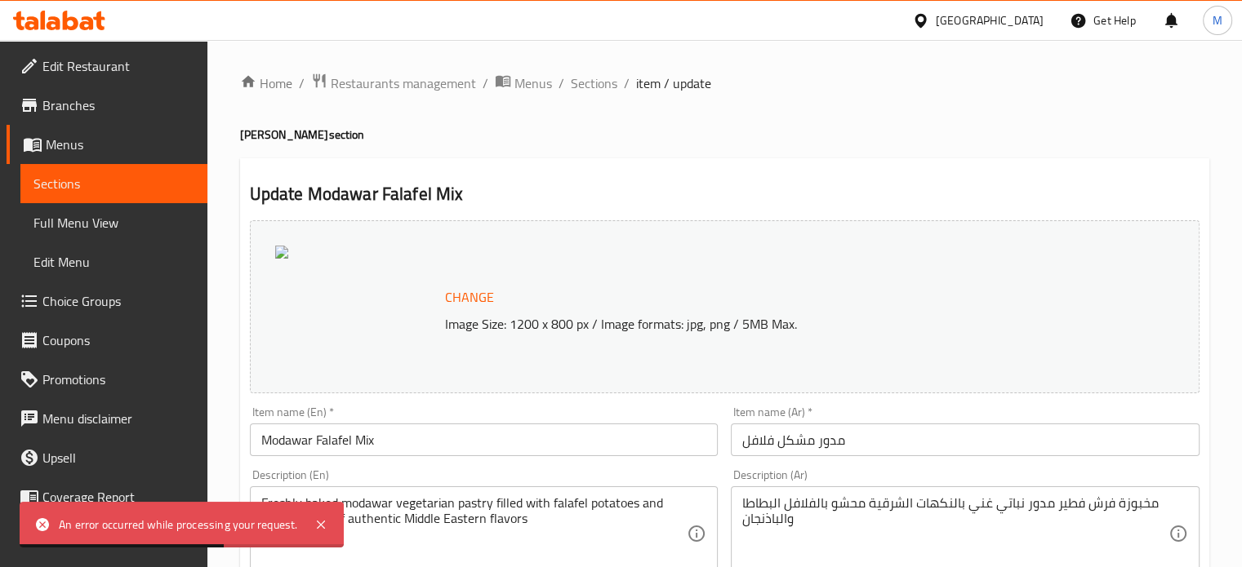
click at [474, 304] on span "Change" at bounding box center [469, 298] width 49 height 24
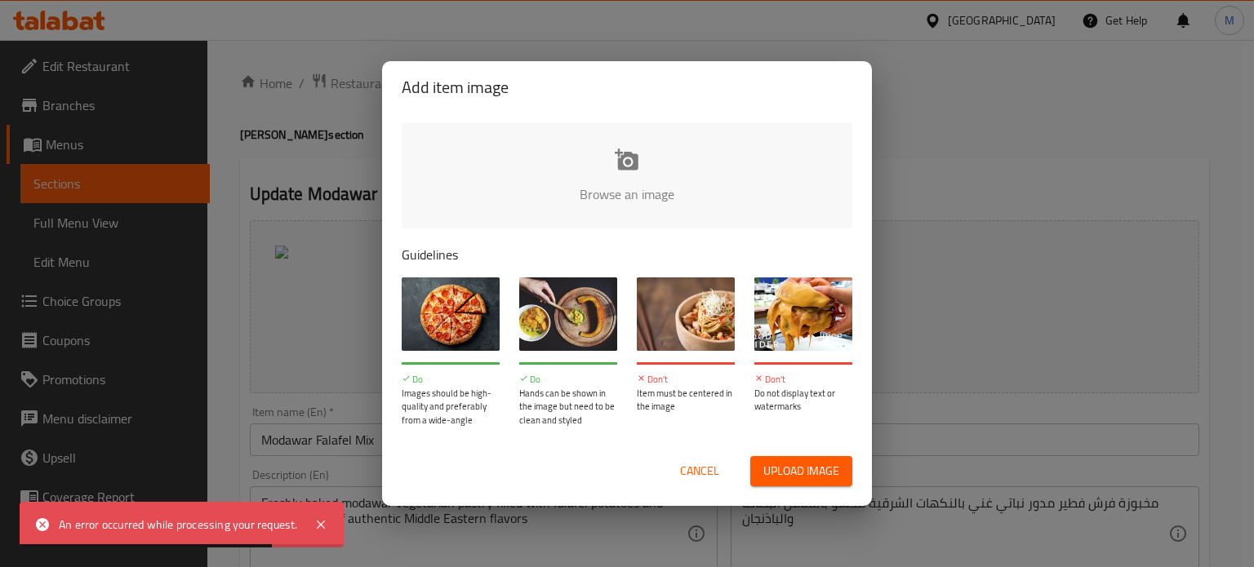
click at [807, 473] on span "Upload image" at bounding box center [801, 471] width 76 height 20
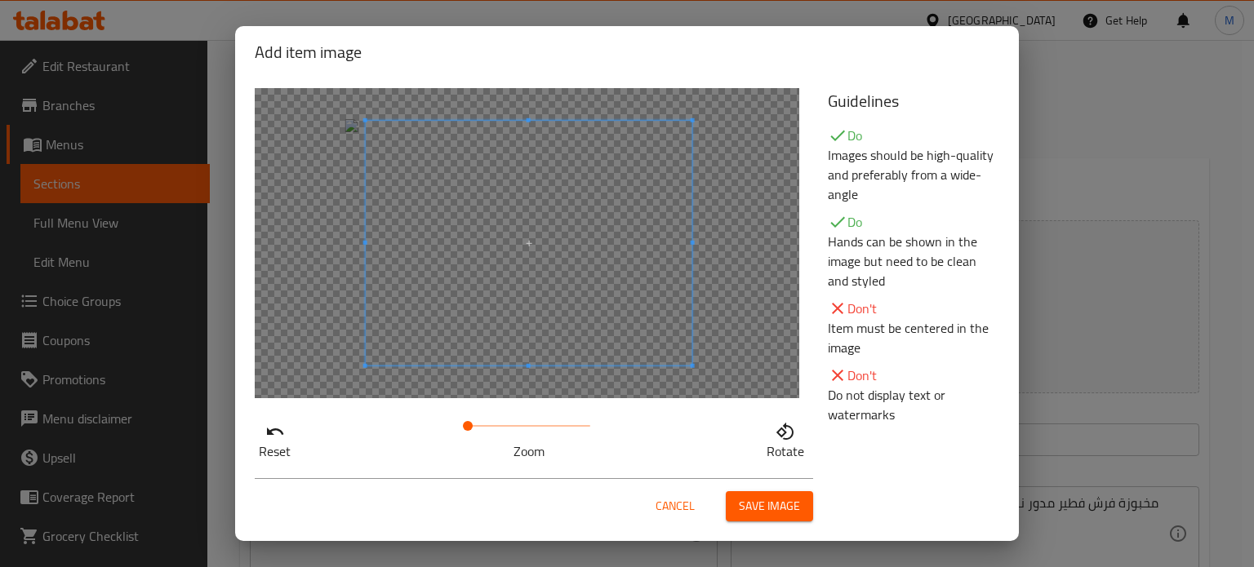
click at [405, 251] on div at bounding box center [529, 243] width 327 height 245
click at [749, 508] on span "Save image" at bounding box center [769, 506] width 61 height 20
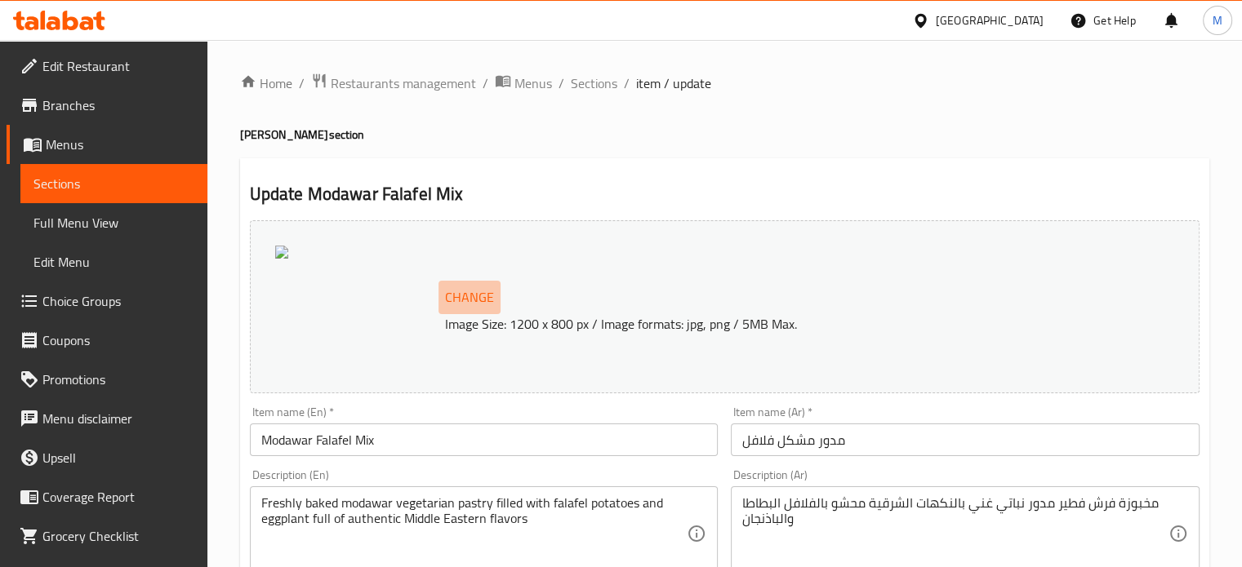
click at [459, 299] on span "Change" at bounding box center [469, 298] width 49 height 24
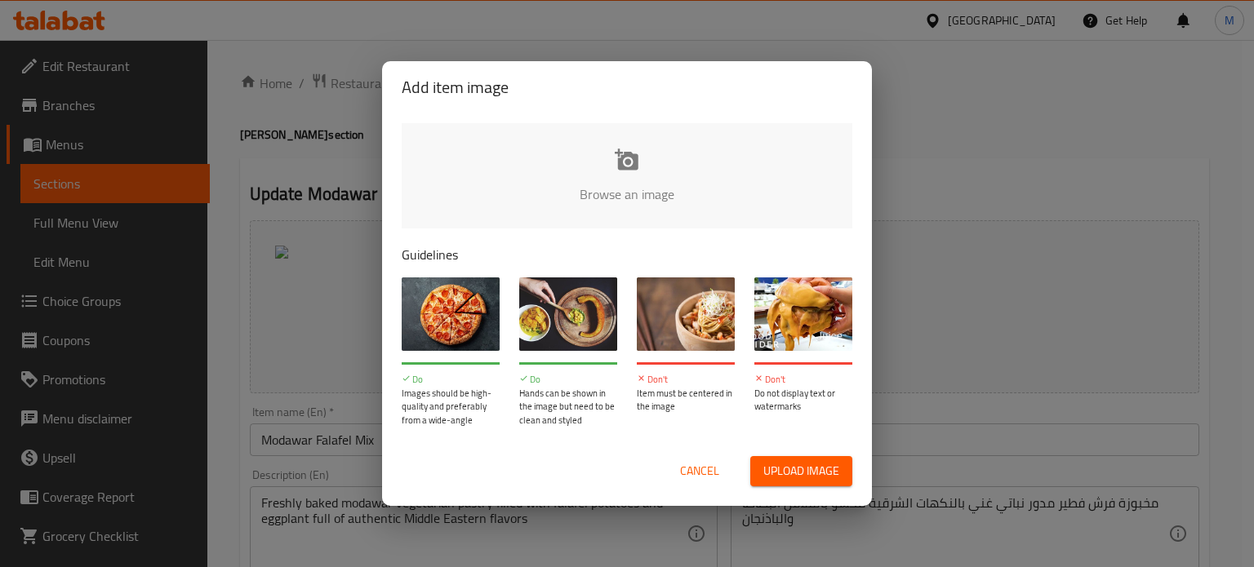
click at [784, 466] on span "Upload image" at bounding box center [801, 471] width 76 height 20
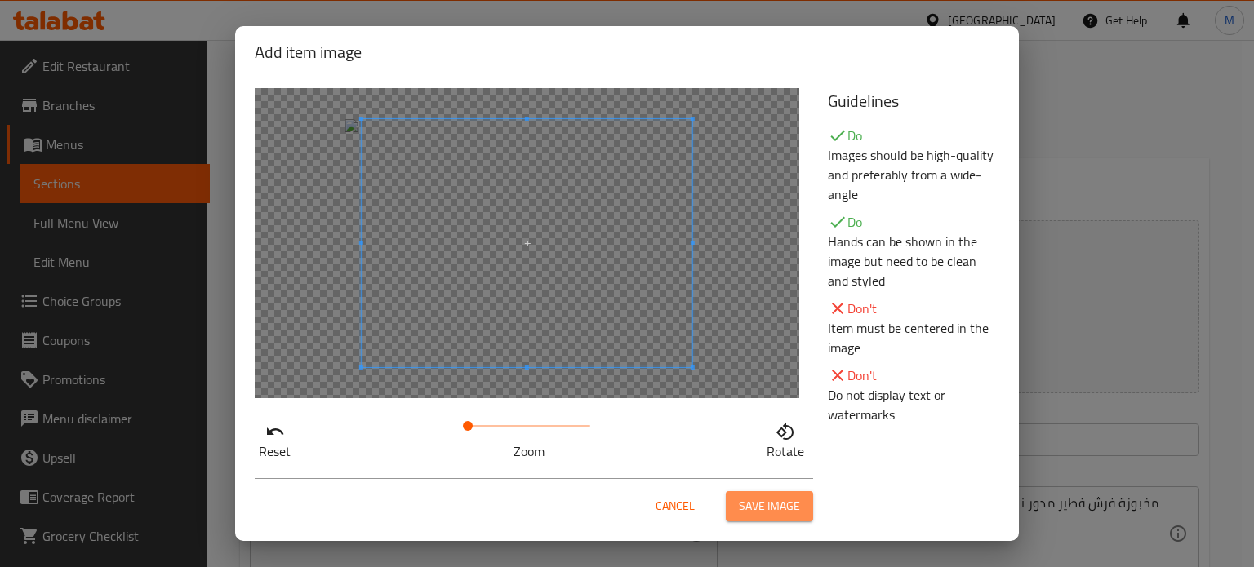
click at [785, 515] on span "Save image" at bounding box center [769, 506] width 61 height 20
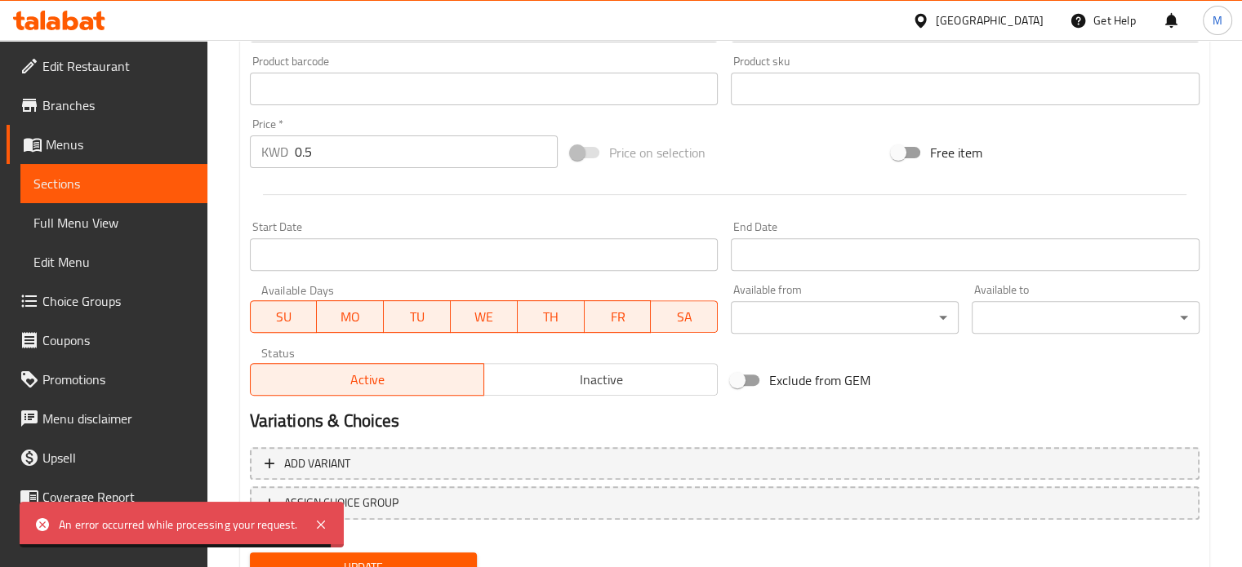
scroll to position [608, 0]
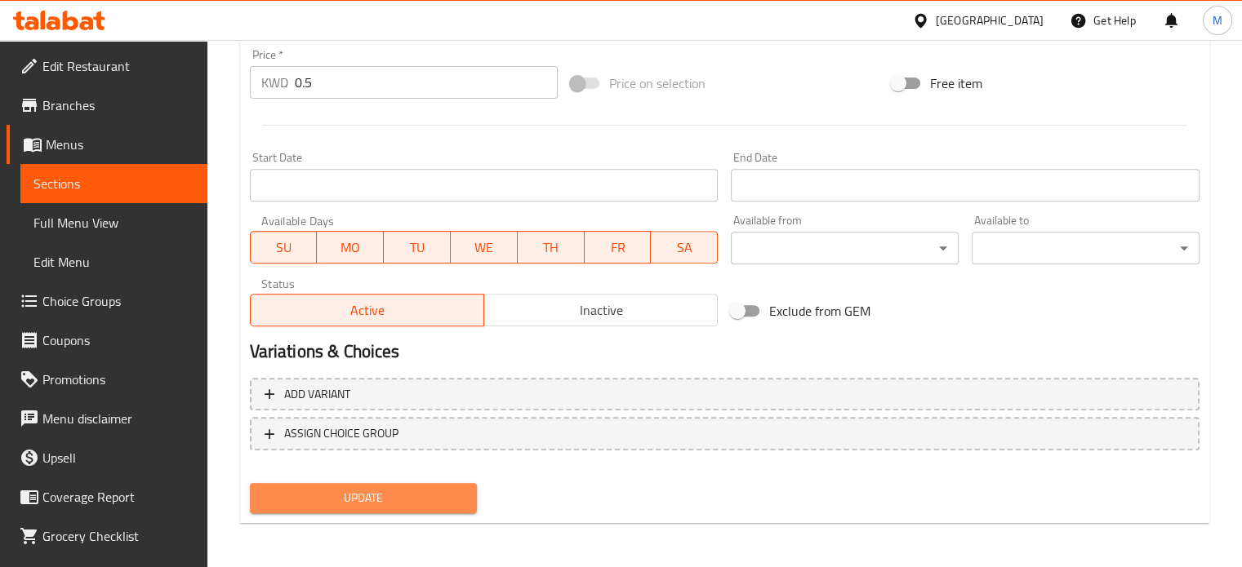
click at [445, 496] on span "Update" at bounding box center [364, 498] width 202 height 20
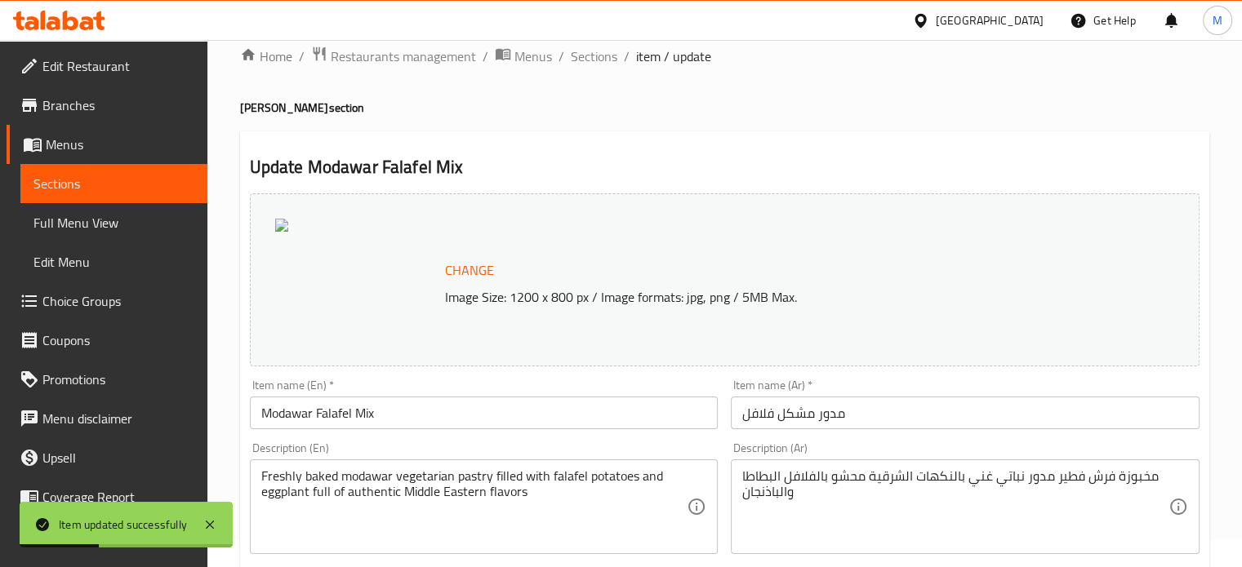
scroll to position [26, 0]
click at [594, 60] on span "Sections" at bounding box center [594, 57] width 47 height 20
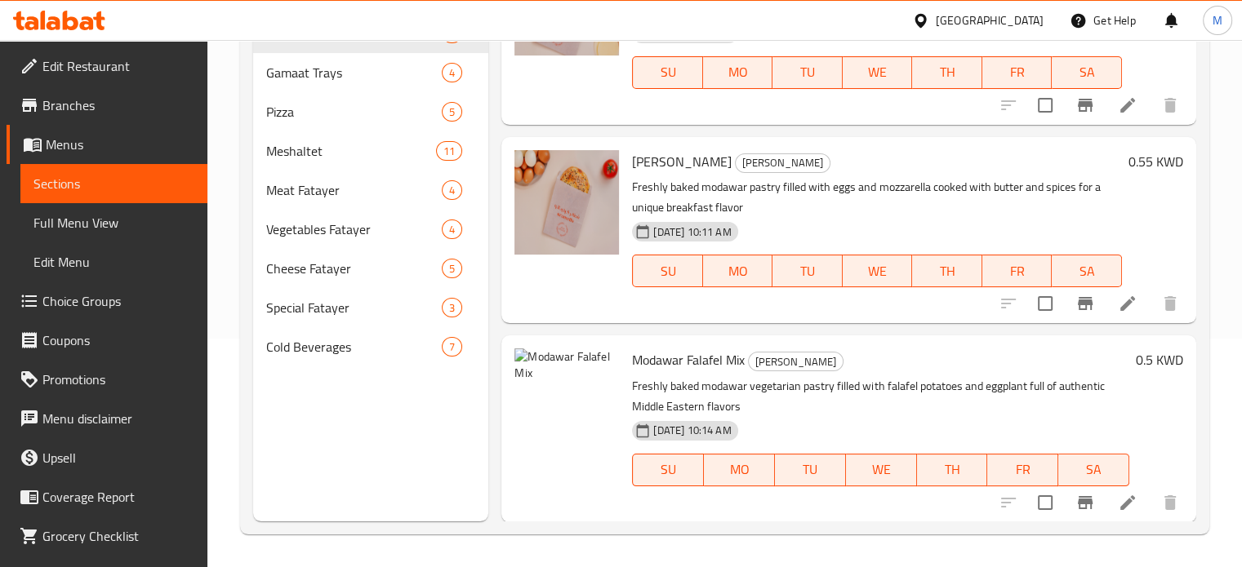
scroll to position [228, 0]
click at [588, 437] on img at bounding box center [566, 401] width 105 height 105
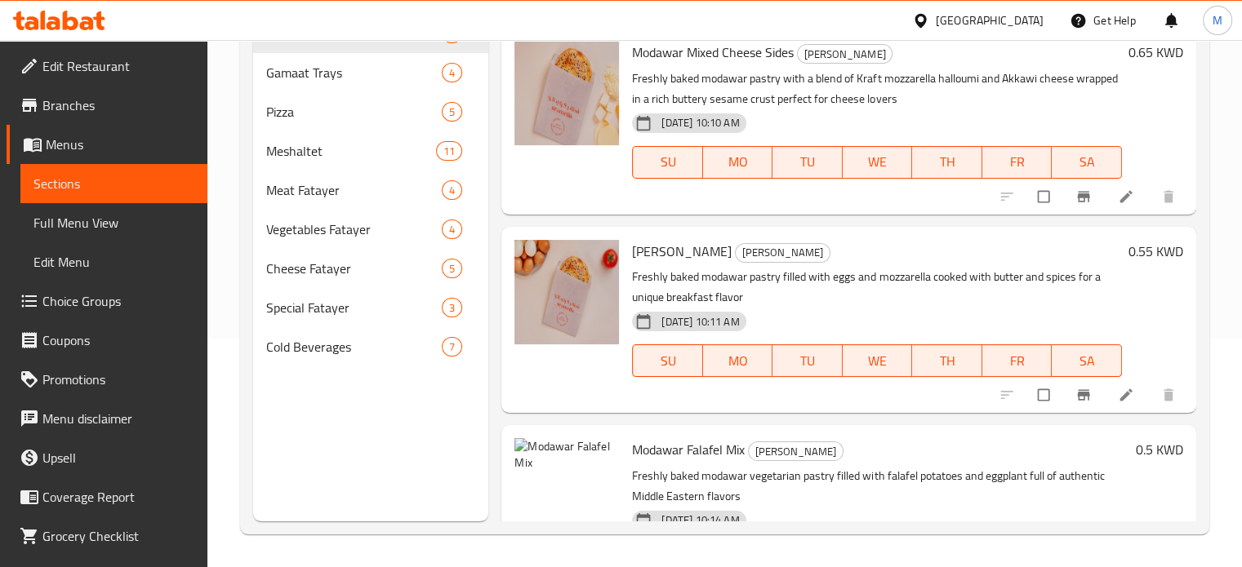
scroll to position [665, 0]
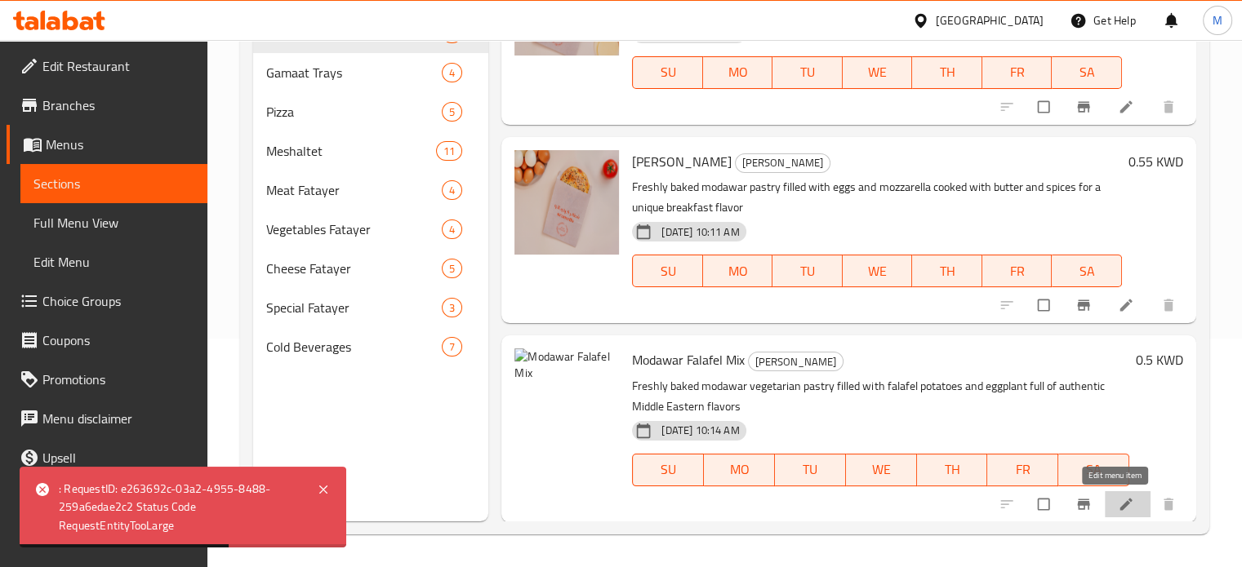
click at [1119, 504] on icon at bounding box center [1125, 504] width 12 height 12
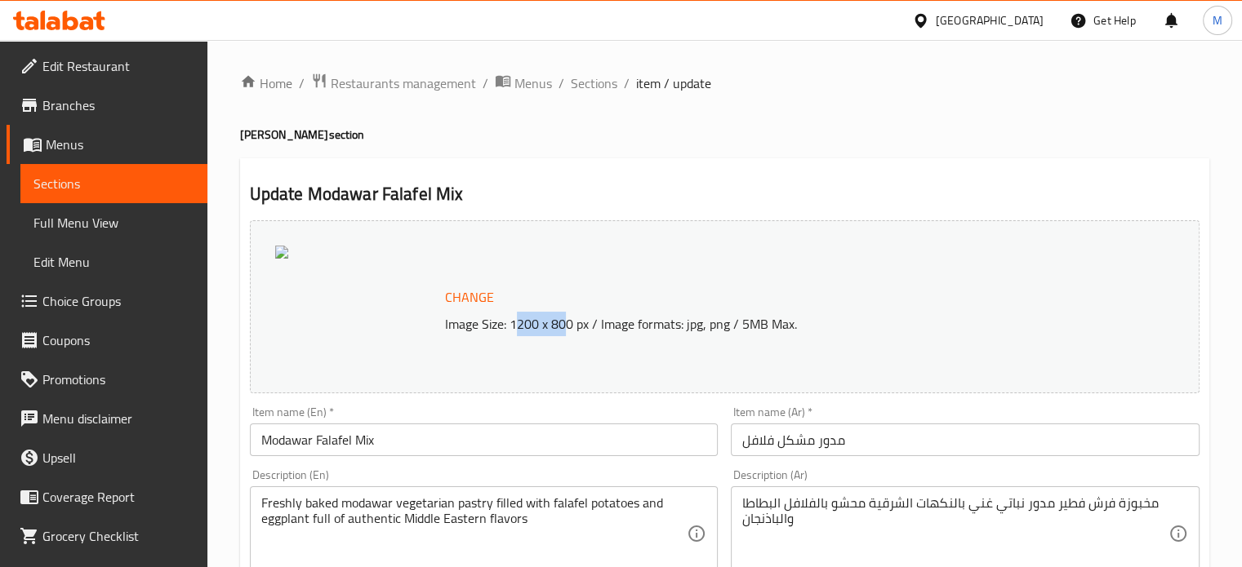
drag, startPoint x: 516, startPoint y: 331, endPoint x: 563, endPoint y: 337, distance: 47.0
click at [564, 337] on div "Change Image Size: 1200 x 800 px / Image formats: jpg, png / 5MB Max." at bounding box center [725, 306] width 950 height 173
drag, startPoint x: 506, startPoint y: 326, endPoint x: 581, endPoint y: 328, distance: 75.2
click at [581, 328] on p "Image Size: 1200 x 800 px / Image formats: jpg, png / 5MB Max." at bounding box center [775, 324] width 674 height 20
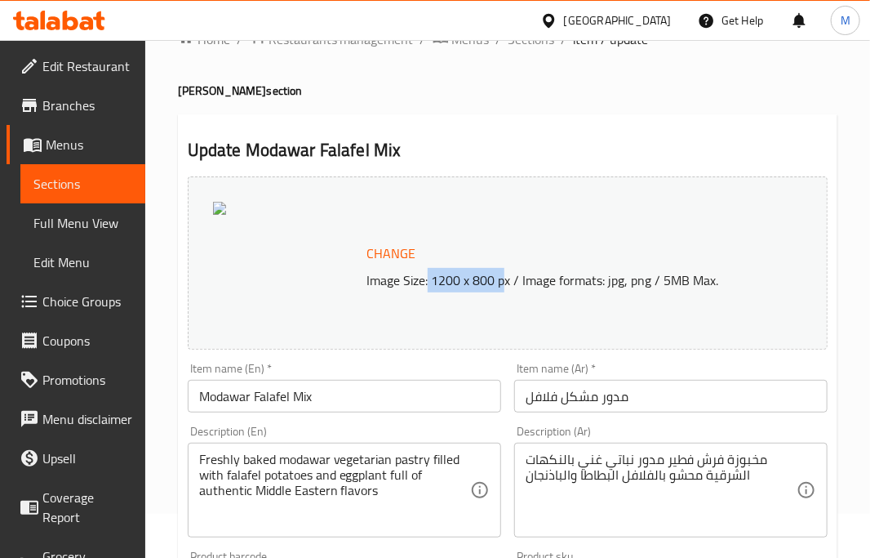
scroll to position [82, 0]
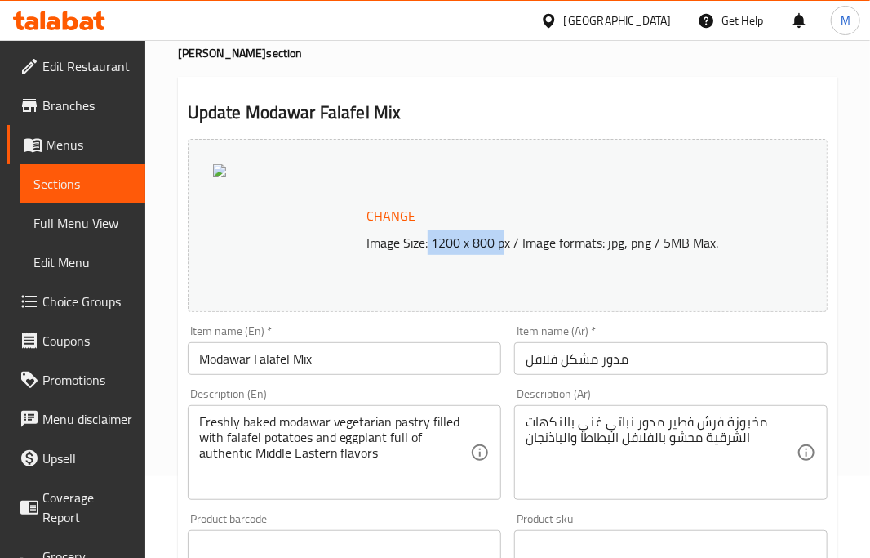
click at [394, 202] on button "Change" at bounding box center [391, 215] width 62 height 33
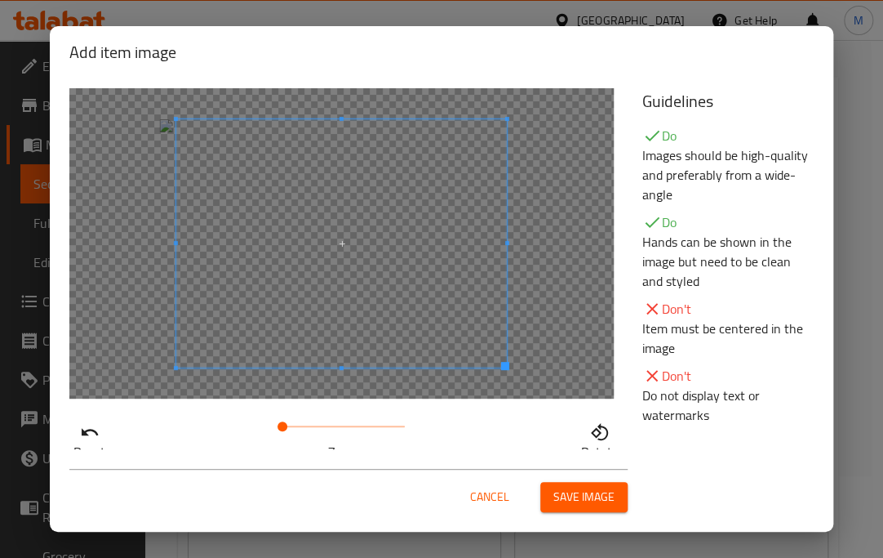
click at [576, 497] on span "Save image" at bounding box center [584, 497] width 61 height 20
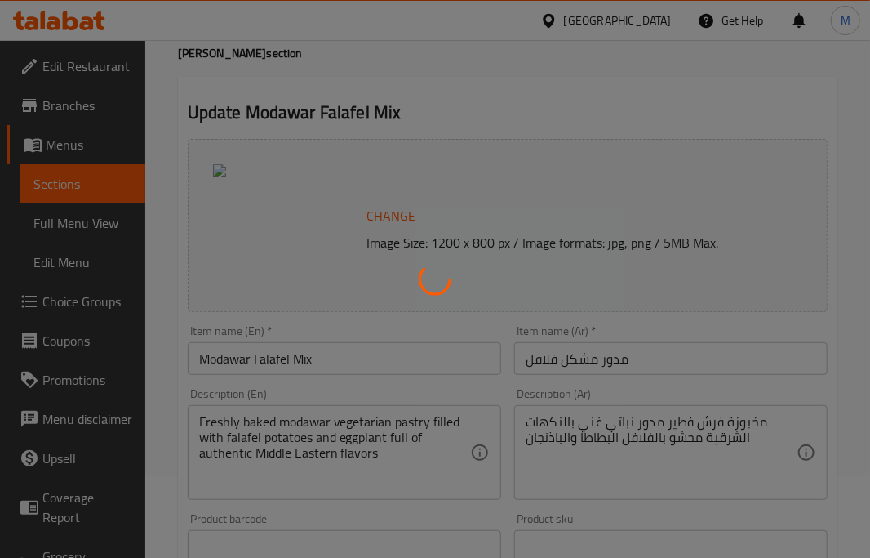
click at [554, 190] on div at bounding box center [435, 279] width 870 height 558
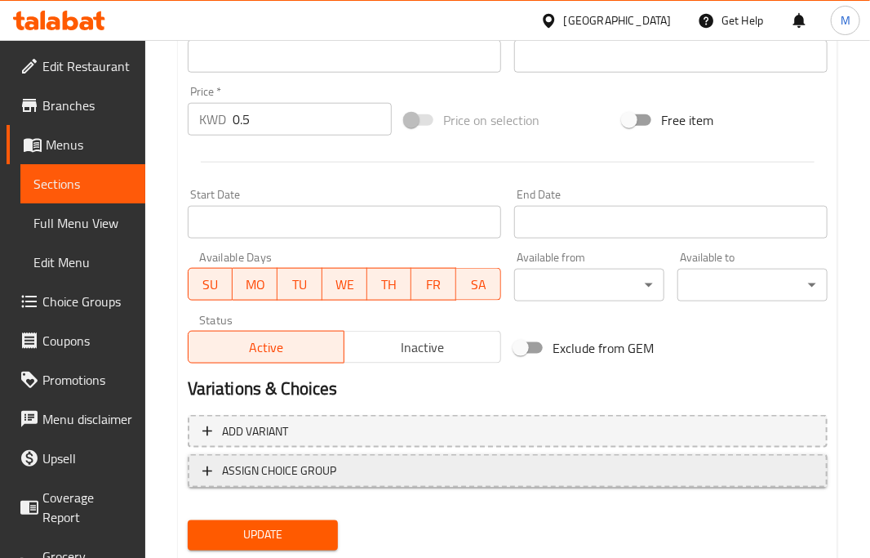
scroll to position [618, 0]
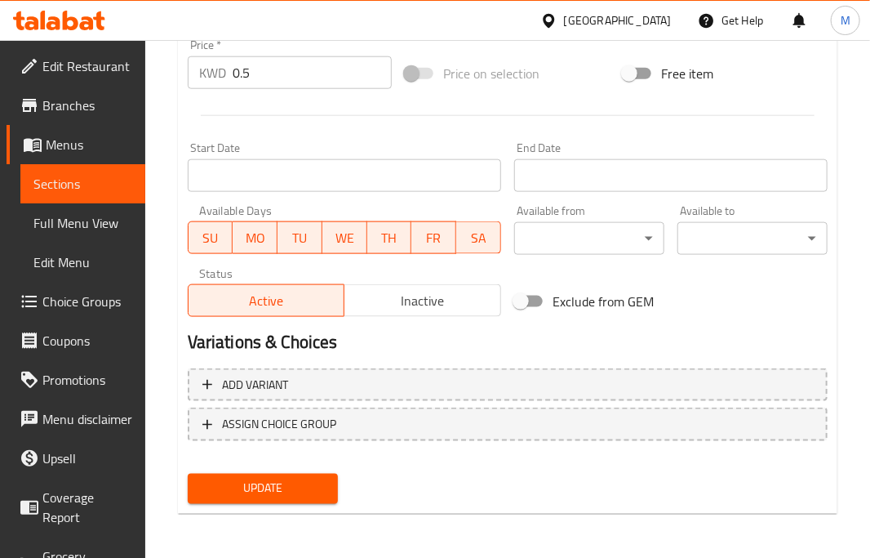
click at [303, 483] on span "Update" at bounding box center [263, 488] width 124 height 20
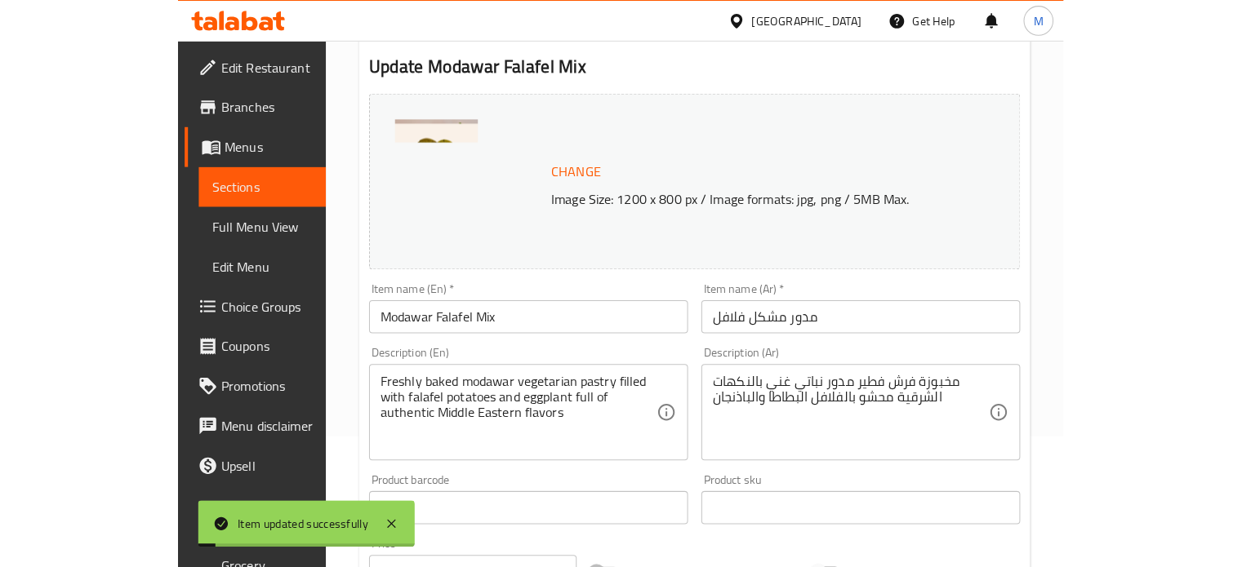
scroll to position [0, 0]
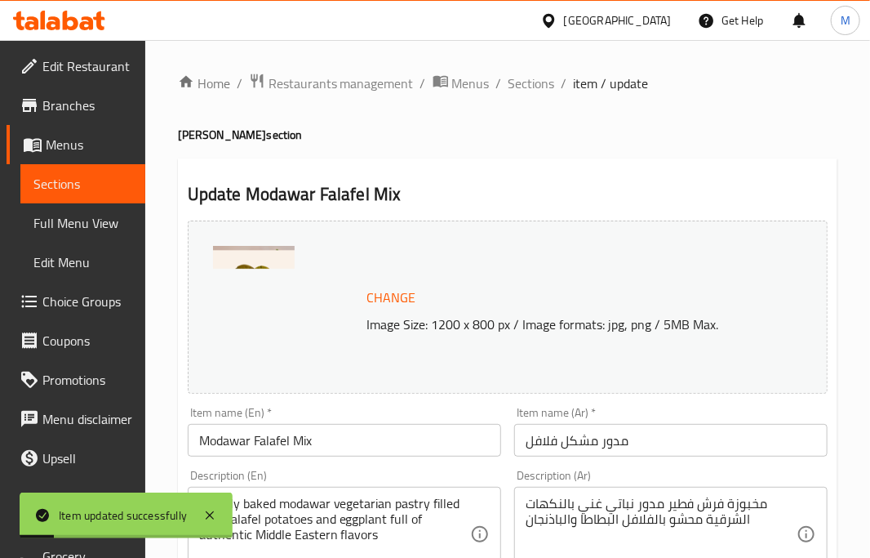
click at [73, 154] on span "Menus" at bounding box center [89, 145] width 87 height 20
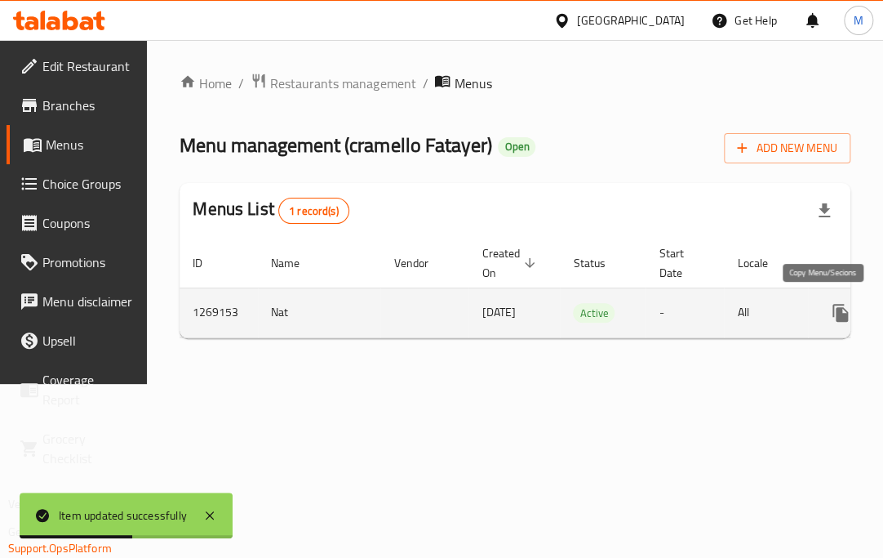
click at [831, 309] on icon "more" at bounding box center [841, 313] width 20 height 20
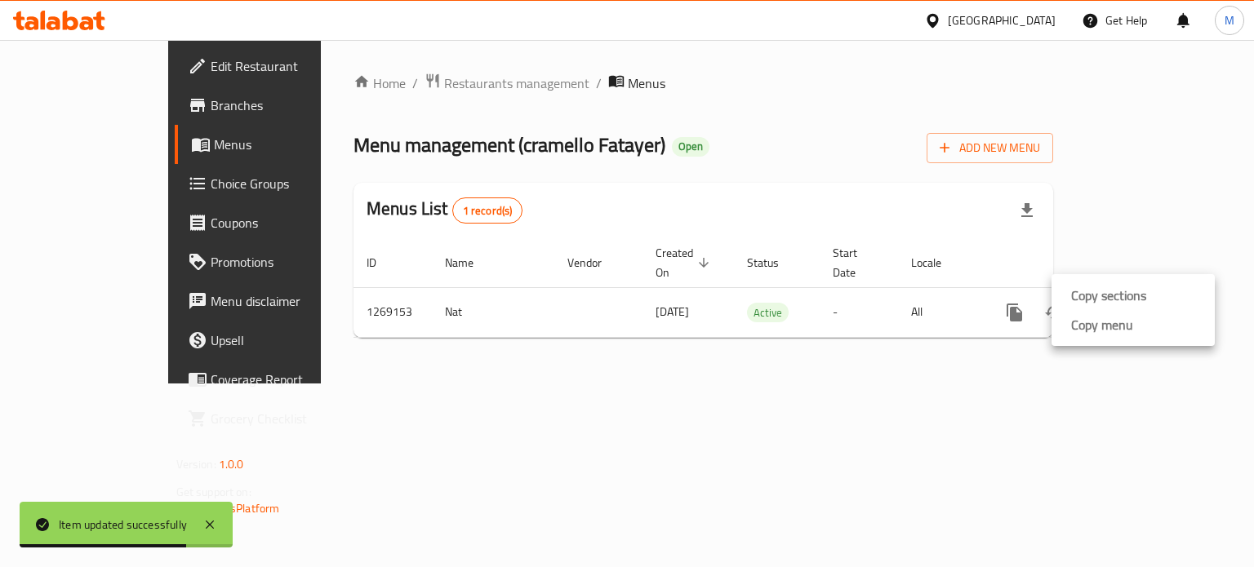
click at [1048, 500] on div at bounding box center [627, 283] width 1254 height 567
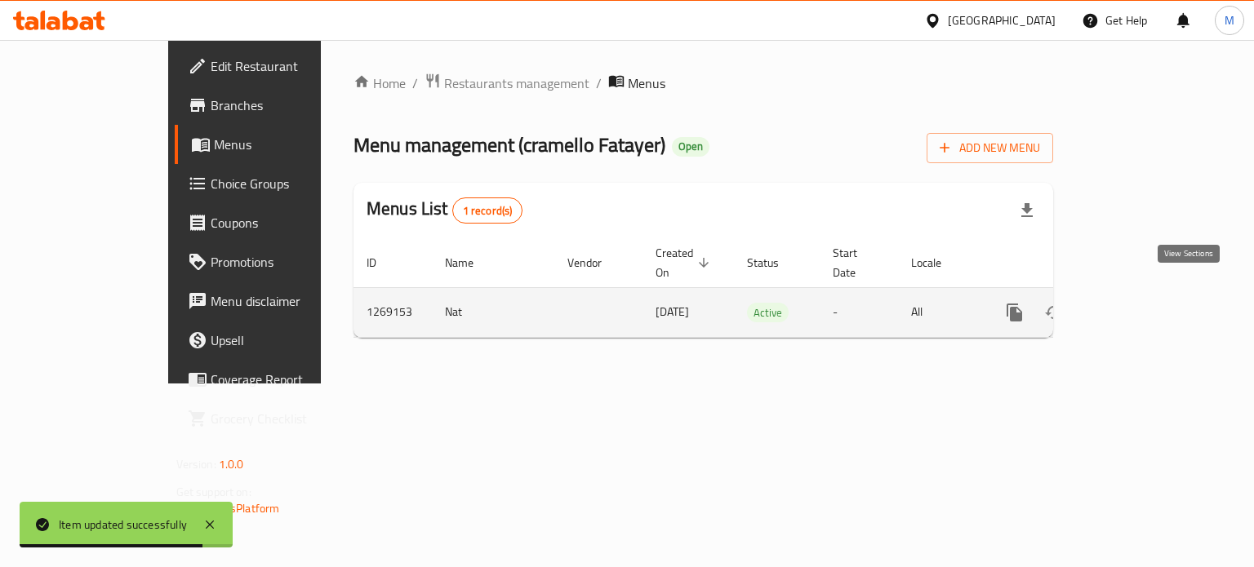
click at [1152, 300] on link "enhanced table" at bounding box center [1132, 312] width 39 height 39
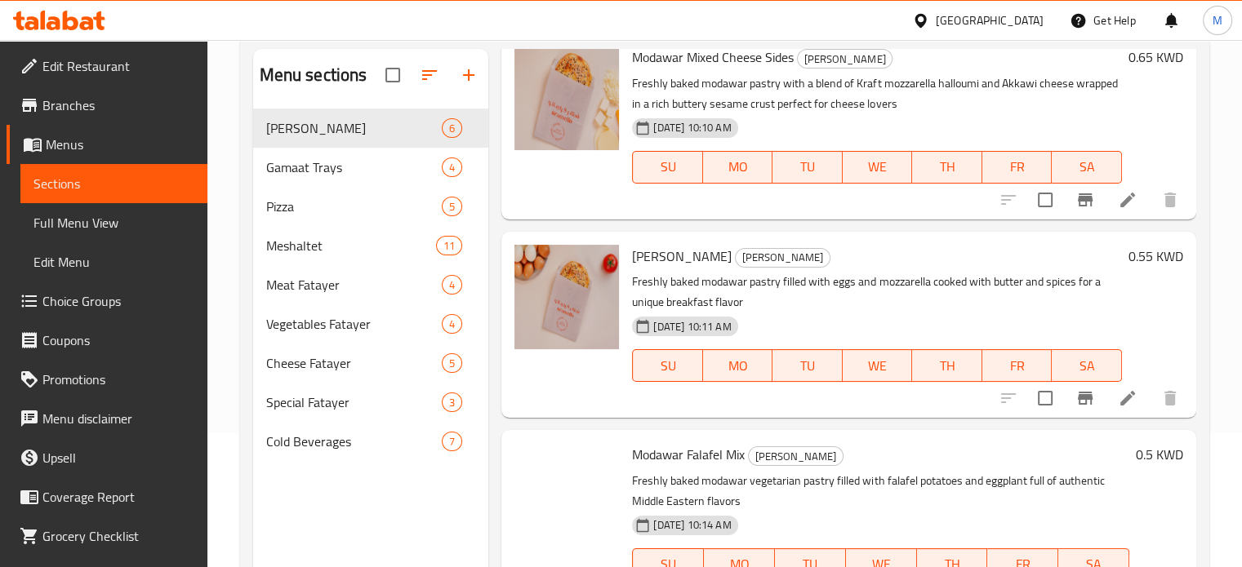
scroll to position [229, 0]
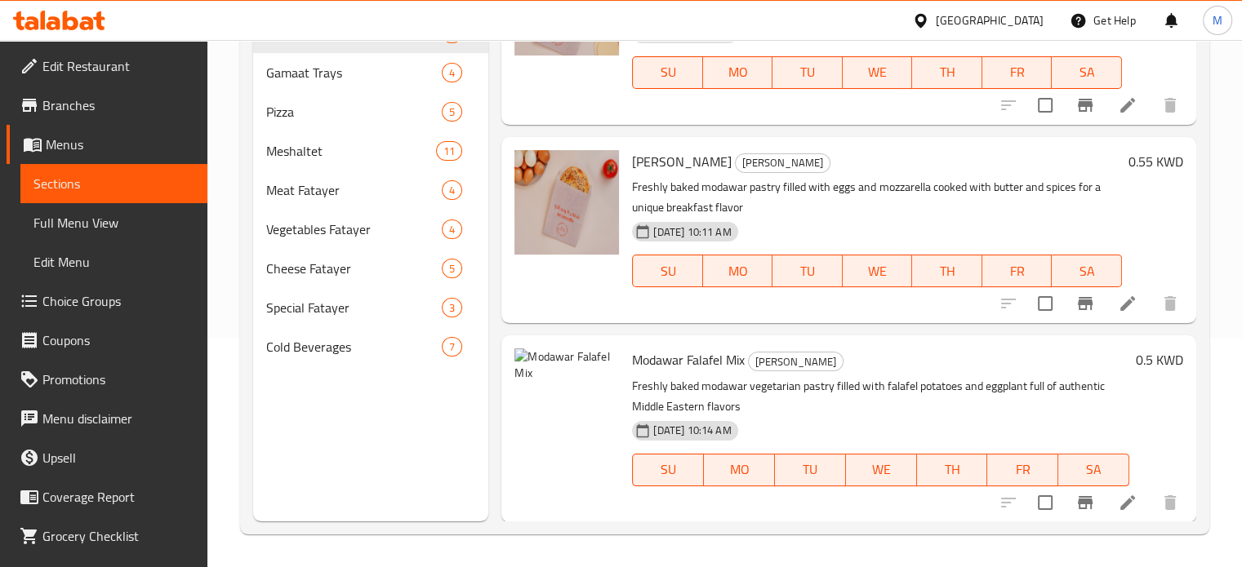
click at [530, 456] on div at bounding box center [567, 428] width 118 height 173
